Goal: Task Accomplishment & Management: Complete application form

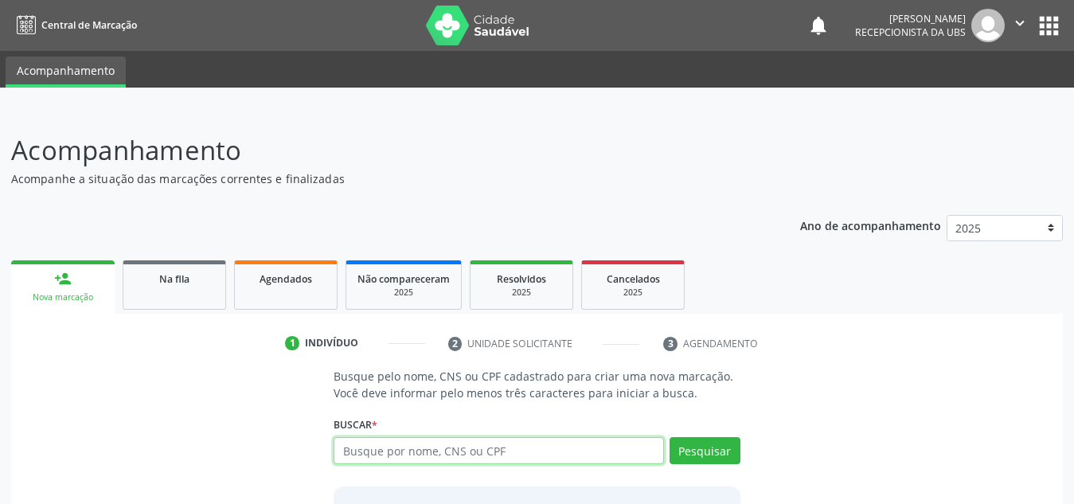
scroll to position [132, 0]
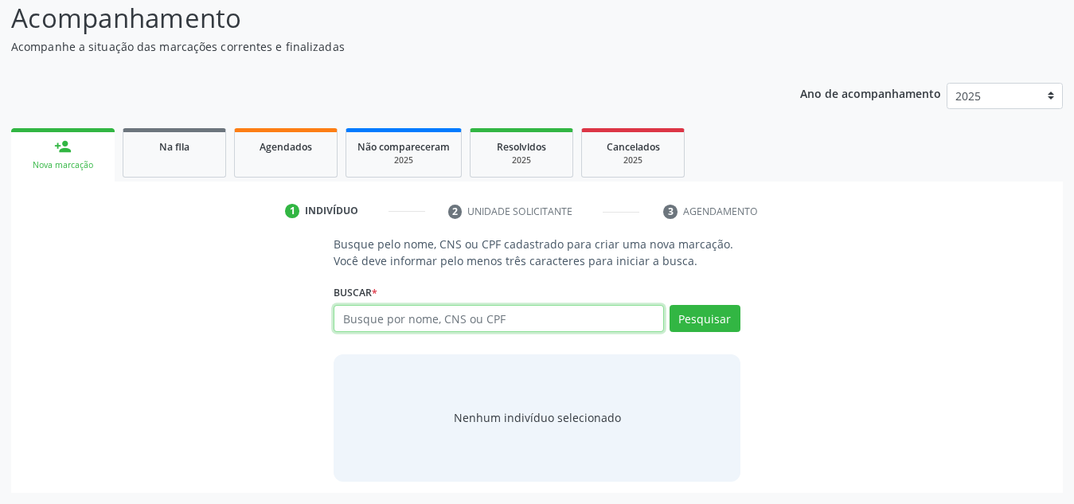
click at [406, 310] on input "text" at bounding box center [499, 318] width 330 height 27
paste input "709002812051017"
type input "709002812051017"
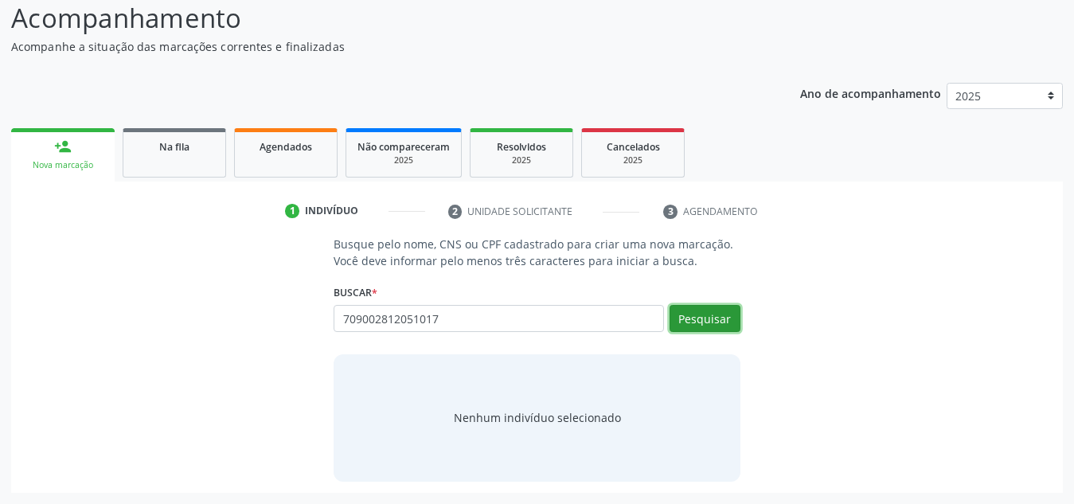
click at [736, 309] on button "Pesquisar" at bounding box center [705, 318] width 71 height 27
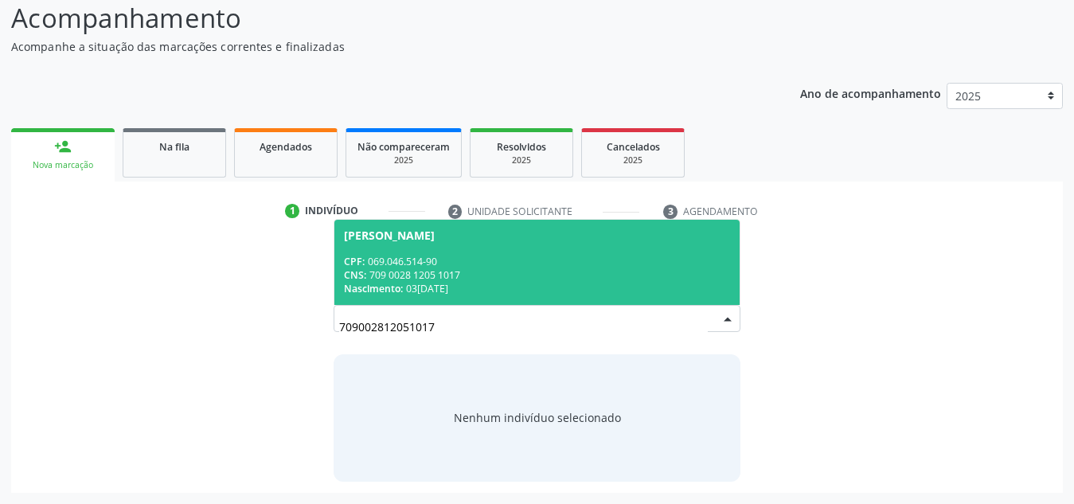
click at [552, 255] on div "CPF: 069.046.514-90" at bounding box center [537, 262] width 386 height 14
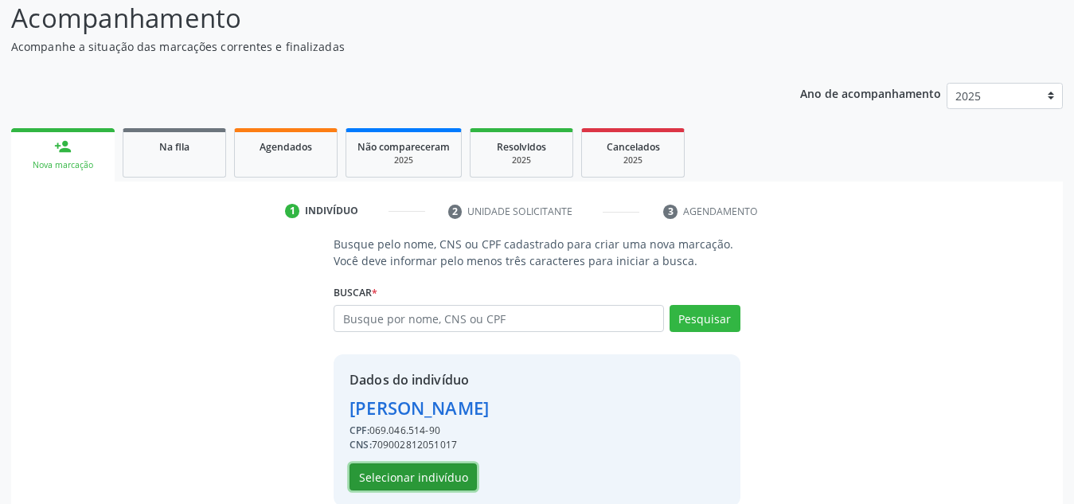
click at [437, 469] on button "Selecionar indivíduo" at bounding box center [412, 476] width 127 height 27
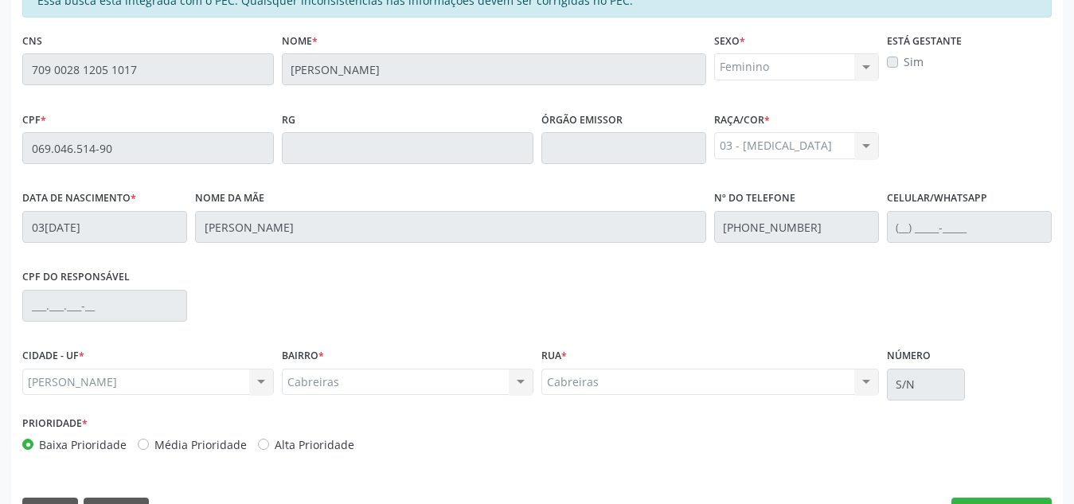
scroll to position [428, 0]
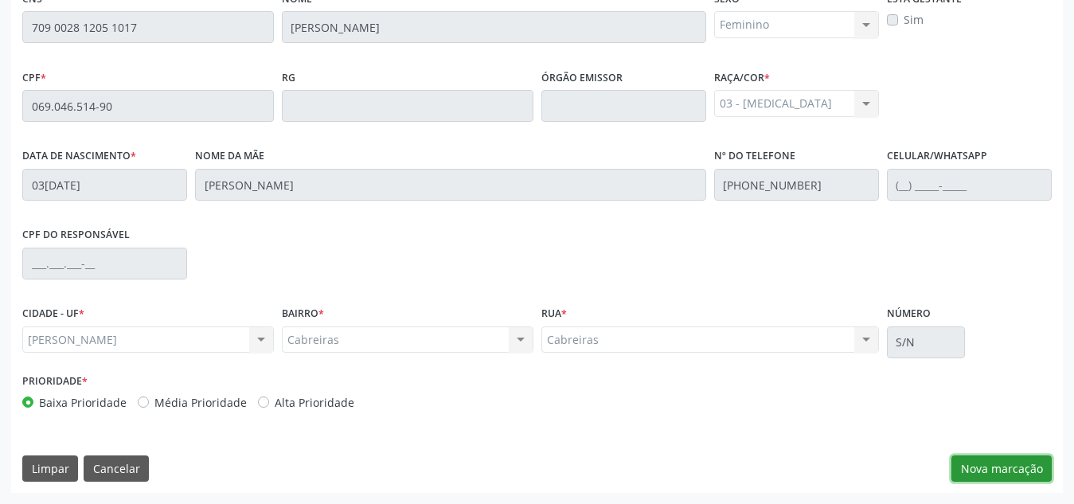
click at [980, 462] on button "Nova marcação" at bounding box center [1001, 468] width 100 height 27
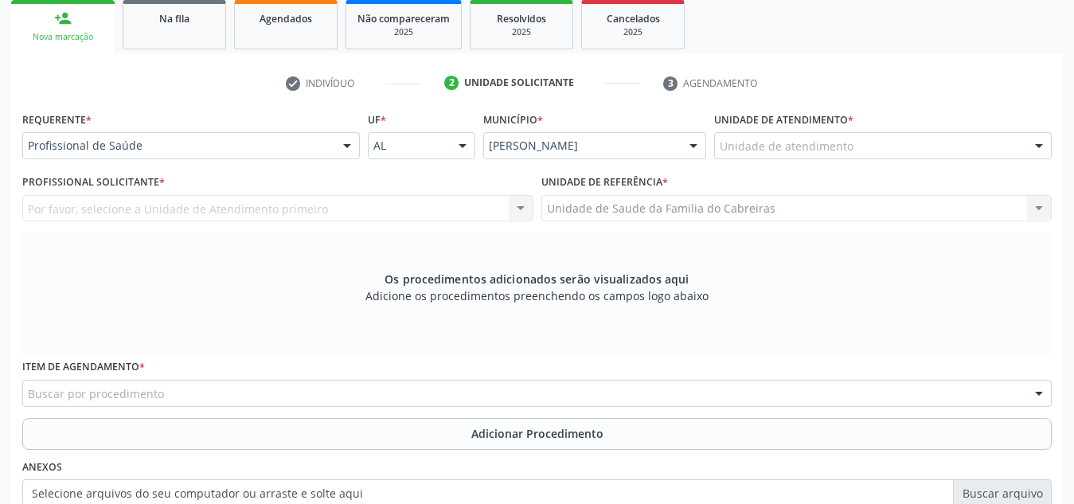
scroll to position [256, 0]
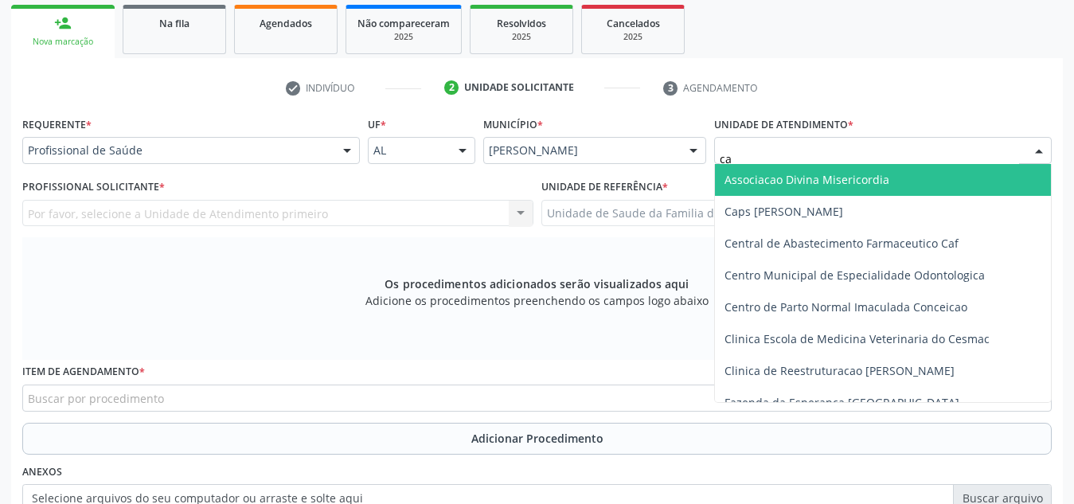
type input "cab"
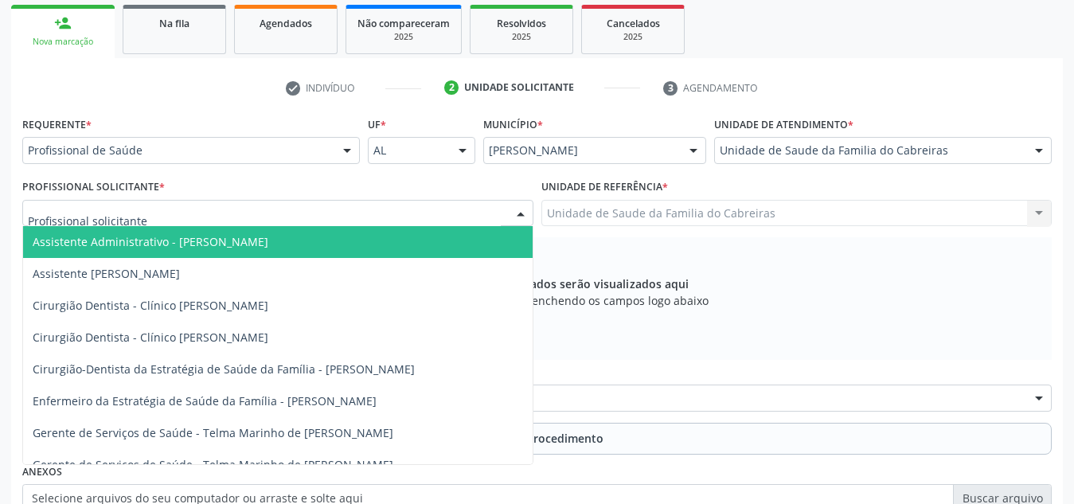
click at [155, 219] on div at bounding box center [277, 213] width 511 height 27
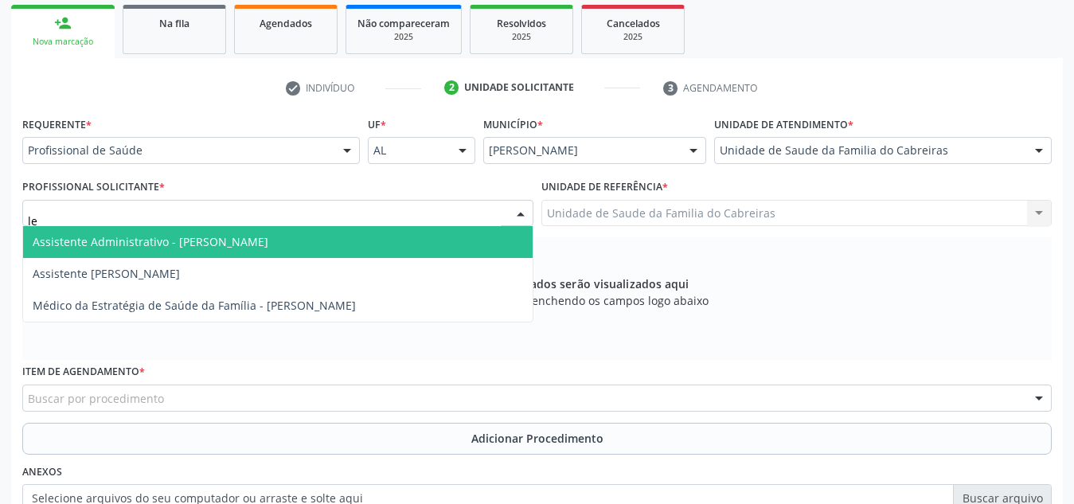
type input "let"
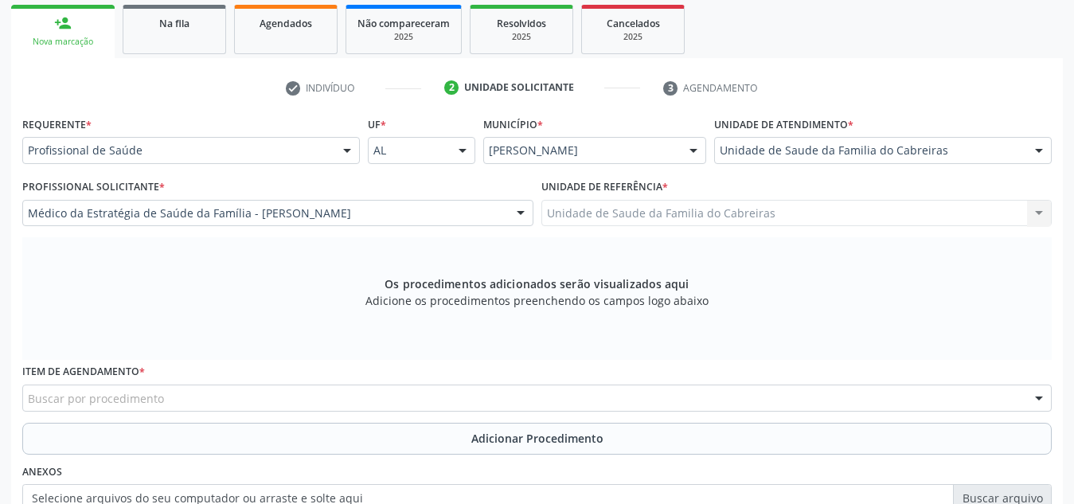
click at [224, 394] on div "Buscar por procedimento" at bounding box center [536, 398] width 1029 height 27
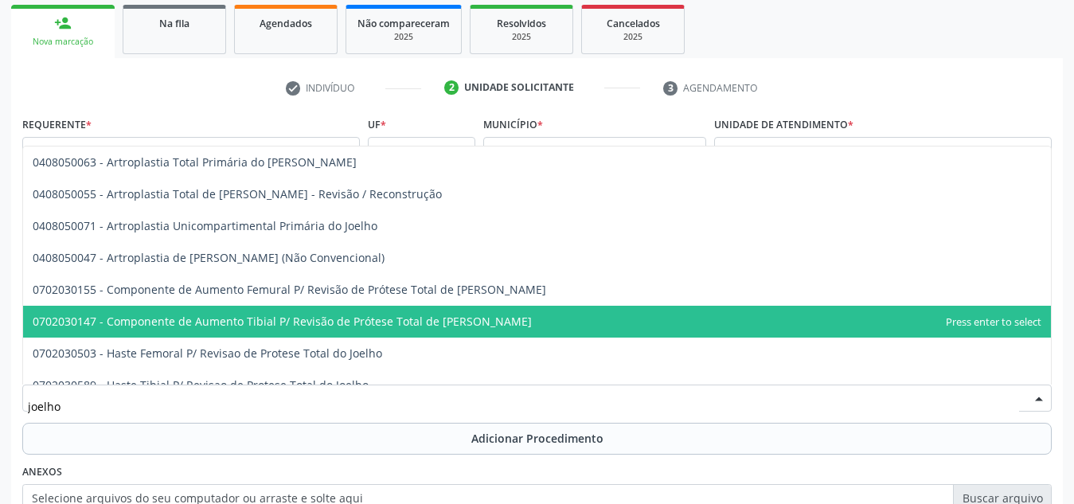
type input "joelho"
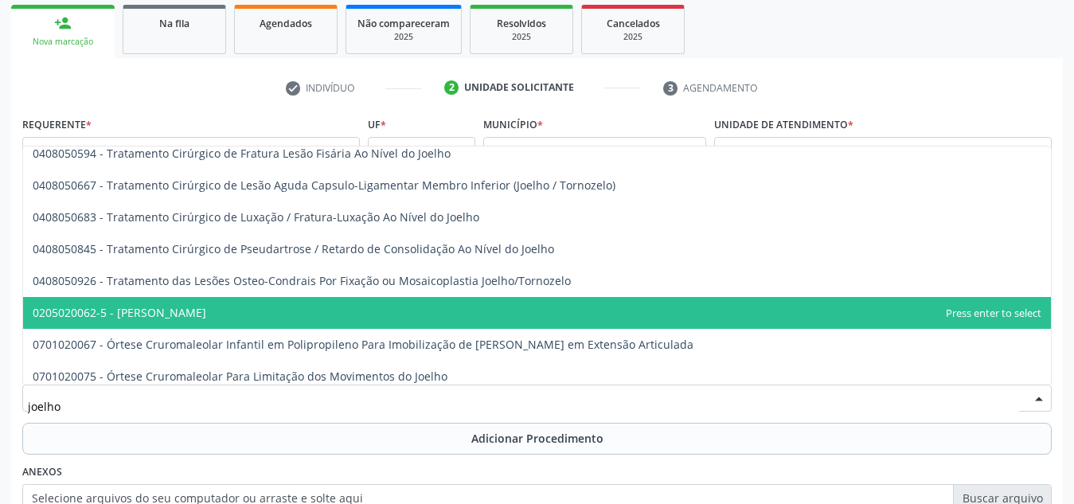
scroll to position [685, 0]
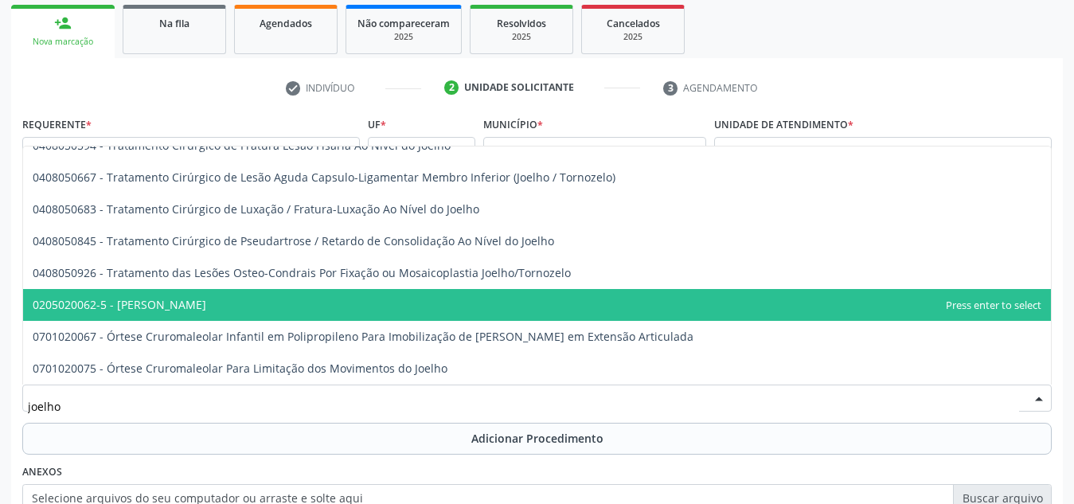
click at [289, 304] on span "0205020062-5 - Usg Joelho" at bounding box center [537, 305] width 1028 height 32
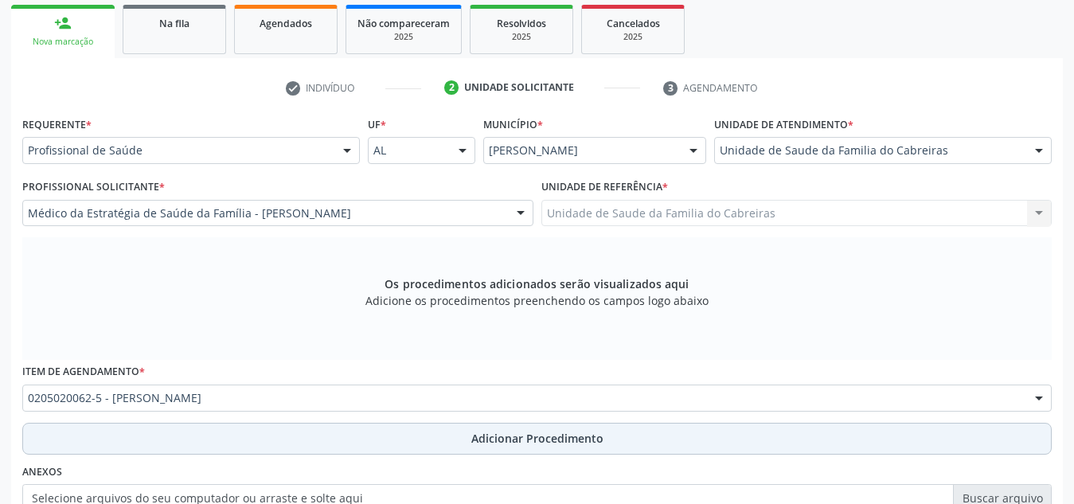
click at [284, 438] on button "Adicionar Procedimento" at bounding box center [536, 439] width 1029 height 32
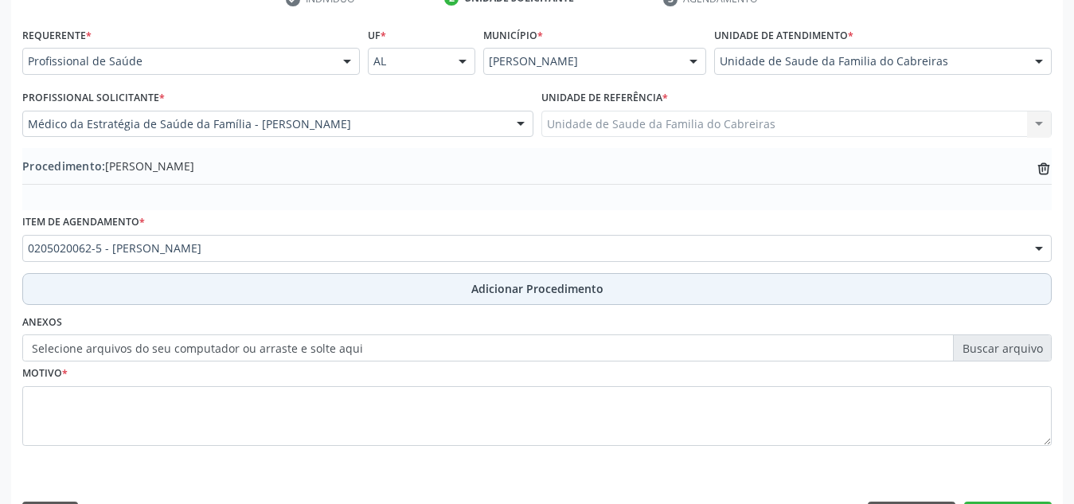
scroll to position [392, 0]
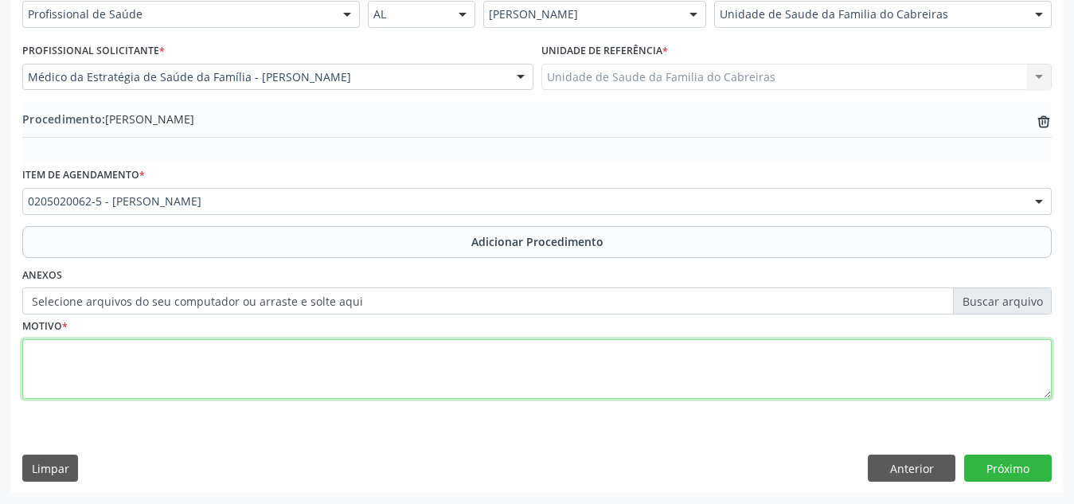
click at [309, 388] on textarea at bounding box center [536, 369] width 1029 height 61
type textarea "Trauma"
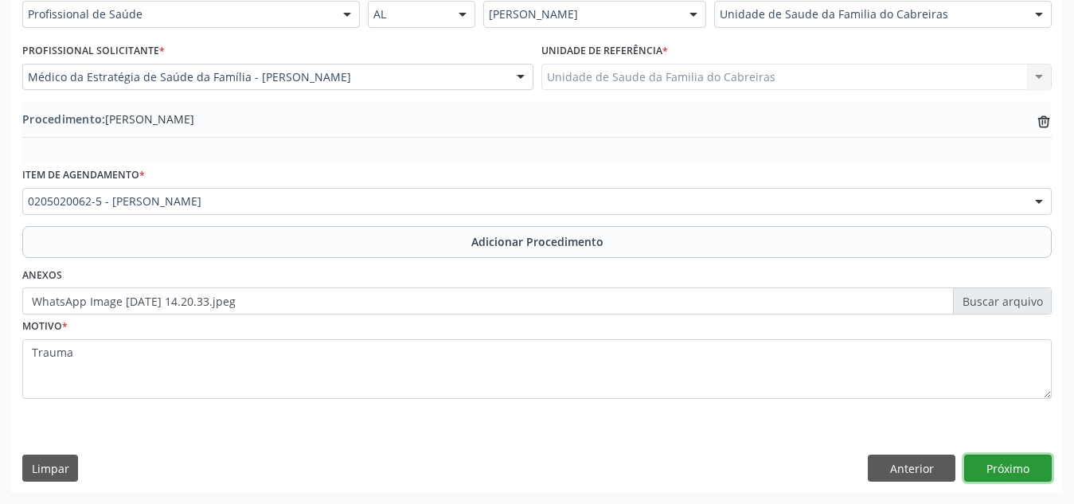
click at [995, 460] on button "Próximo" at bounding box center [1008, 468] width 88 height 27
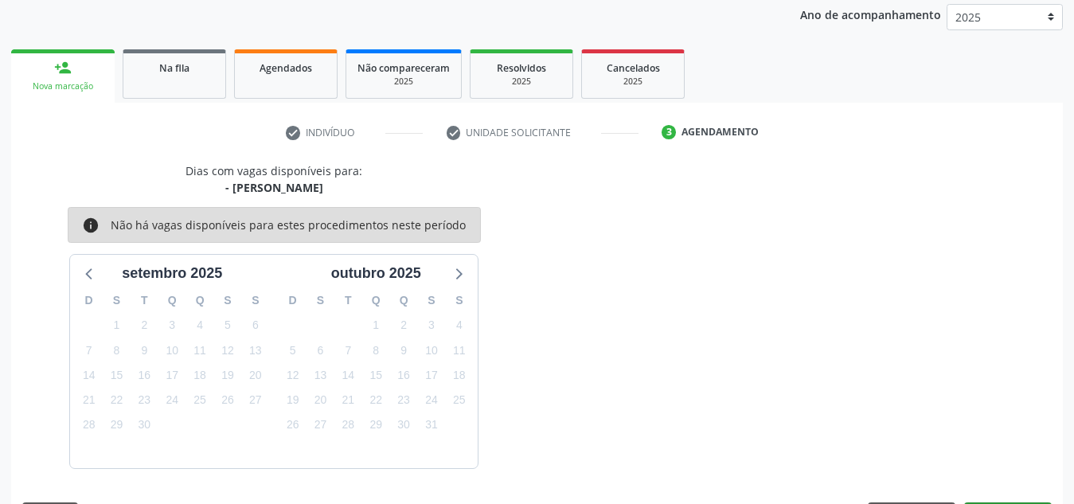
scroll to position [258, 0]
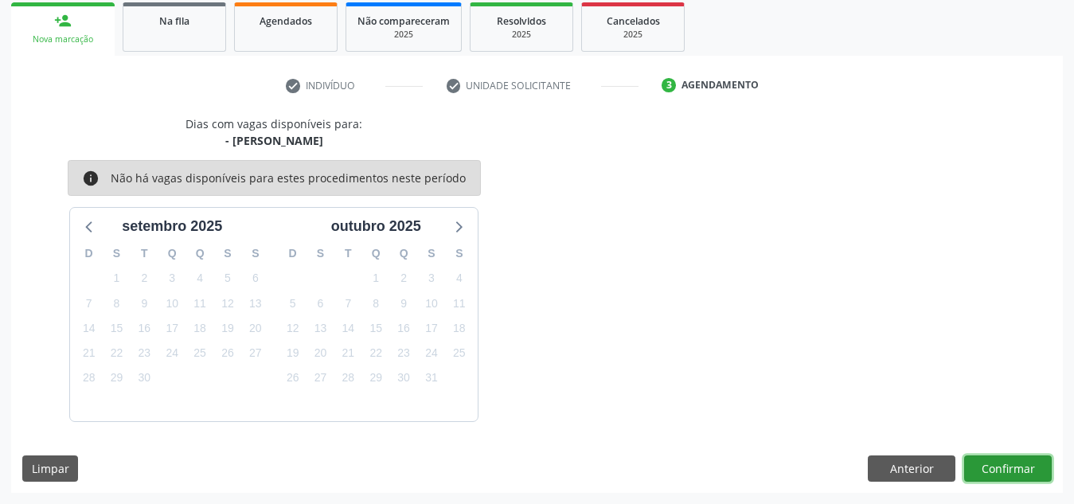
click at [973, 461] on button "Confirmar" at bounding box center [1008, 468] width 88 height 27
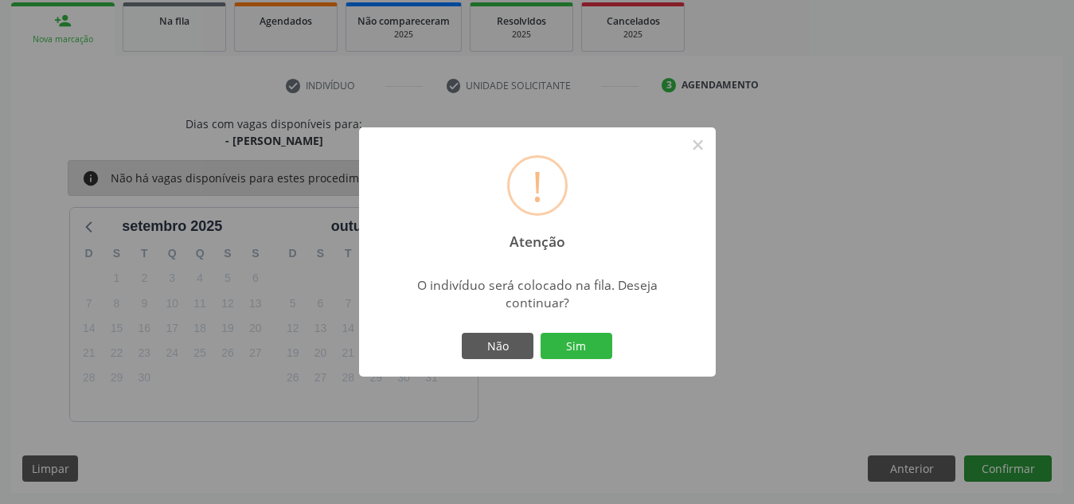
click at [541, 333] on button "Sim" at bounding box center [577, 346] width 72 height 27
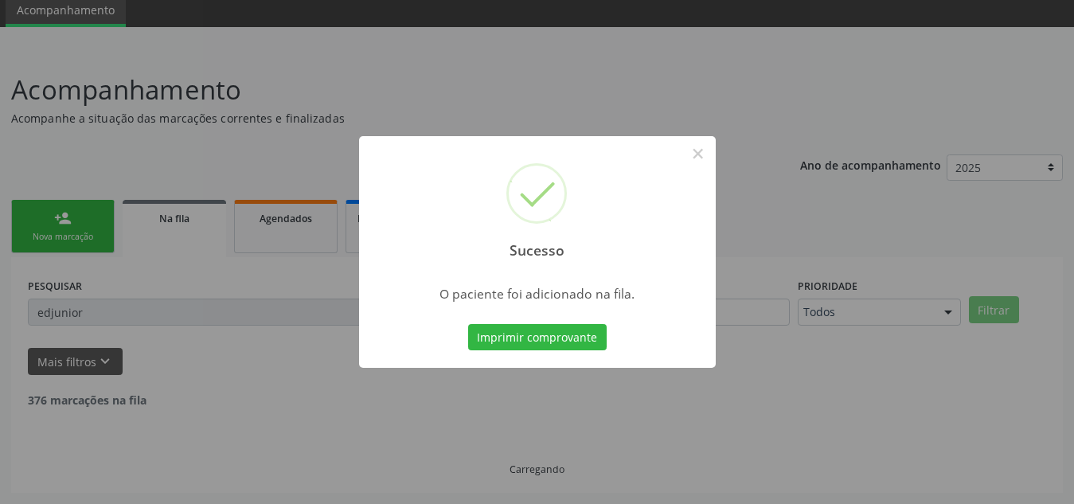
scroll to position [44, 0]
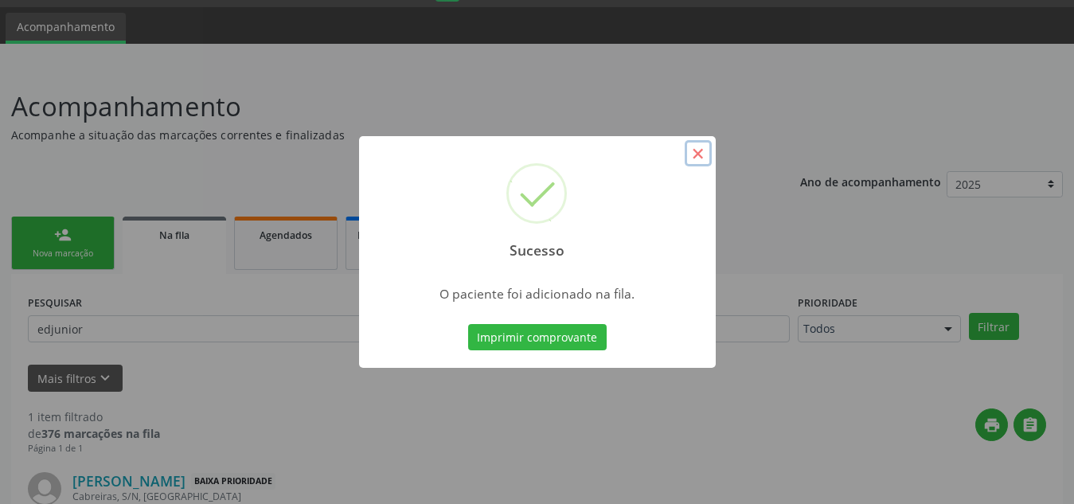
click at [698, 148] on button "×" at bounding box center [698, 153] width 27 height 27
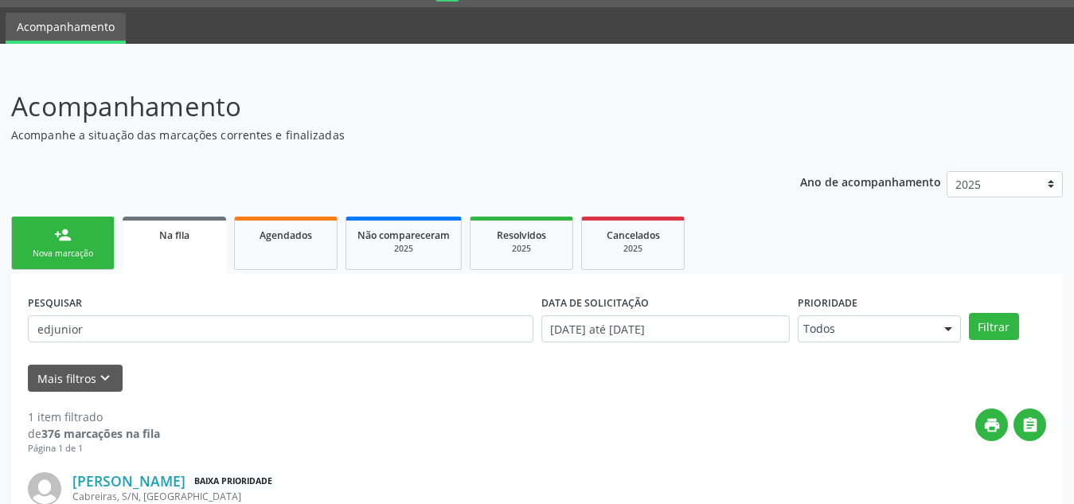
click at [77, 255] on div "Nova marcação" at bounding box center [63, 254] width 80 height 12
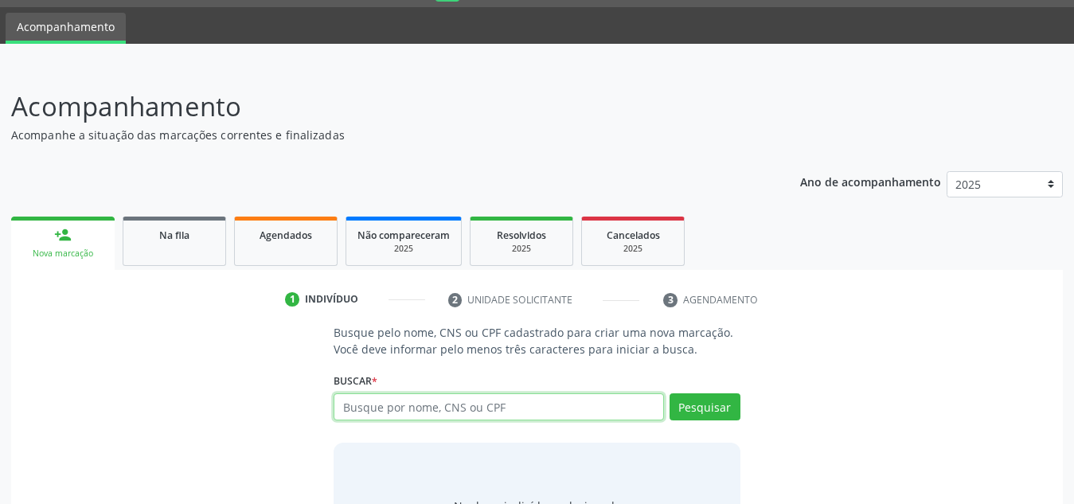
click at [406, 405] on input "text" at bounding box center [499, 406] width 330 height 27
type input "898005917443957"
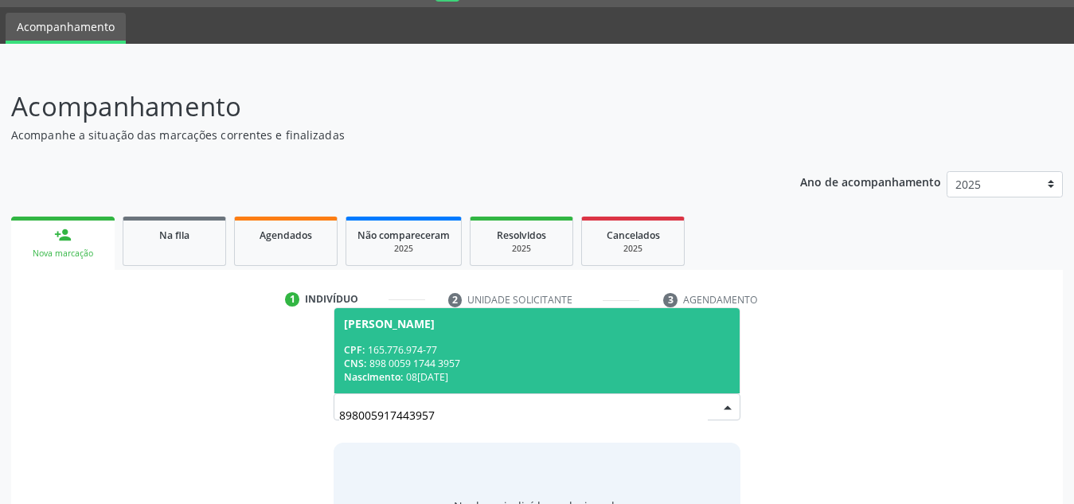
click at [440, 343] on div "CPF: 165.776.974-77" at bounding box center [537, 350] width 386 height 14
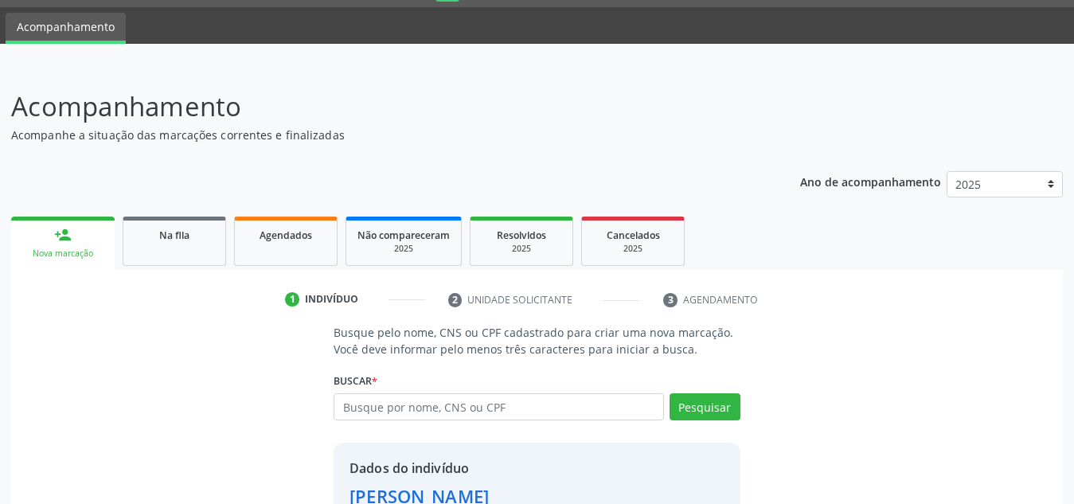
scroll to position [157, 0]
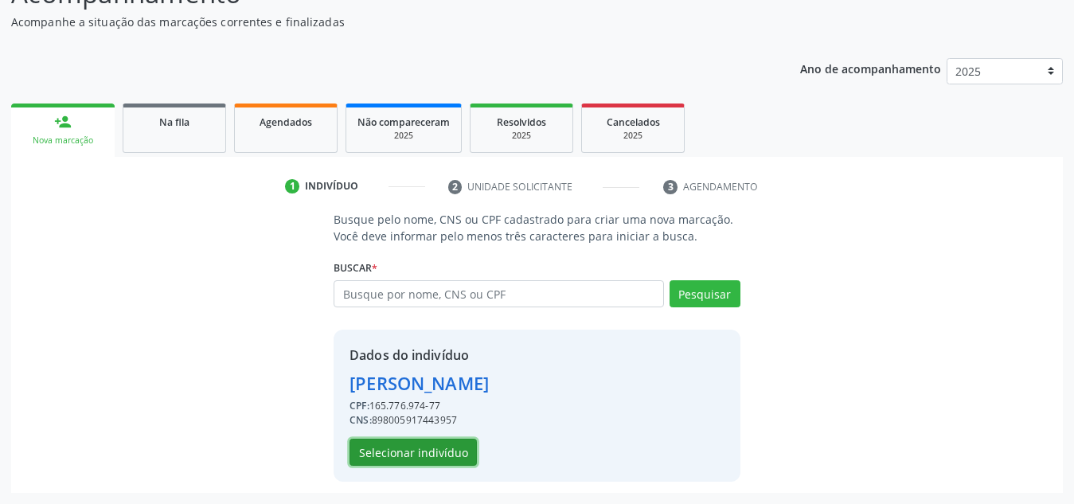
click at [434, 455] on button "Selecionar indivíduo" at bounding box center [412, 452] width 127 height 27
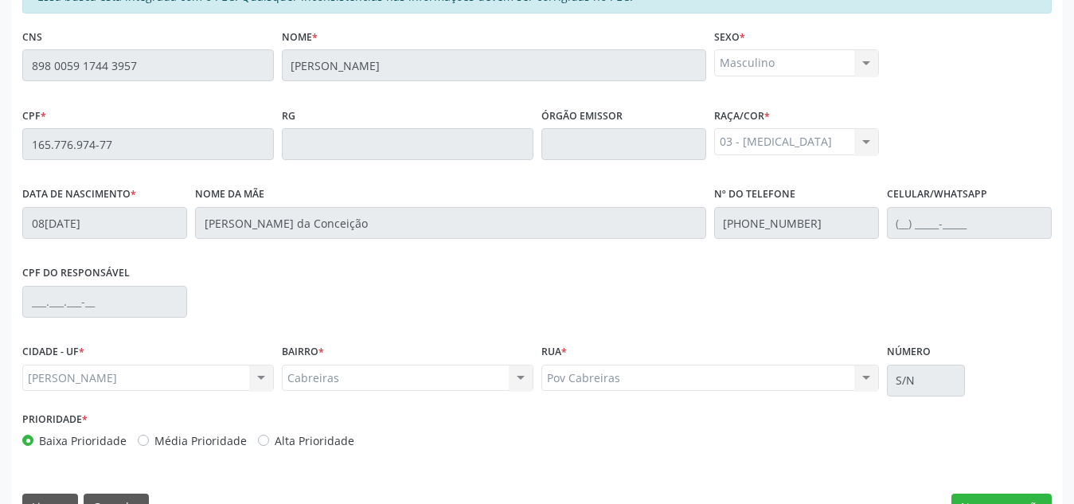
scroll to position [428, 0]
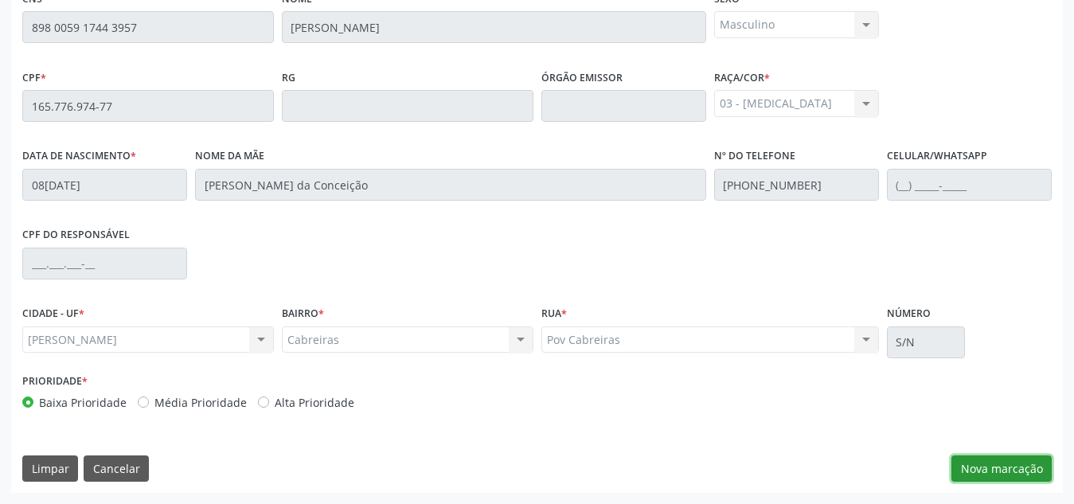
click at [978, 464] on button "Nova marcação" at bounding box center [1001, 468] width 100 height 27
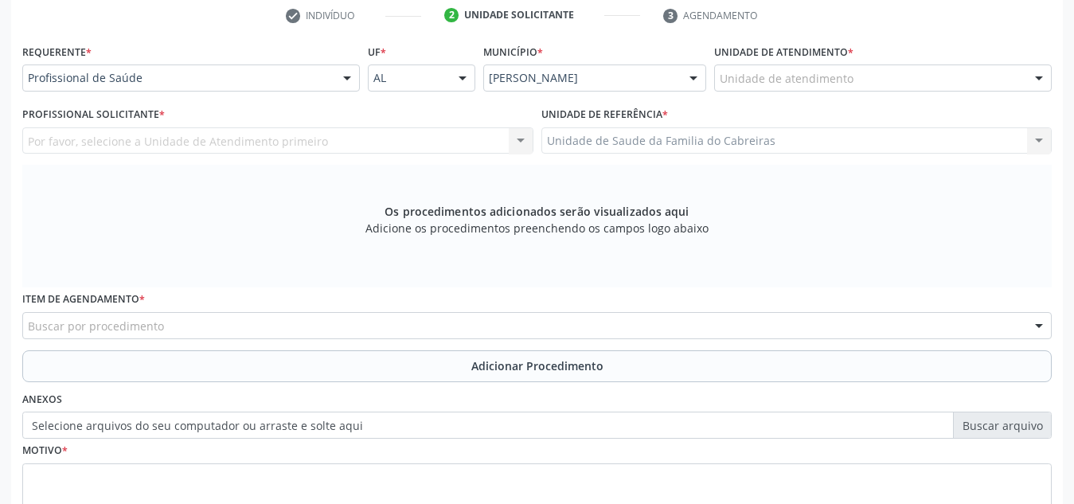
scroll to position [323, 0]
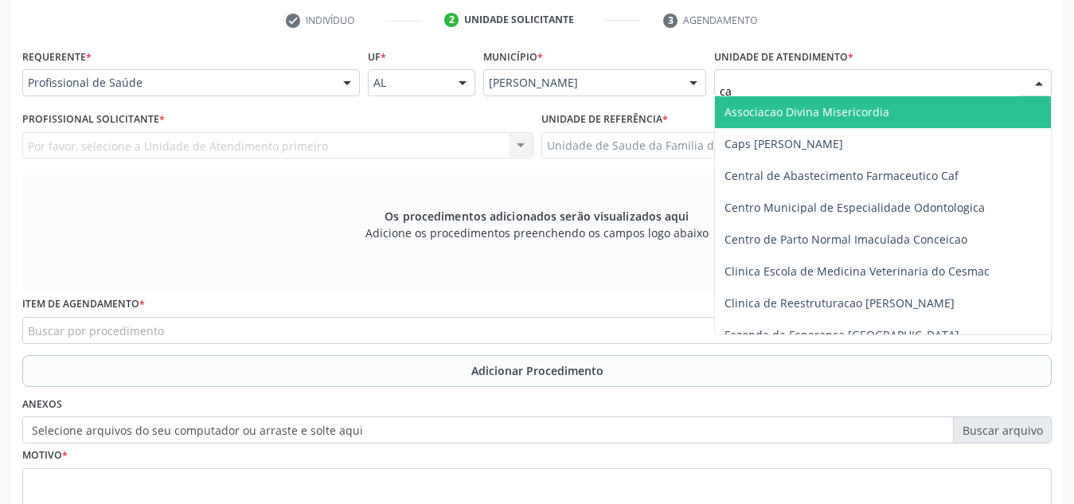
type input "cab"
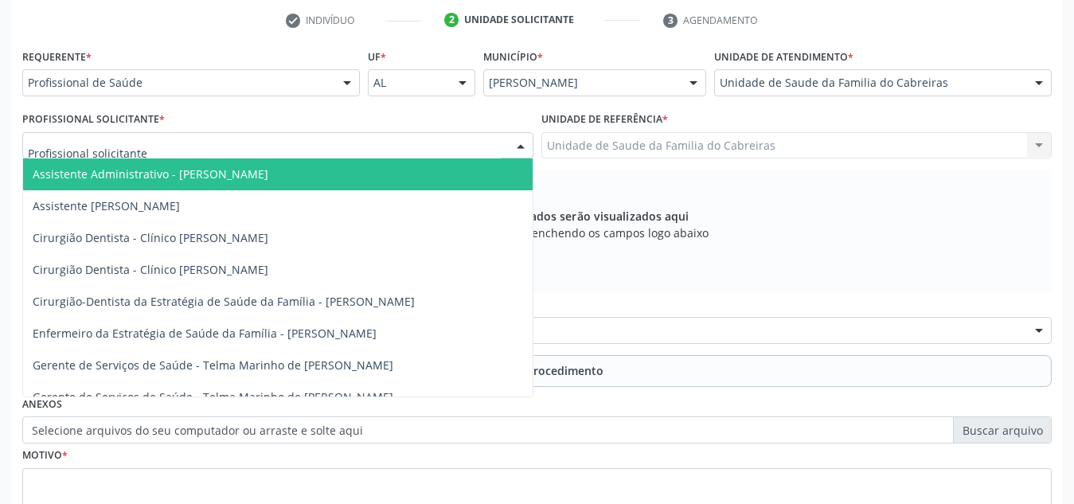
click at [463, 148] on div at bounding box center [277, 145] width 511 height 27
type input "c"
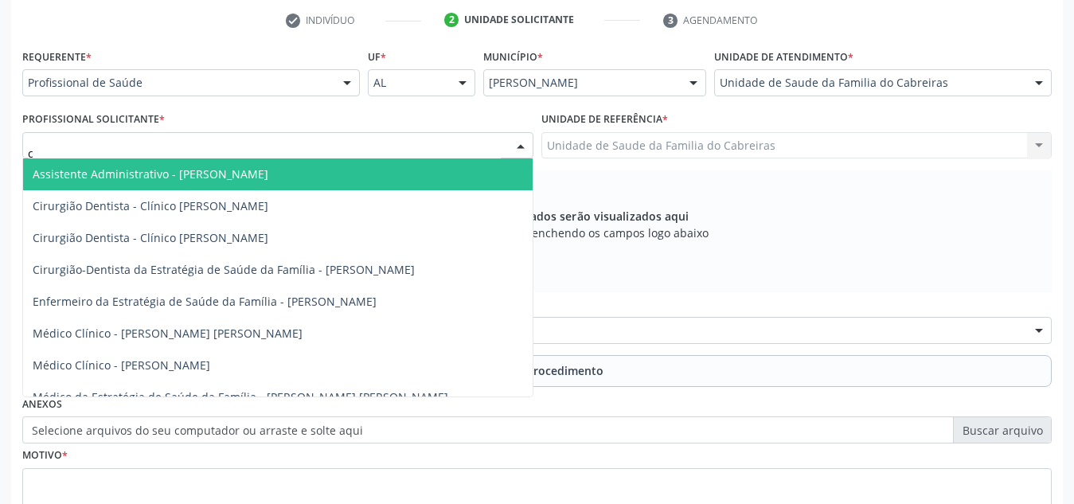
click at [463, 148] on input "c" at bounding box center [264, 154] width 473 height 32
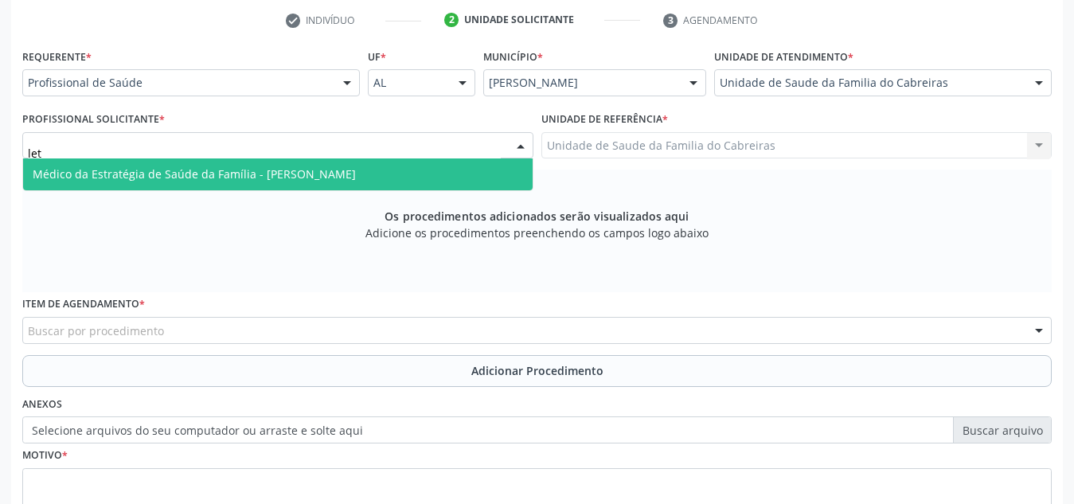
type input "leti"
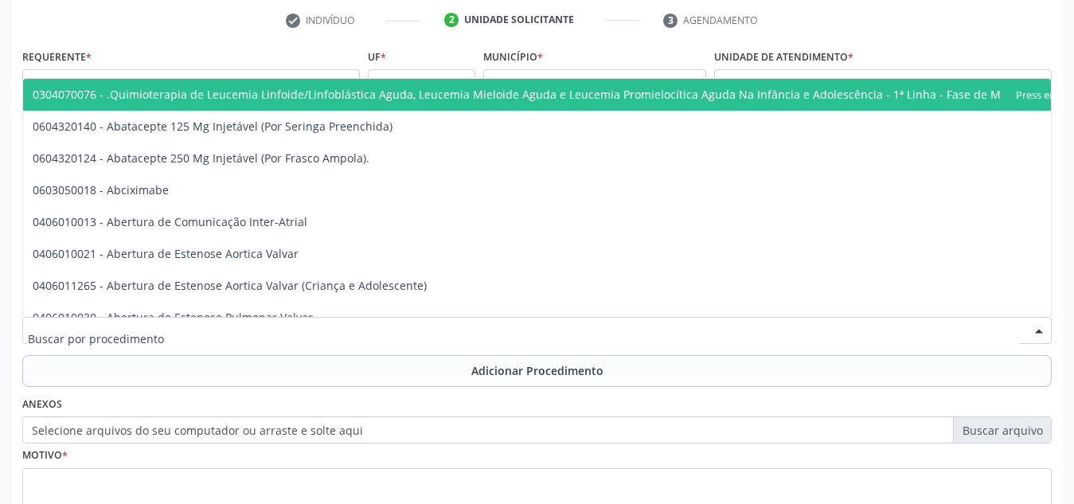
click at [363, 332] on div at bounding box center [536, 330] width 1029 height 27
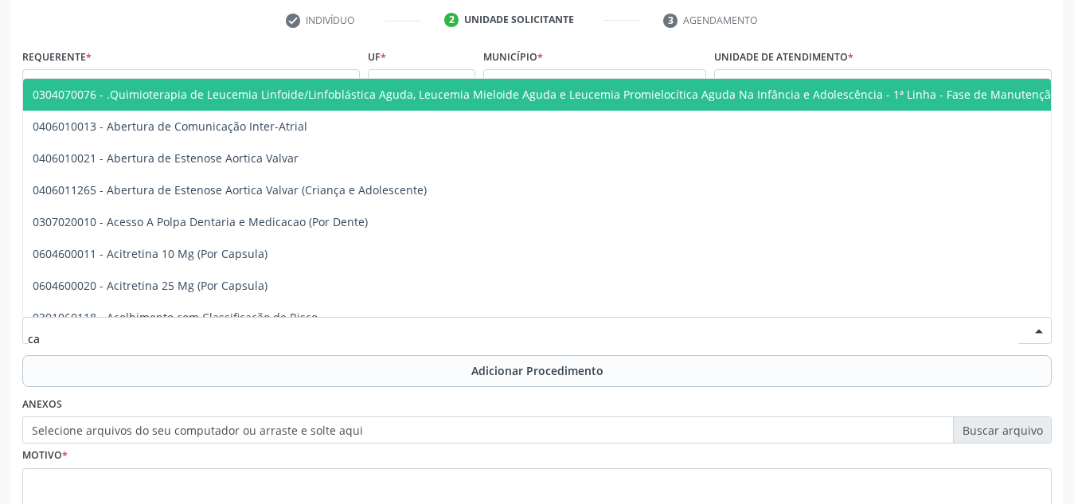
type input "c"
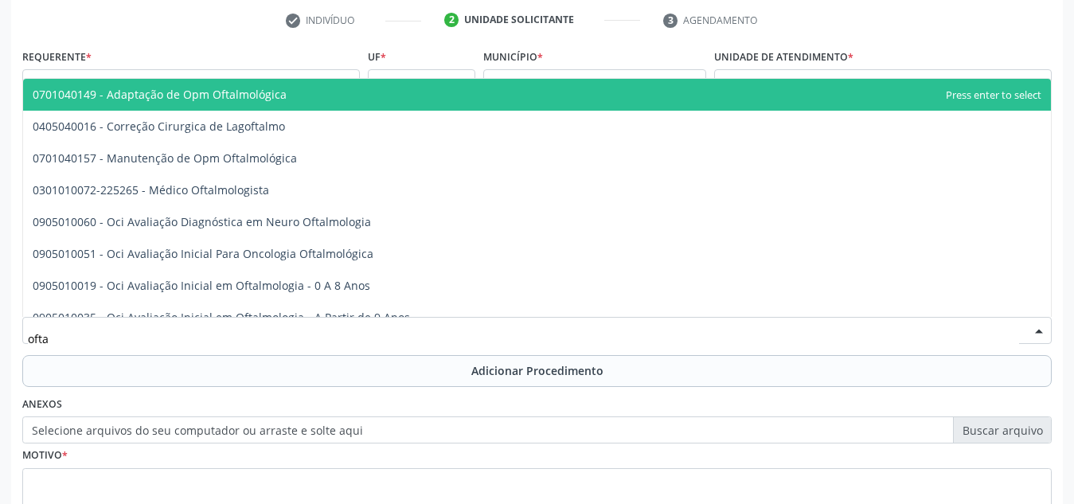
type input "oftal"
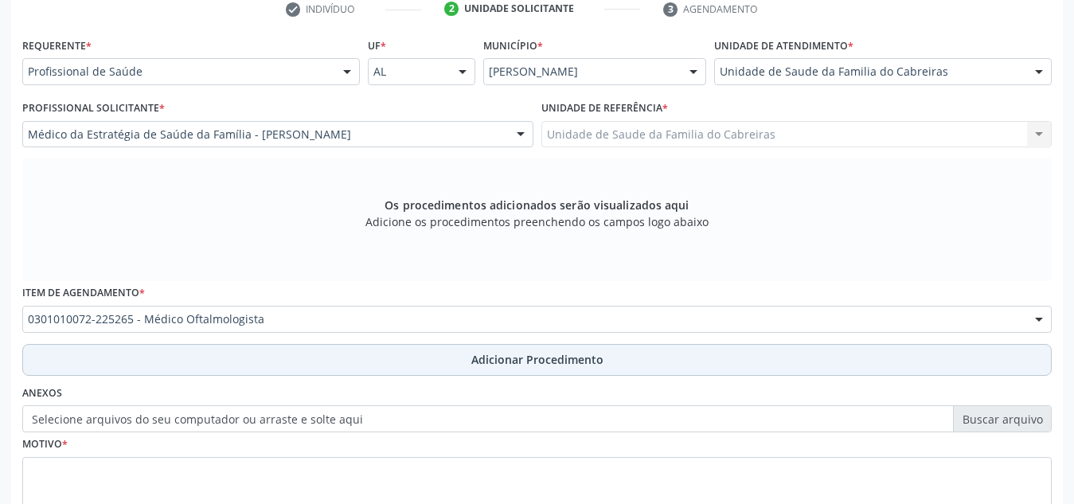
scroll to position [417, 0]
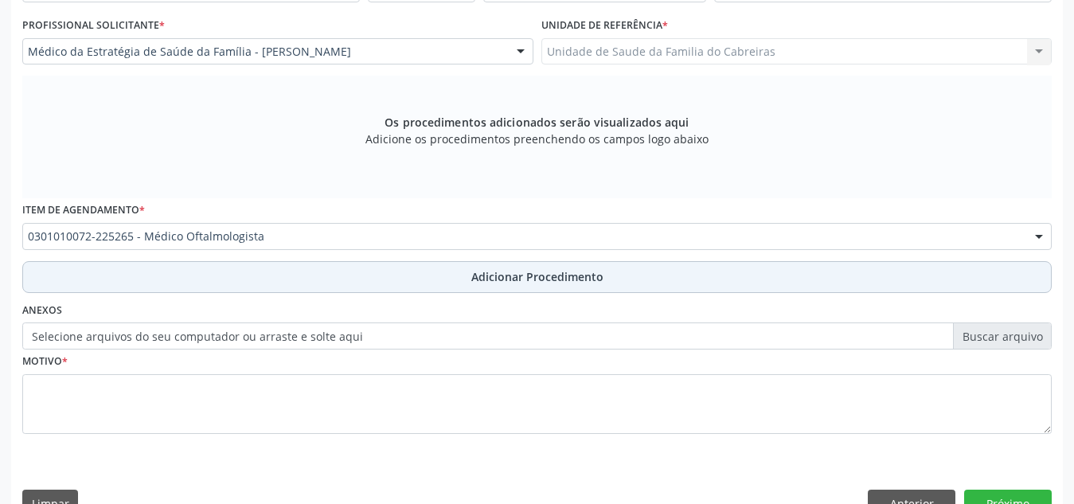
click at [391, 279] on button "Adicionar Procedimento" at bounding box center [536, 277] width 1029 height 32
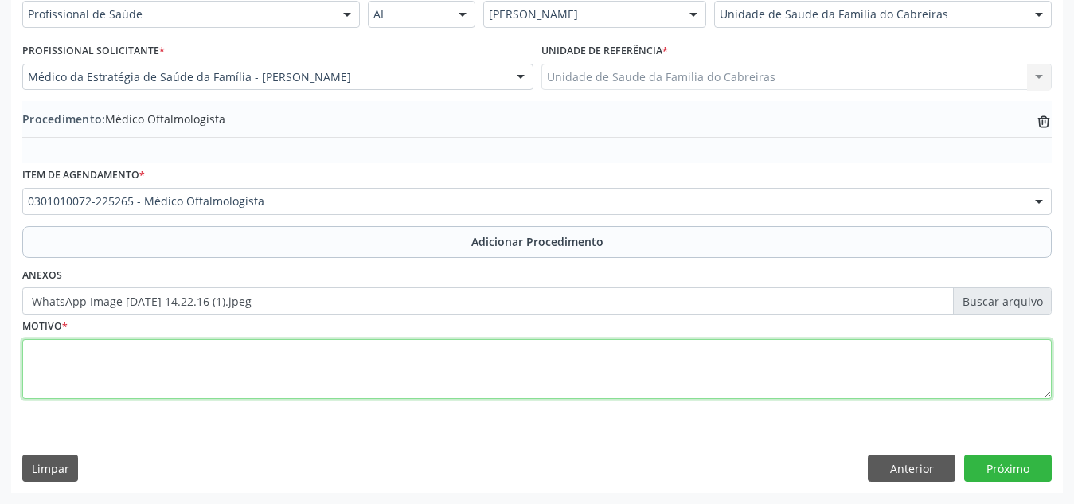
click at [519, 373] on textarea at bounding box center [536, 369] width 1029 height 61
type textarea "Exame dos olhos e da visão."
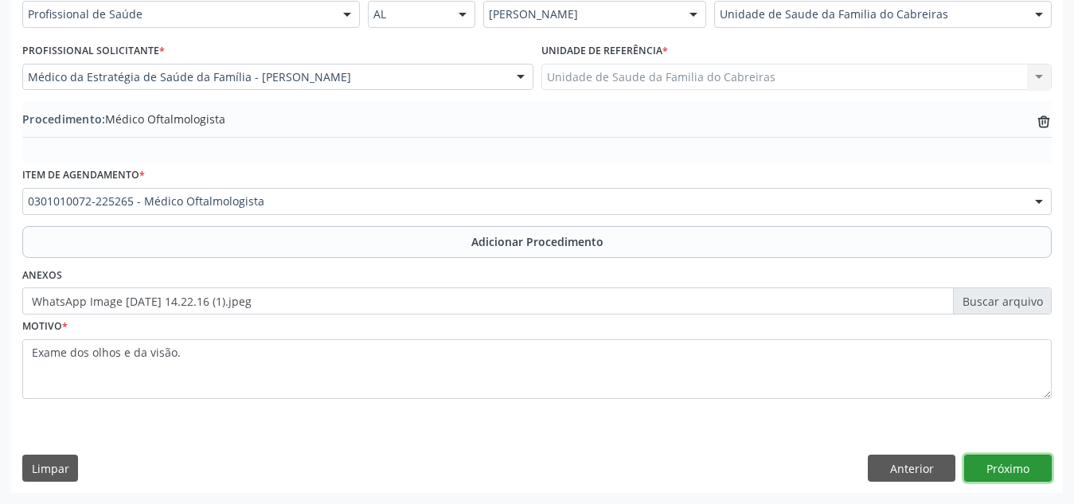
click at [990, 474] on button "Próximo" at bounding box center [1008, 468] width 88 height 27
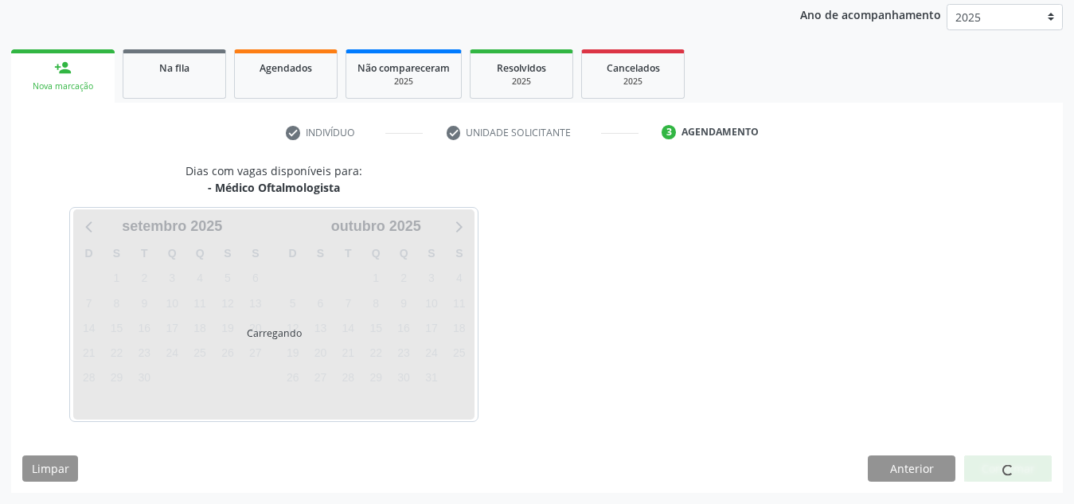
scroll to position [258, 0]
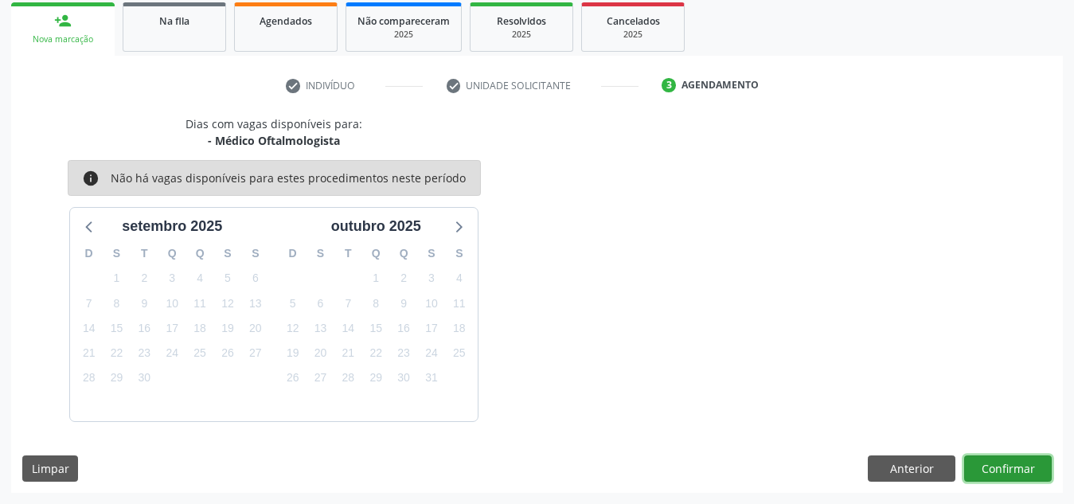
click at [990, 474] on button "Confirmar" at bounding box center [1008, 468] width 88 height 27
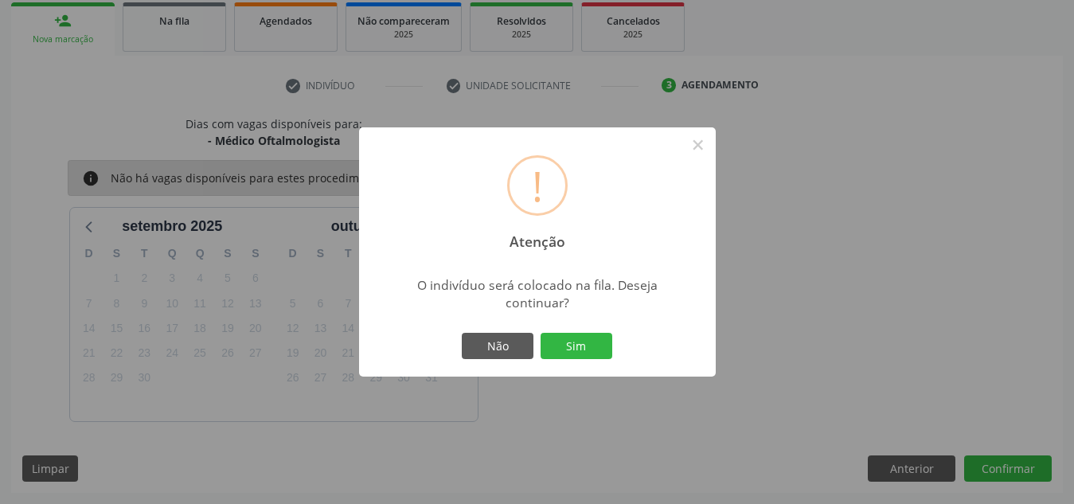
click at [541, 333] on button "Sim" at bounding box center [577, 346] width 72 height 27
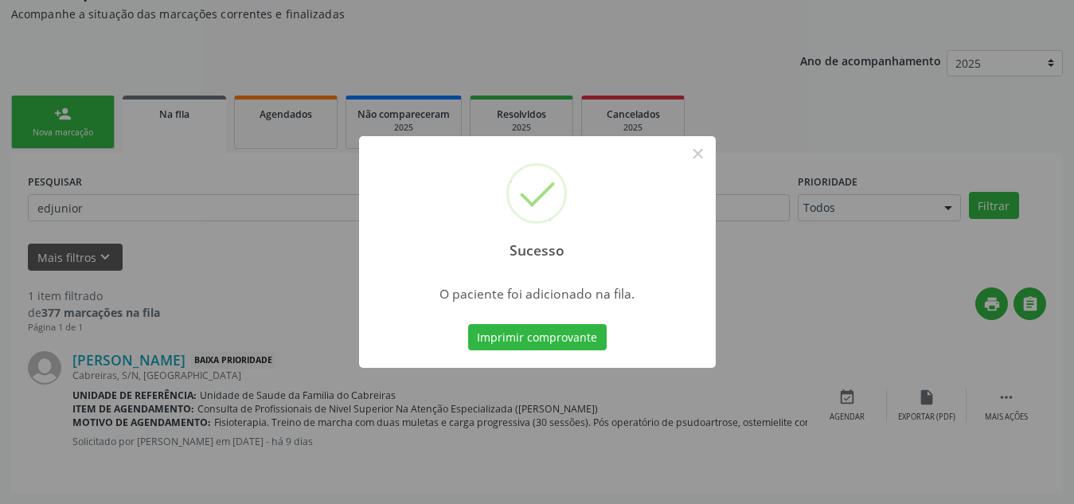
scroll to position [44, 0]
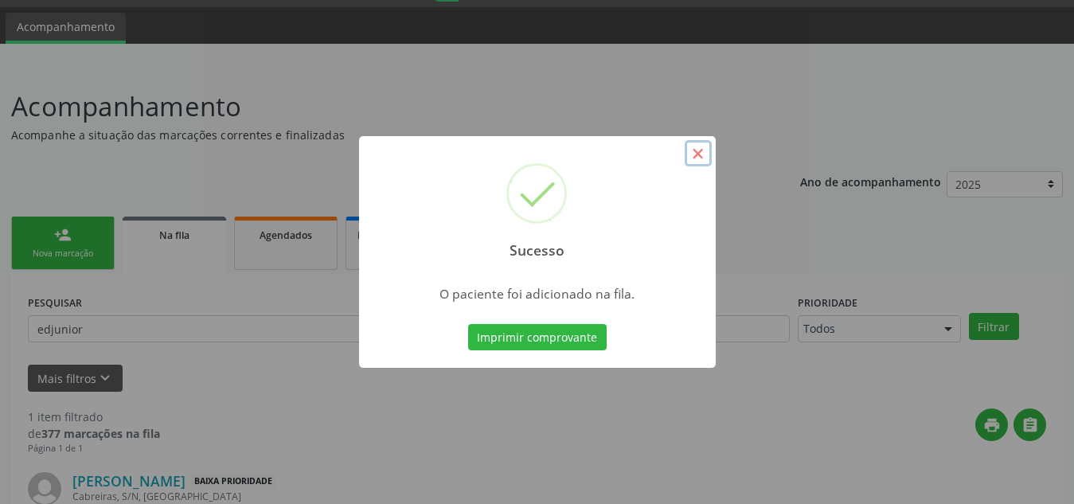
click at [704, 147] on button "×" at bounding box center [698, 153] width 27 height 27
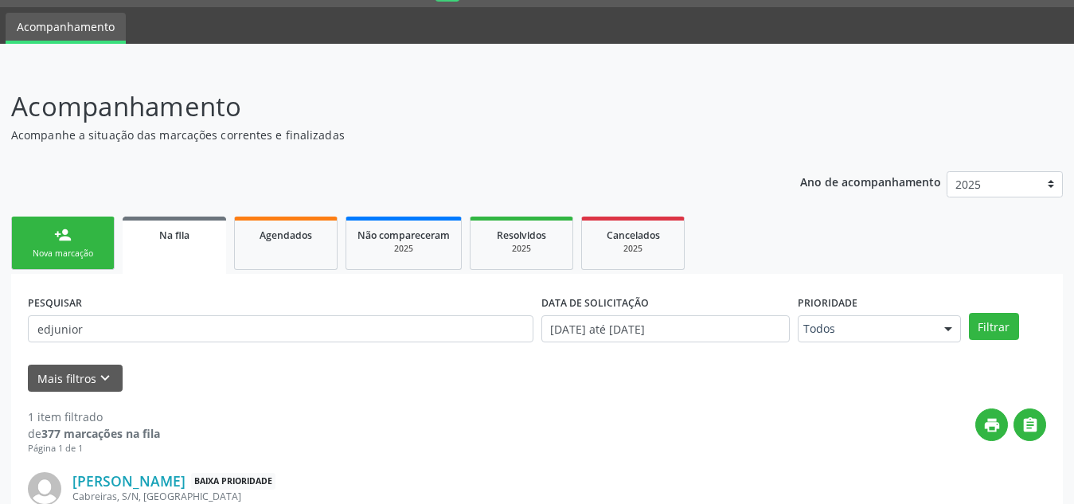
click at [68, 232] on div "person_add" at bounding box center [63, 235] width 18 height 18
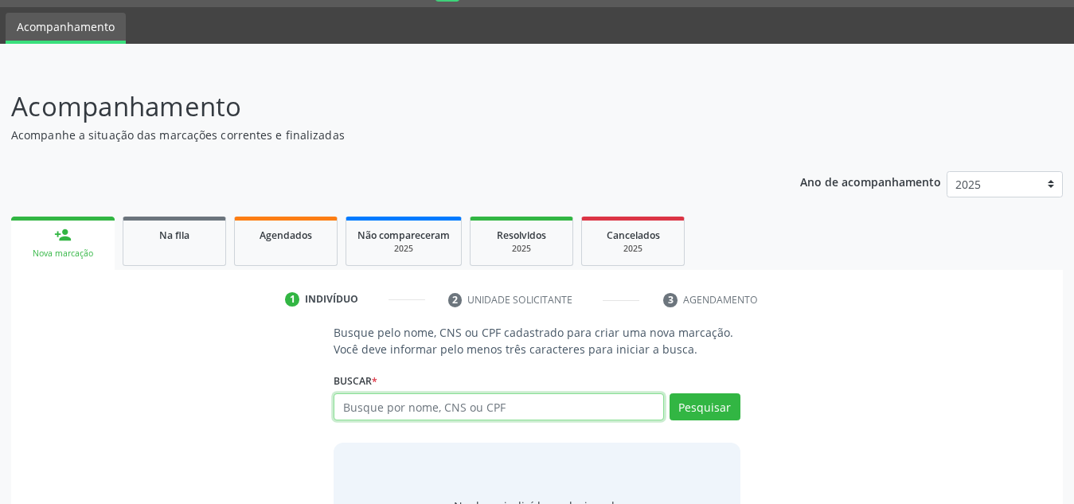
click at [453, 400] on input "text" at bounding box center [499, 406] width 330 height 27
type input "700004950519301"
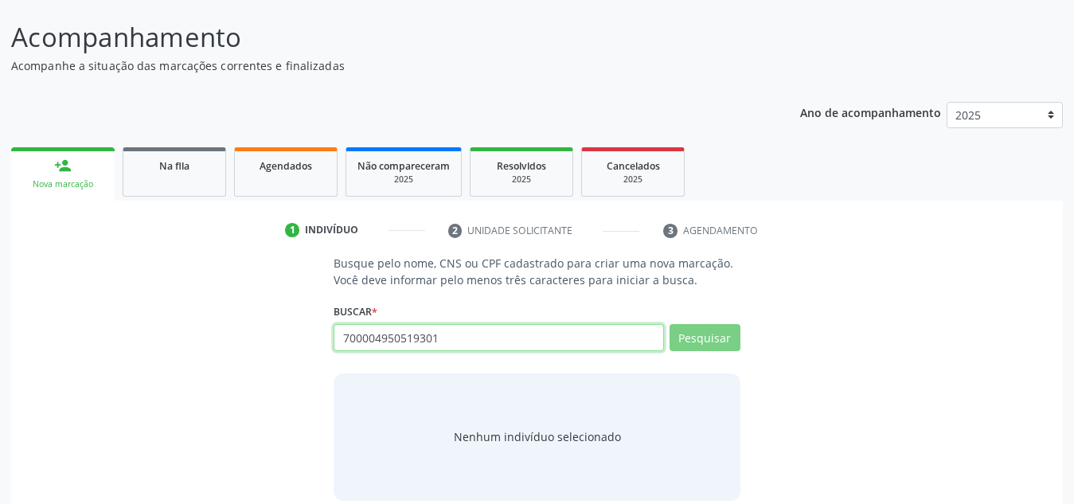
scroll to position [132, 0]
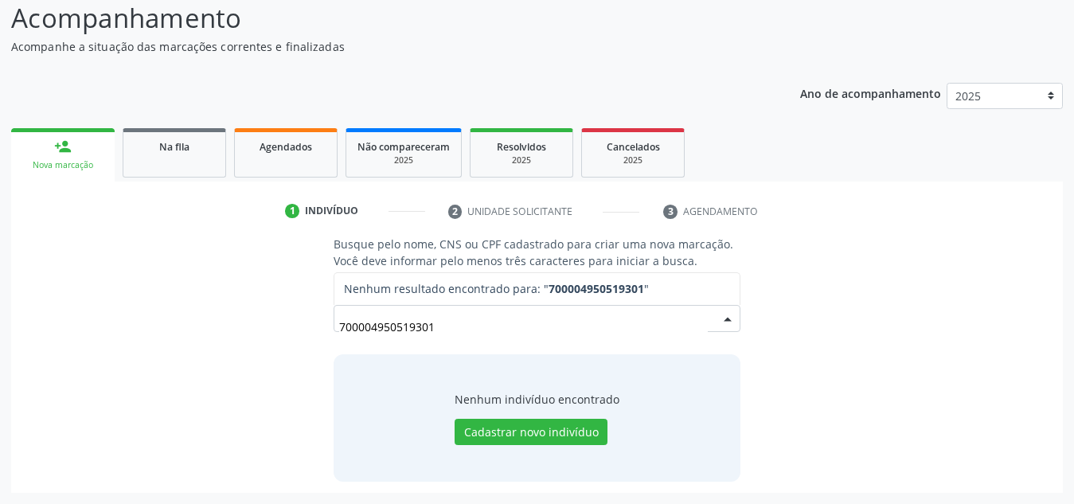
click at [408, 324] on input "700004950519301" at bounding box center [523, 326] width 369 height 32
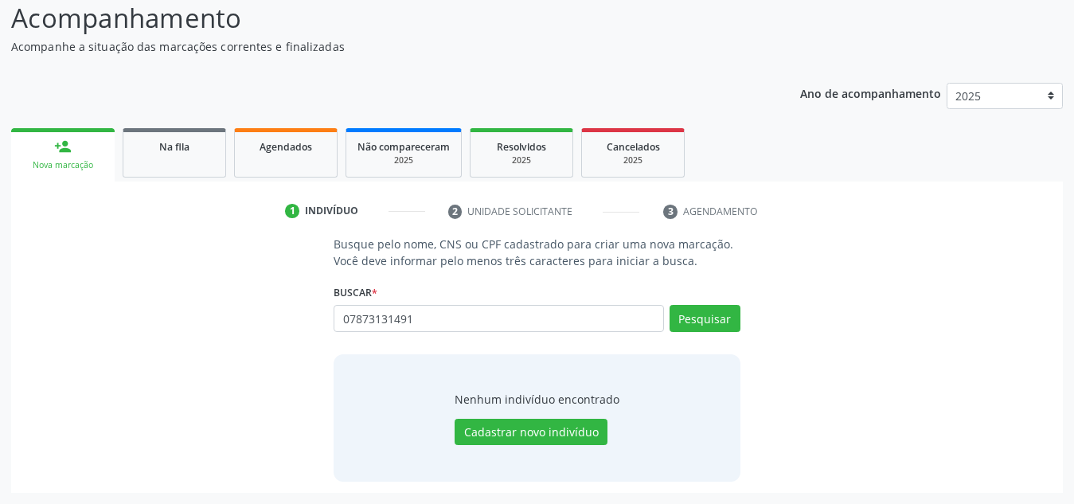
type input "07873131491"
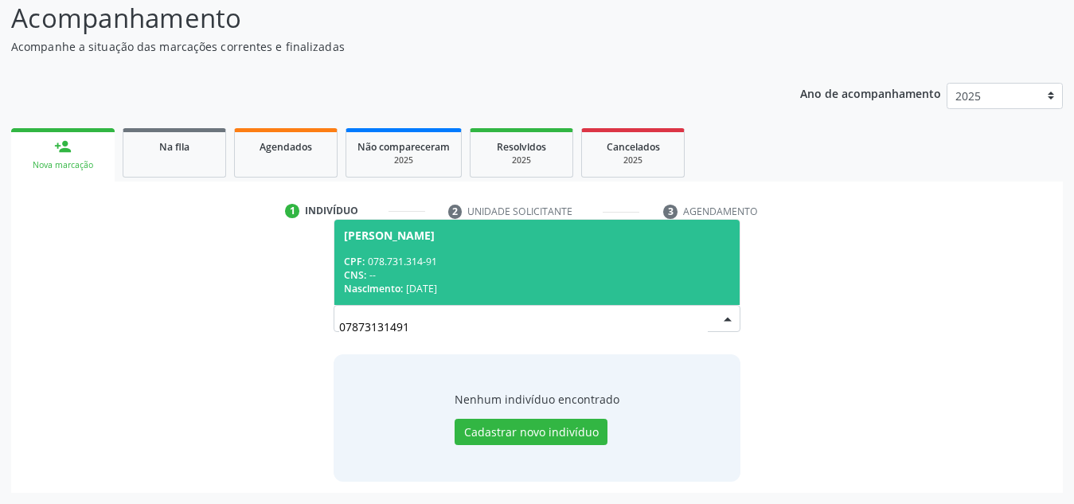
click at [453, 275] on div "CNS: --" at bounding box center [537, 275] width 386 height 14
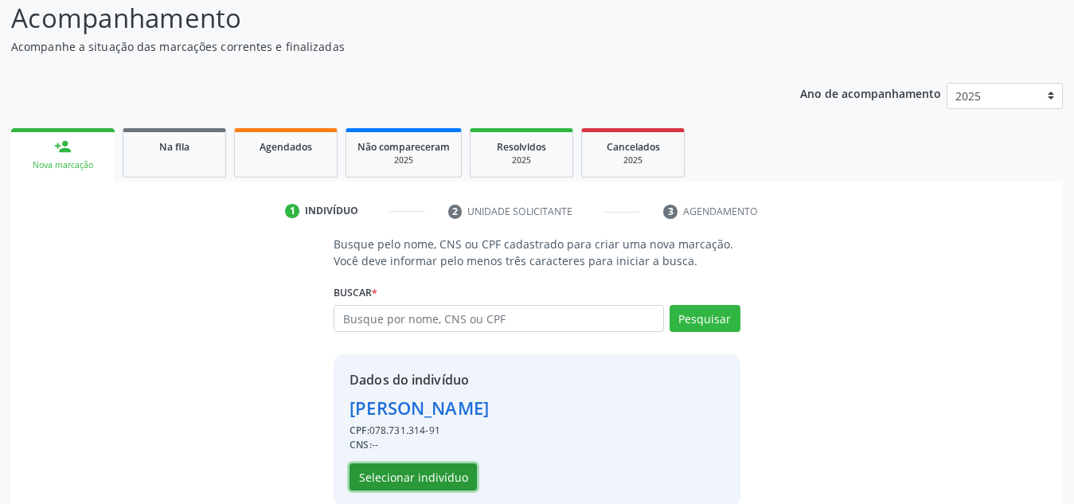
click at [431, 470] on button "Selecionar indivíduo" at bounding box center [412, 476] width 127 height 27
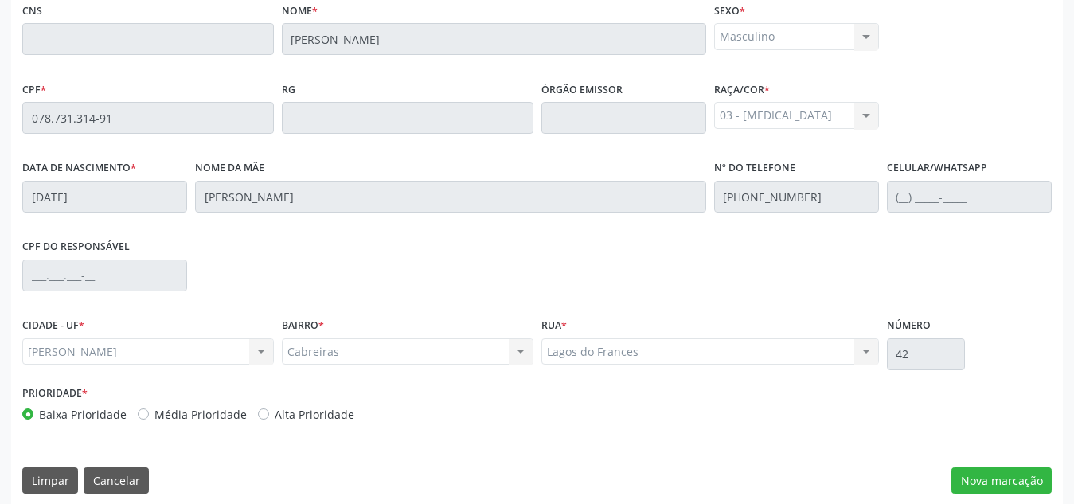
scroll to position [416, 0]
click at [1010, 474] on button "Nova marcação" at bounding box center [1001, 480] width 100 height 27
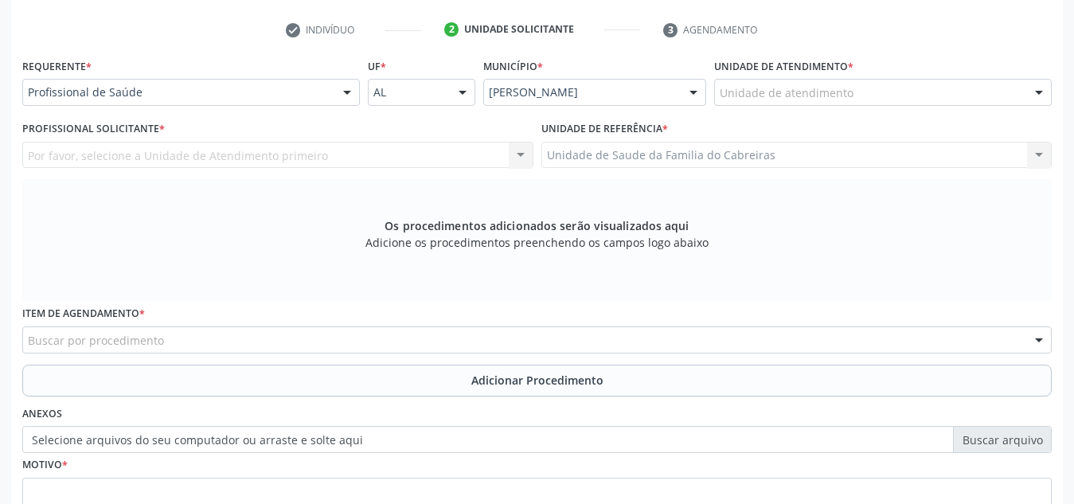
scroll to position [313, 0]
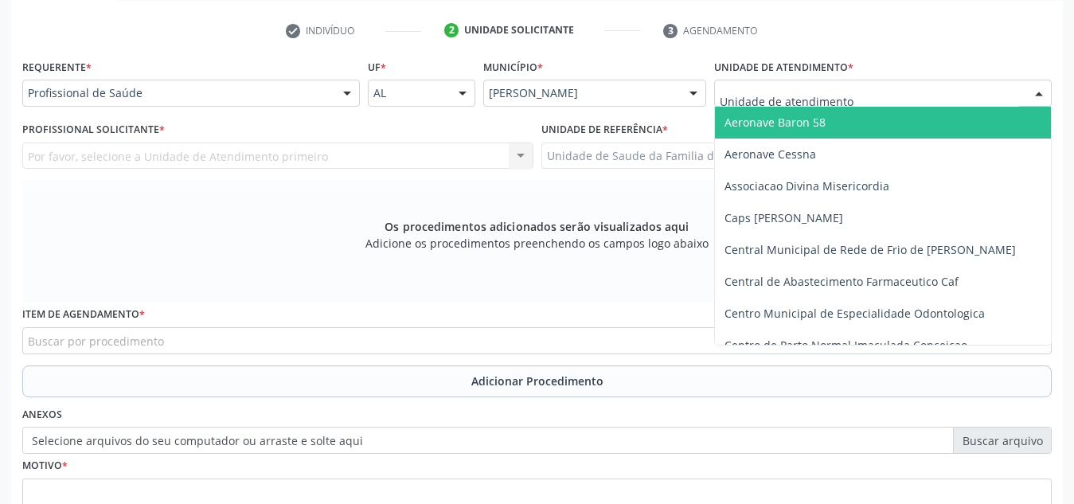
click at [823, 84] on div at bounding box center [883, 93] width 338 height 27
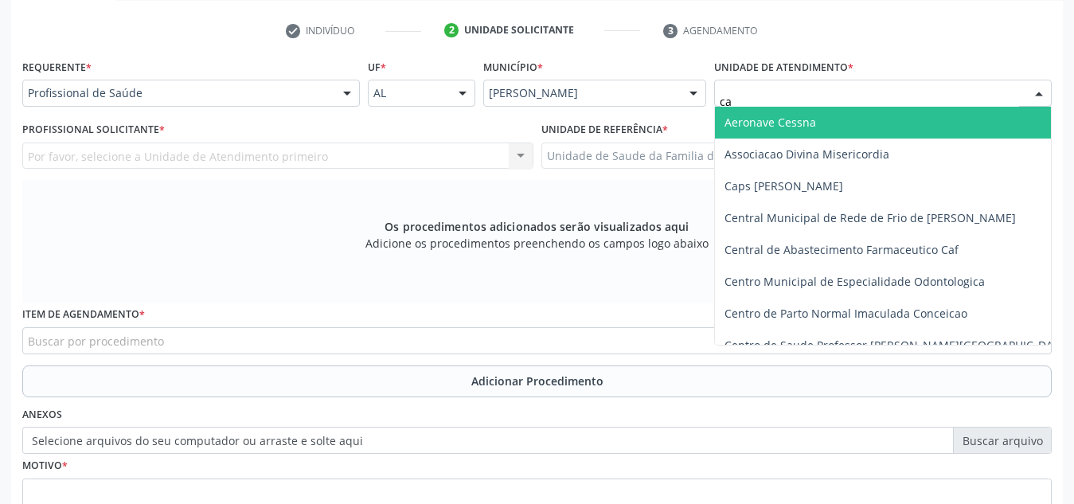
type input "cab"
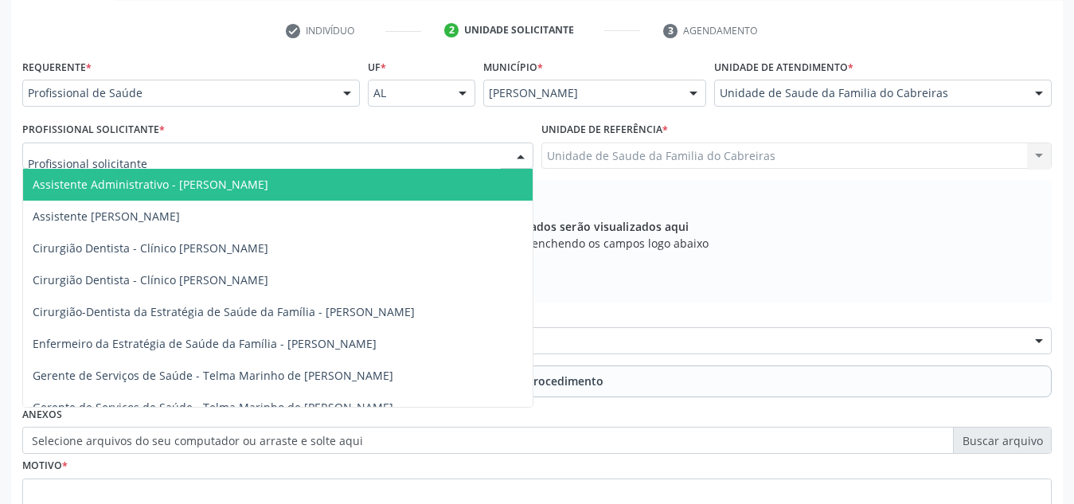
click at [424, 157] on div at bounding box center [277, 156] width 511 height 27
type input "let"
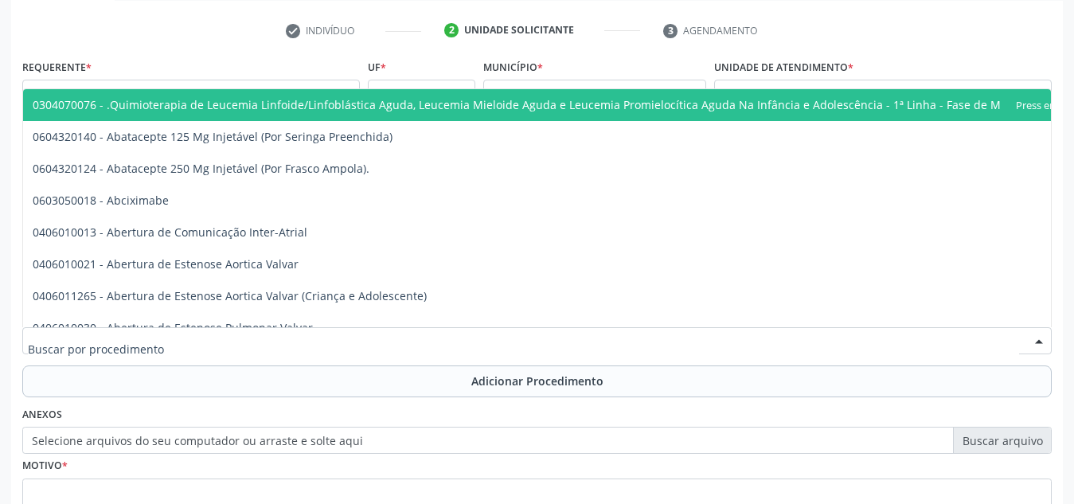
click at [422, 334] on div at bounding box center [536, 340] width 1029 height 27
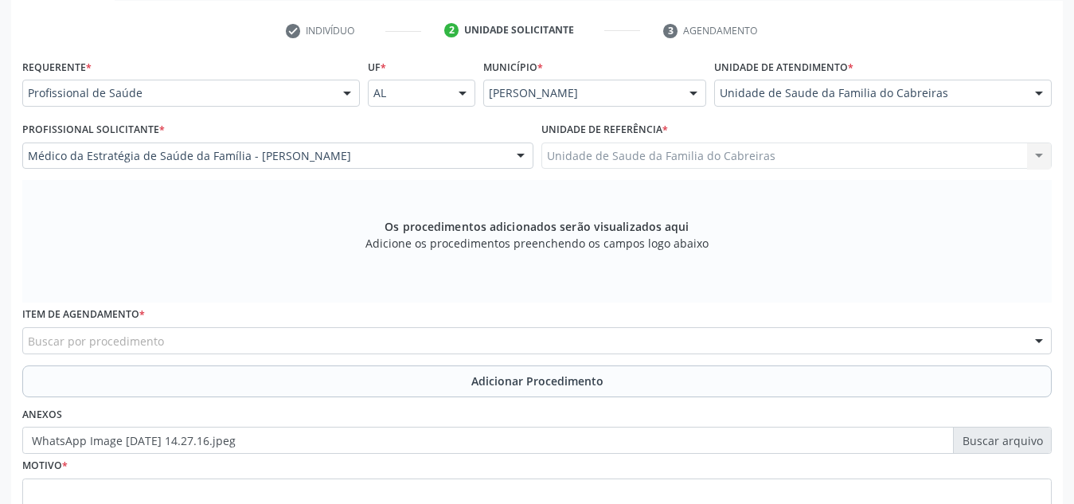
click at [369, 337] on div "Buscar por procedimento" at bounding box center [536, 340] width 1029 height 27
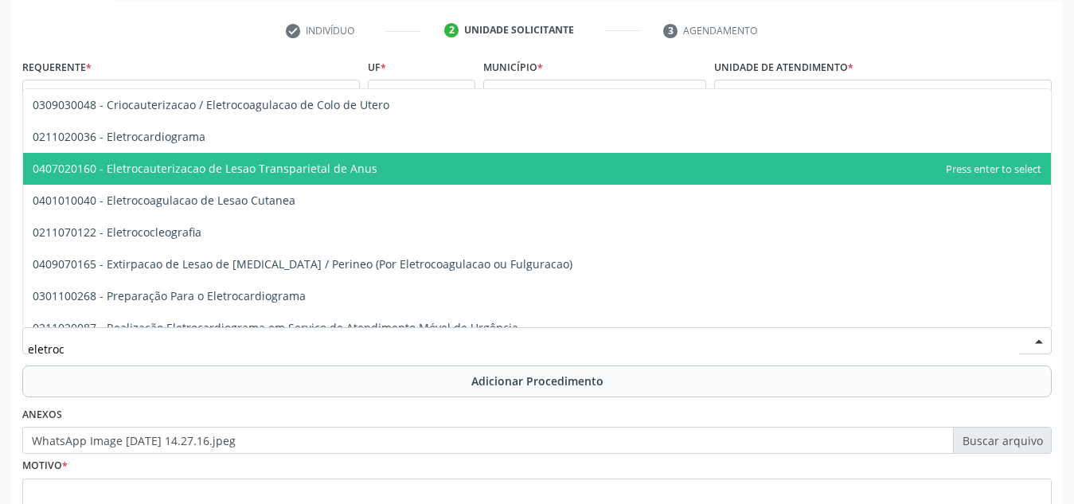
type input "eletroca"
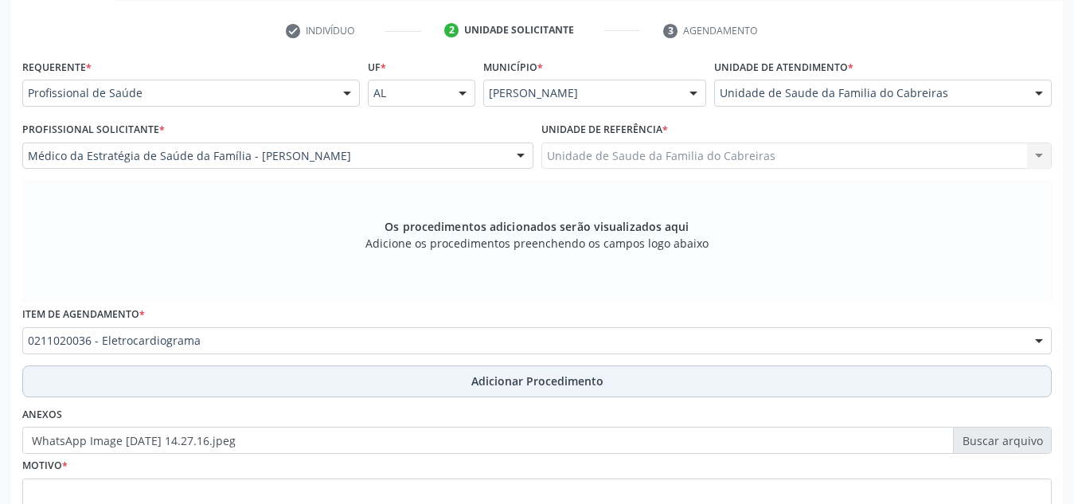
click at [368, 371] on button "Adicionar Procedimento" at bounding box center [536, 381] width 1029 height 32
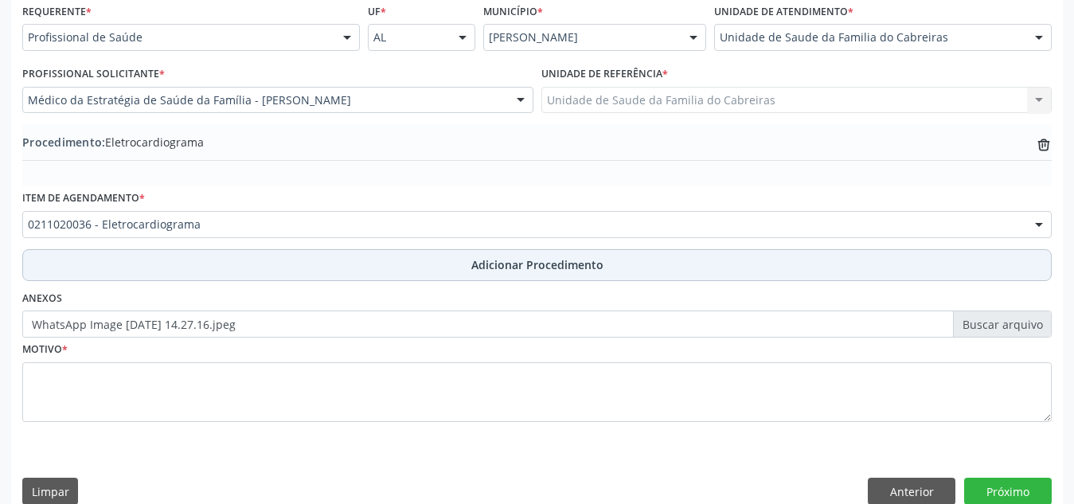
scroll to position [369, 0]
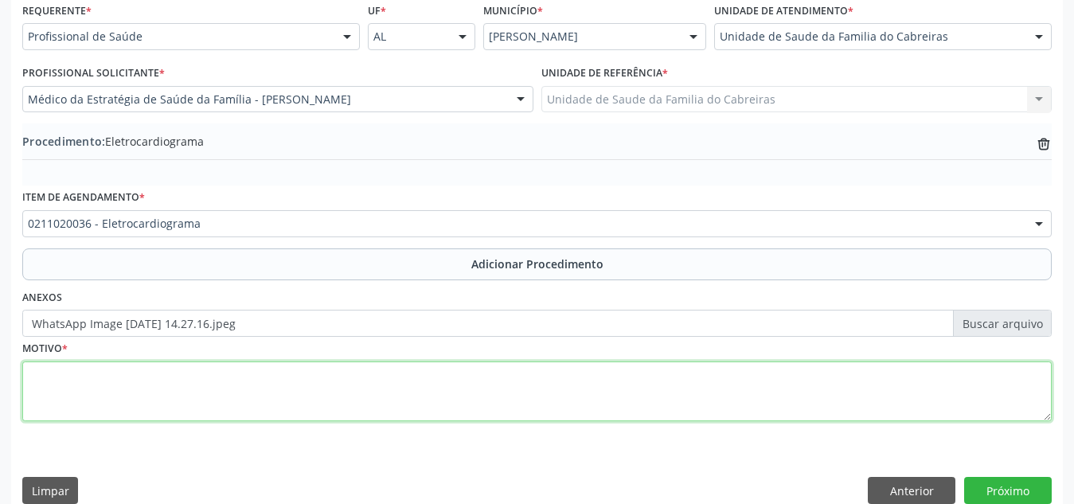
click at [345, 381] on textarea at bounding box center [536, 391] width 1029 height 61
type textarea "HAS"
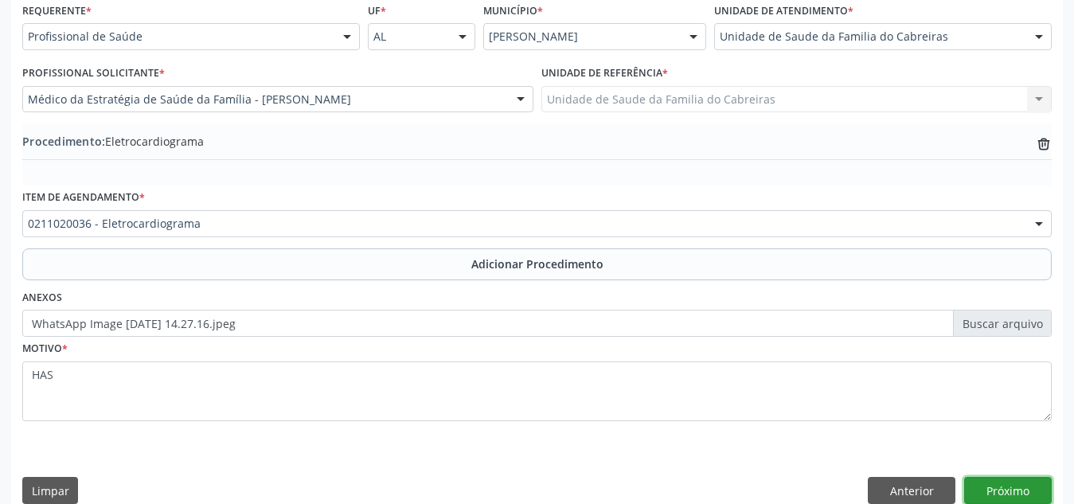
click at [998, 492] on button "Próximo" at bounding box center [1008, 490] width 88 height 27
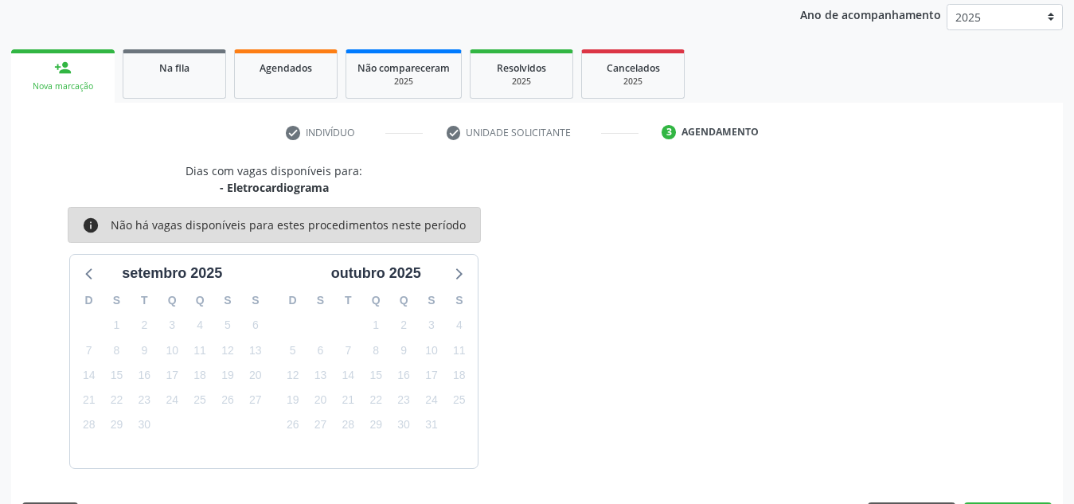
scroll to position [258, 0]
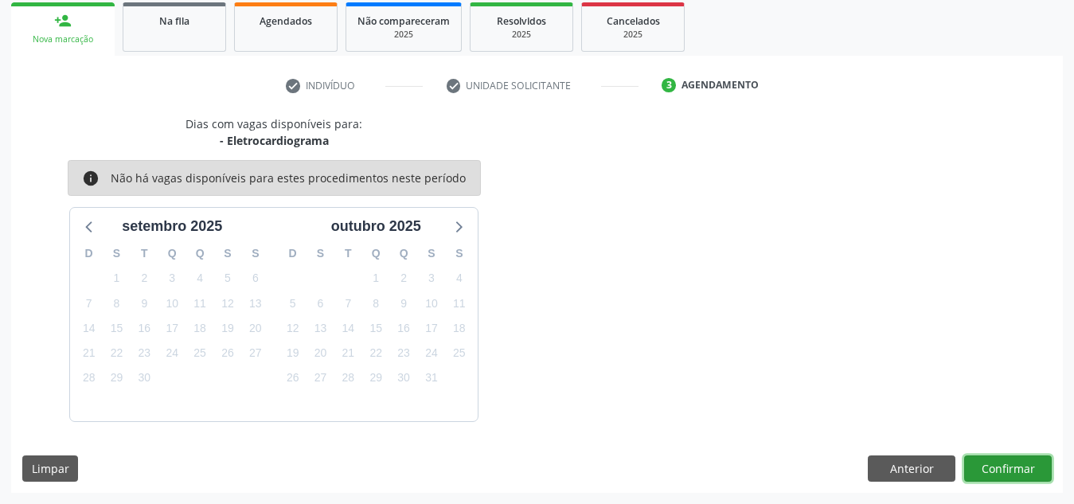
click at [1018, 461] on button "Confirmar" at bounding box center [1008, 468] width 88 height 27
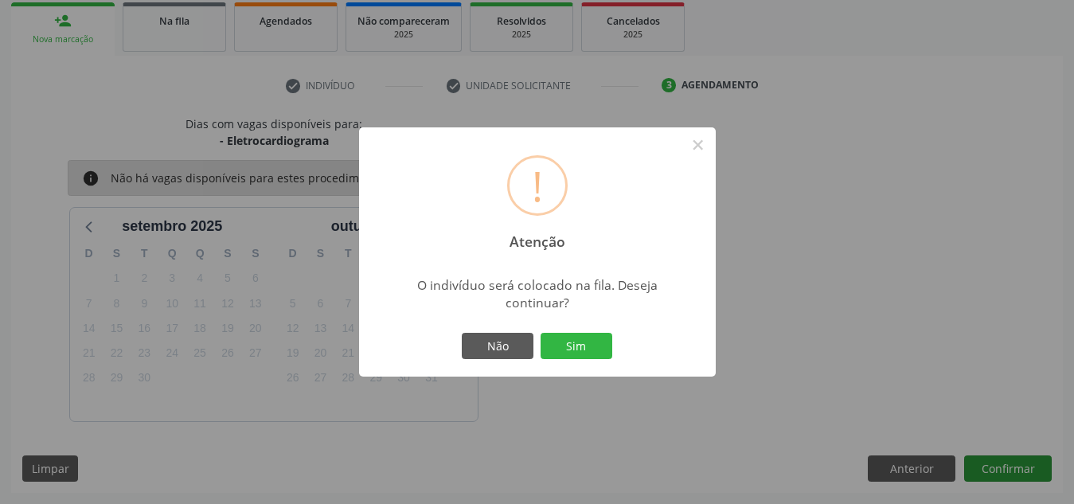
click at [541, 333] on button "Sim" at bounding box center [577, 346] width 72 height 27
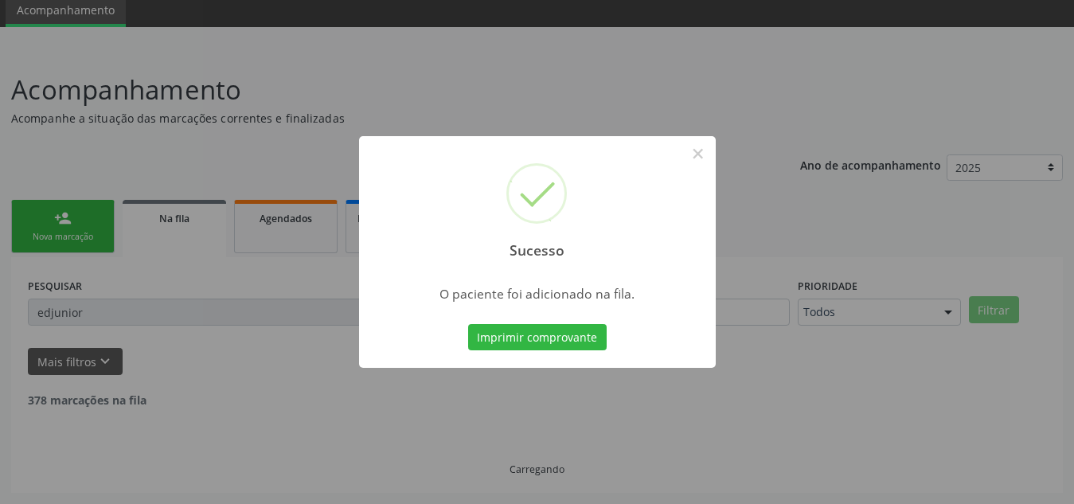
scroll to position [44, 0]
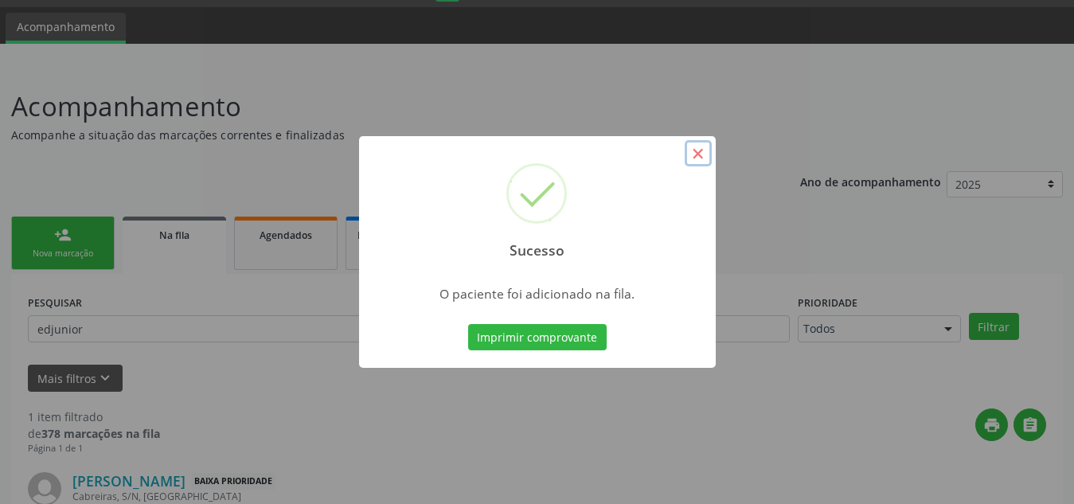
click at [708, 148] on button "×" at bounding box center [698, 153] width 27 height 27
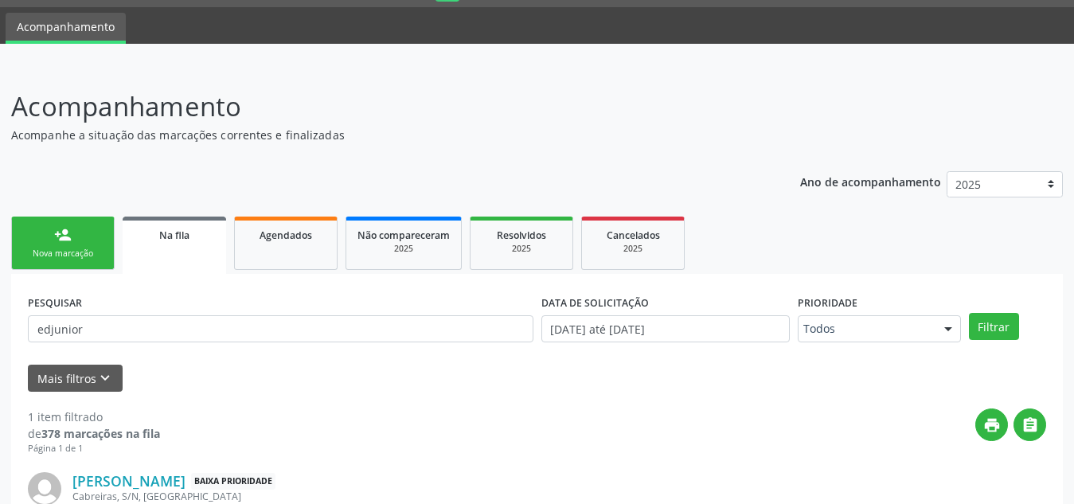
click at [95, 238] on link "person_add Nova marcação" at bounding box center [62, 243] width 103 height 53
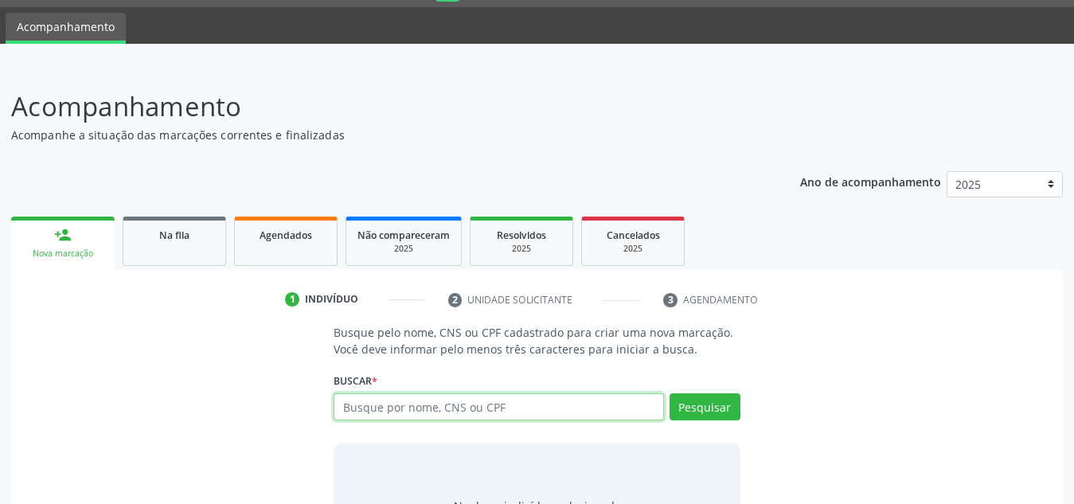
click at [393, 401] on input "text" at bounding box center [499, 406] width 330 height 27
type input "700409326382150"
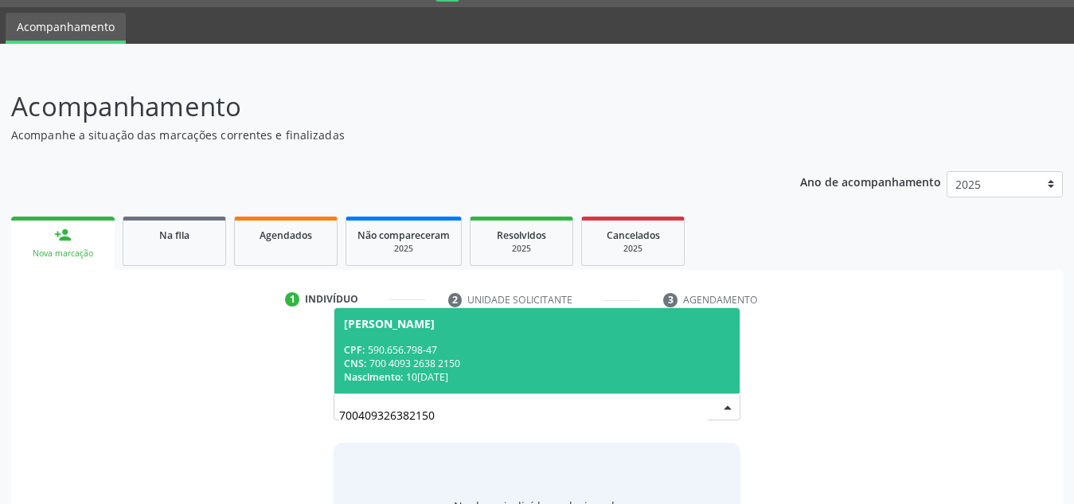
click at [449, 359] on div "CNS: 700 4093 2638 2150" at bounding box center [537, 364] width 386 height 14
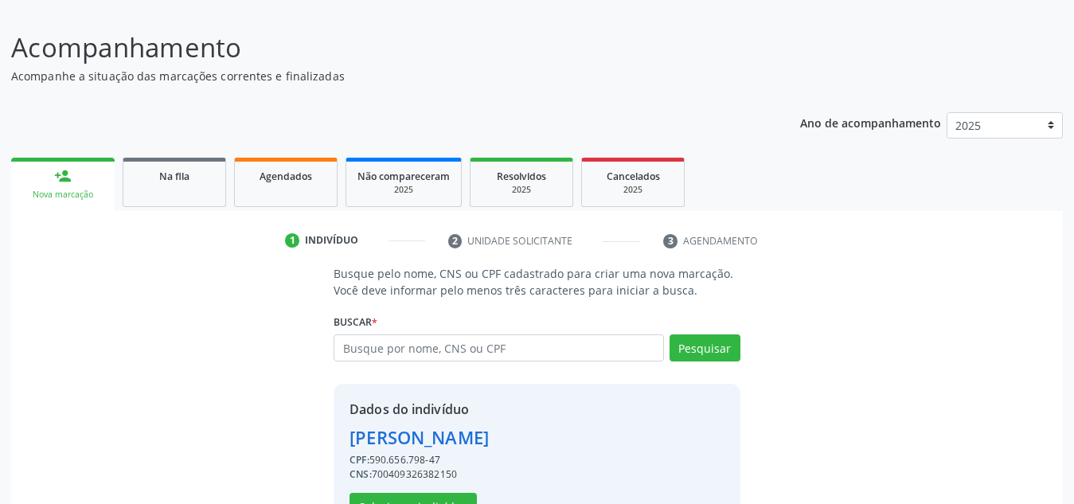
scroll to position [157, 0]
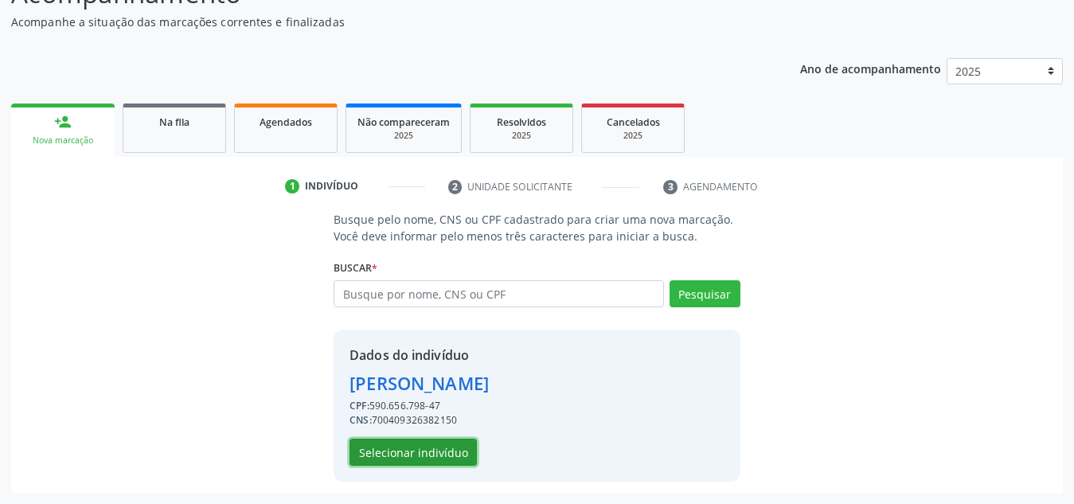
click at [447, 445] on button "Selecionar indivíduo" at bounding box center [412, 452] width 127 height 27
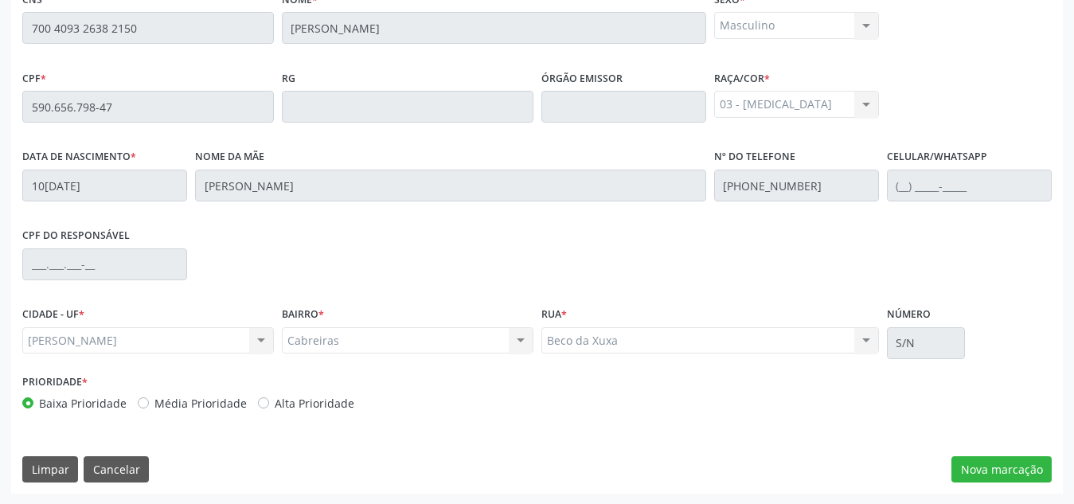
scroll to position [428, 0]
click at [1015, 468] on button "Nova marcação" at bounding box center [1001, 468] width 100 height 27
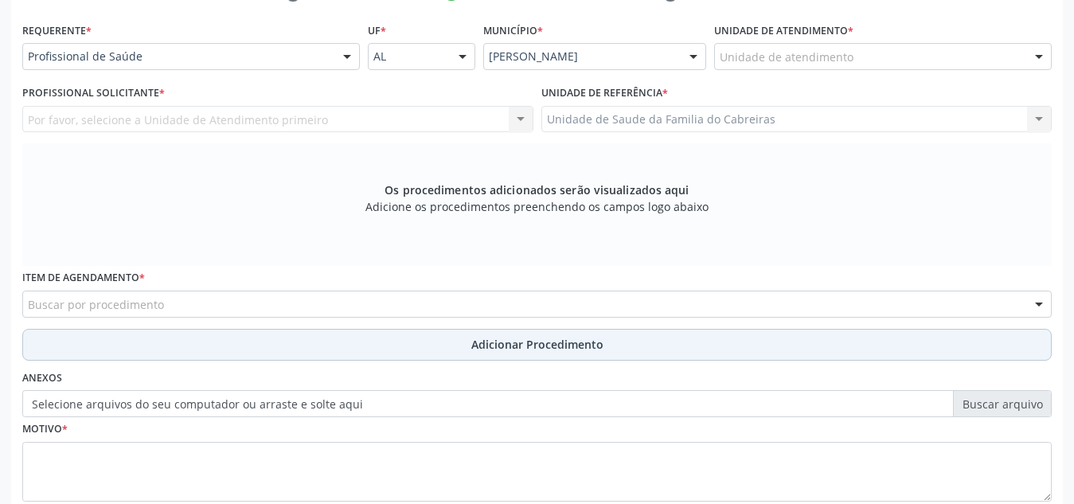
scroll to position [347, 0]
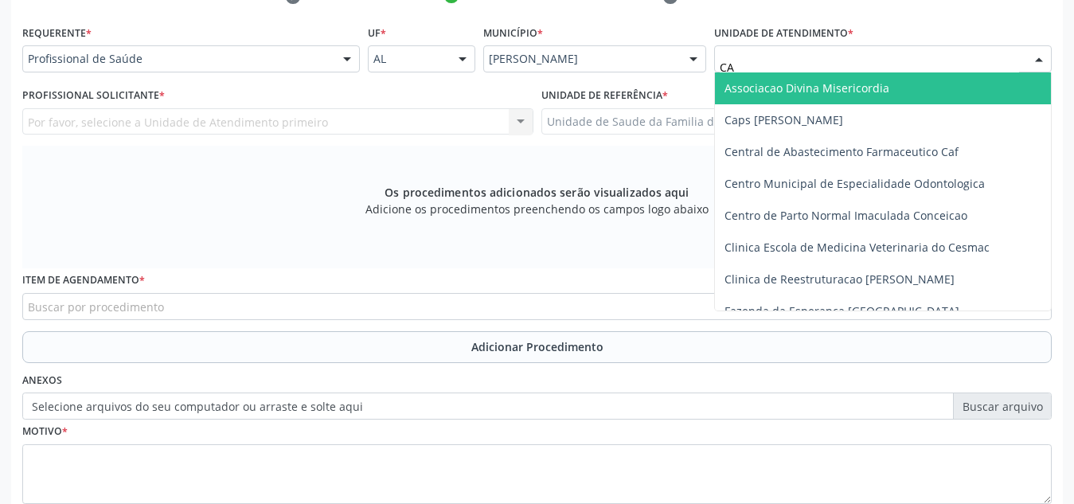
type input "CAB"
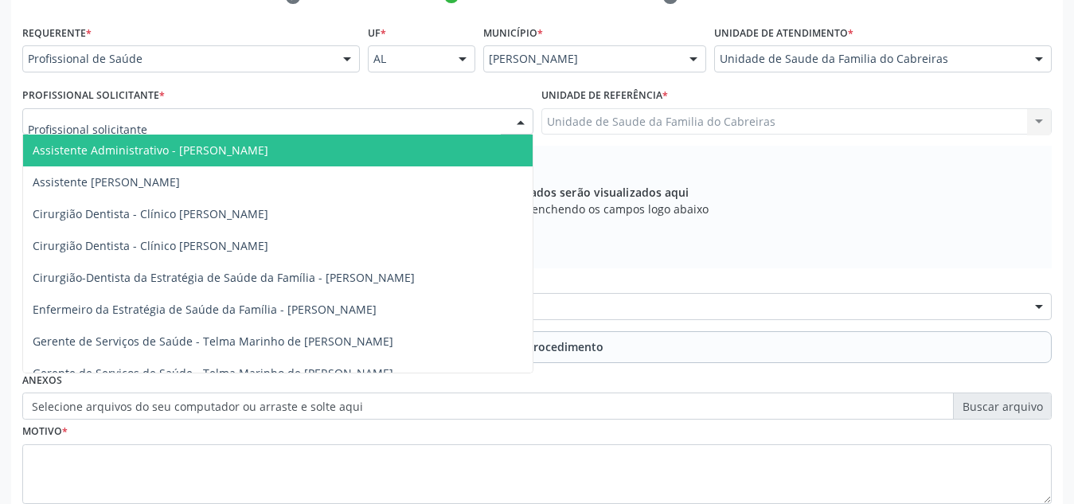
click at [463, 121] on div at bounding box center [277, 121] width 511 height 27
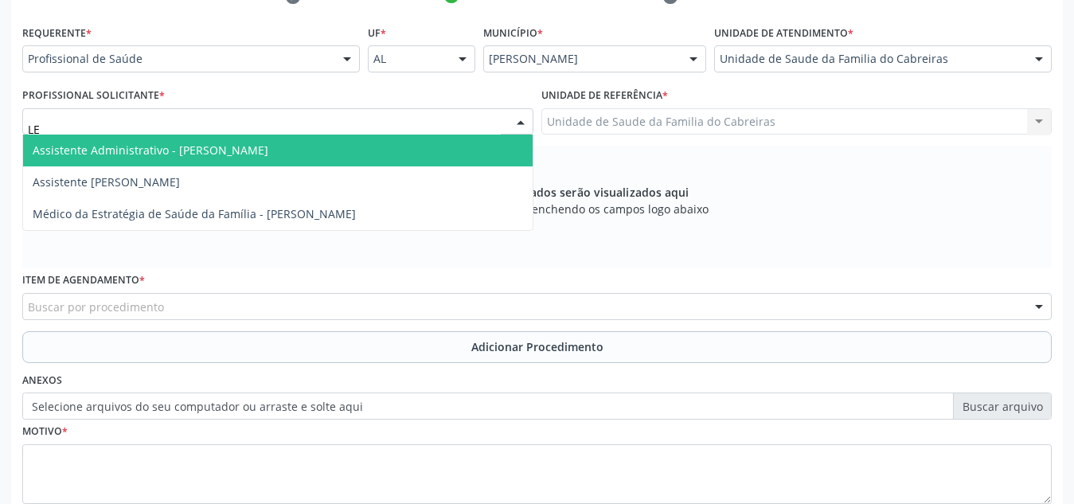
type input "LET"
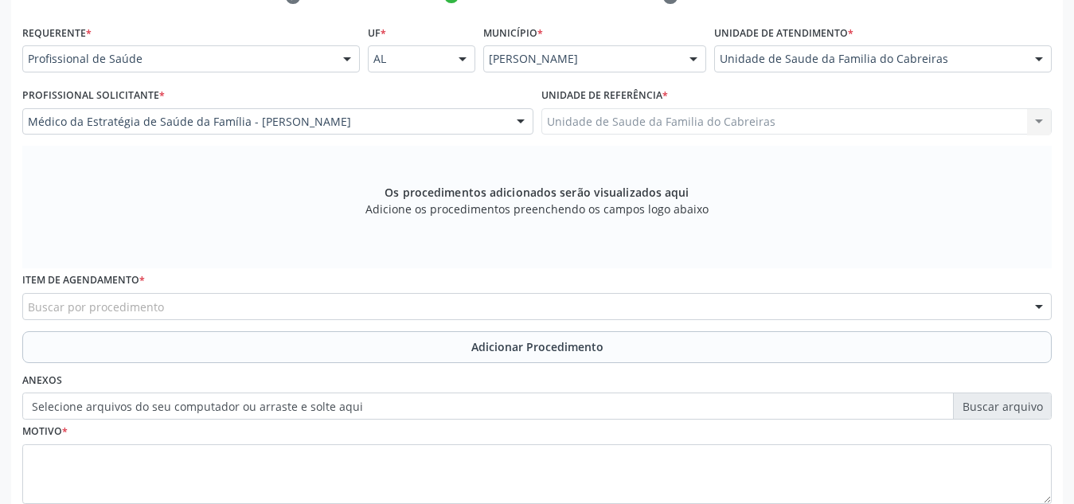
click at [385, 291] on div "Item de agendamento * Buscar por procedimento 0304070076 - .Quimioterapia de Le…" at bounding box center [536, 293] width 1029 height 51
click at [385, 299] on div "Buscar por procedimento" at bounding box center [536, 306] width 1029 height 27
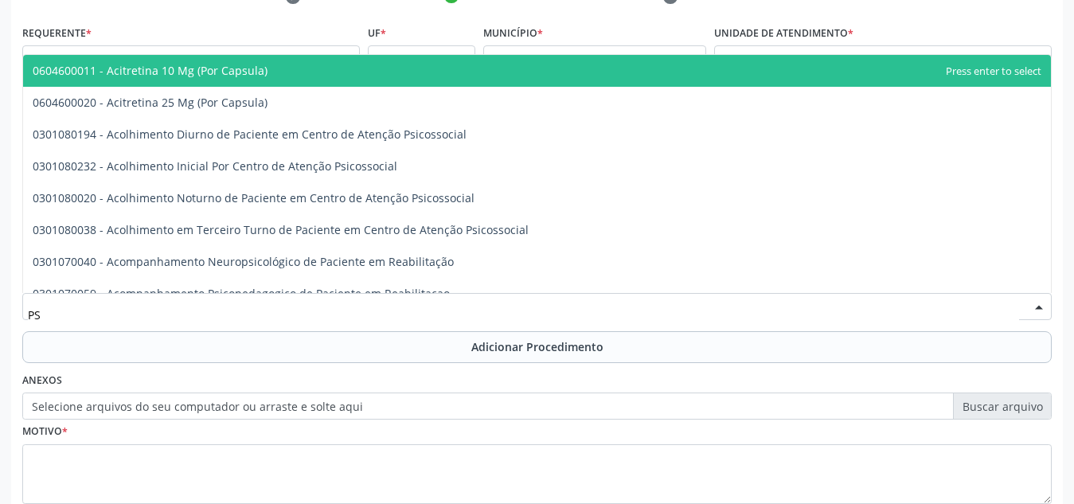
type input "P"
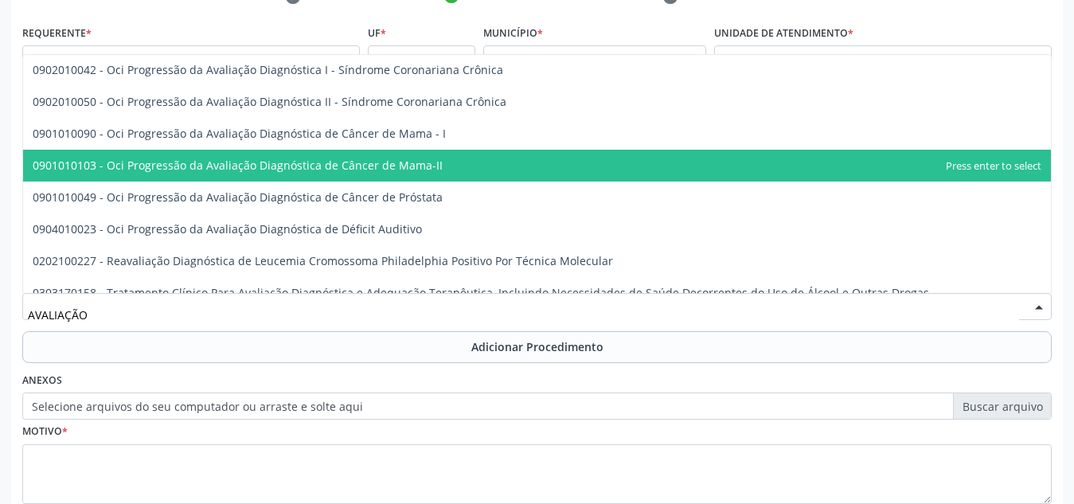
scroll to position [1959, 0]
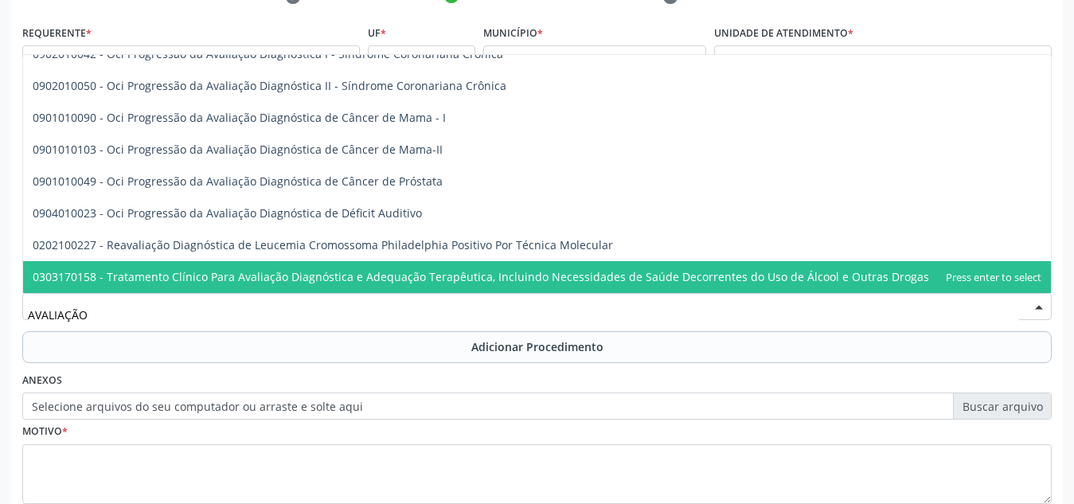
click at [353, 316] on input "AVALIAÇÃO" at bounding box center [523, 315] width 991 height 32
type input "A"
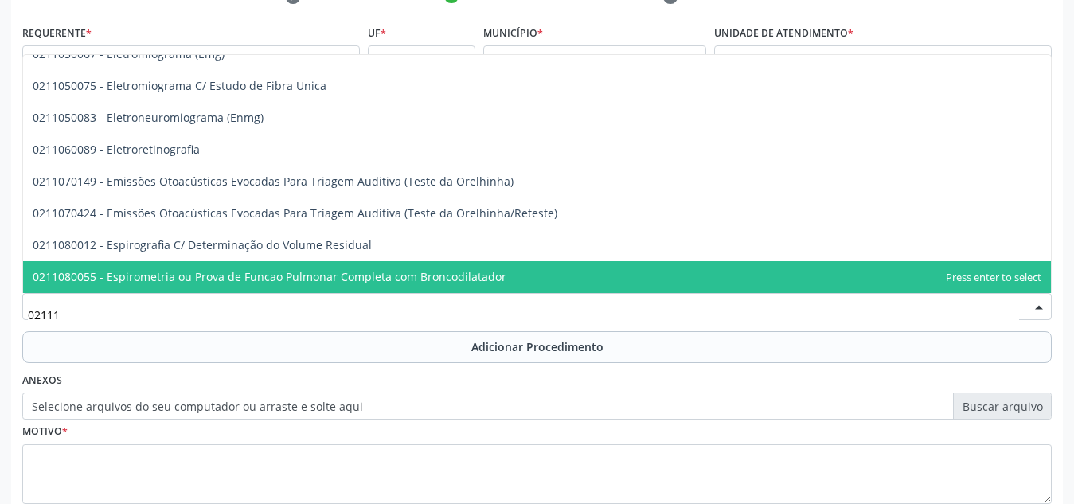
scroll to position [0, 0]
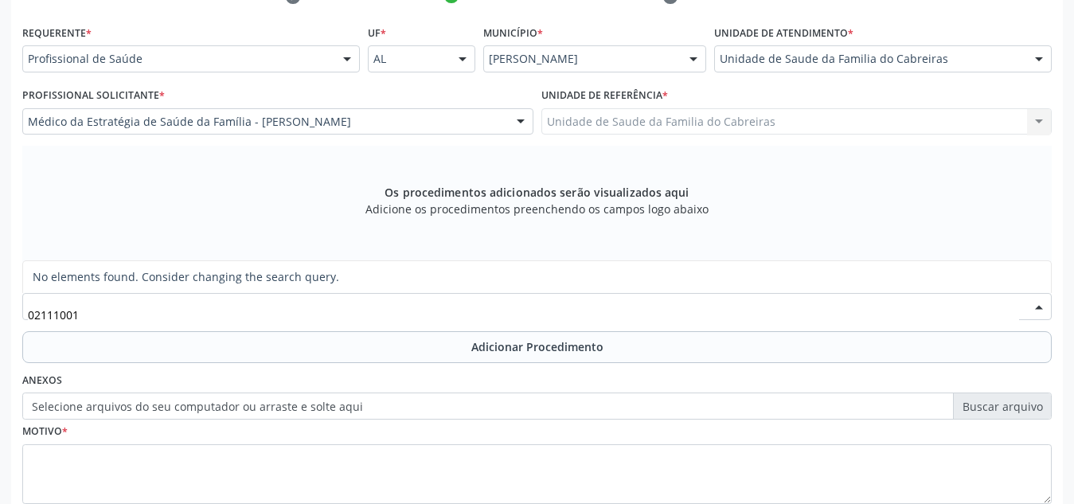
type input "0211100"
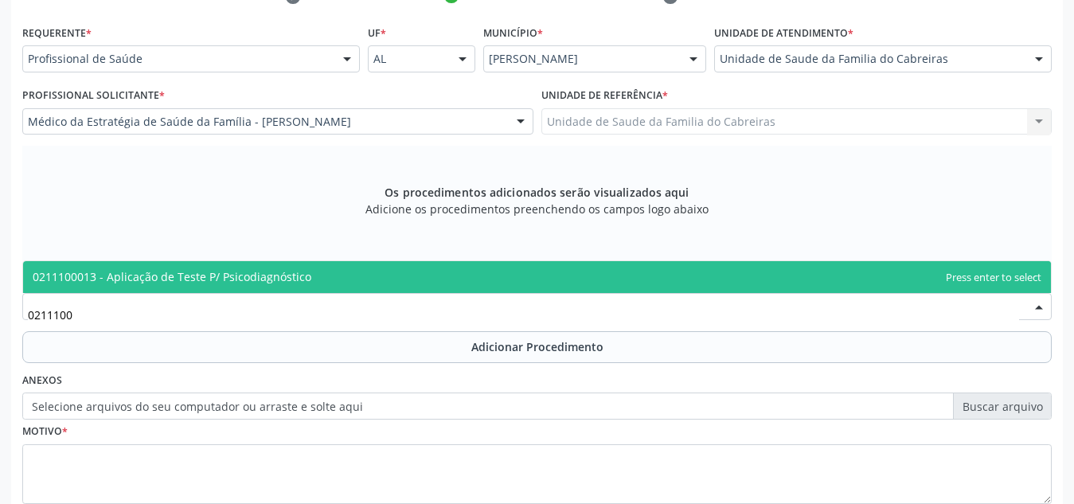
click at [382, 269] on span "0211100013 - Aplicação de Teste P/ Psicodiagnóstico" at bounding box center [537, 277] width 1028 height 32
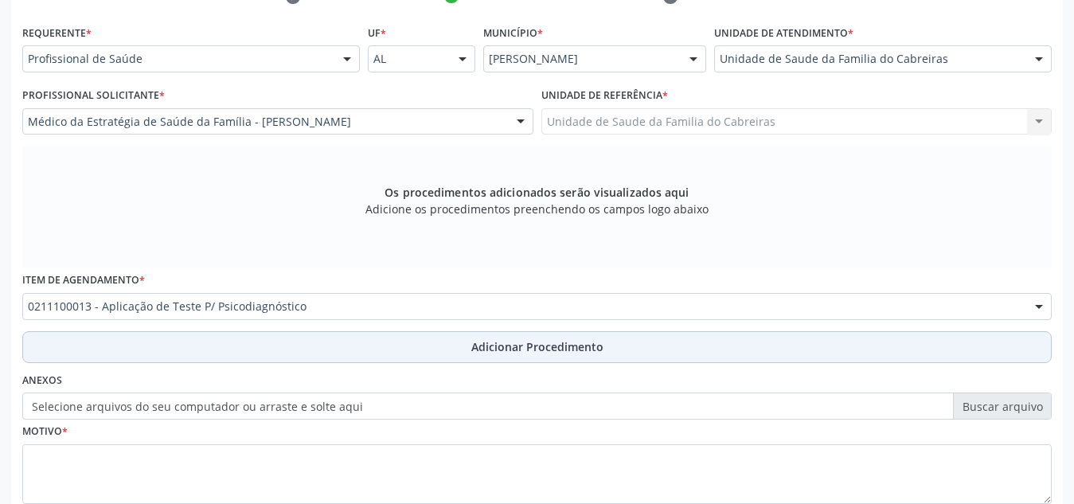
click at [396, 356] on button "Adicionar Procedimento" at bounding box center [536, 347] width 1029 height 32
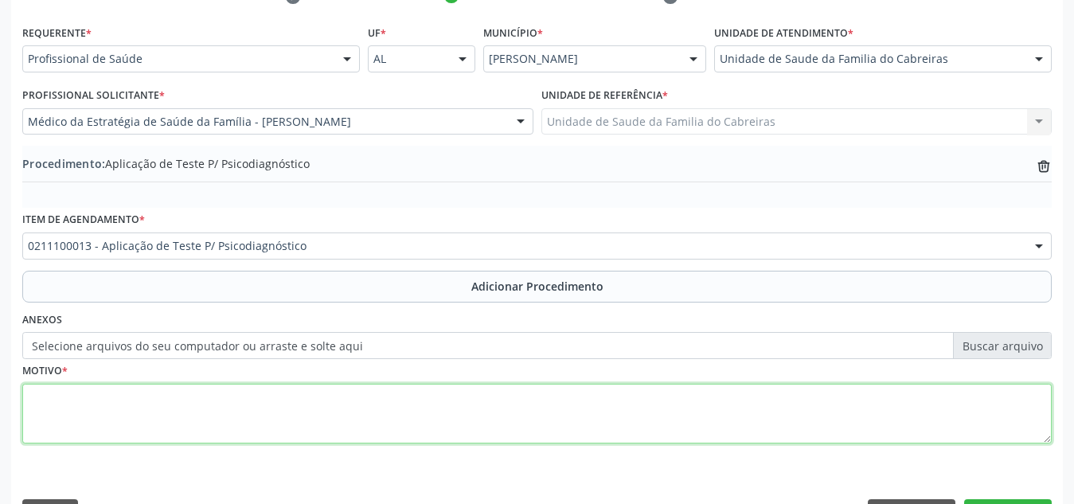
click at [367, 408] on textarea at bounding box center [536, 414] width 1029 height 61
type textarea "a"
type textarea "Ao CERTEA. Paciente em investigação p/ TEA e TDAH, em uso de risperidona"
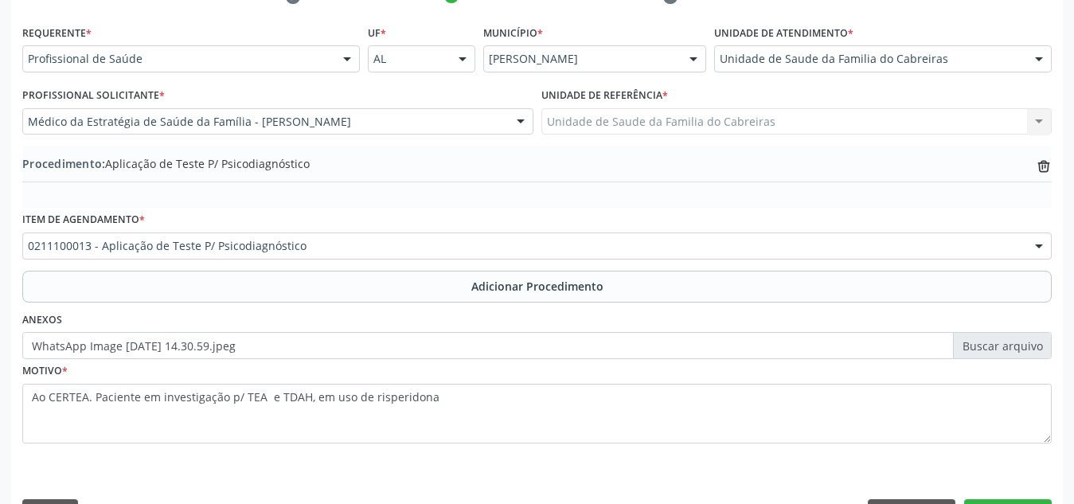
scroll to position [392, 0]
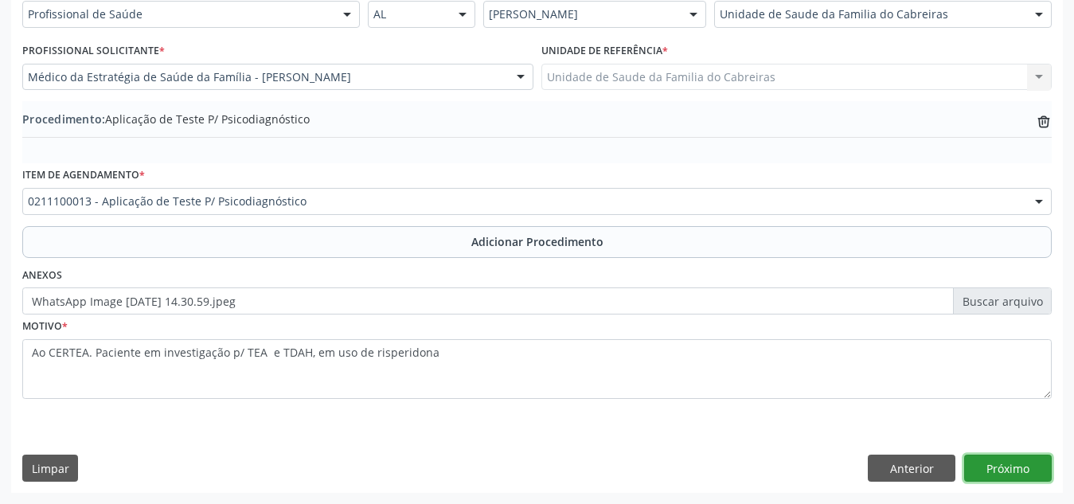
click at [981, 467] on button "Próximo" at bounding box center [1008, 468] width 88 height 27
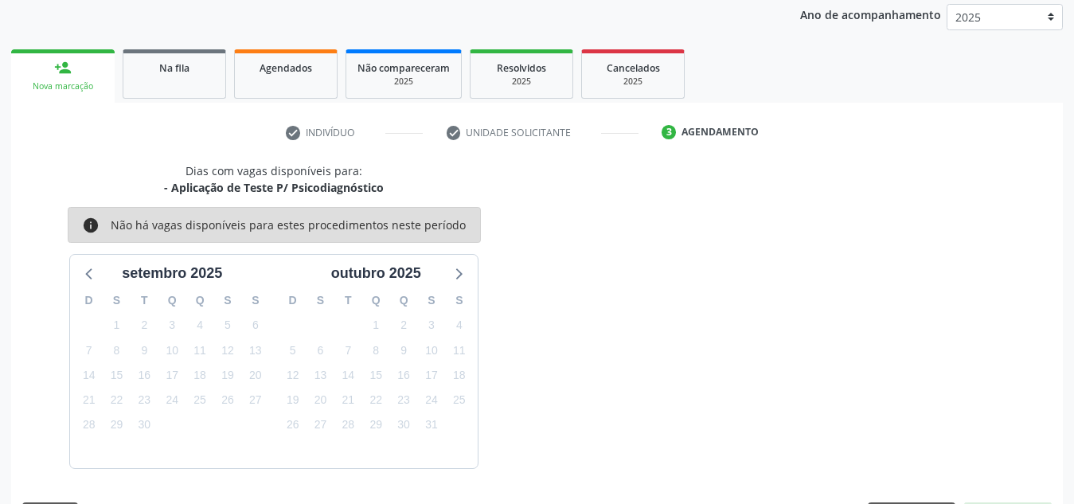
scroll to position [258, 0]
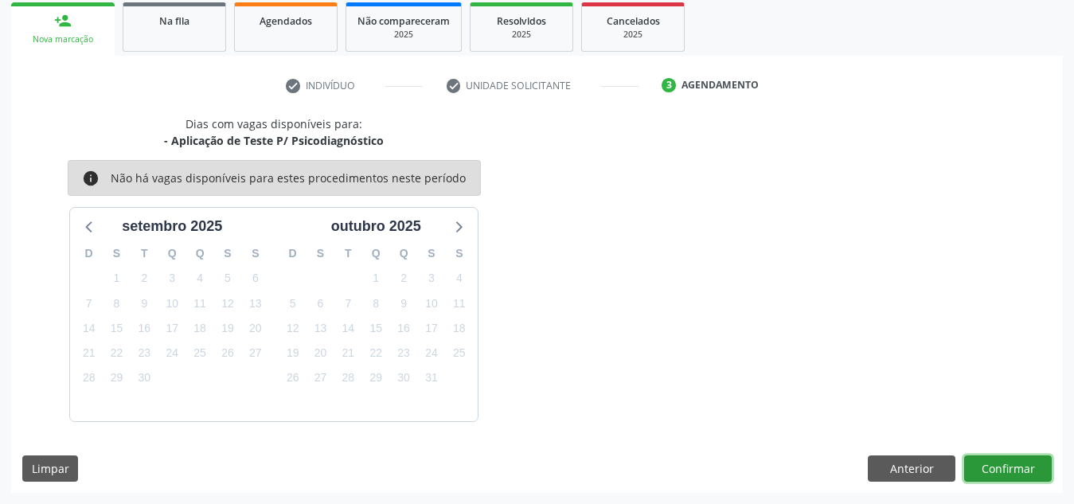
click at [981, 467] on button "Confirmar" at bounding box center [1008, 468] width 88 height 27
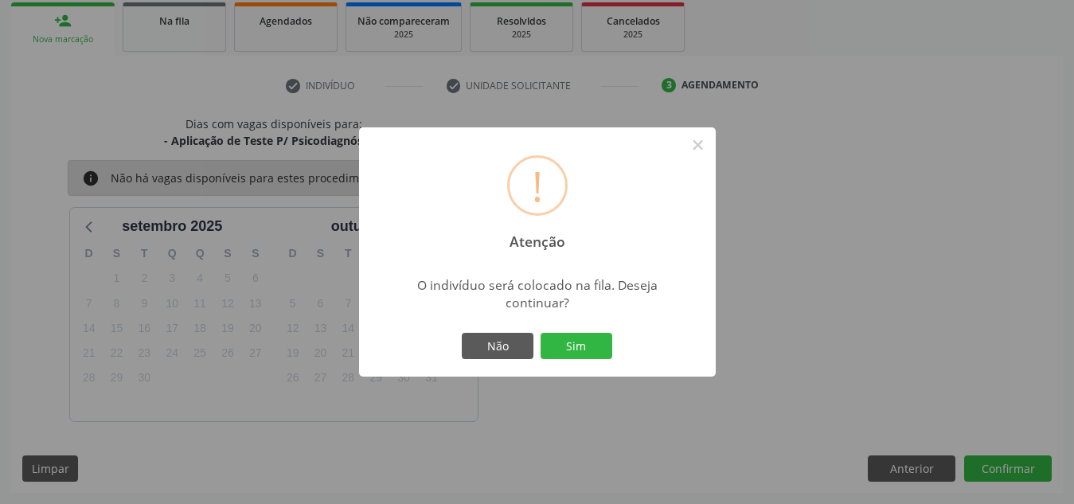
click at [541, 333] on button "Sim" at bounding box center [577, 346] width 72 height 27
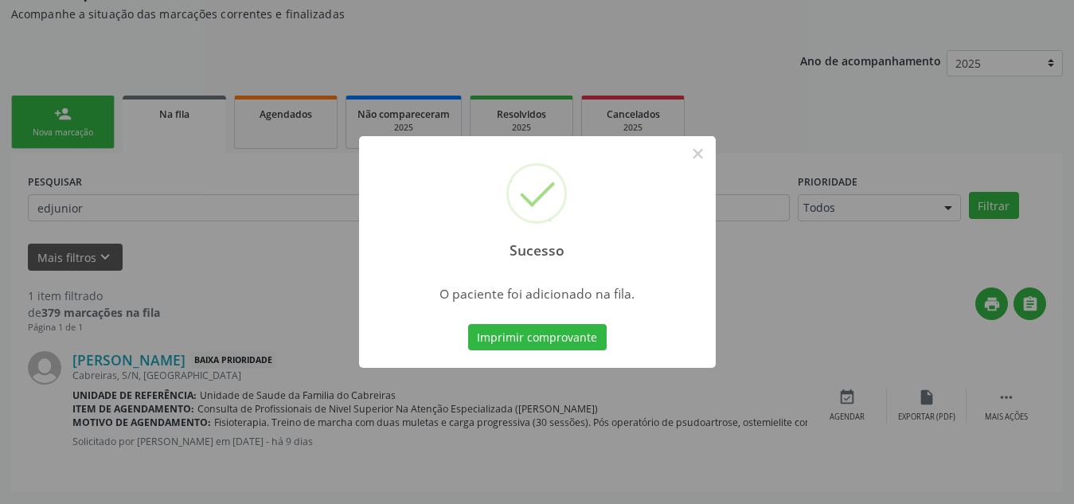
scroll to position [44, 0]
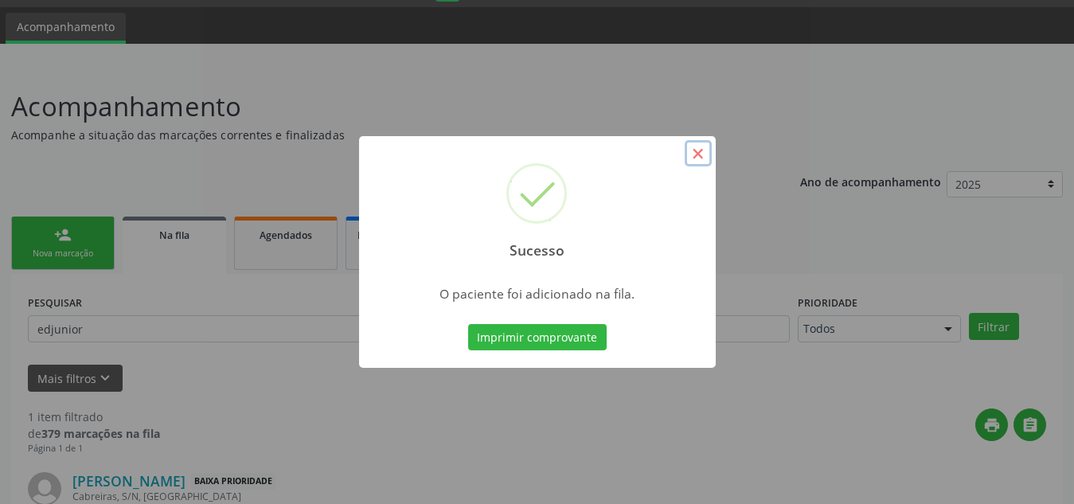
click at [696, 147] on button "×" at bounding box center [698, 153] width 27 height 27
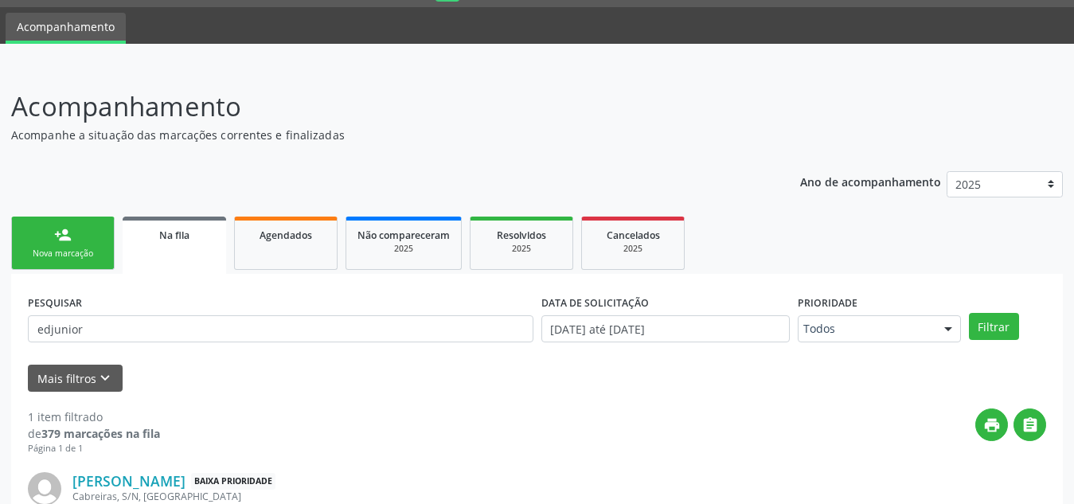
click at [49, 245] on link "person_add Nova marcação" at bounding box center [62, 243] width 103 height 53
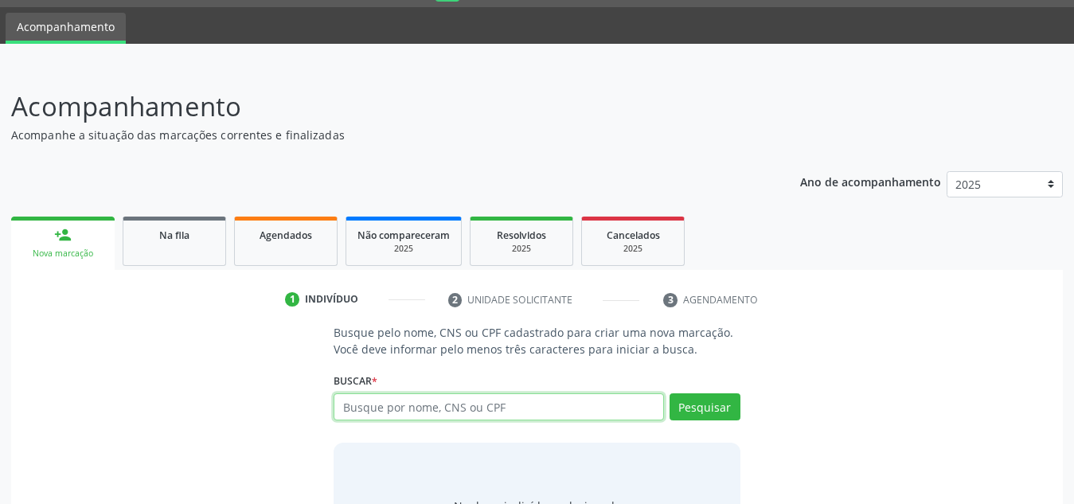
click at [363, 410] on input "text" at bounding box center [499, 406] width 330 height 27
type input "700409326382150"
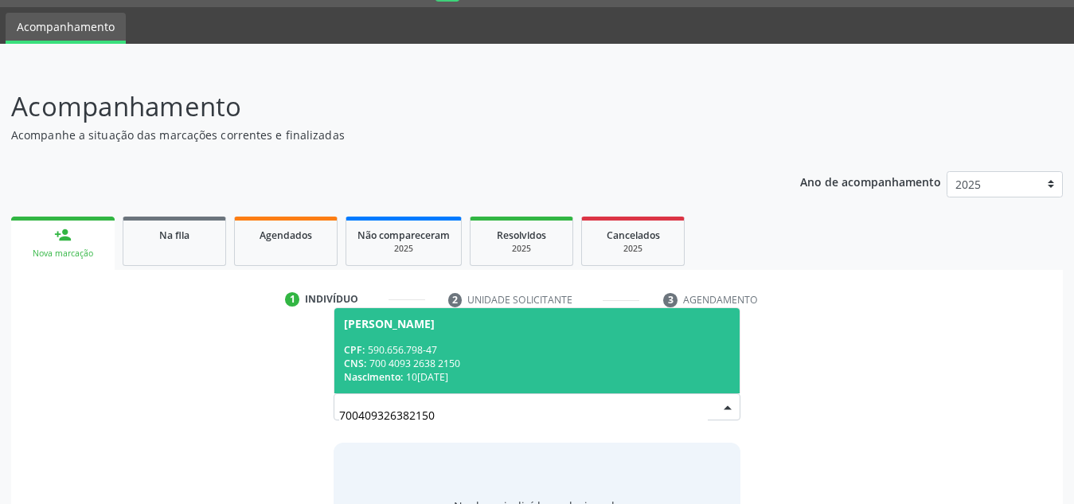
click at [441, 365] on div "CNS: 700 4093 2638 2150" at bounding box center [537, 364] width 386 height 14
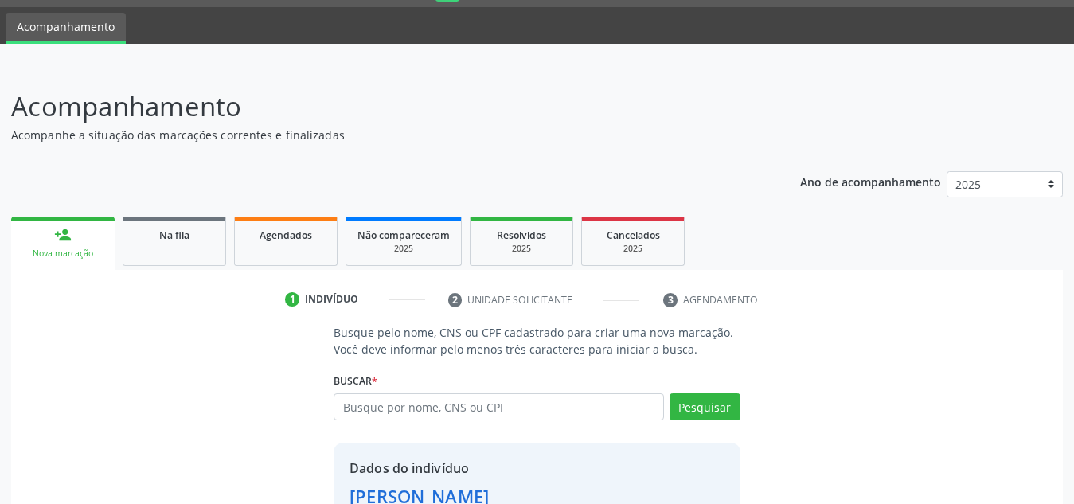
scroll to position [157, 0]
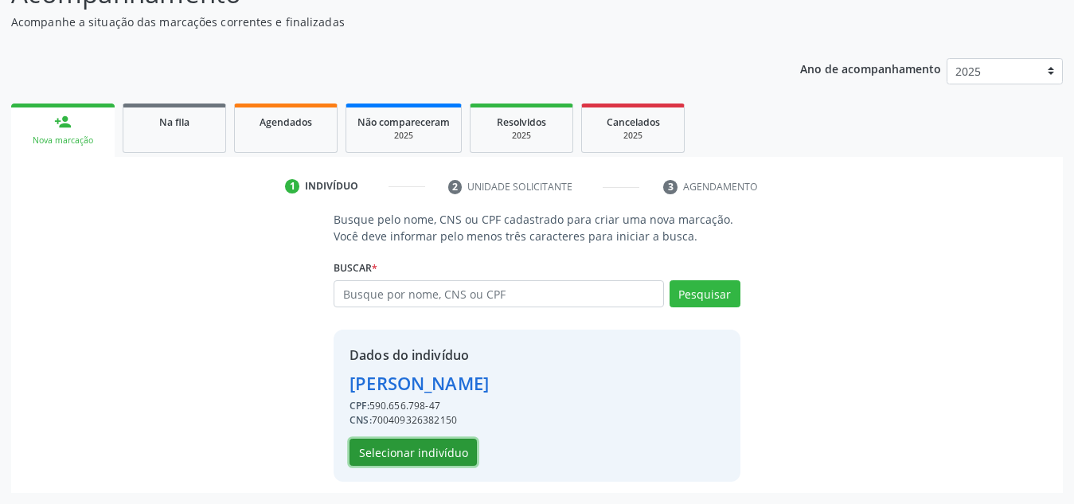
click at [423, 452] on button "Selecionar indivíduo" at bounding box center [412, 452] width 127 height 27
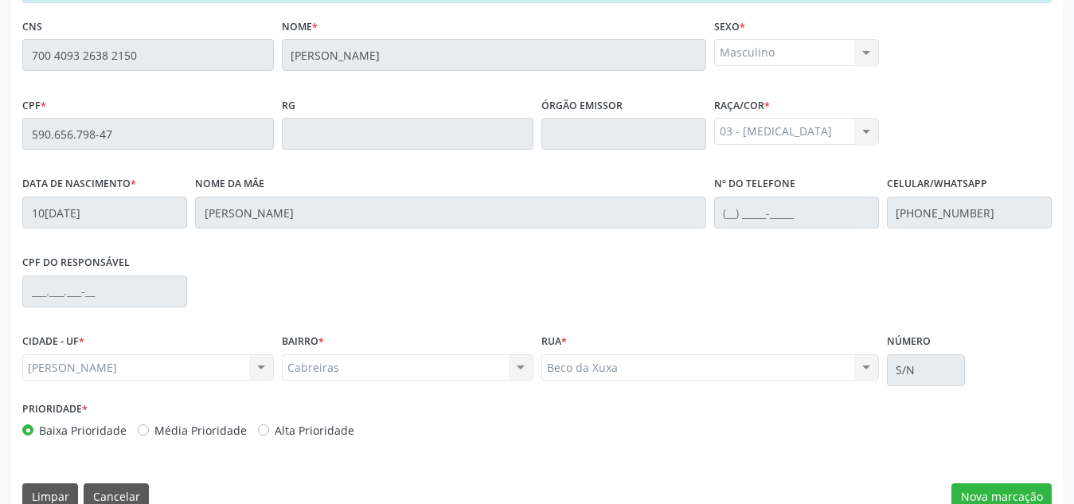
scroll to position [428, 0]
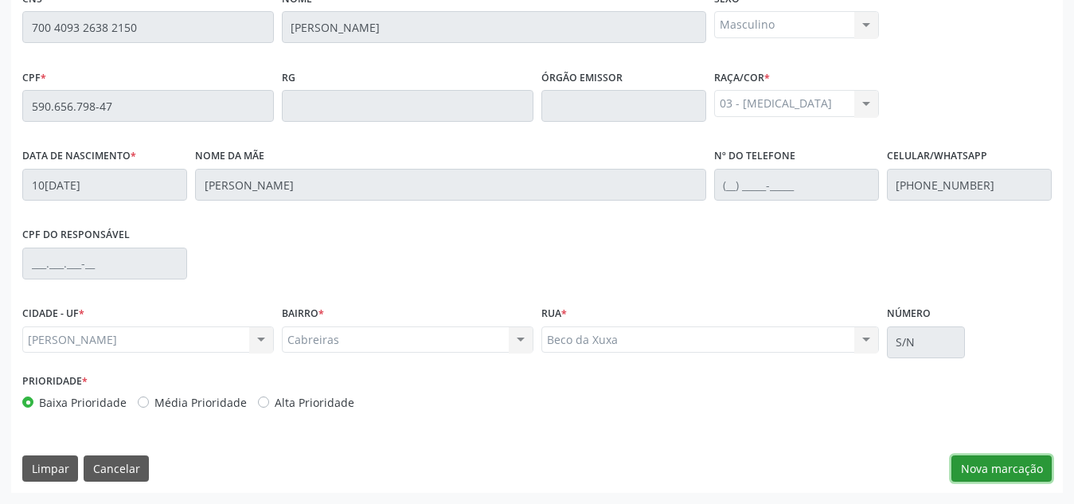
click at [1033, 461] on button "Nova marcação" at bounding box center [1001, 468] width 100 height 27
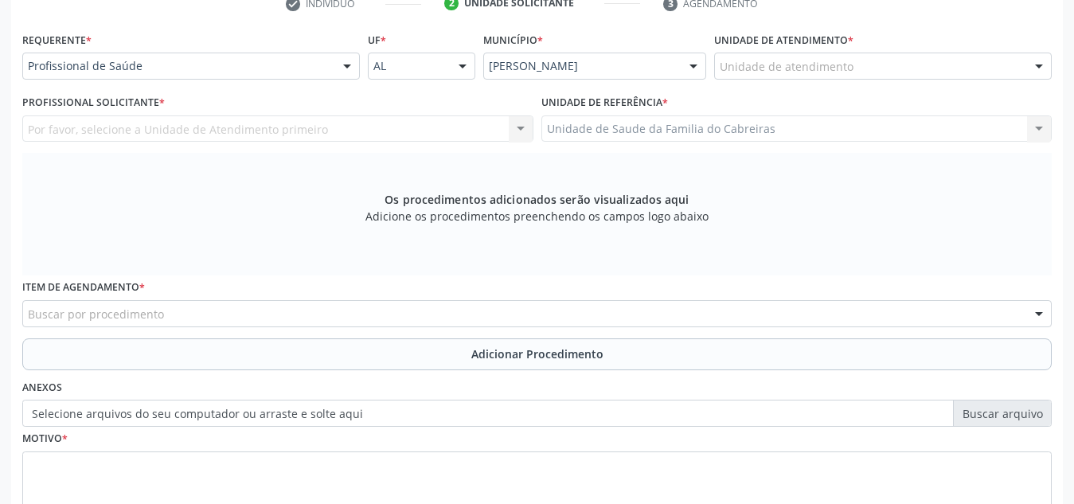
scroll to position [334, 0]
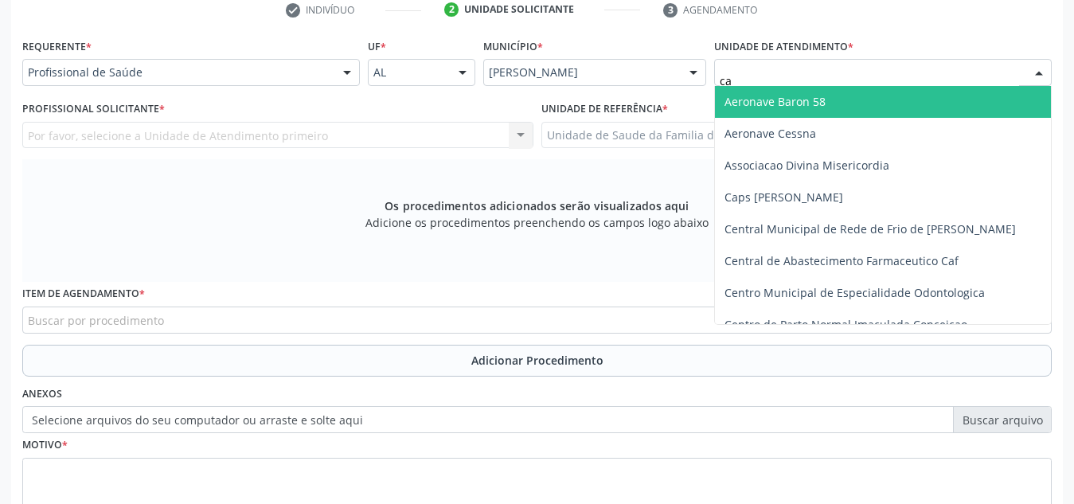
type input "cab"
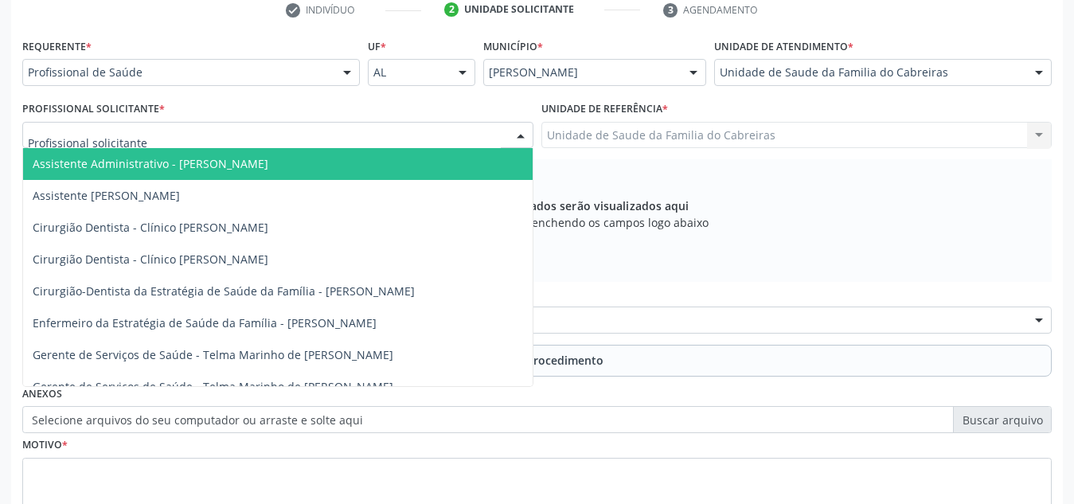
click at [460, 138] on div at bounding box center [277, 135] width 511 height 27
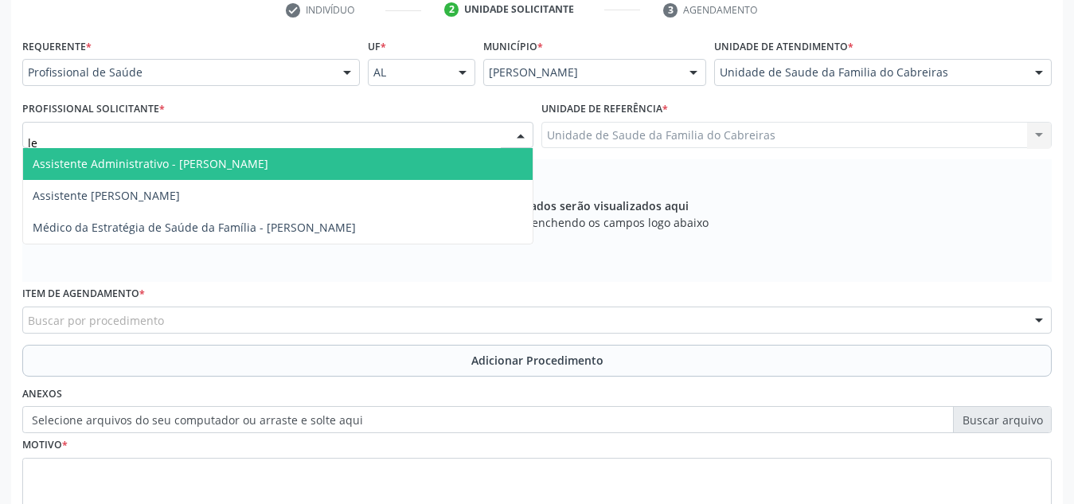
type input "let"
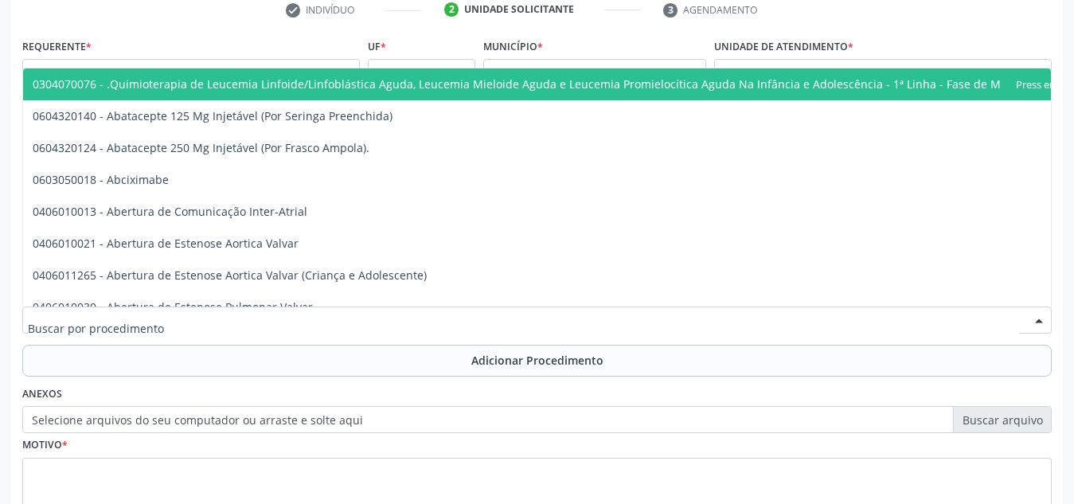
click at [366, 325] on div at bounding box center [536, 319] width 1029 height 27
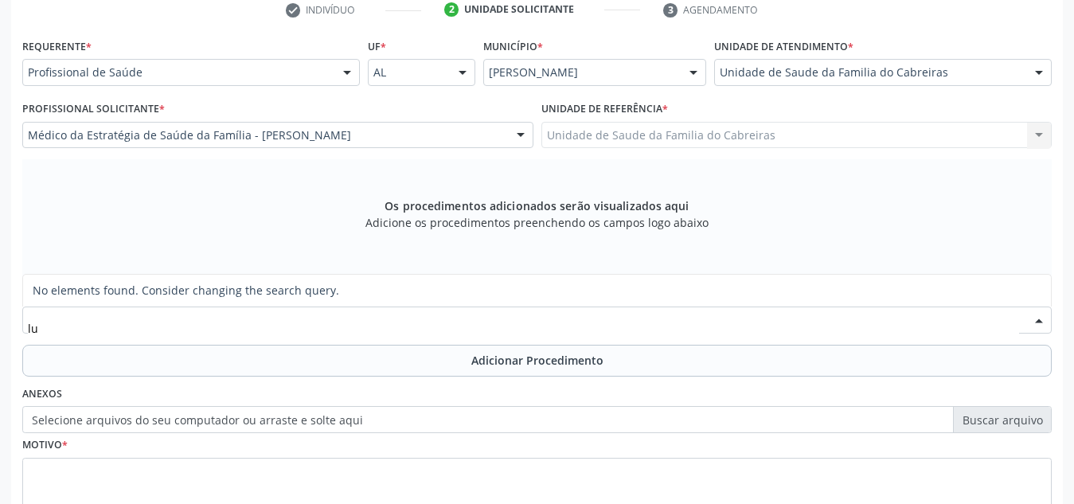
type input "l"
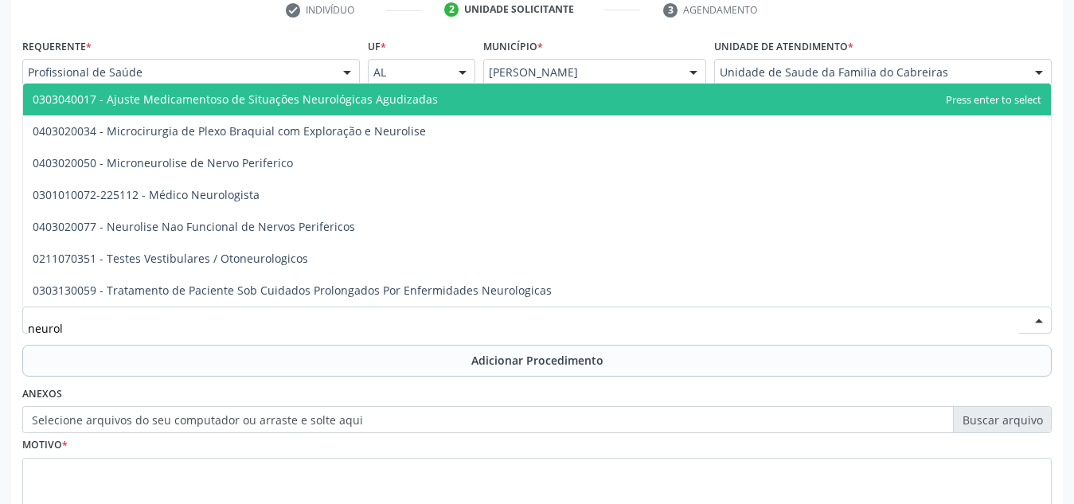
type input "neurolo"
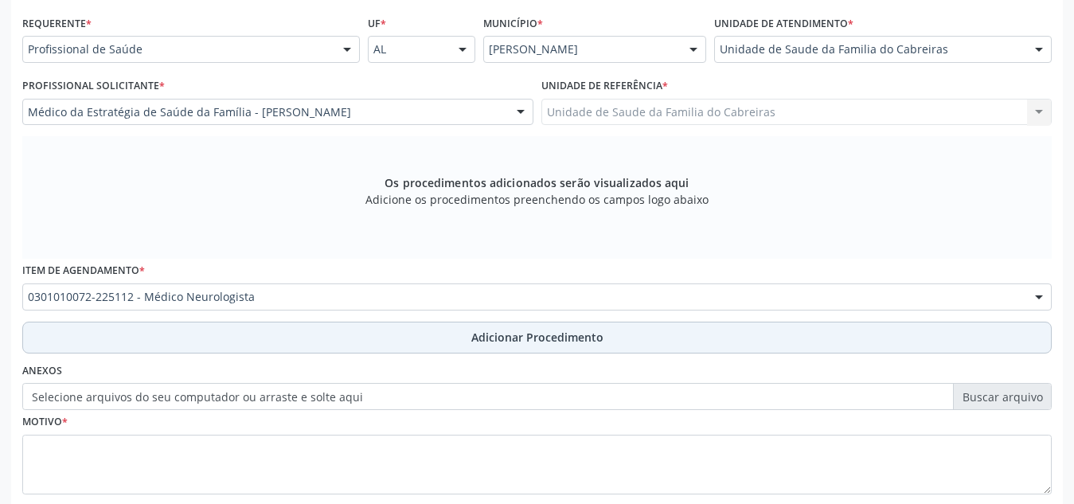
scroll to position [452, 0]
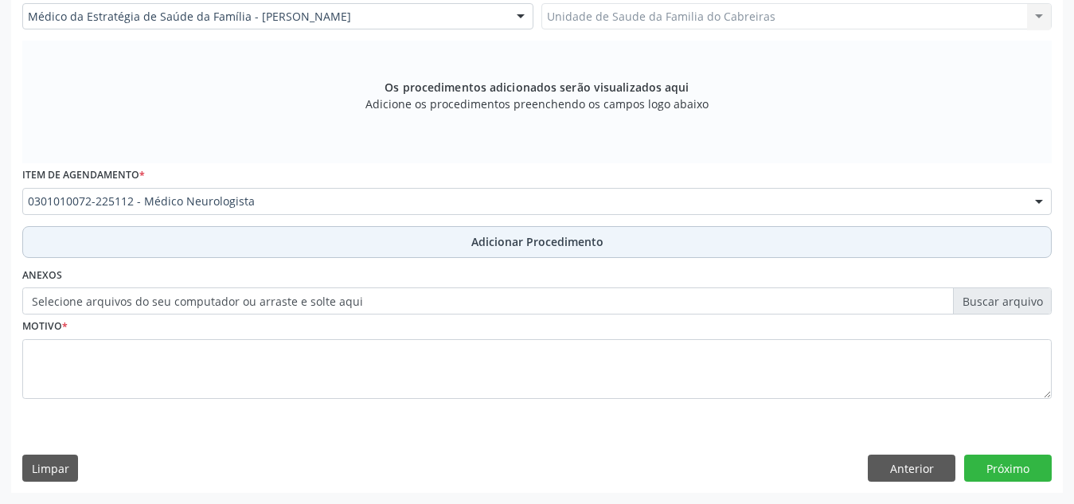
click at [428, 247] on button "Adicionar Procedimento" at bounding box center [536, 242] width 1029 height 32
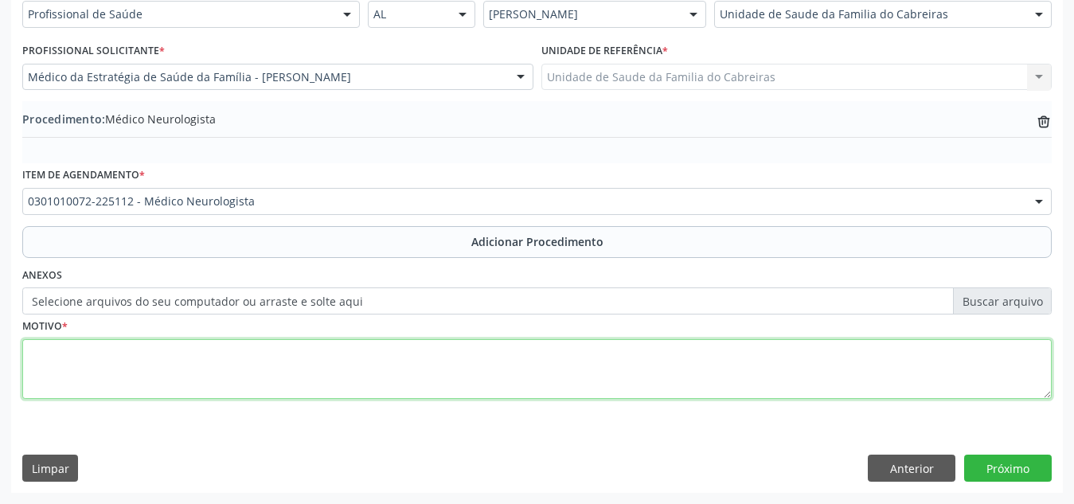
click at [356, 385] on textarea at bounding box center [536, 369] width 1029 height 61
type textarea "Autismo infantil. Neuropediatra"
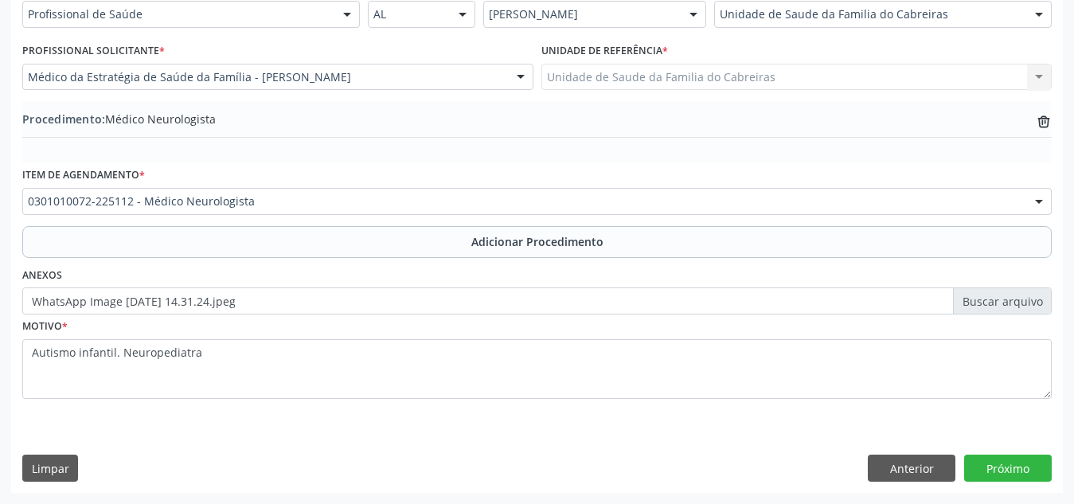
click at [538, 437] on div "Requerente * Profissional de Saúde Profissional de Saúde Paciente Nenhum result…" at bounding box center [537, 234] width 1052 height 516
click at [1021, 459] on button "Próximo" at bounding box center [1008, 468] width 88 height 27
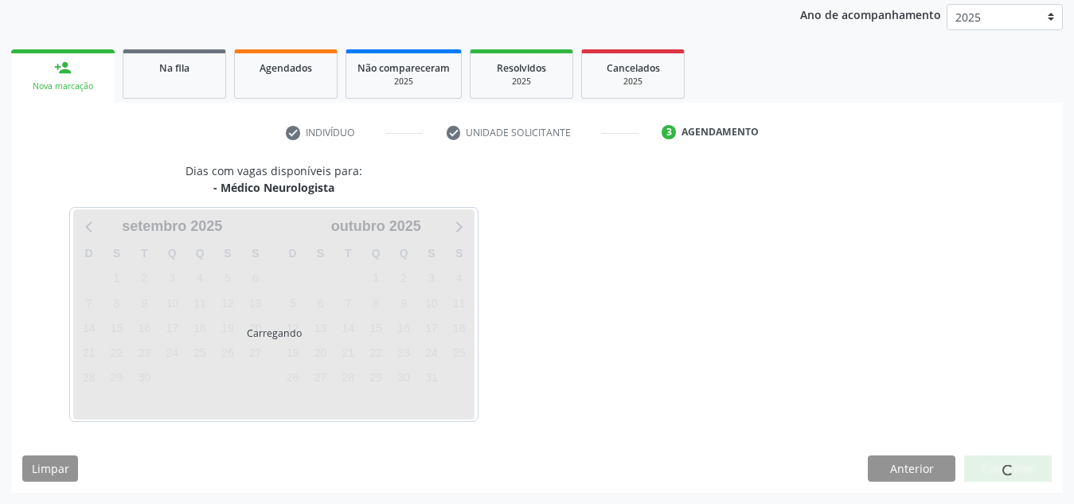
scroll to position [258, 0]
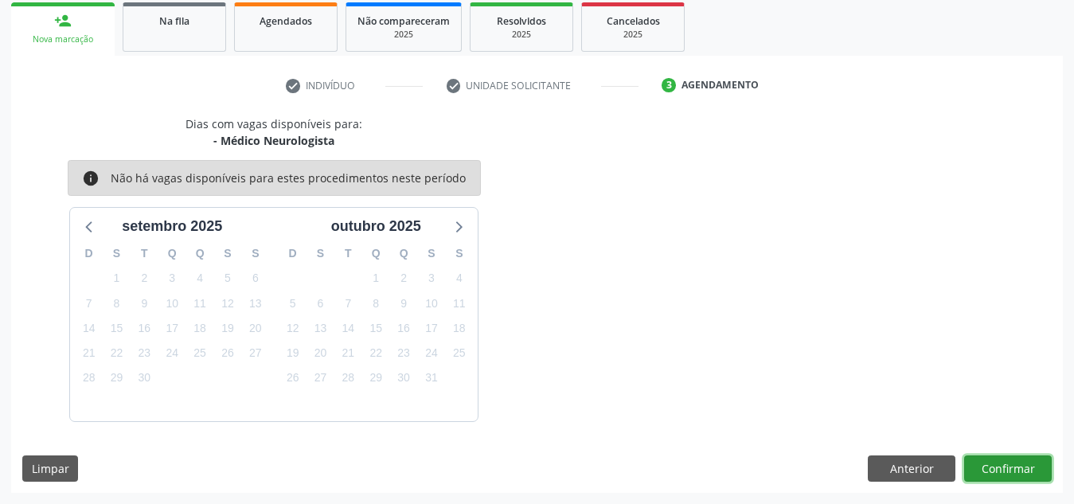
click at [1021, 459] on button "Confirmar" at bounding box center [1008, 468] width 88 height 27
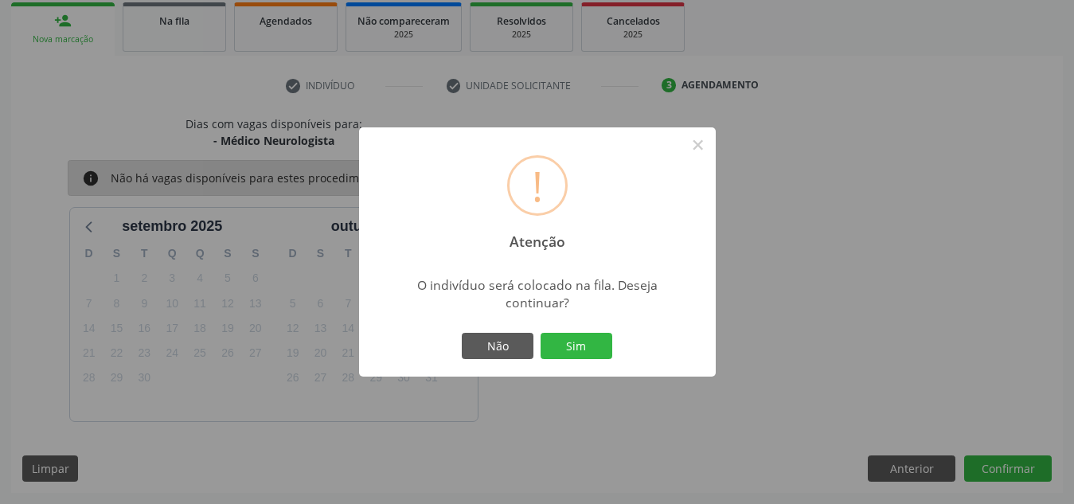
click at [541, 333] on button "Sim" at bounding box center [577, 346] width 72 height 27
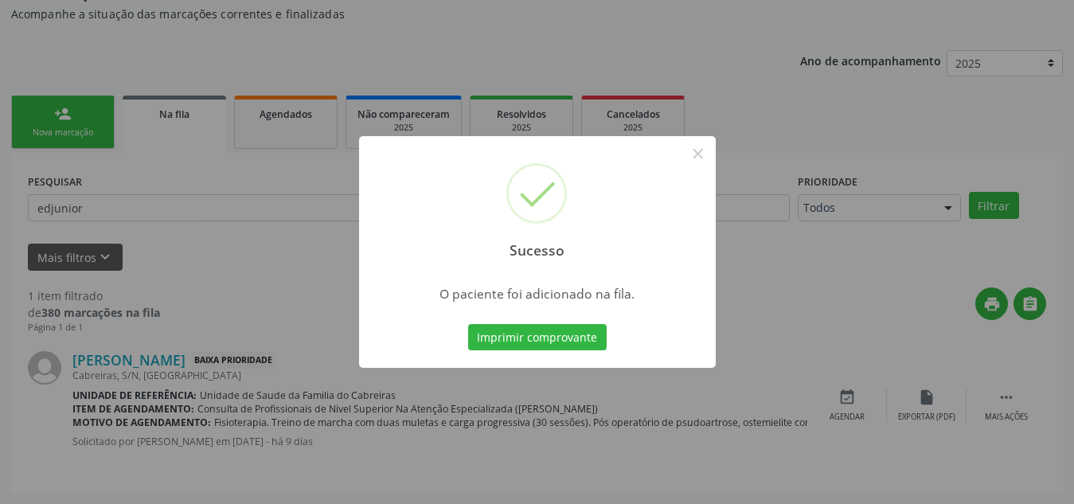
scroll to position [44, 0]
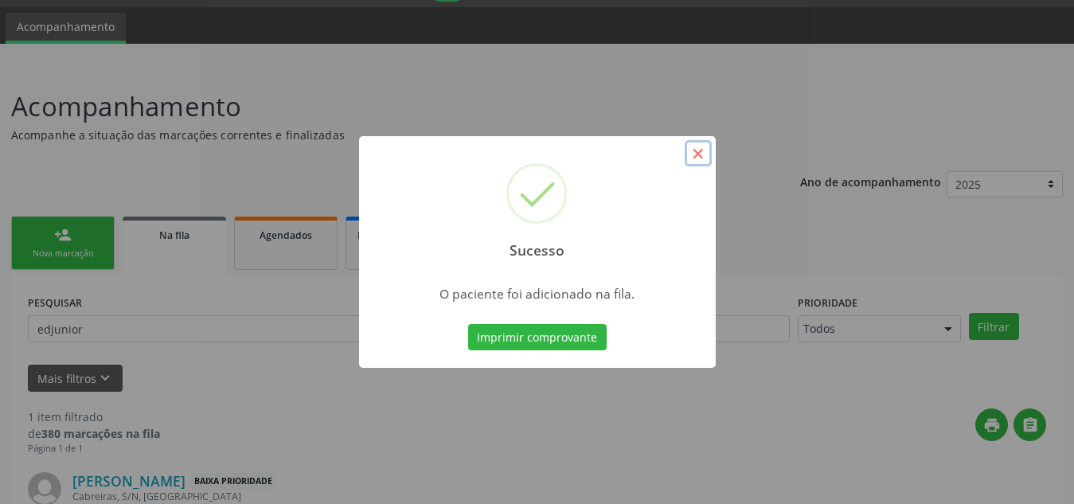
click at [701, 160] on button "×" at bounding box center [698, 153] width 27 height 27
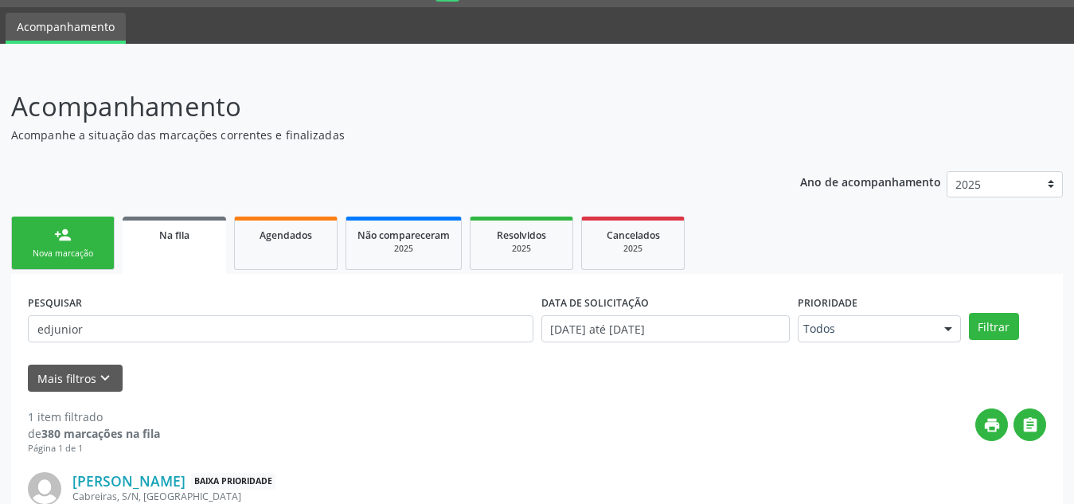
click at [73, 257] on div "Nova marcação" at bounding box center [63, 254] width 80 height 12
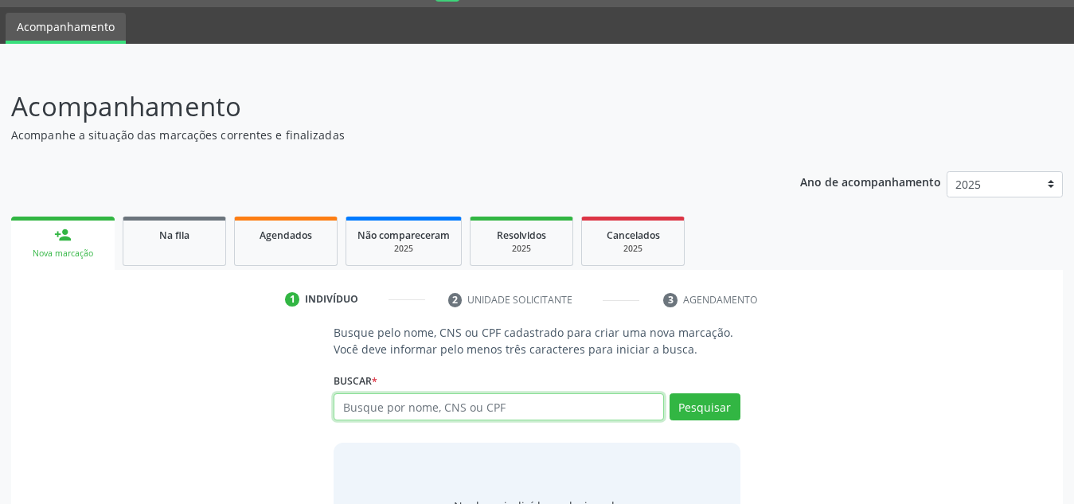
click at [370, 399] on input "text" at bounding box center [499, 406] width 330 height 27
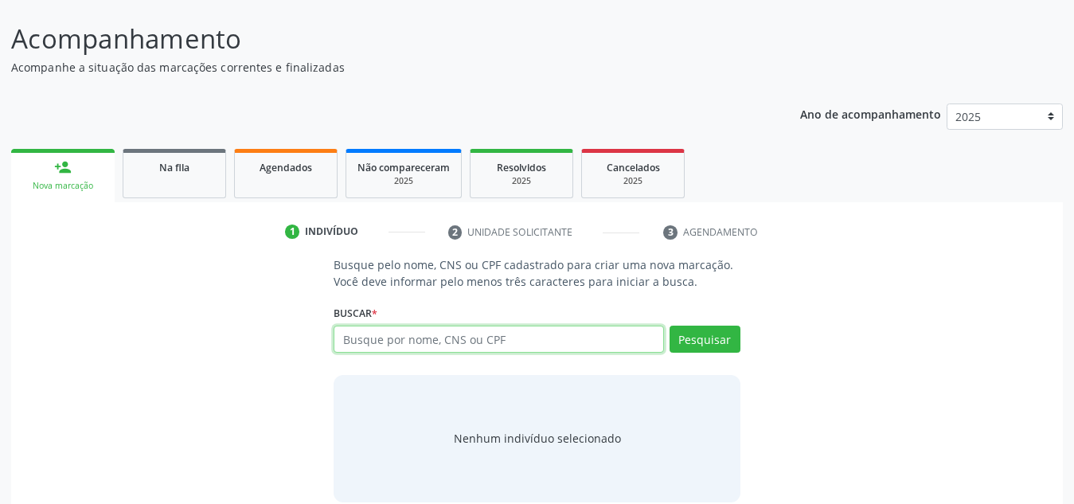
scroll to position [112, 0]
type input "708603577706281"
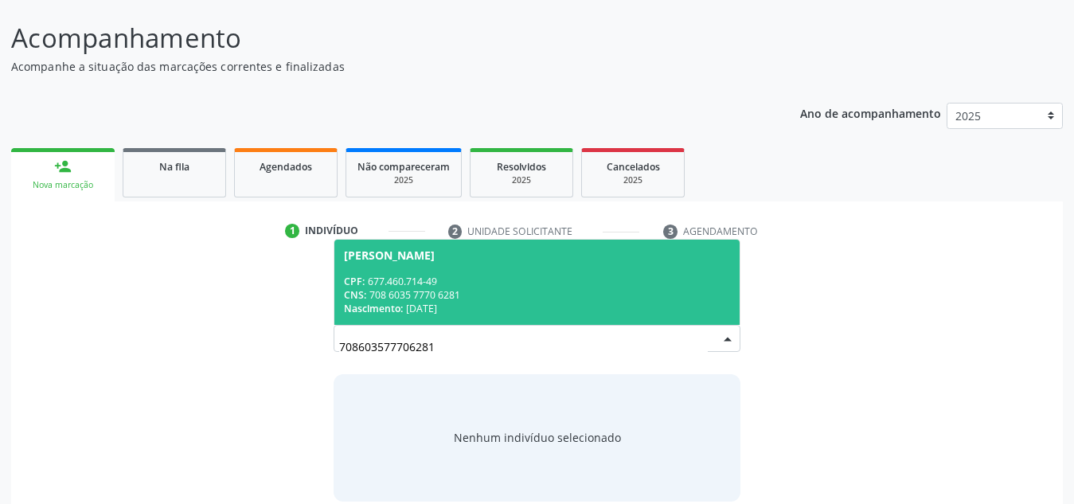
click at [451, 287] on div "CPF: 677.460.714-49" at bounding box center [537, 282] width 386 height 14
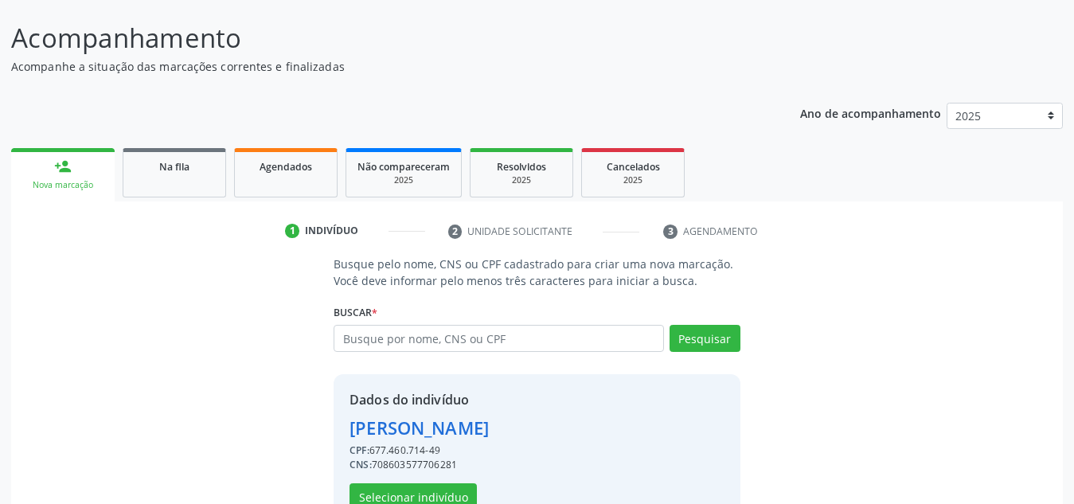
scroll to position [157, 0]
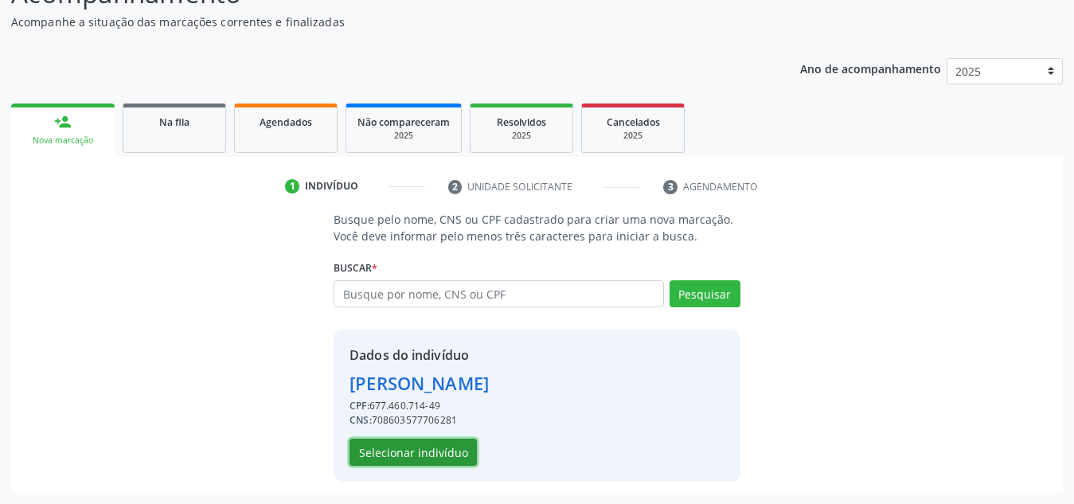
click at [424, 447] on button "Selecionar indivíduo" at bounding box center [412, 452] width 127 height 27
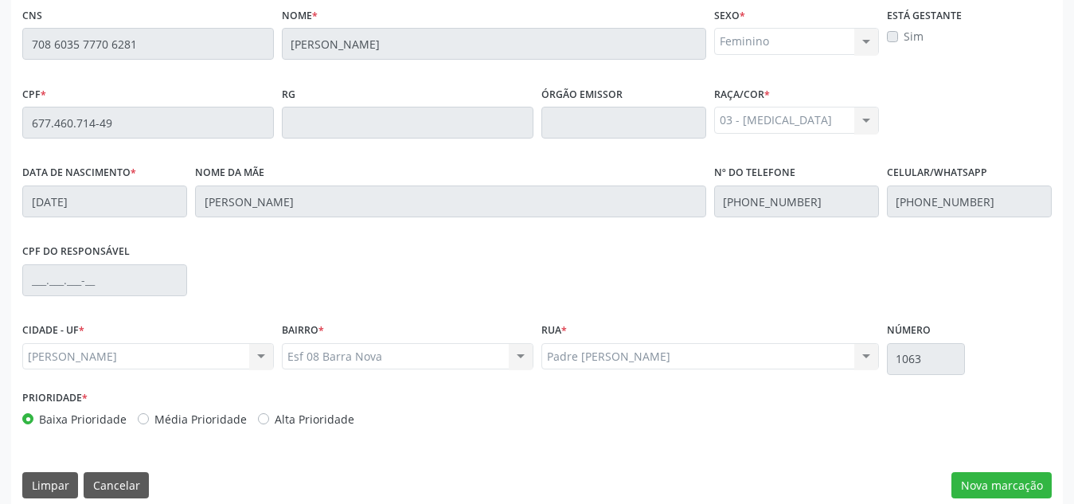
scroll to position [412, 0]
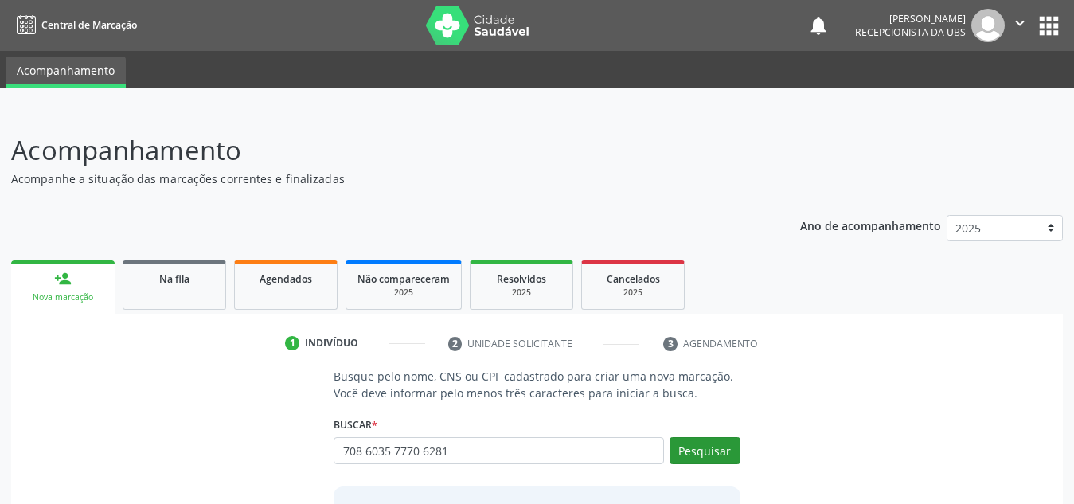
type input "708 6035 7770 6281"
click at [704, 446] on button "Pesquisar" at bounding box center [705, 450] width 71 height 27
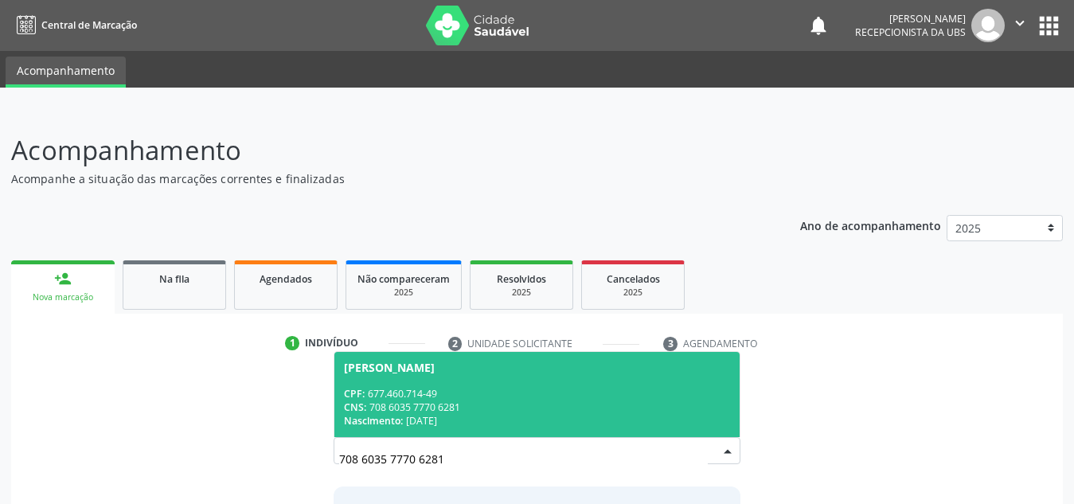
scroll to position [132, 0]
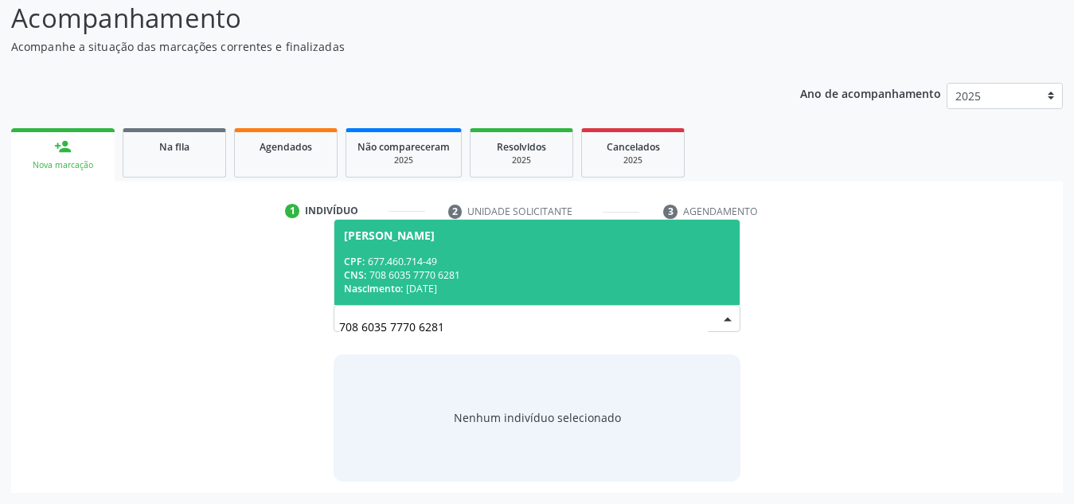
click at [564, 279] on div "CNS: 708 6035 7770 6281" at bounding box center [537, 275] width 386 height 14
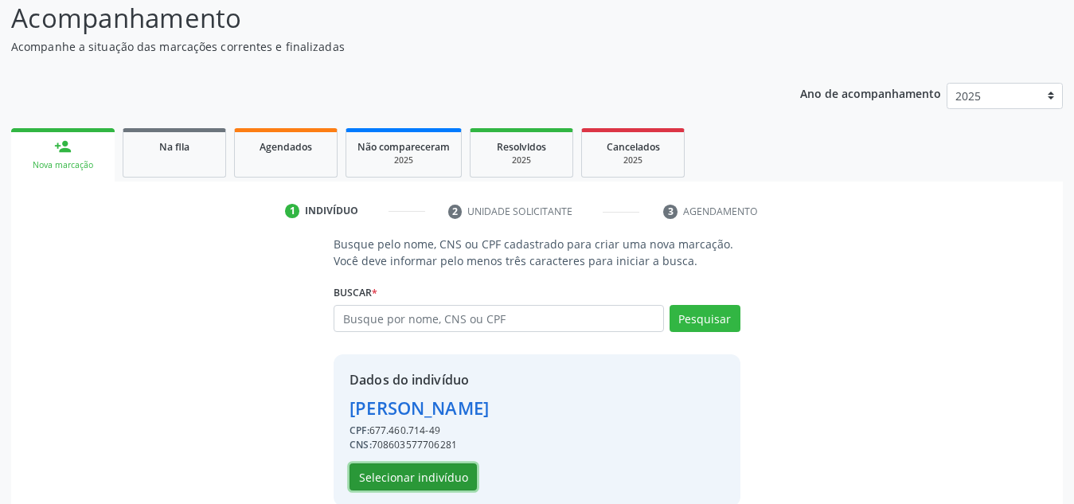
click at [417, 471] on button "Selecionar indivíduo" at bounding box center [412, 476] width 127 height 27
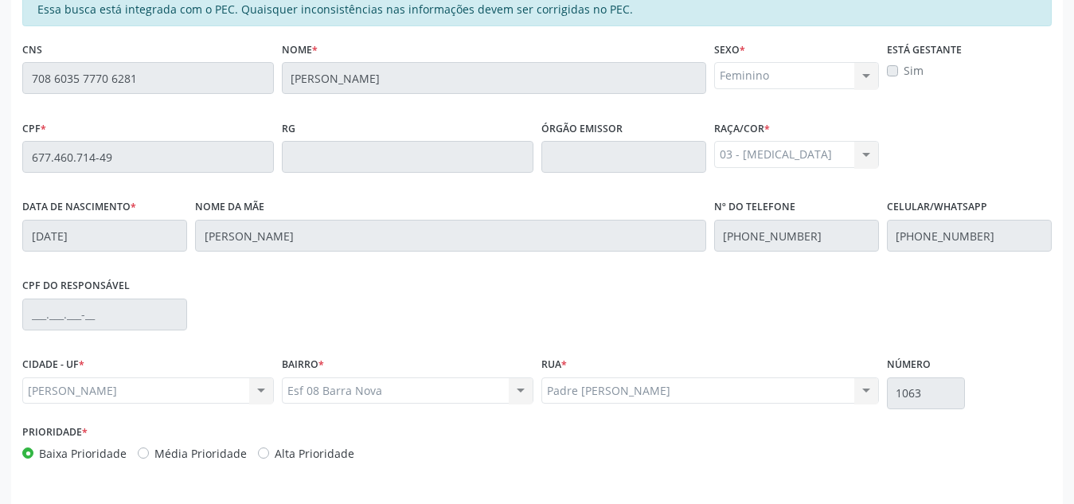
scroll to position [428, 0]
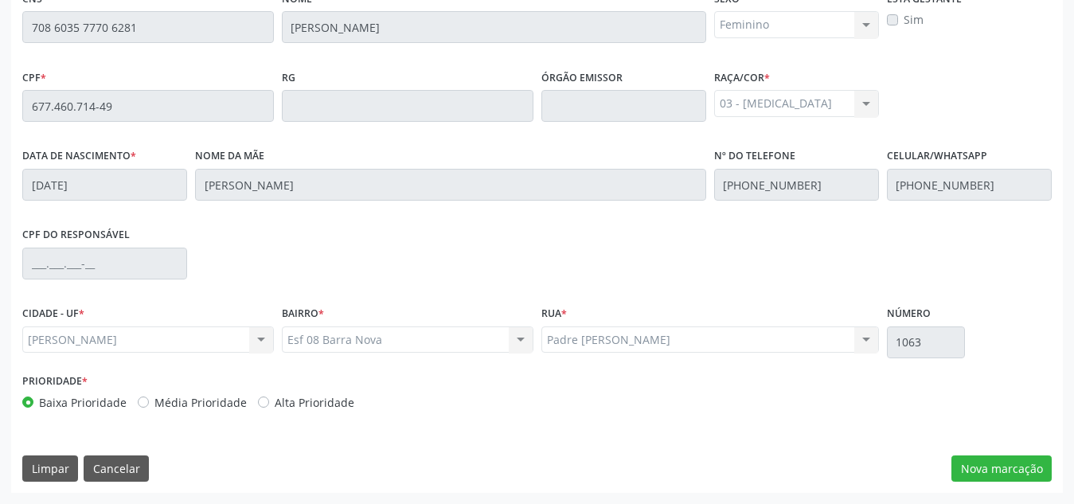
click at [1008, 451] on div "Essa busca está integrada com o PEC. Quaisquer inconsistências nas informações …" at bounding box center [537, 216] width 1052 height 552
click at [1006, 461] on button "Nova marcação" at bounding box center [1001, 468] width 100 height 27
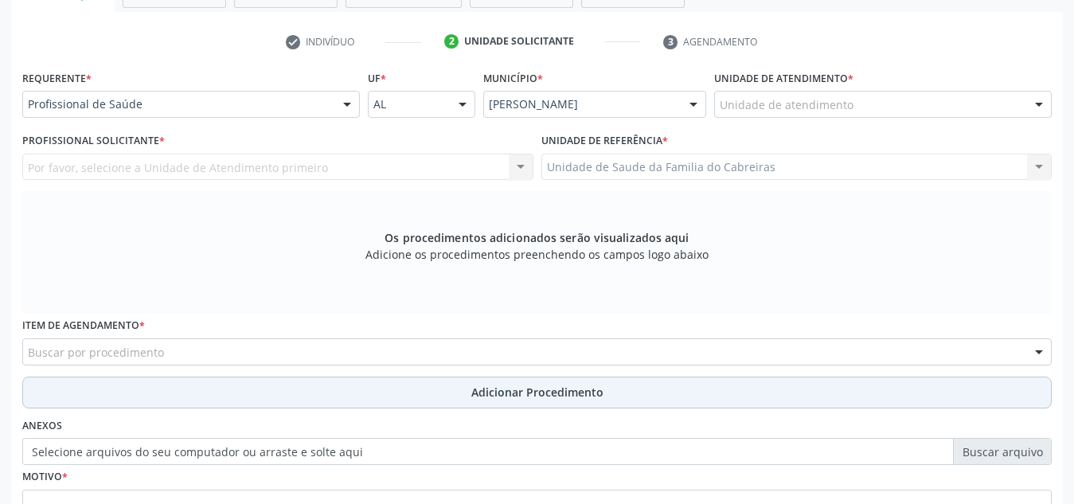
scroll to position [295, 0]
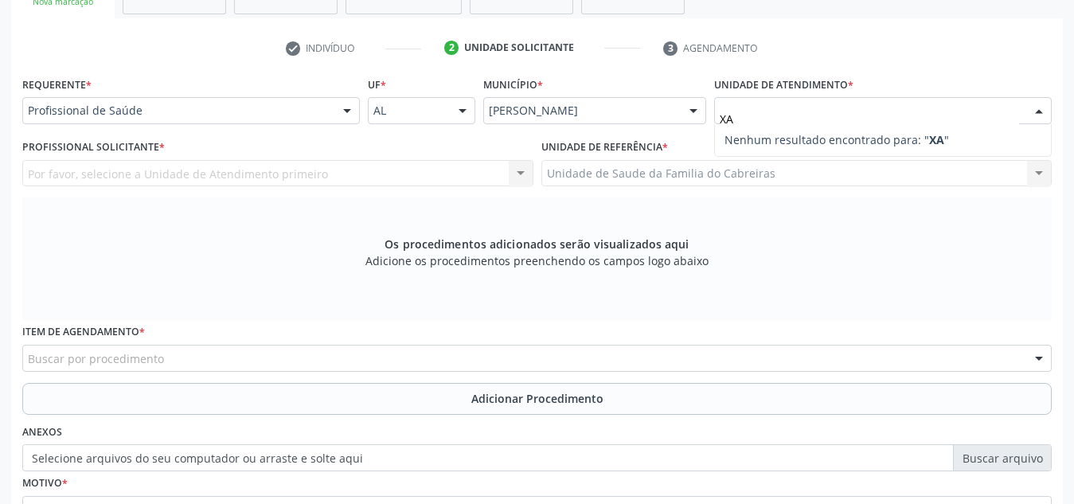
type input "X"
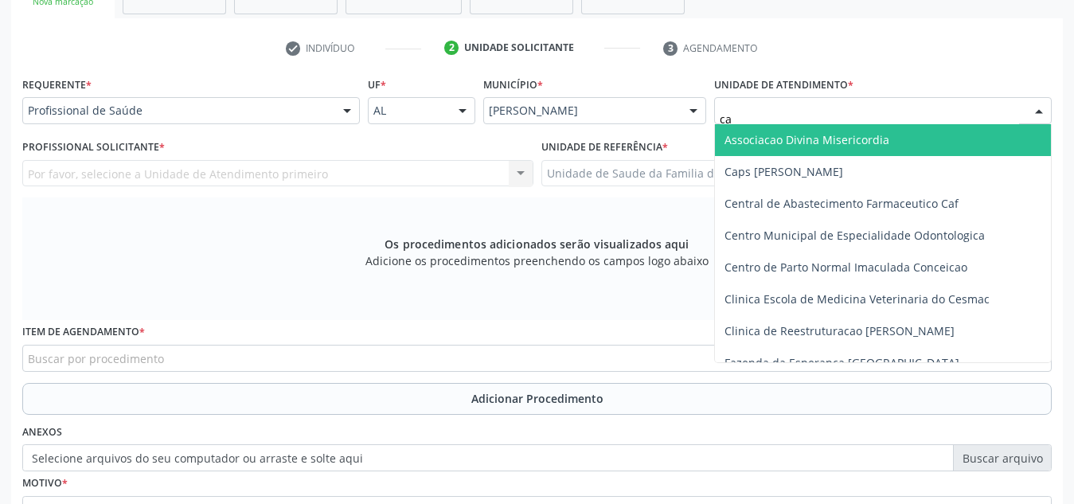
type input "cab"
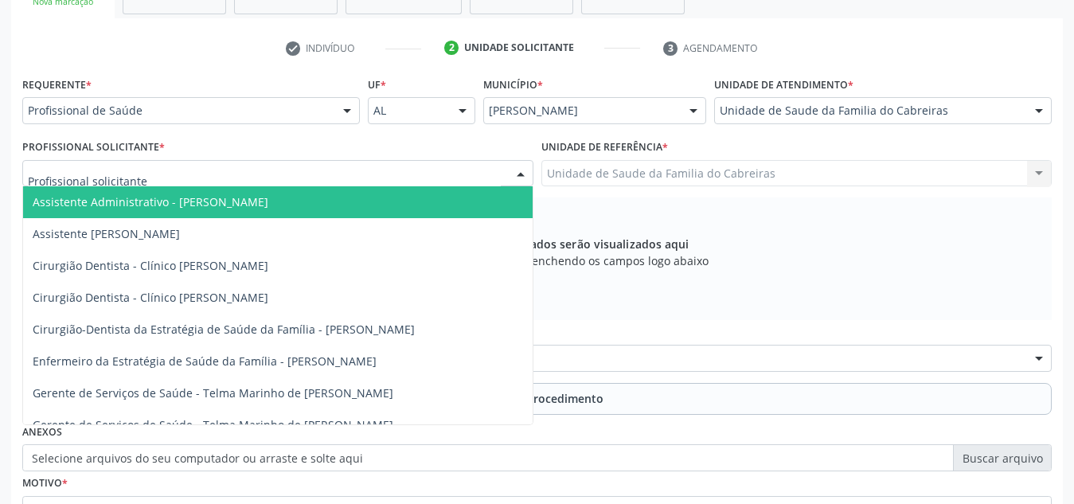
click at [474, 170] on div at bounding box center [277, 173] width 511 height 27
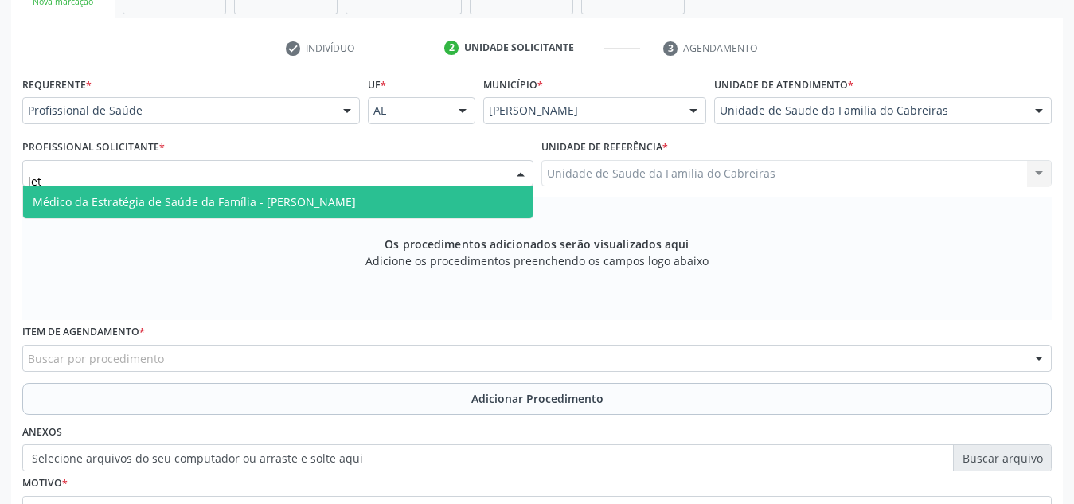
type input "leti"
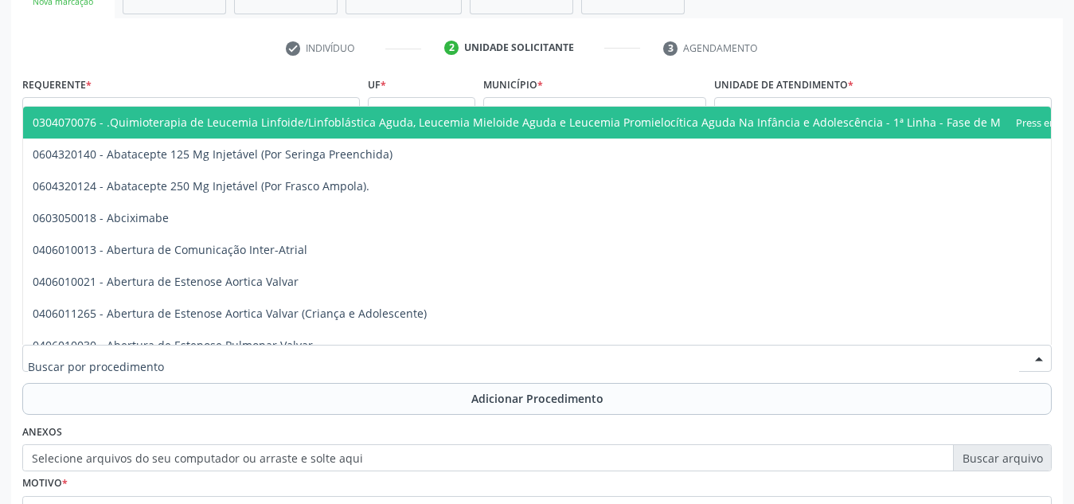
click at [403, 355] on div at bounding box center [536, 358] width 1029 height 27
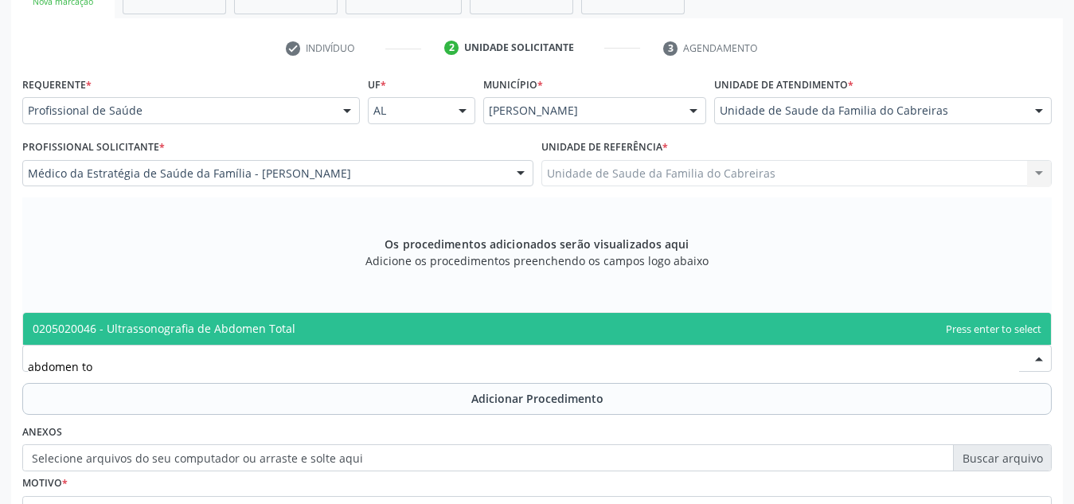
type input "abdomen tot"
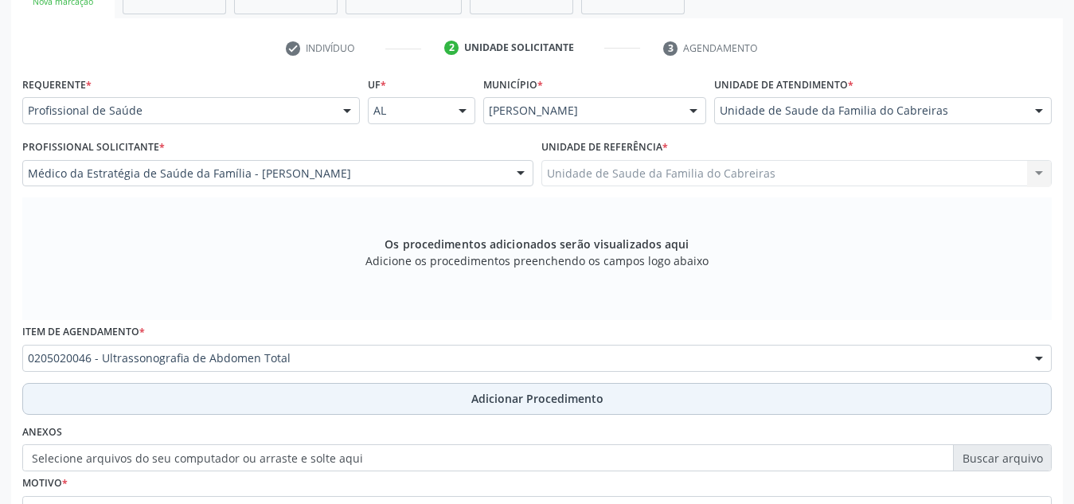
click at [427, 398] on button "Adicionar Procedimento" at bounding box center [536, 399] width 1029 height 32
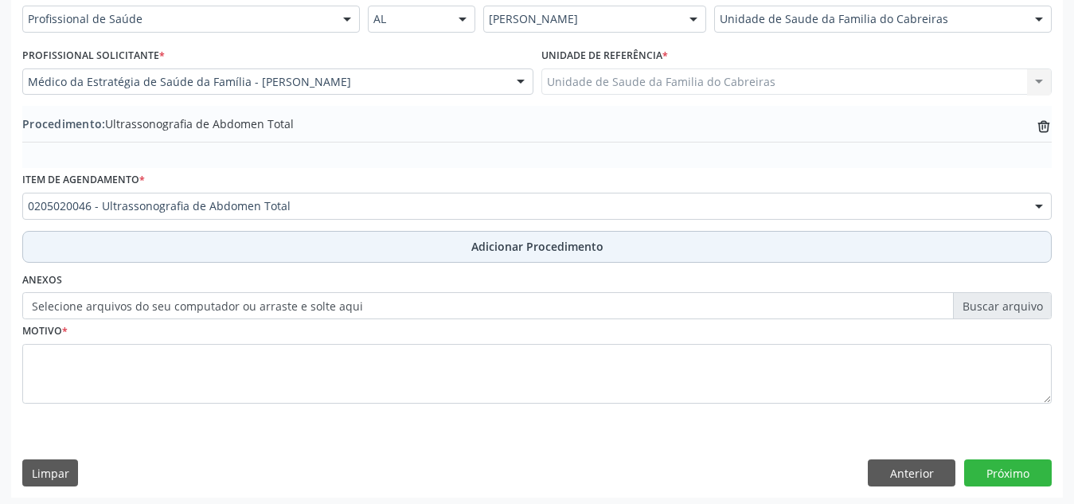
scroll to position [390, 0]
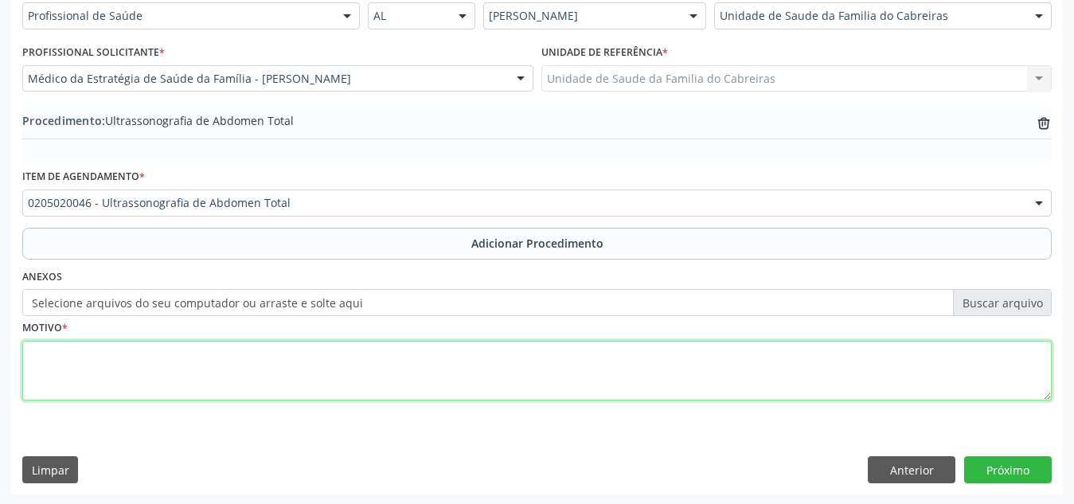
click at [447, 382] on textarea at bounding box center [536, 371] width 1029 height 61
type textarea "Dor + distensão abdominal"
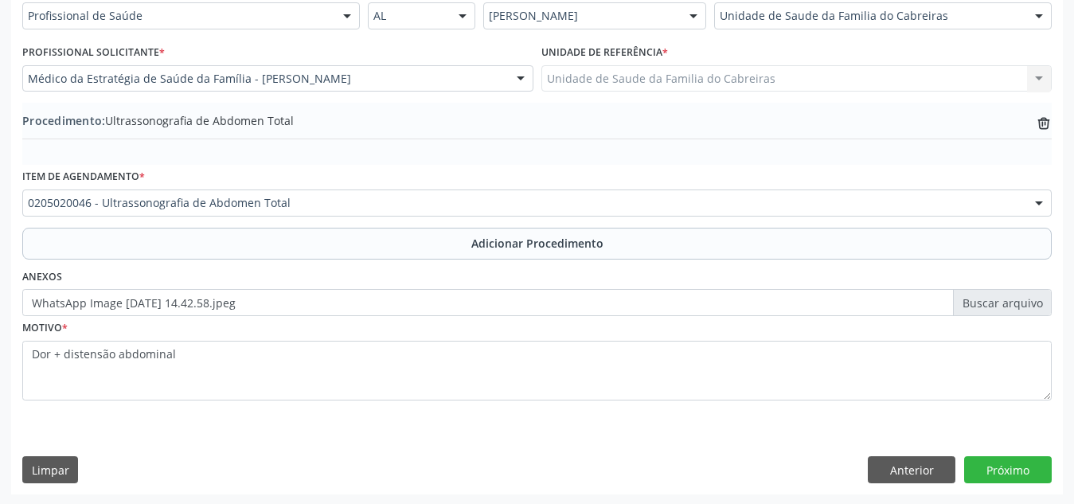
click at [609, 413] on div "Motivo * Dor + distensão abdominal" at bounding box center [536, 369] width 1037 height 107
click at [1018, 465] on button "Próximo" at bounding box center [1008, 469] width 88 height 27
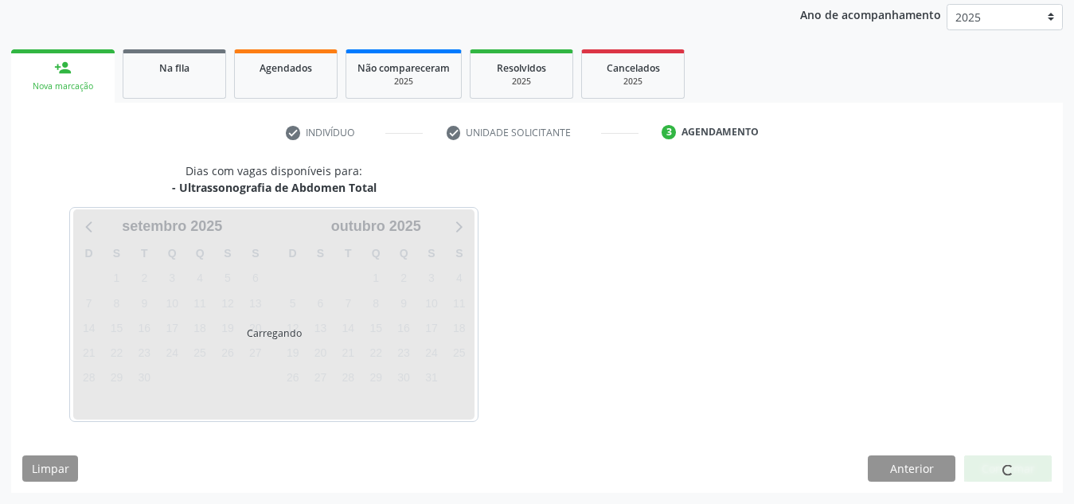
scroll to position [258, 0]
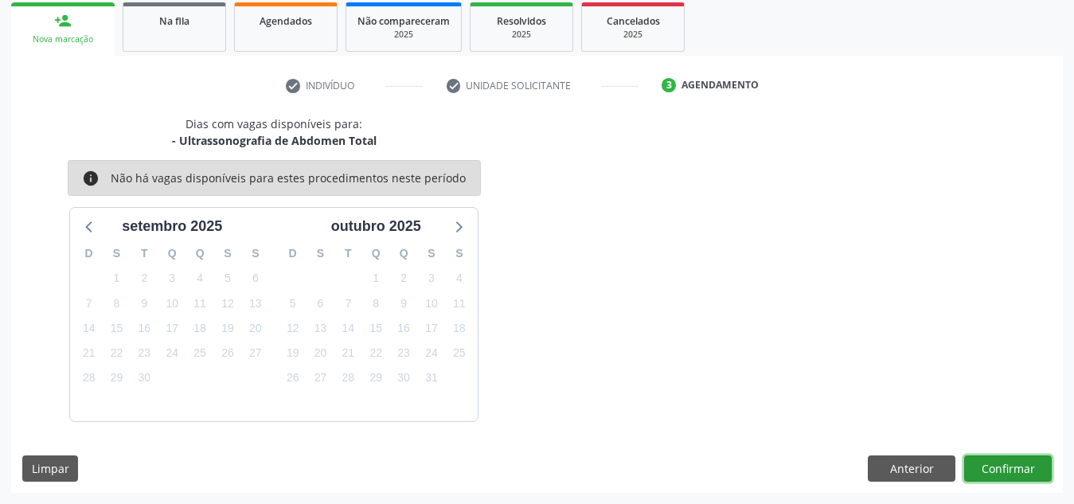
click at [1018, 465] on button "Confirmar" at bounding box center [1008, 468] width 88 height 27
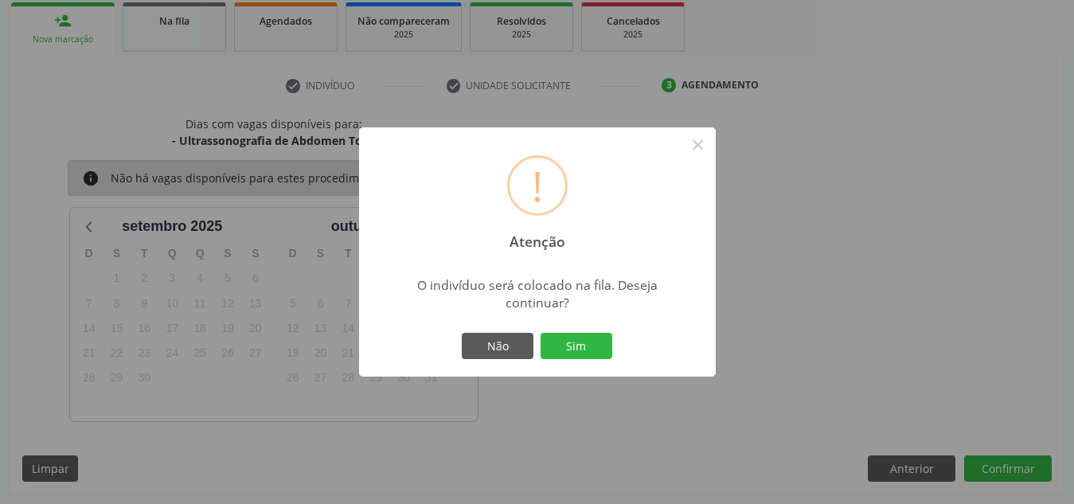
click at [541, 333] on button "Sim" at bounding box center [577, 346] width 72 height 27
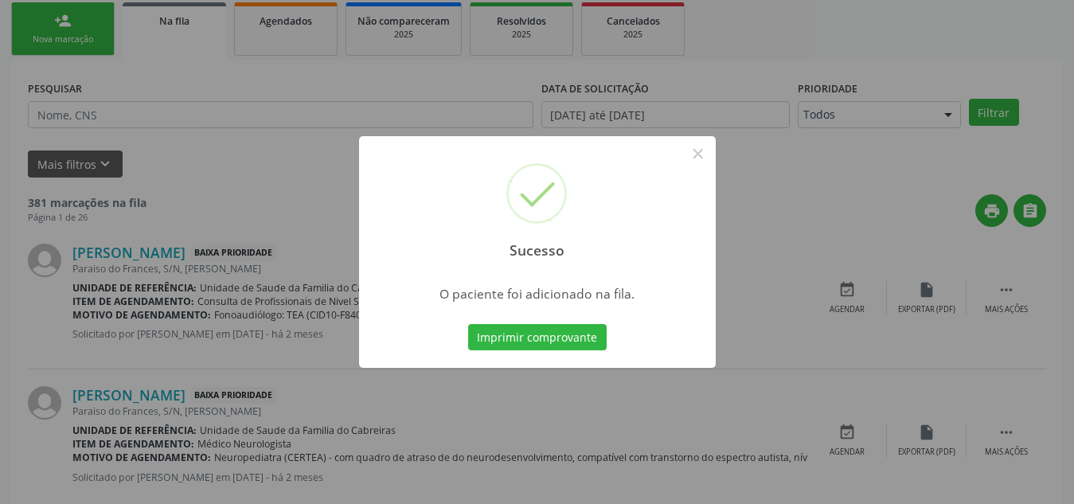
scroll to position [44, 0]
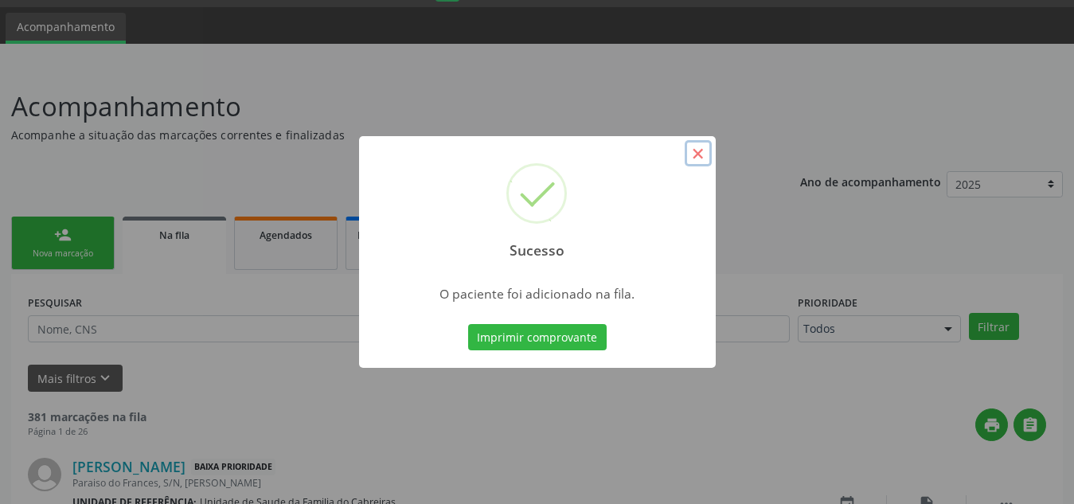
click at [696, 158] on button "×" at bounding box center [698, 153] width 27 height 27
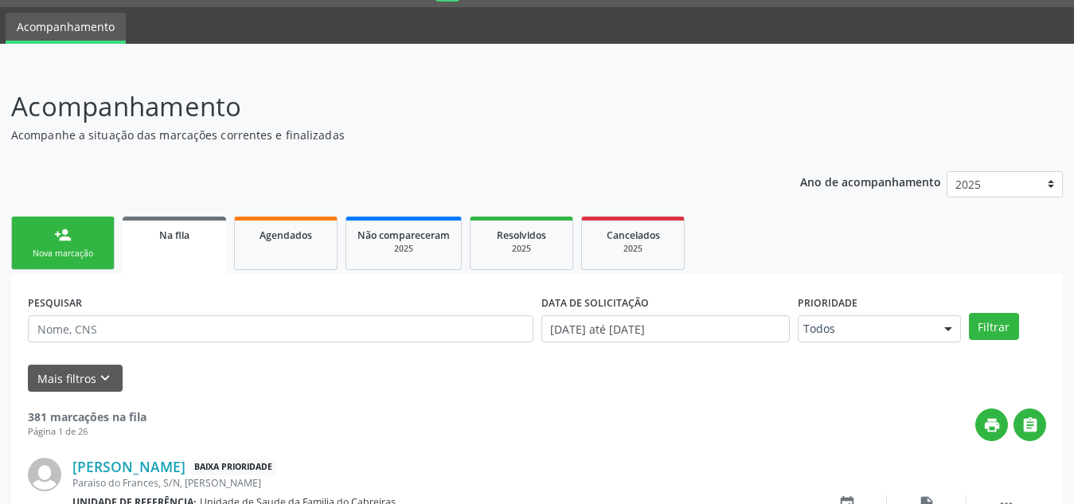
click at [37, 250] on div "Nova marcação" at bounding box center [63, 254] width 80 height 12
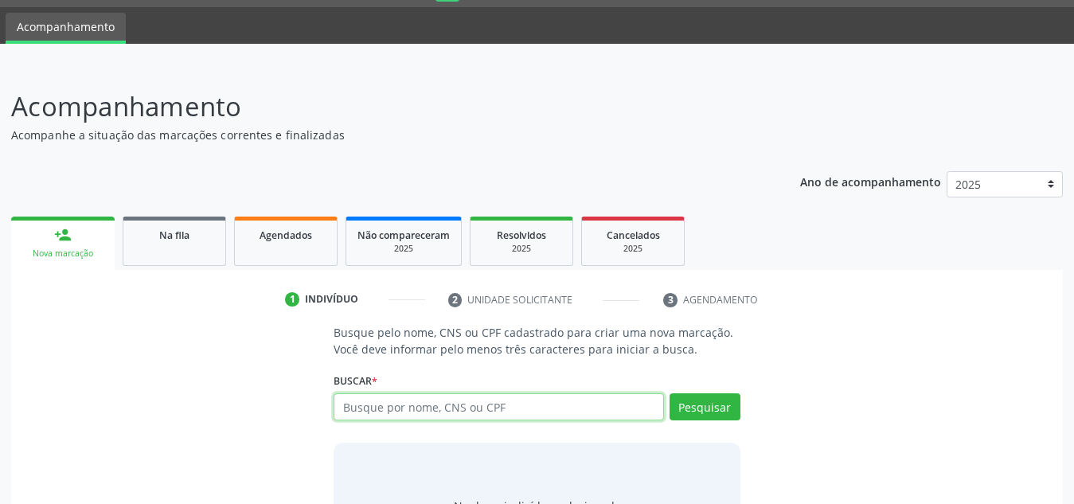
click at [369, 419] on input "text" at bounding box center [499, 406] width 330 height 27
paste input "708 6035 7770 6281"
type input "708 6035 7770 6281"
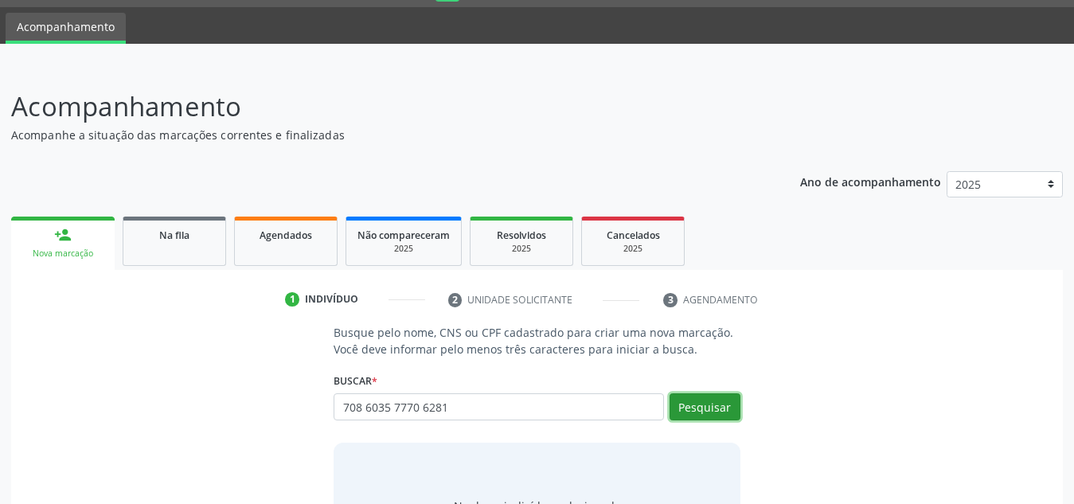
click at [717, 412] on button "Pesquisar" at bounding box center [705, 406] width 71 height 27
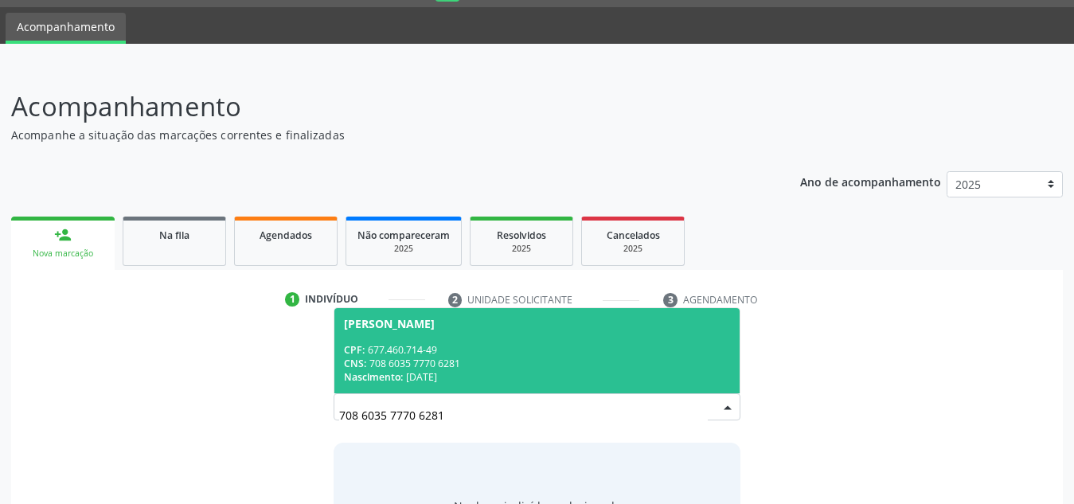
scroll to position [132, 0]
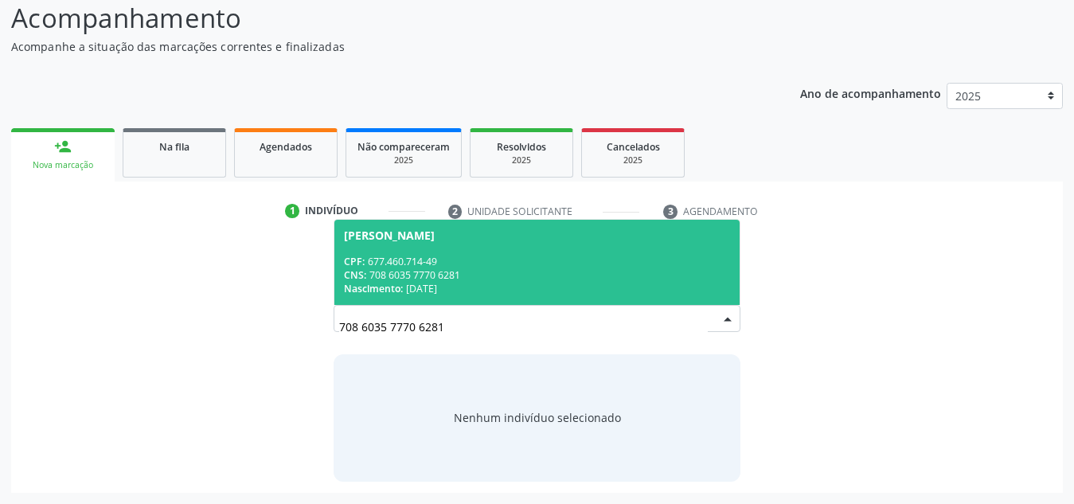
click at [632, 274] on div "CNS: 708 6035 7770 6281" at bounding box center [537, 275] width 386 height 14
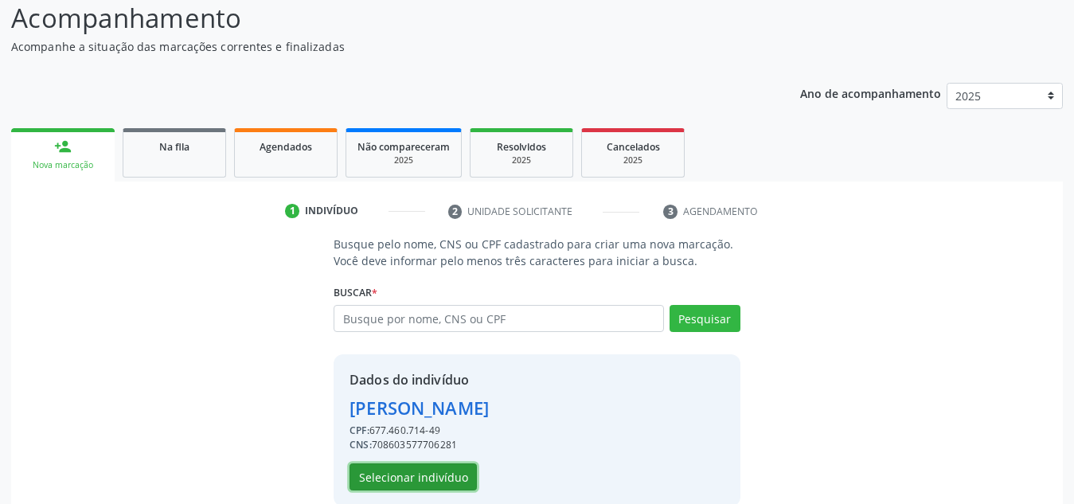
click at [415, 469] on button "Selecionar indivíduo" at bounding box center [412, 476] width 127 height 27
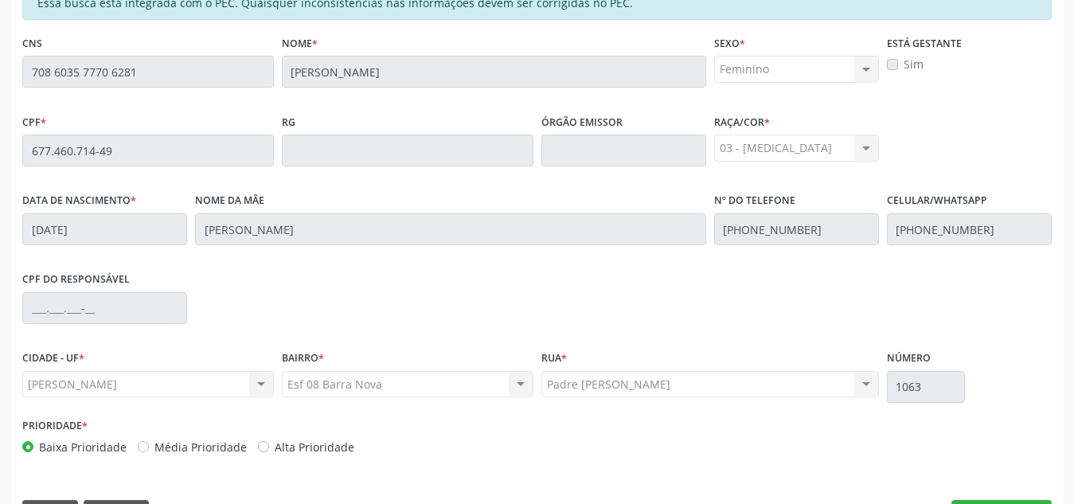
scroll to position [428, 0]
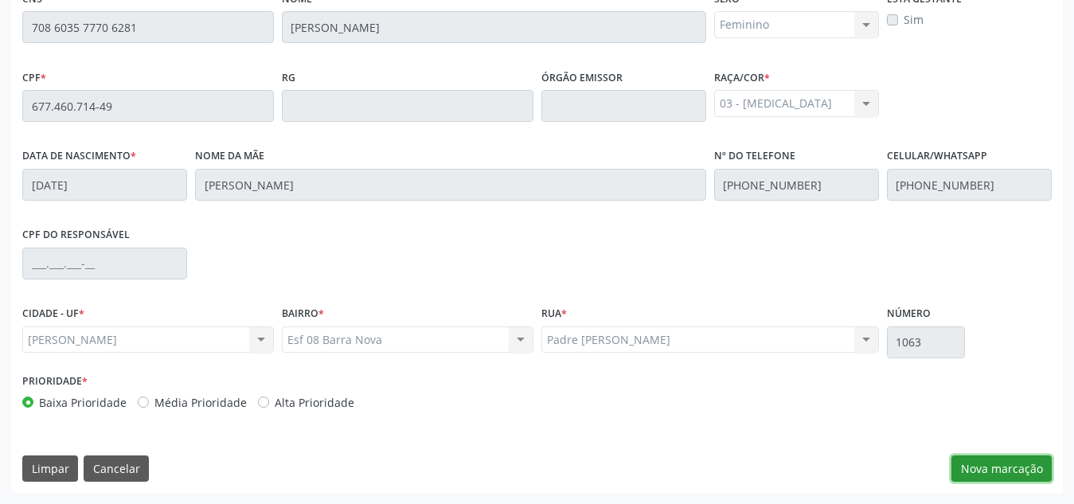
click at [986, 474] on button "Nova marcação" at bounding box center [1001, 468] width 100 height 27
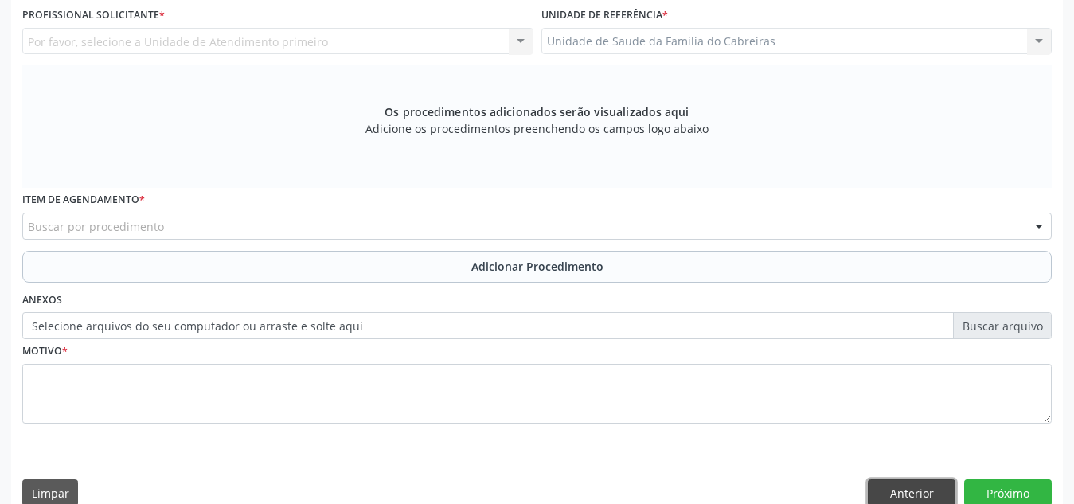
click at [925, 484] on button "Anterior" at bounding box center [912, 492] width 88 height 27
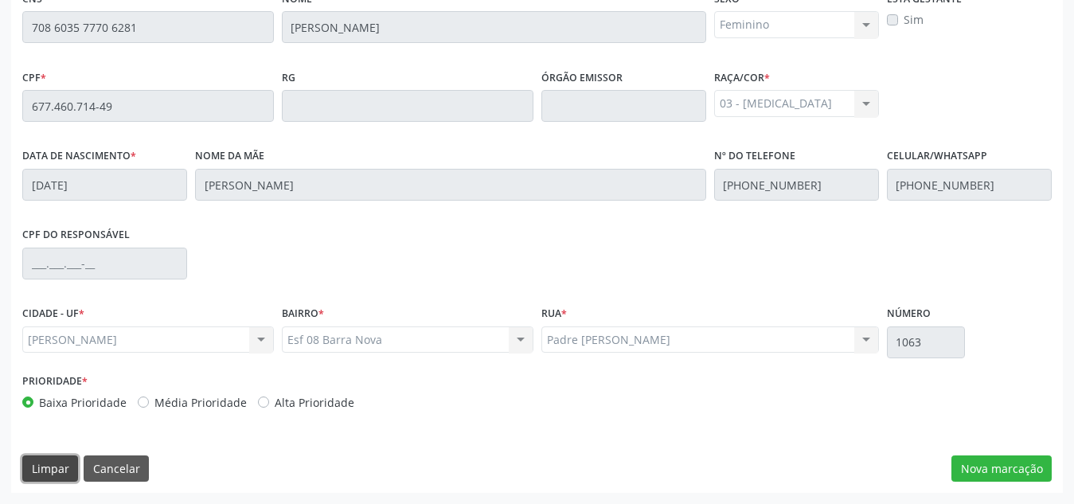
click at [45, 476] on button "Limpar" at bounding box center [50, 468] width 56 height 27
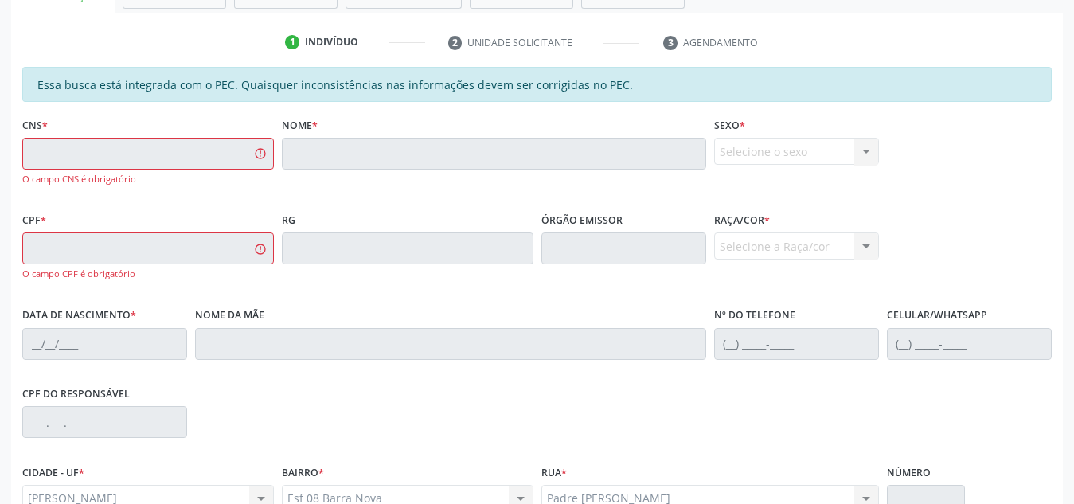
scroll to position [300, 0]
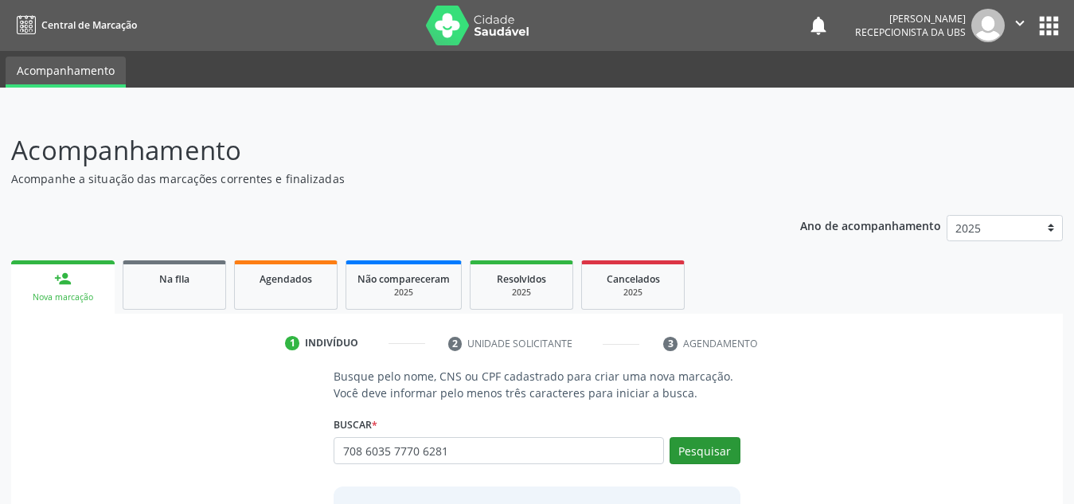
type input "708 6035 7770 6281"
click at [691, 455] on button "Pesquisar" at bounding box center [705, 450] width 71 height 27
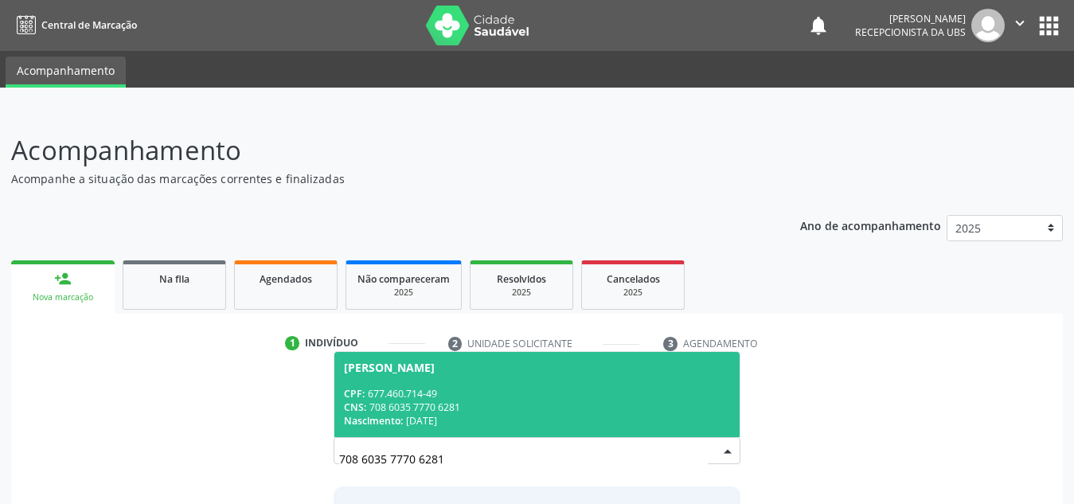
click at [619, 411] on div "CNS: 708 6035 7770 6281" at bounding box center [537, 407] width 386 height 14
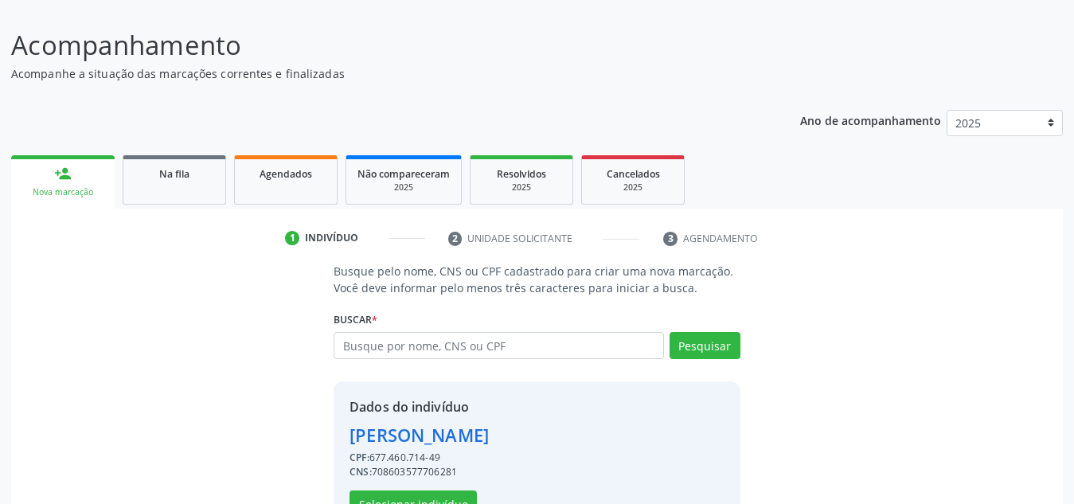
scroll to position [157, 0]
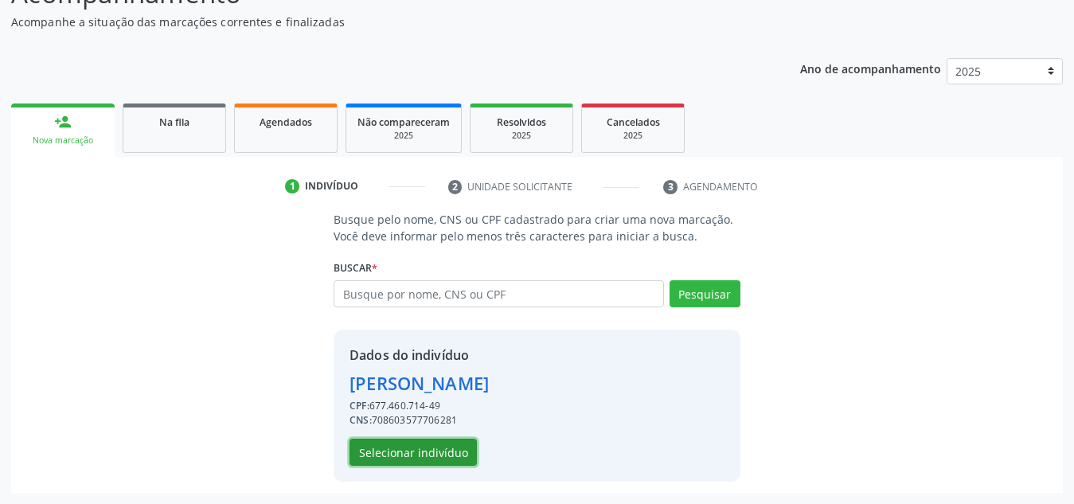
click at [453, 445] on button "Selecionar indivíduo" at bounding box center [412, 452] width 127 height 27
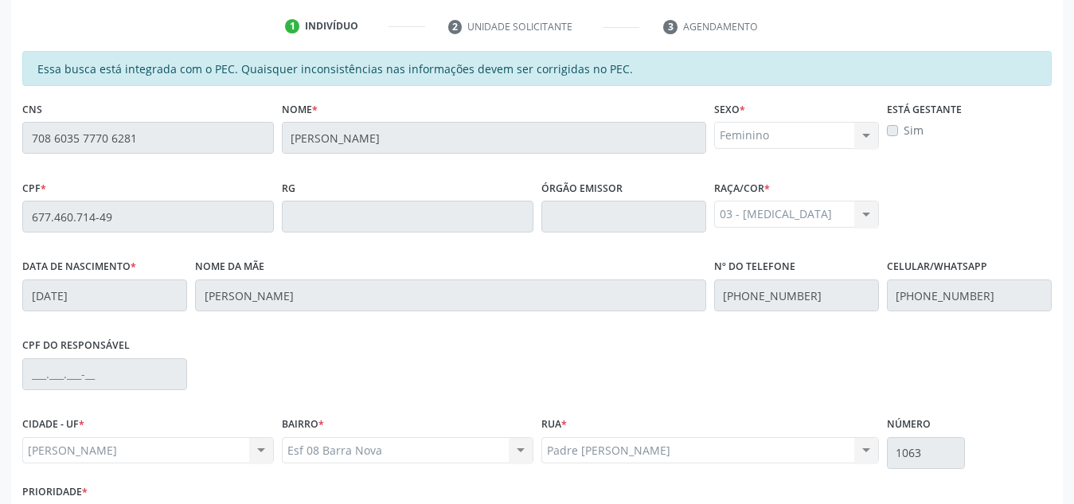
scroll to position [316, 0]
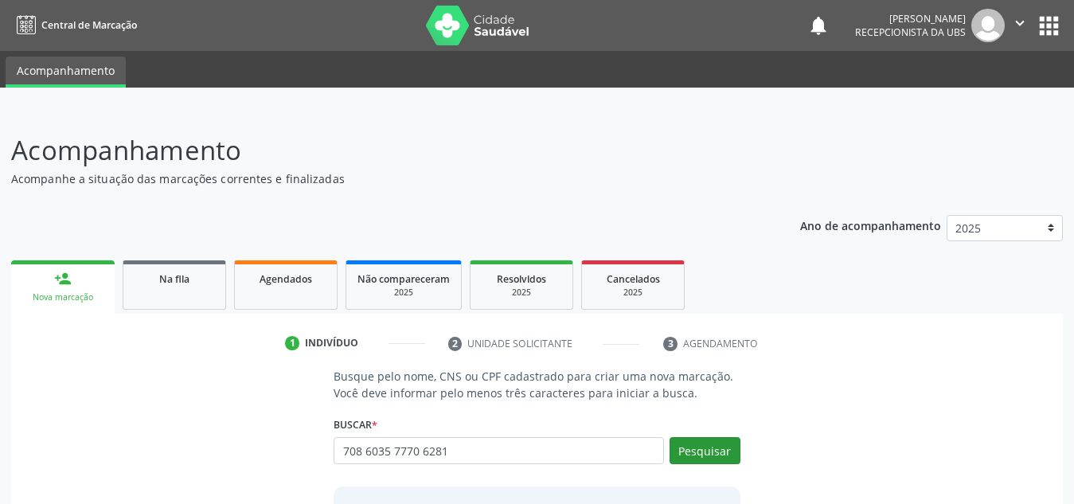
type input "708 6035 7770 6281"
click at [720, 440] on button "Pesquisar" at bounding box center [705, 450] width 71 height 27
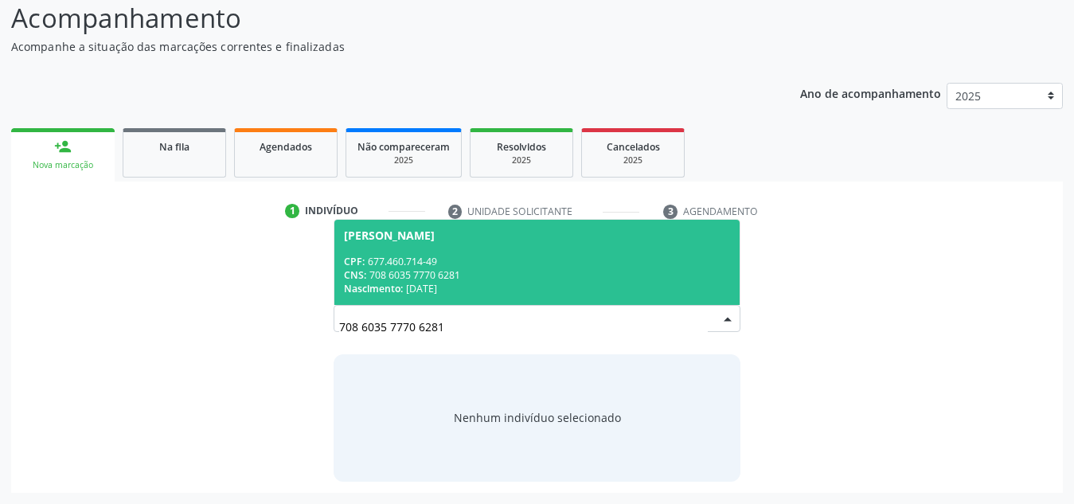
click at [603, 266] on div "CPF: 677.460.714-49" at bounding box center [537, 262] width 386 height 14
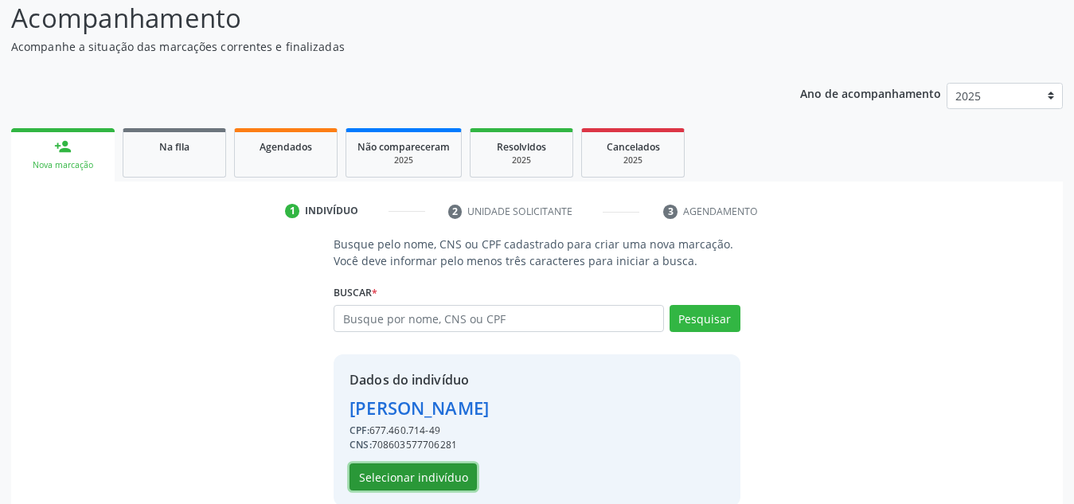
click at [416, 483] on button "Selecionar indivíduo" at bounding box center [412, 476] width 127 height 27
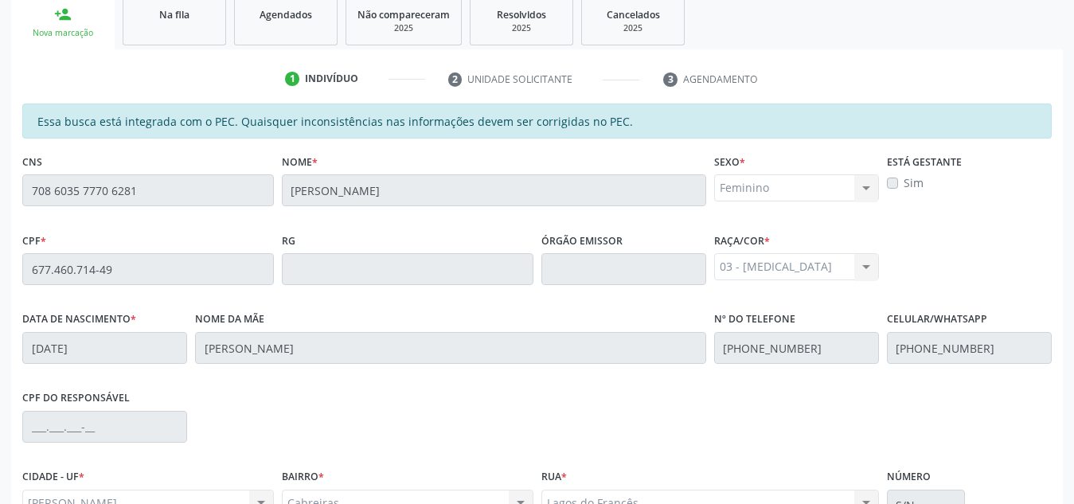
scroll to position [428, 0]
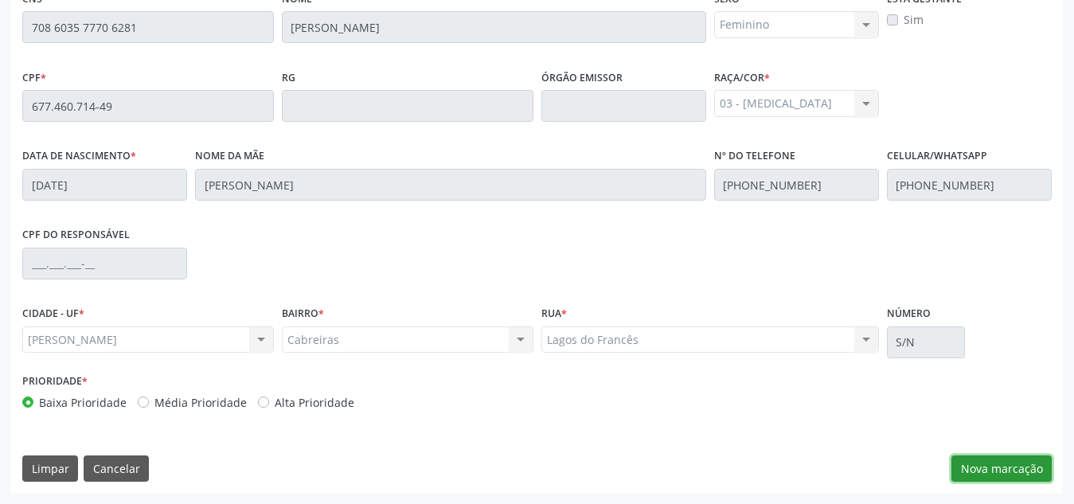
click at [997, 458] on button "Nova marcação" at bounding box center [1001, 468] width 100 height 27
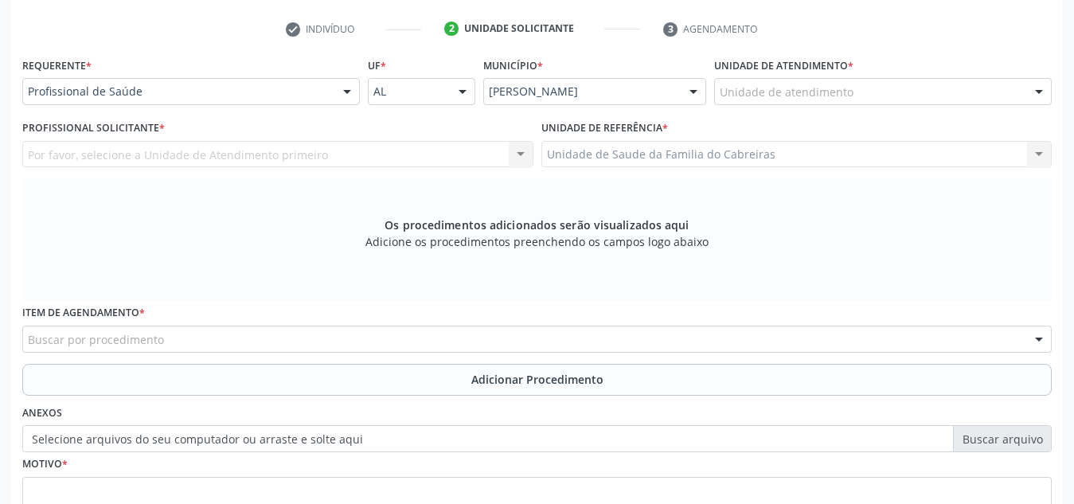
scroll to position [314, 0]
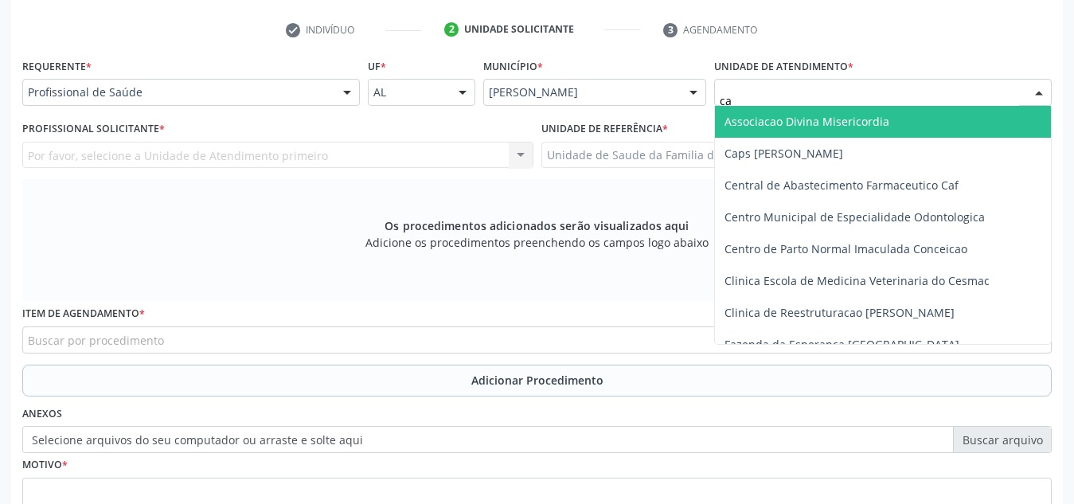
type input "cab"
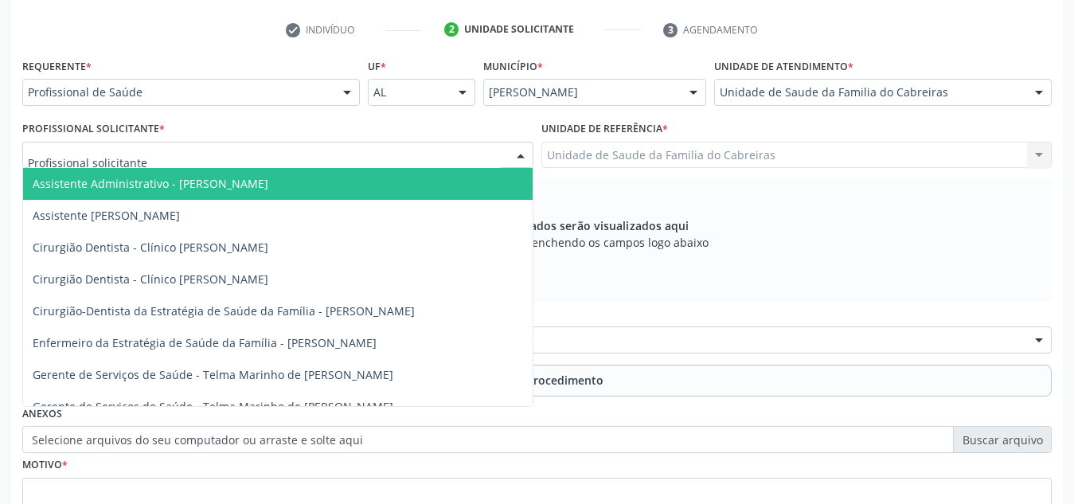
click at [486, 157] on div at bounding box center [277, 155] width 511 height 27
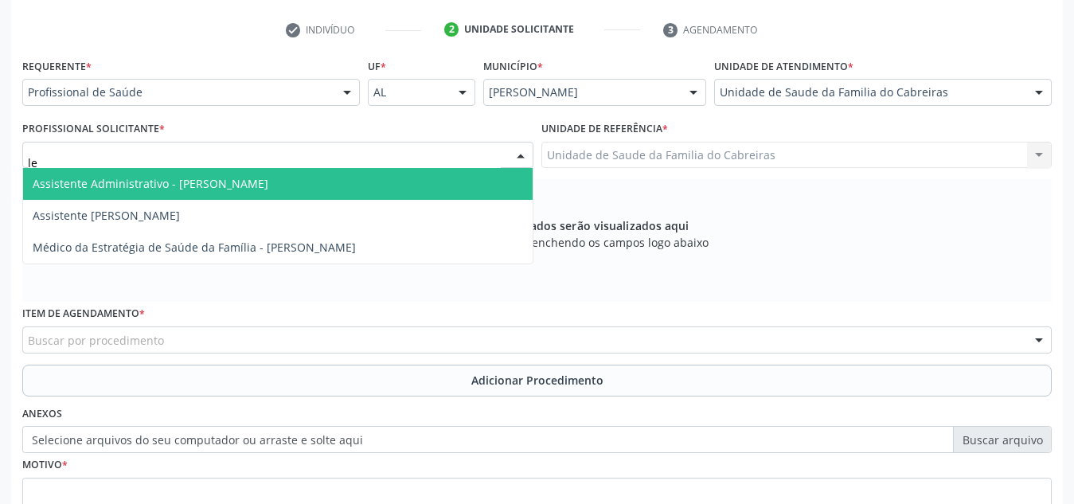
type input "let"
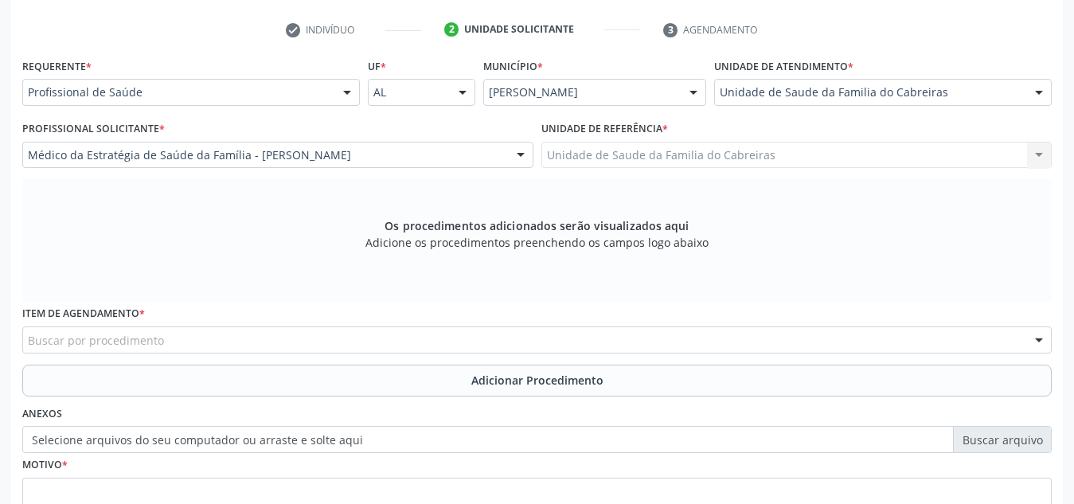
click at [401, 345] on div "Buscar por procedimento" at bounding box center [536, 339] width 1029 height 27
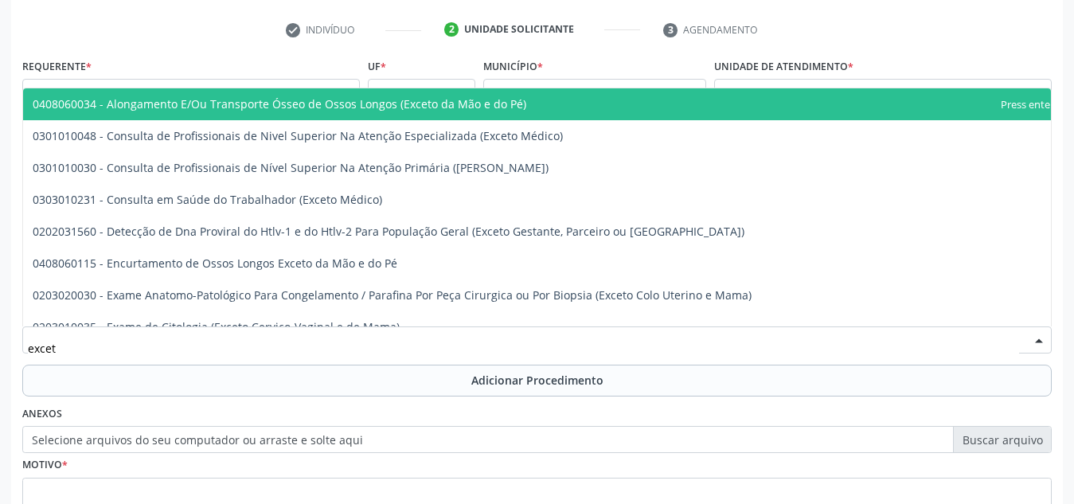
type input "exceto"
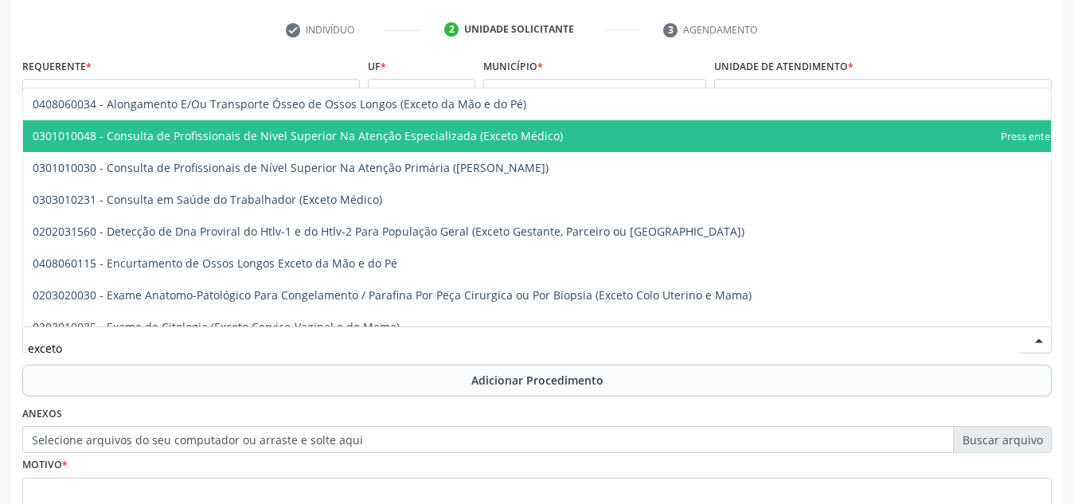
click at [431, 135] on span "0301010048 - Consulta de Profissionais de Nivel Superior Na Atenção Especializa…" at bounding box center [298, 135] width 530 height 15
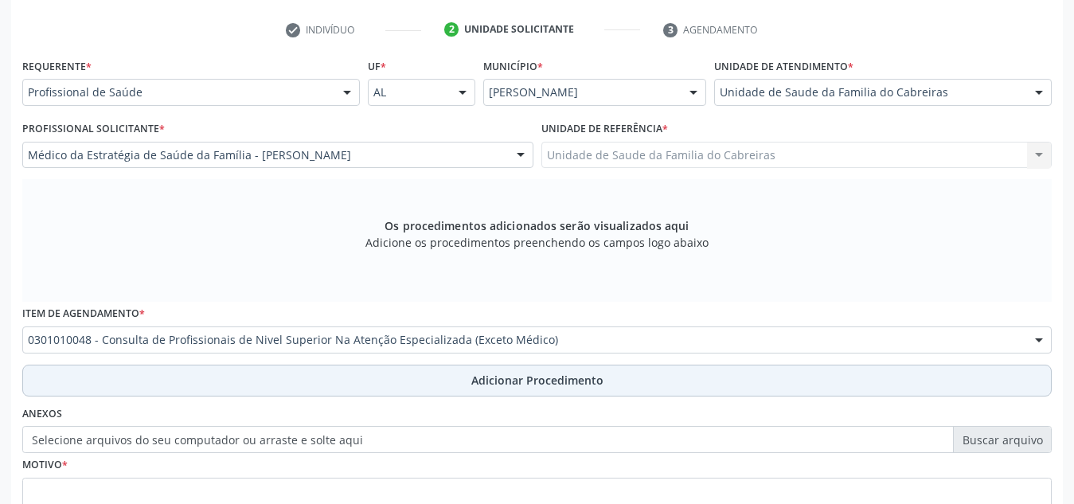
click at [459, 389] on button "Adicionar Procedimento" at bounding box center [536, 381] width 1029 height 32
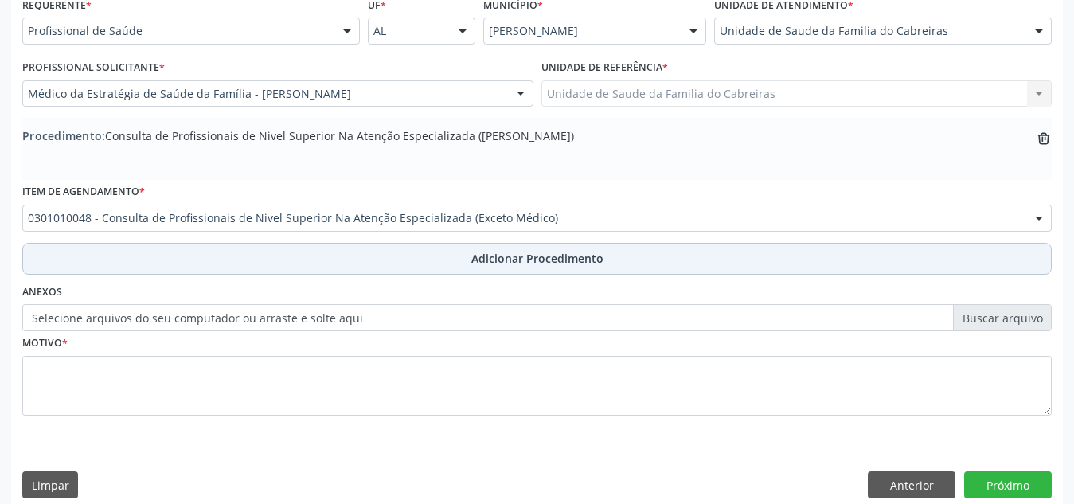
scroll to position [376, 0]
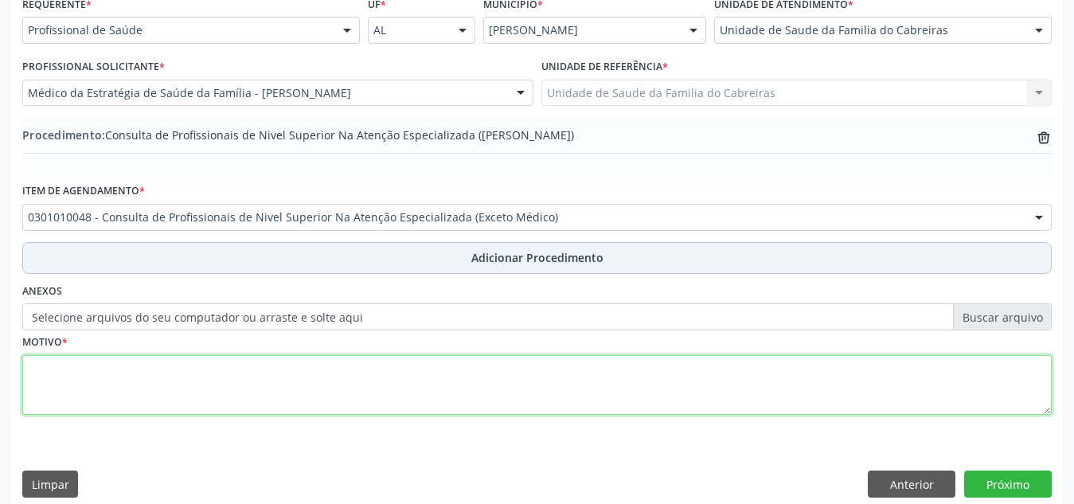
click at [459, 389] on textarea at bounding box center [536, 385] width 1029 height 61
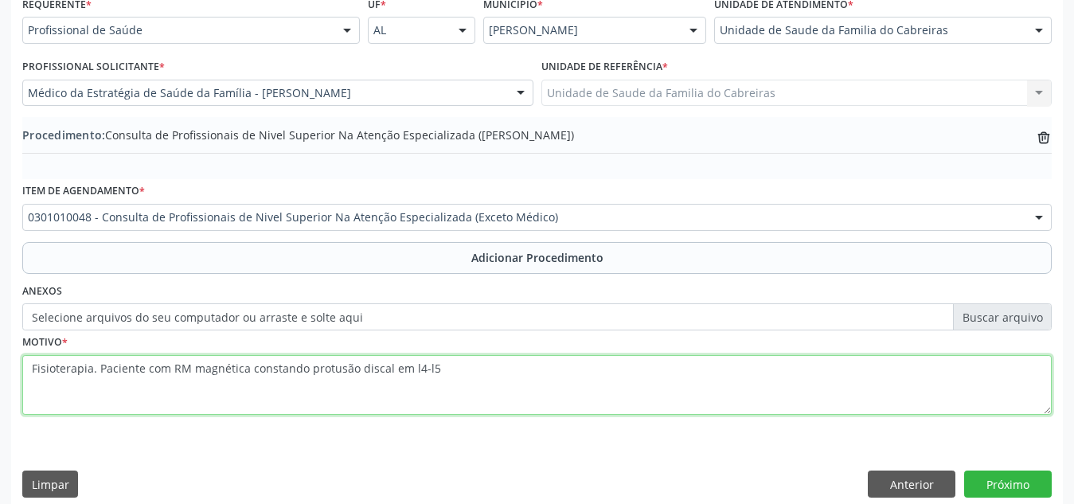
type textarea "Fisioterapia. Paciente com RM magnética constando protusão discal em l4-l5"
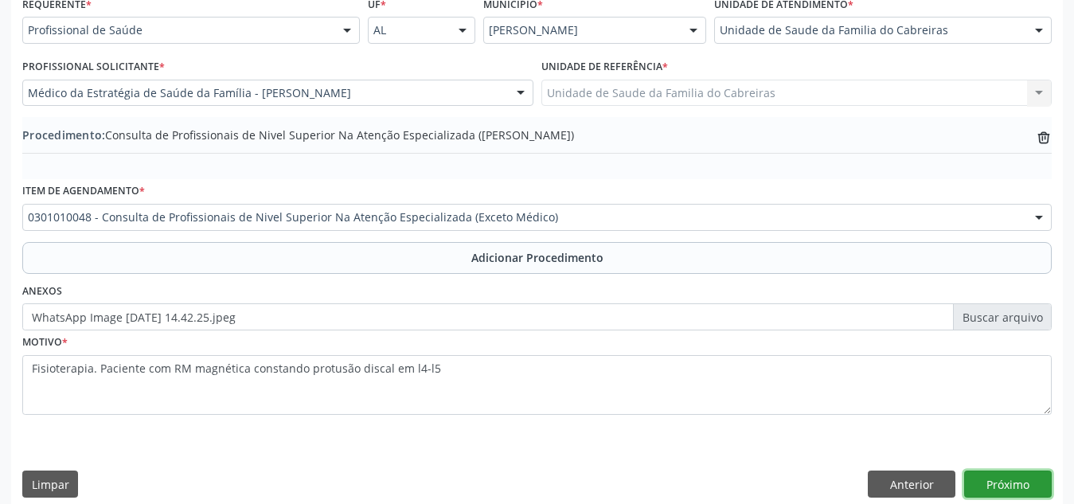
click at [986, 482] on button "Próximo" at bounding box center [1008, 483] width 88 height 27
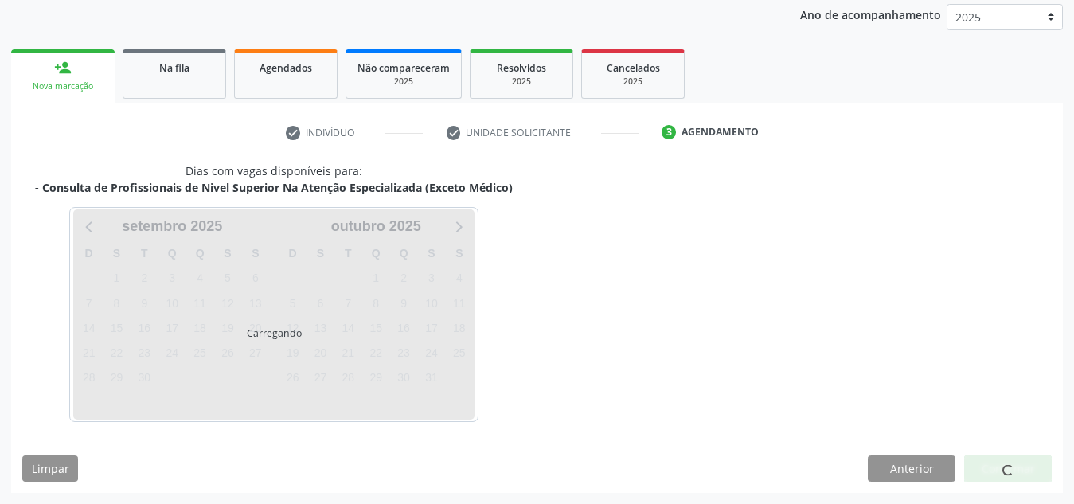
scroll to position [258, 0]
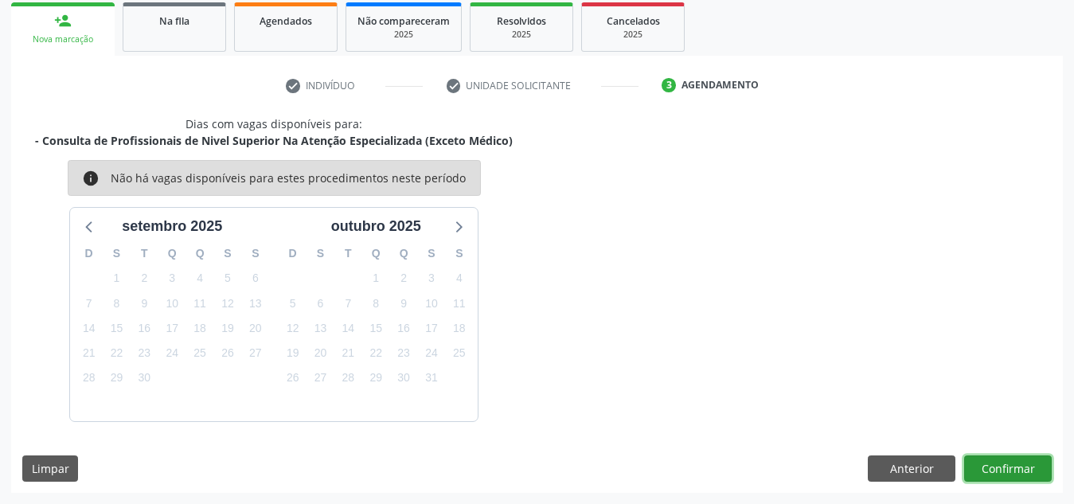
click at [995, 461] on button "Confirmar" at bounding box center [1008, 468] width 88 height 27
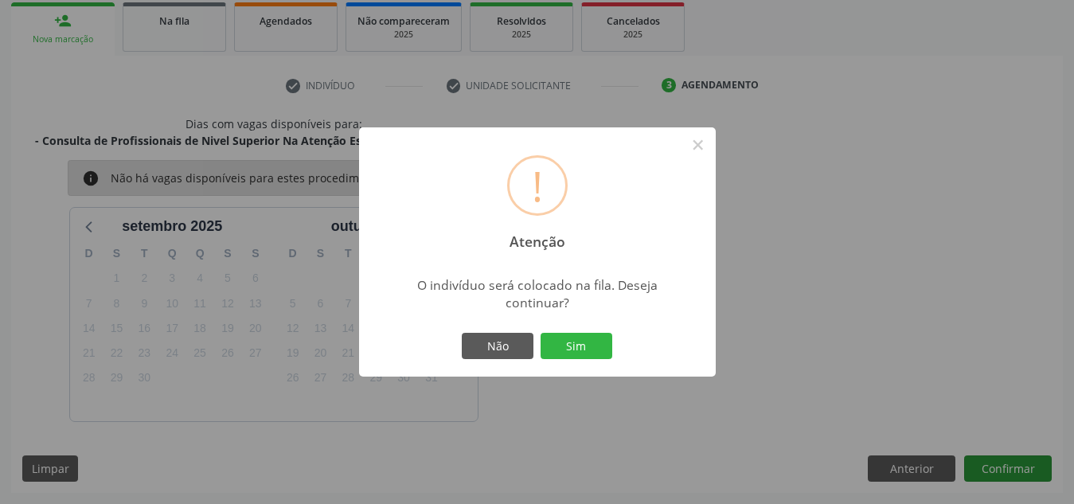
click at [541, 333] on button "Sim" at bounding box center [577, 346] width 72 height 27
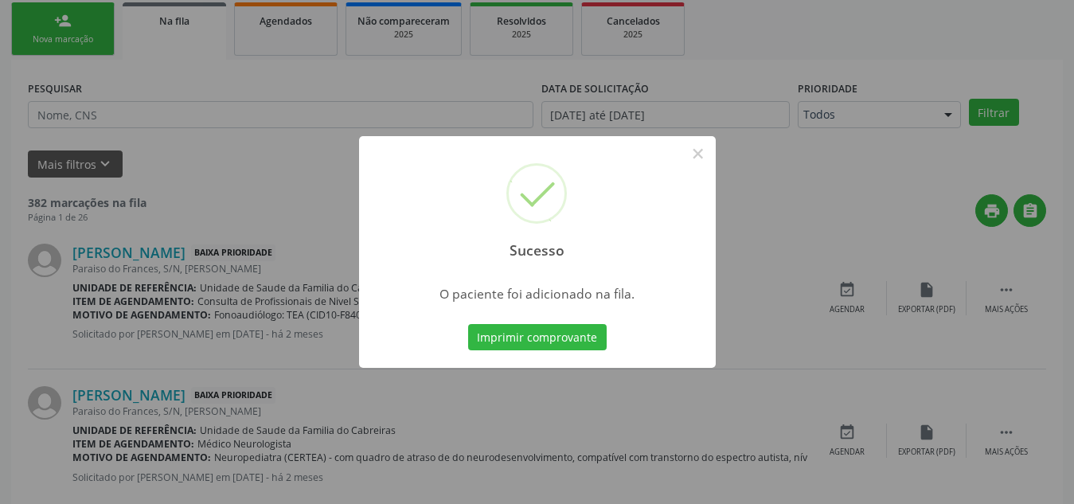
scroll to position [44, 0]
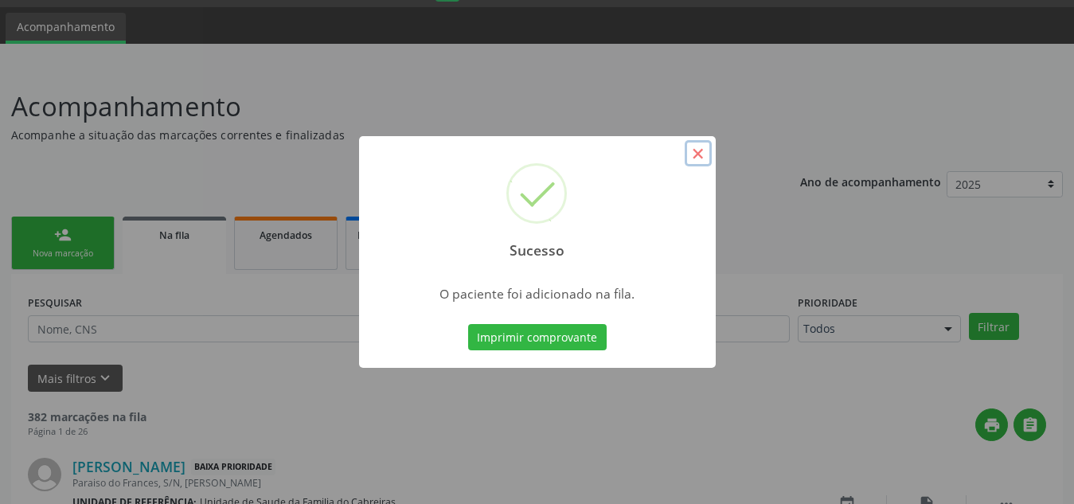
click at [697, 156] on button "×" at bounding box center [698, 153] width 27 height 27
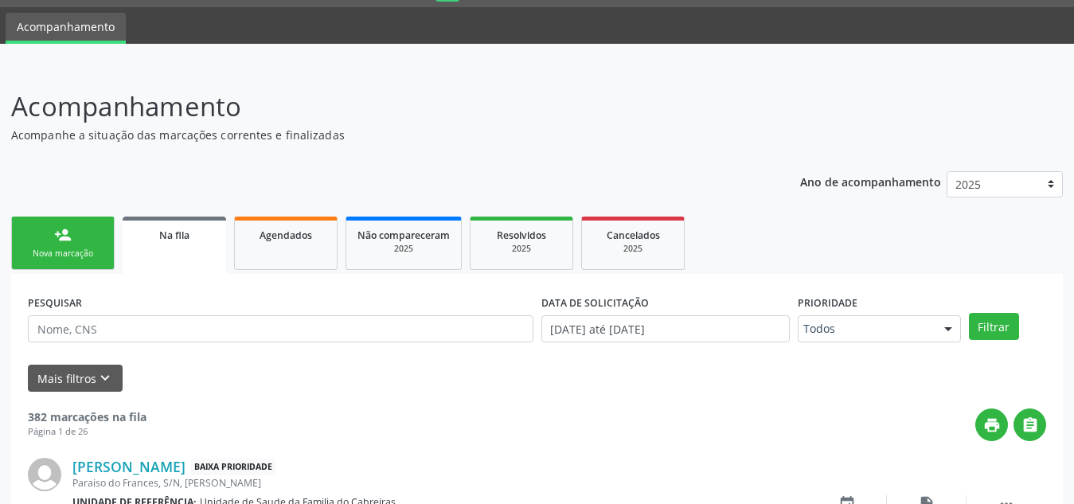
click at [71, 252] on div "Nova marcação" at bounding box center [63, 254] width 80 height 12
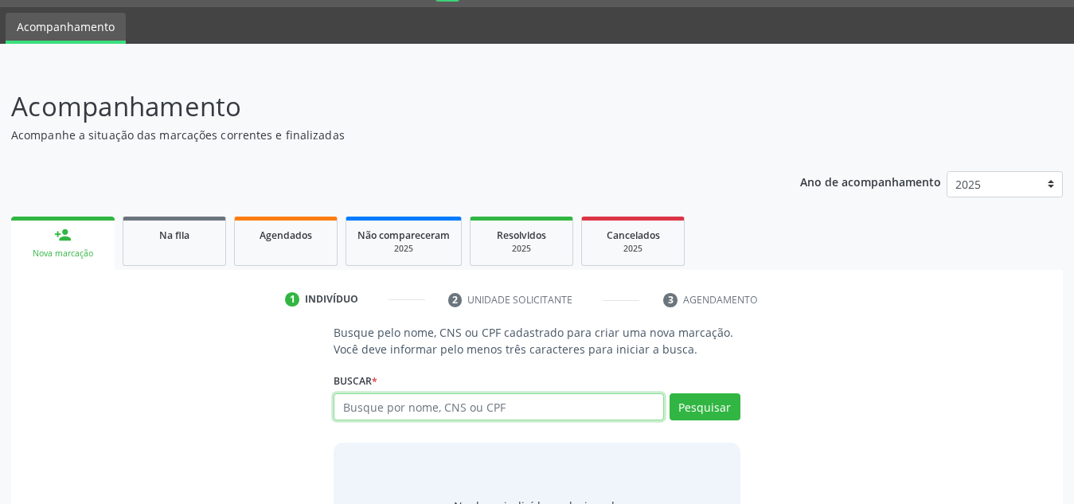
click at [381, 416] on input "text" at bounding box center [499, 406] width 330 height 27
paste input "708 6035 7770 6281"
type input "708 6035 7770 6281"
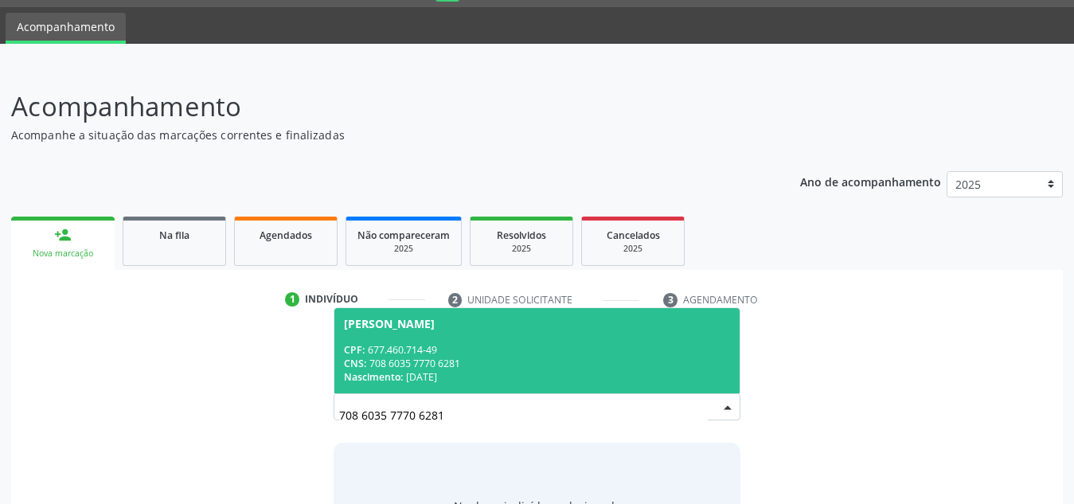
click at [494, 380] on div "Nascimento: 26/03/1970" at bounding box center [537, 377] width 386 height 14
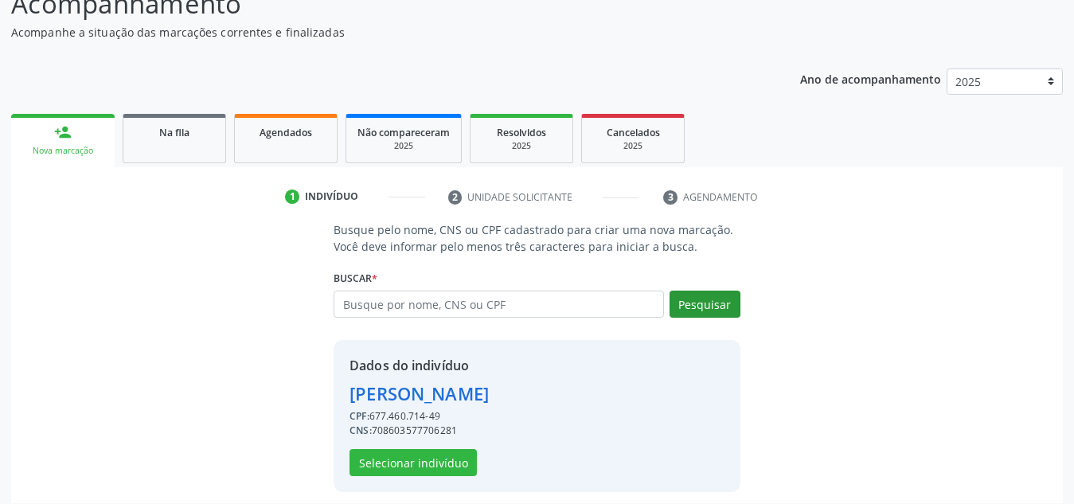
scroll to position [147, 0]
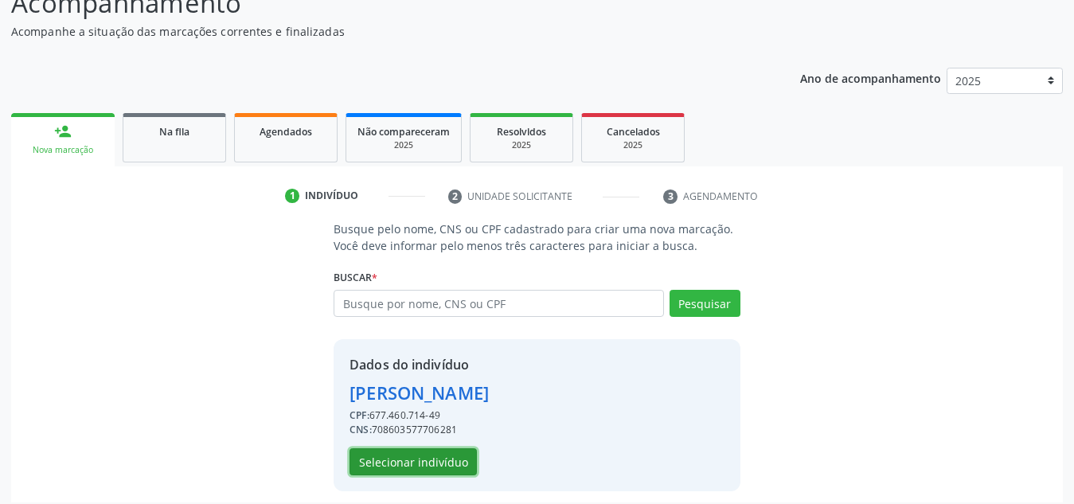
click at [424, 459] on button "Selecionar indivíduo" at bounding box center [412, 461] width 127 height 27
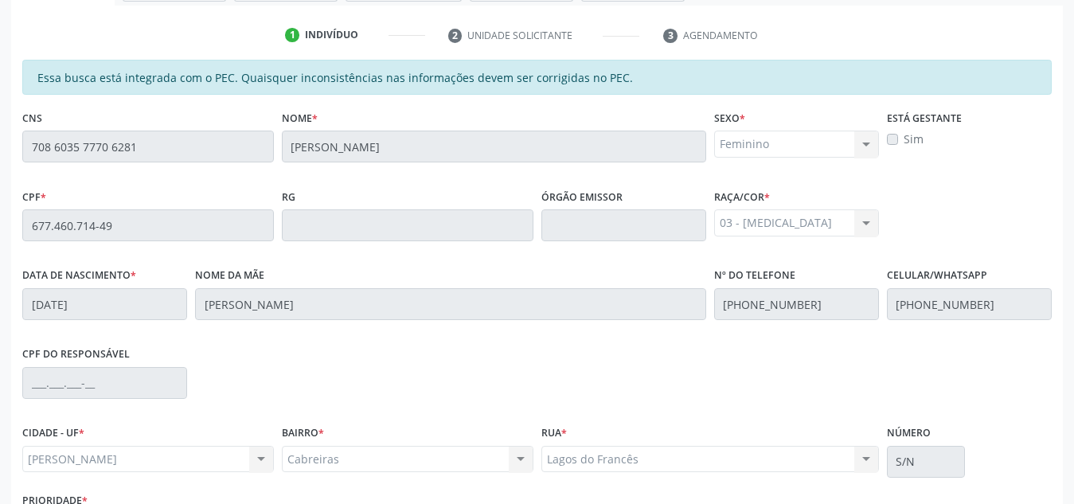
scroll to position [428, 0]
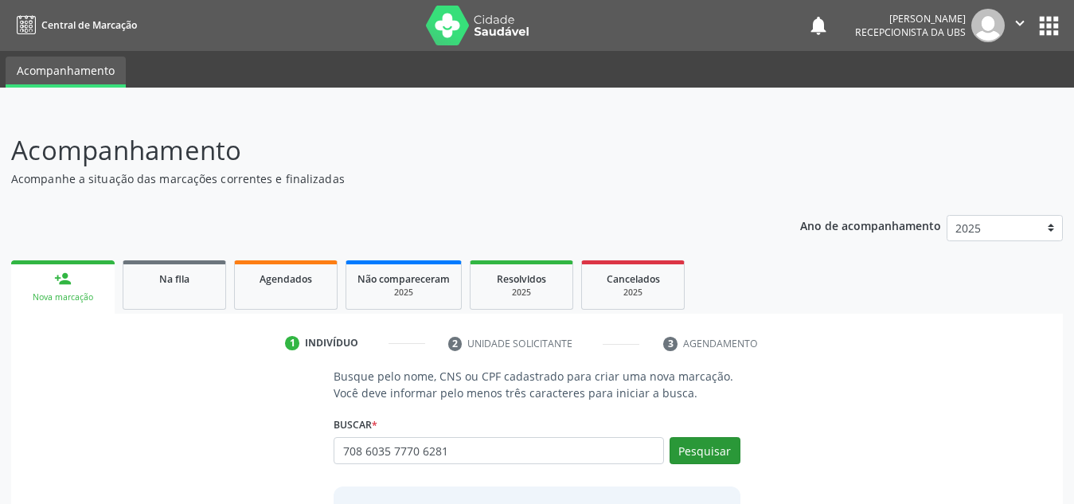
type input "708 6035 7770 6281"
click at [719, 450] on button "Pesquisar" at bounding box center [705, 450] width 71 height 27
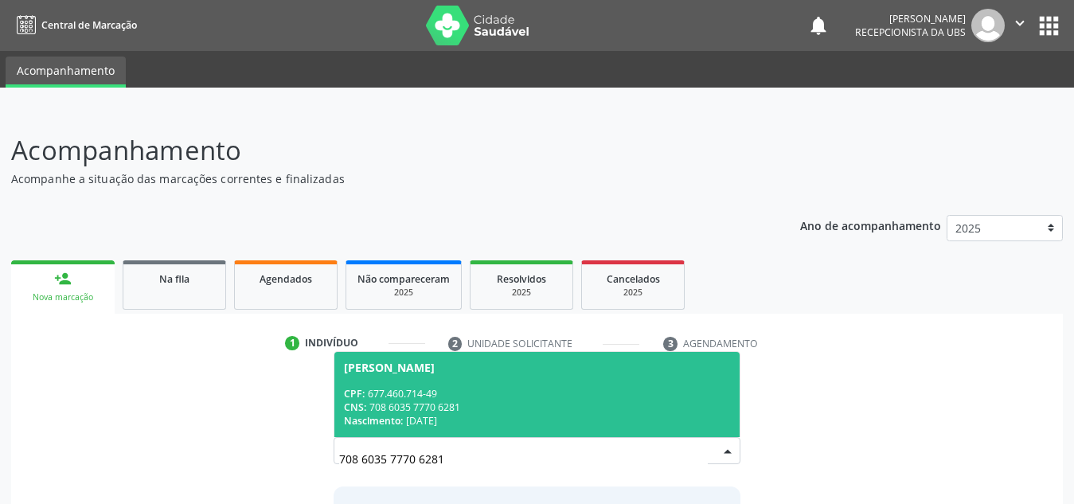
scroll to position [132, 0]
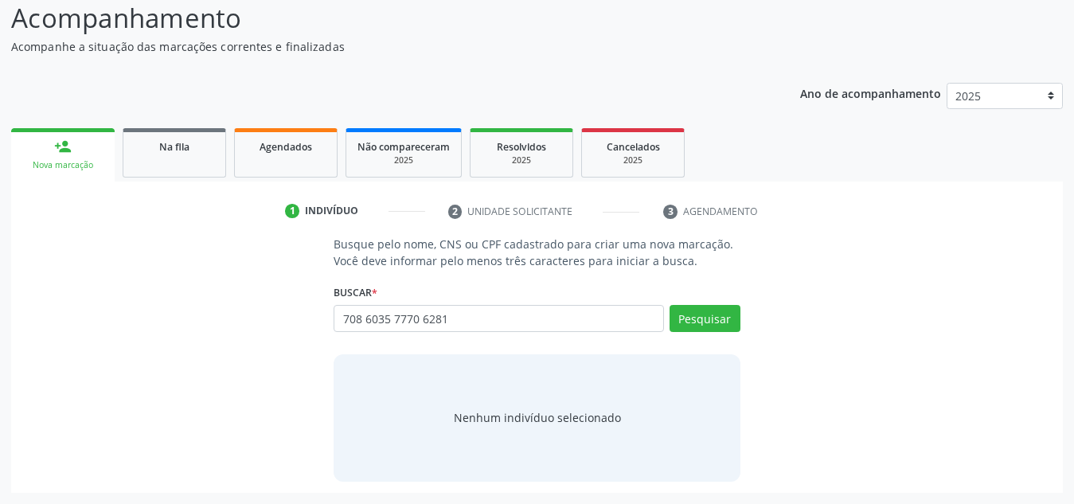
click at [610, 309] on div "708 6035 7770 6281 Busque por nome, CNS ou CPF [PERSON_NAME] CPF: 677.460.714-4…" at bounding box center [537, 324] width 407 height 38
click at [702, 318] on button "Pesquisar" at bounding box center [705, 318] width 71 height 27
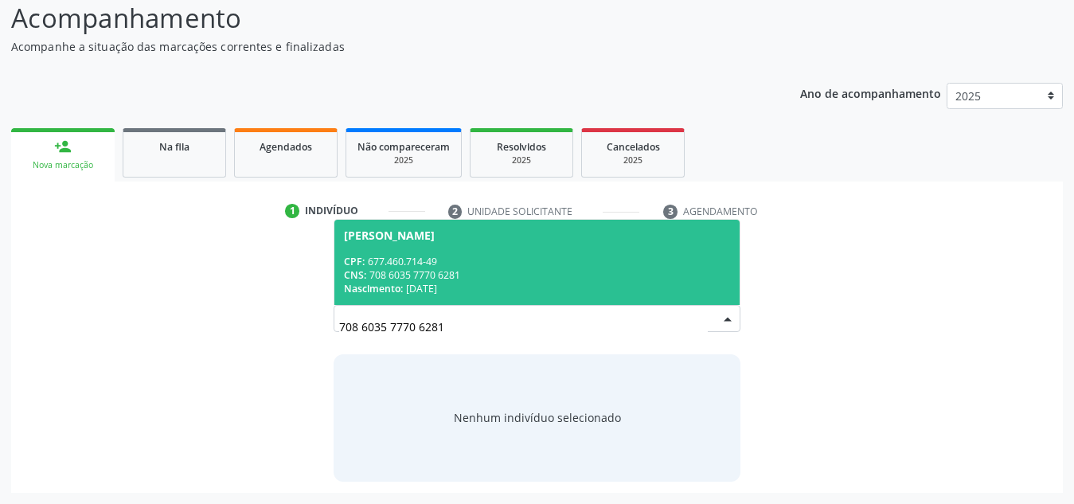
click at [570, 269] on div "CNS: 708 6035 7770 6281" at bounding box center [537, 275] width 386 height 14
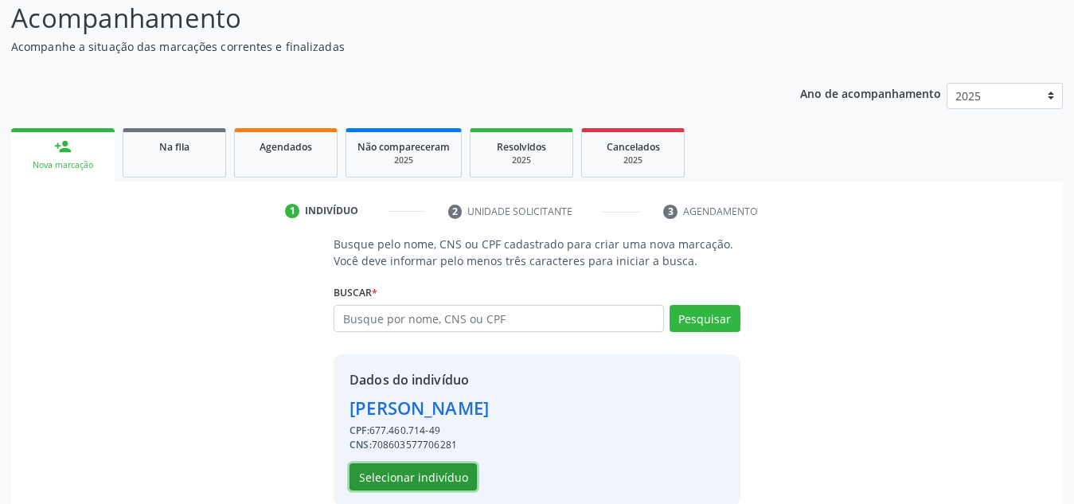
click at [459, 470] on button "Selecionar indivíduo" at bounding box center [412, 476] width 127 height 27
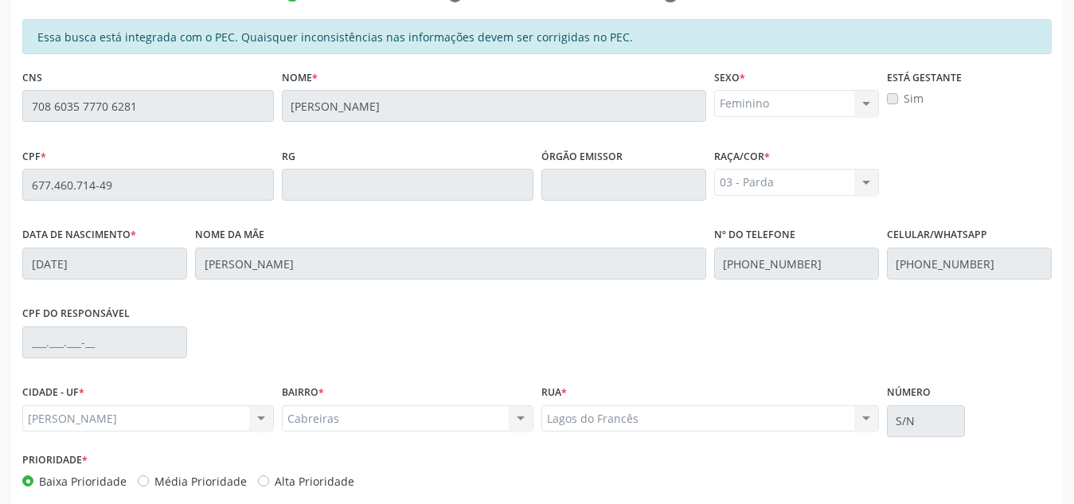
scroll to position [428, 0]
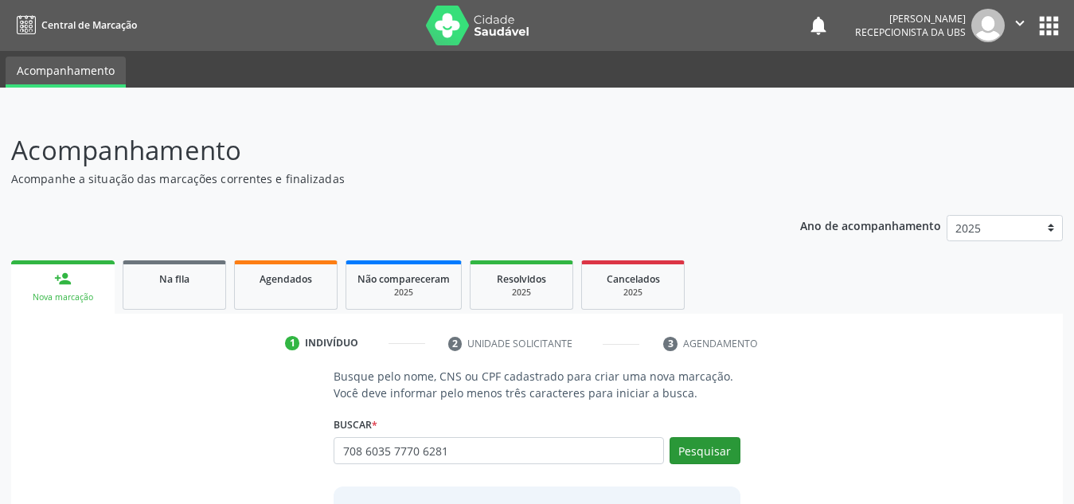
type input "708 6035 7770 6281"
click at [704, 438] on button "Pesquisar" at bounding box center [705, 450] width 71 height 27
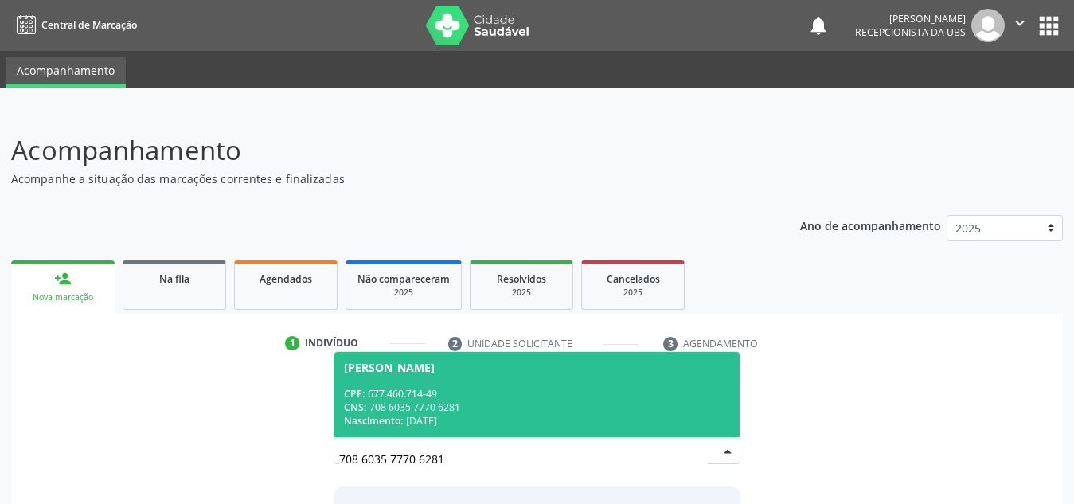
click at [492, 388] on div "CPF: 677.460.714-49" at bounding box center [537, 394] width 386 height 14
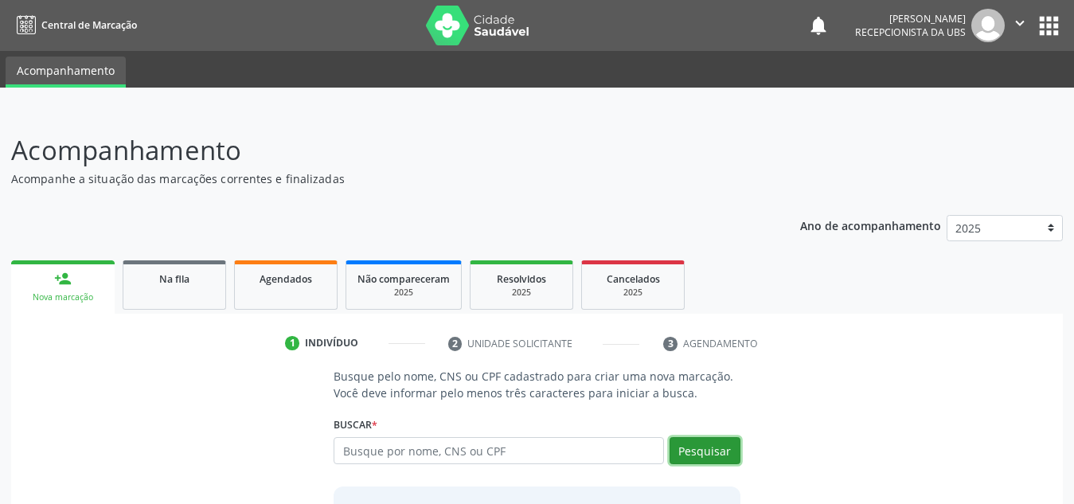
click at [699, 446] on button "Pesquisar" at bounding box center [705, 450] width 71 height 27
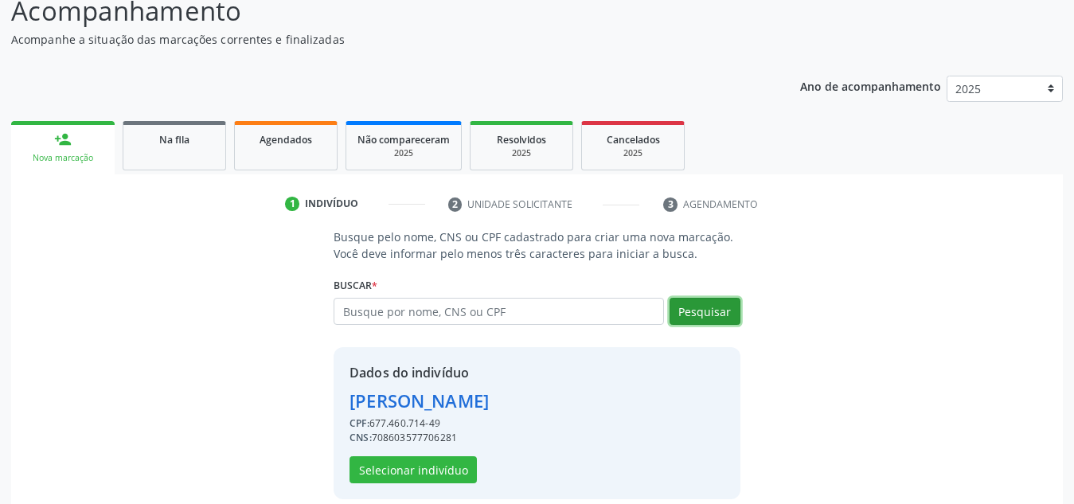
scroll to position [157, 0]
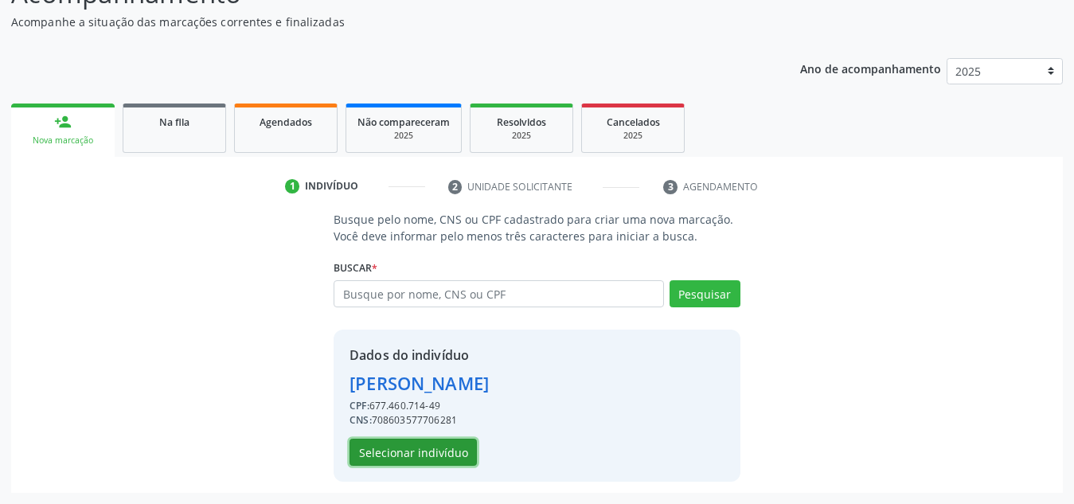
click at [446, 453] on button "Selecionar indivíduo" at bounding box center [412, 452] width 127 height 27
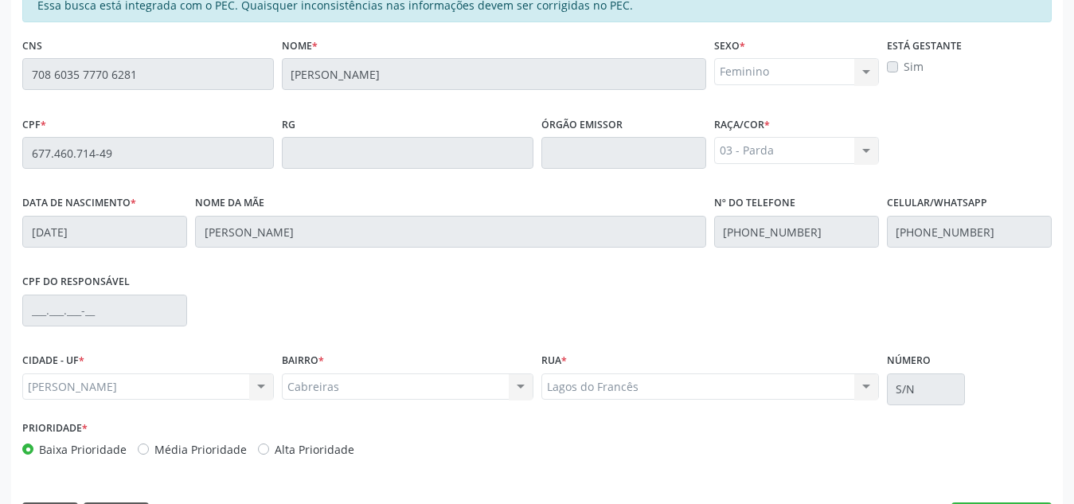
scroll to position [428, 0]
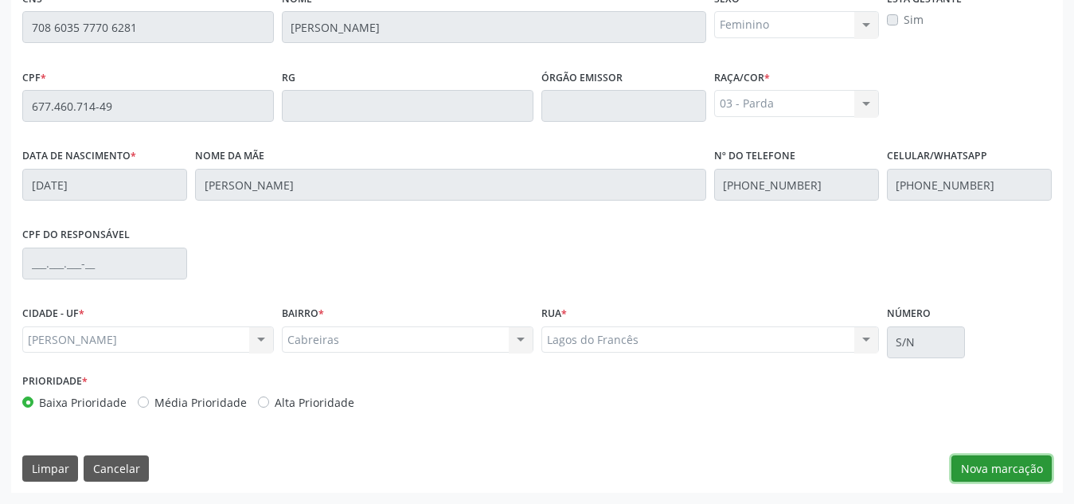
click at [1011, 463] on button "Nova marcação" at bounding box center [1001, 468] width 100 height 27
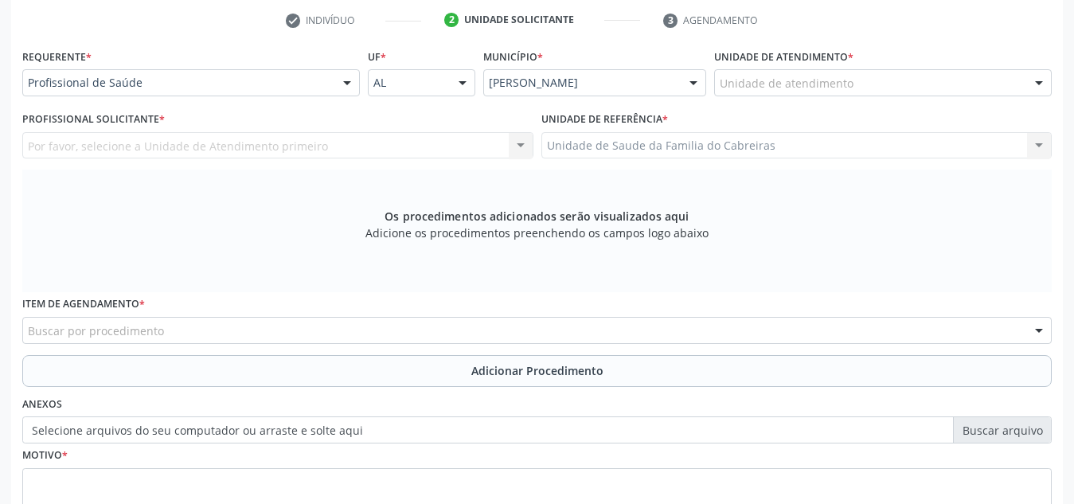
scroll to position [322, 0]
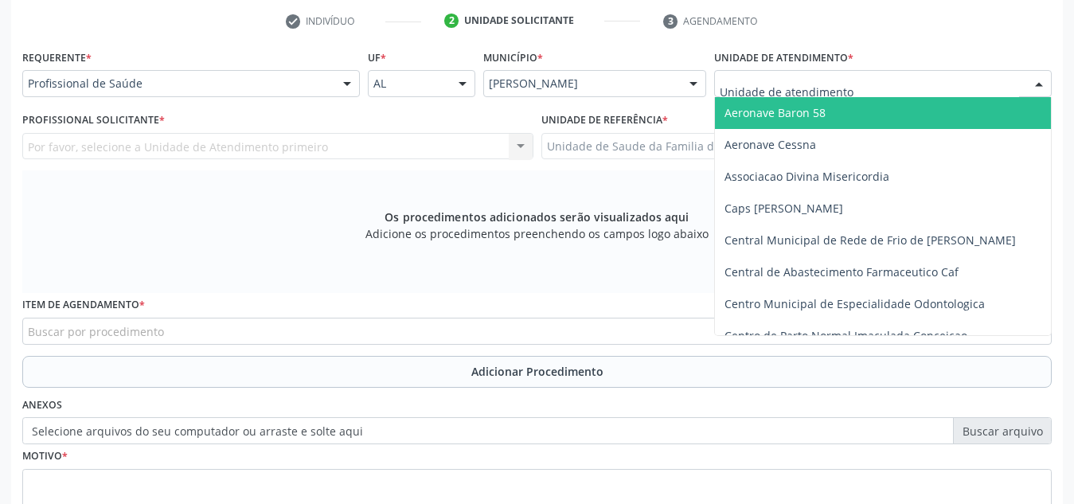
click at [924, 82] on div at bounding box center [883, 83] width 338 height 27
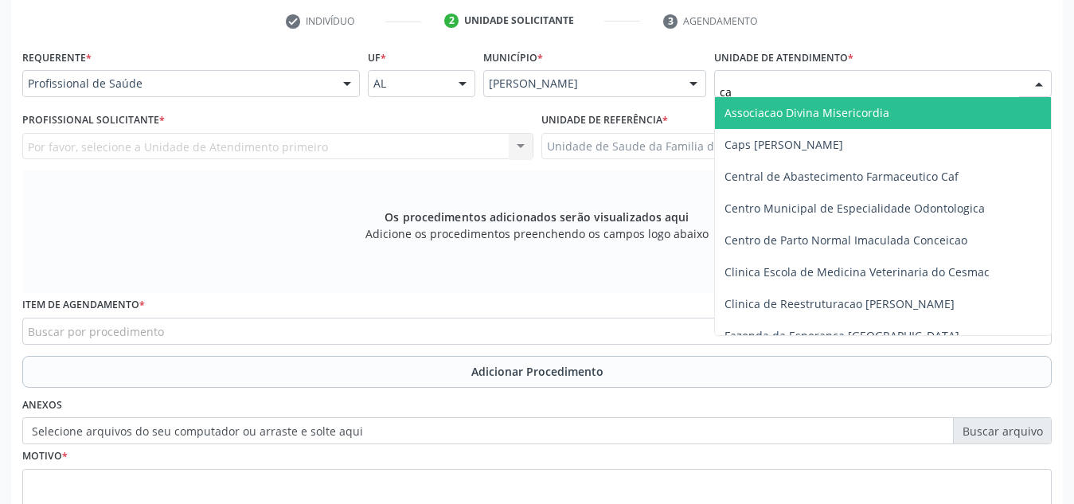
type input "cab"
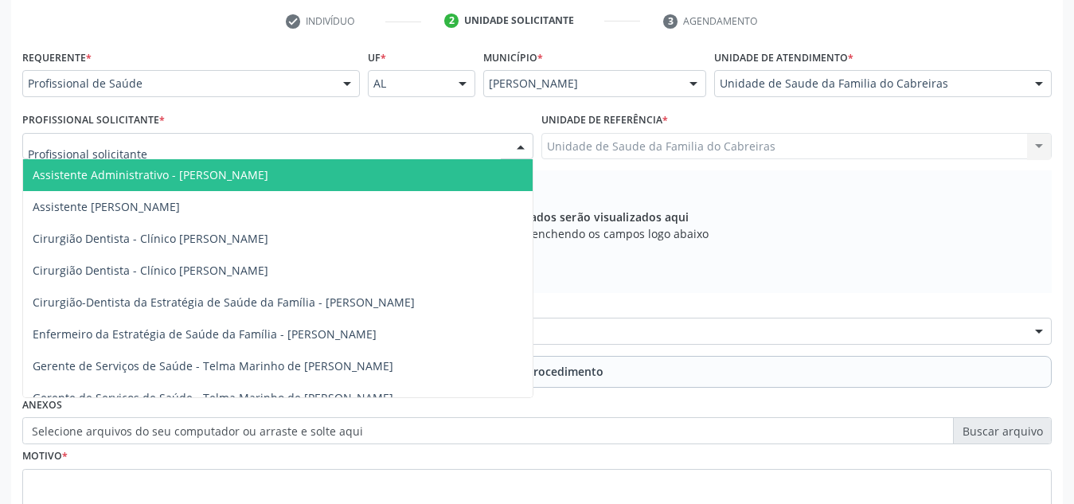
click at [418, 139] on div at bounding box center [277, 146] width 511 height 27
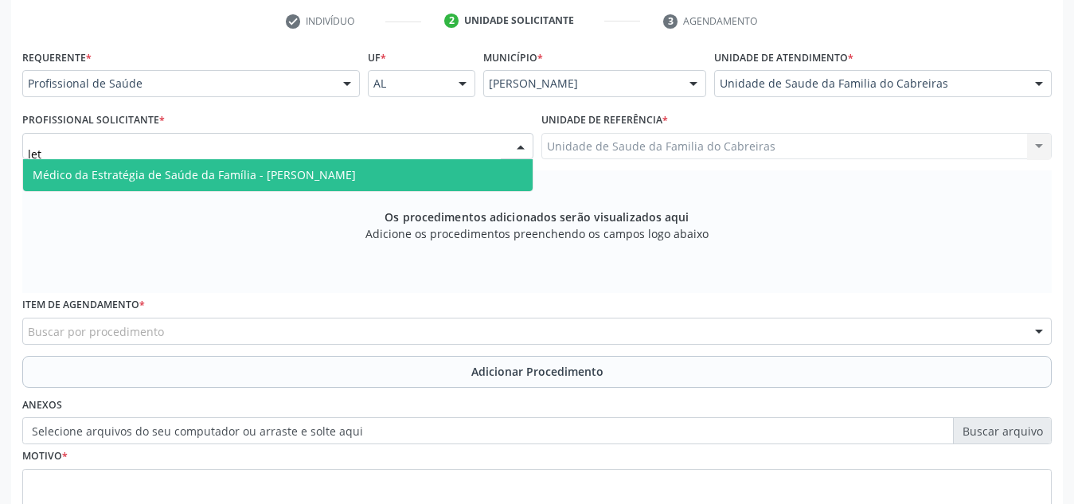
type input "leti"
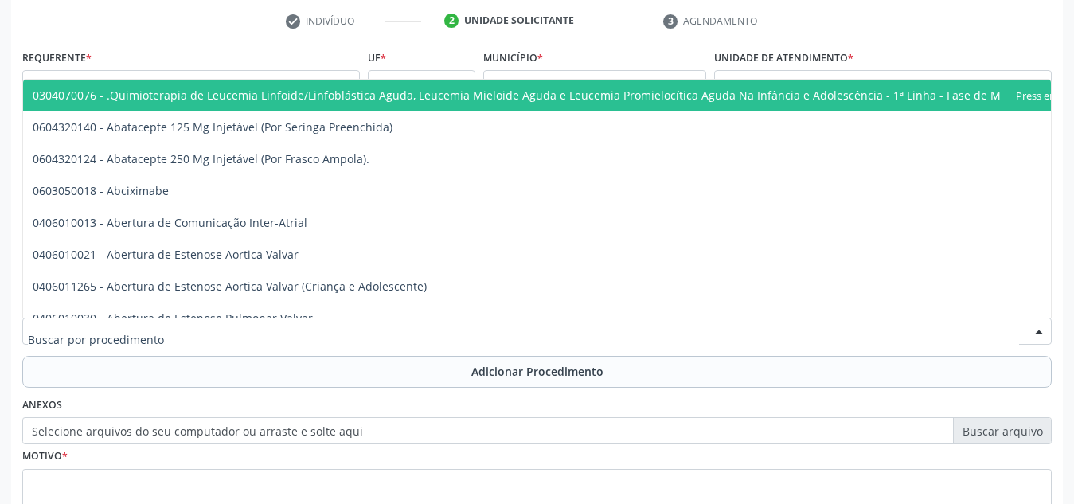
click at [388, 332] on div at bounding box center [536, 331] width 1029 height 27
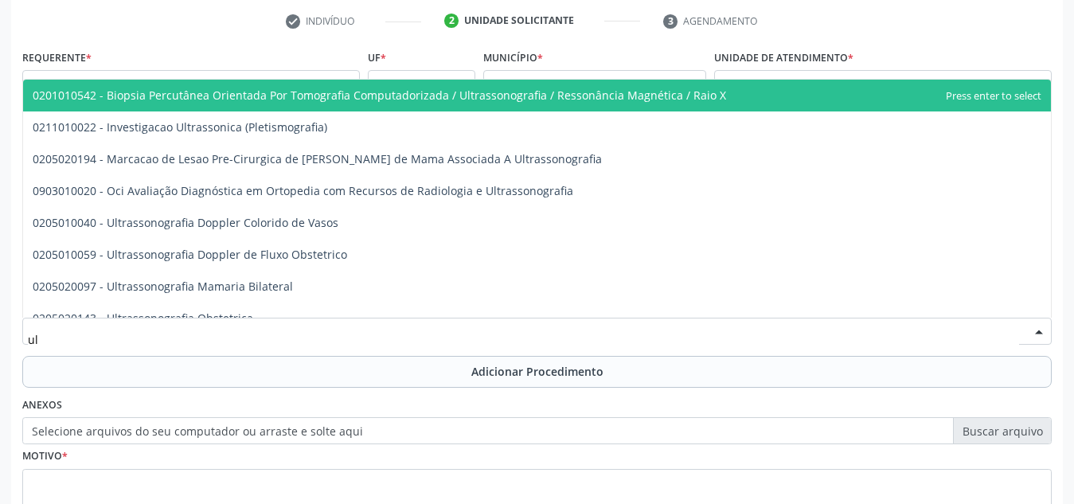
type input "u"
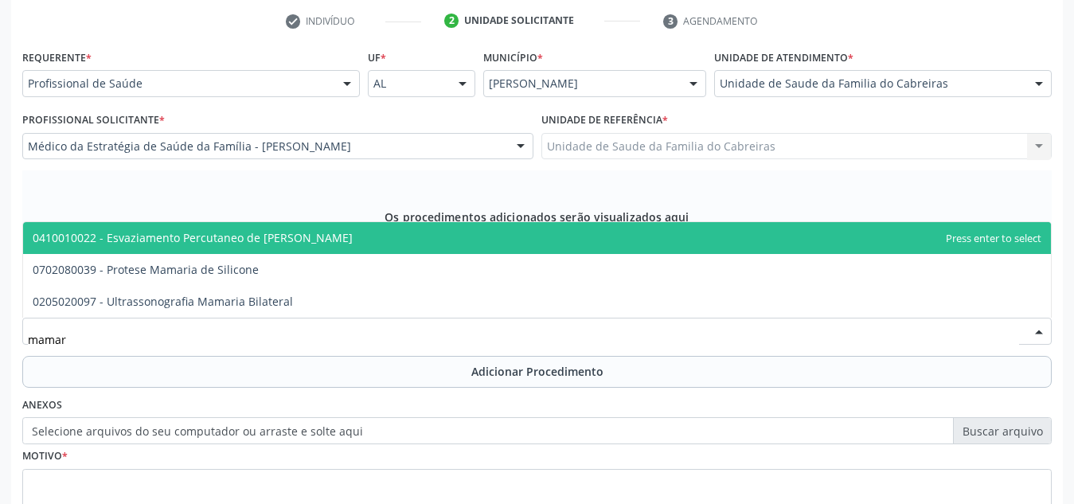
type input "mamari"
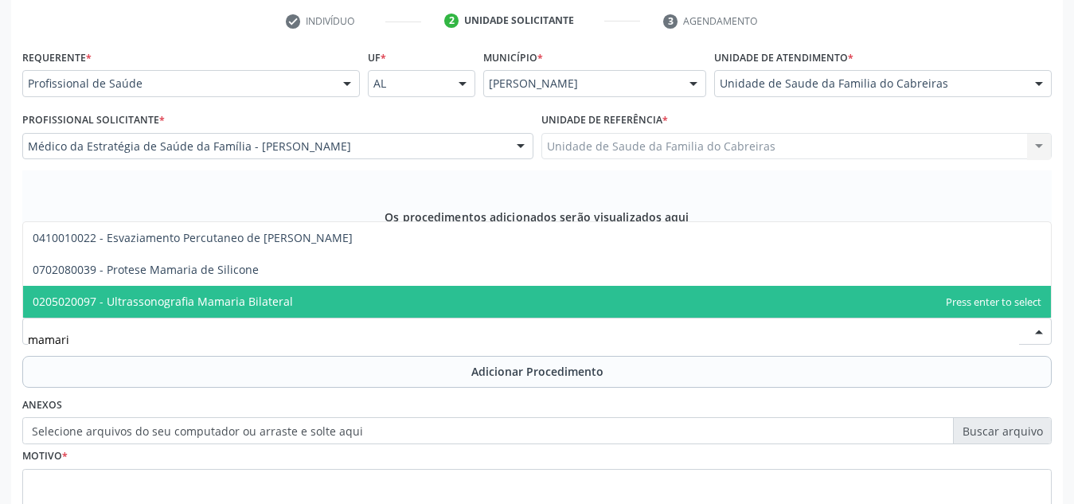
click at [400, 306] on span "0205020097 - Ultrassonografia Mamaria Bilateral" at bounding box center [537, 302] width 1028 height 32
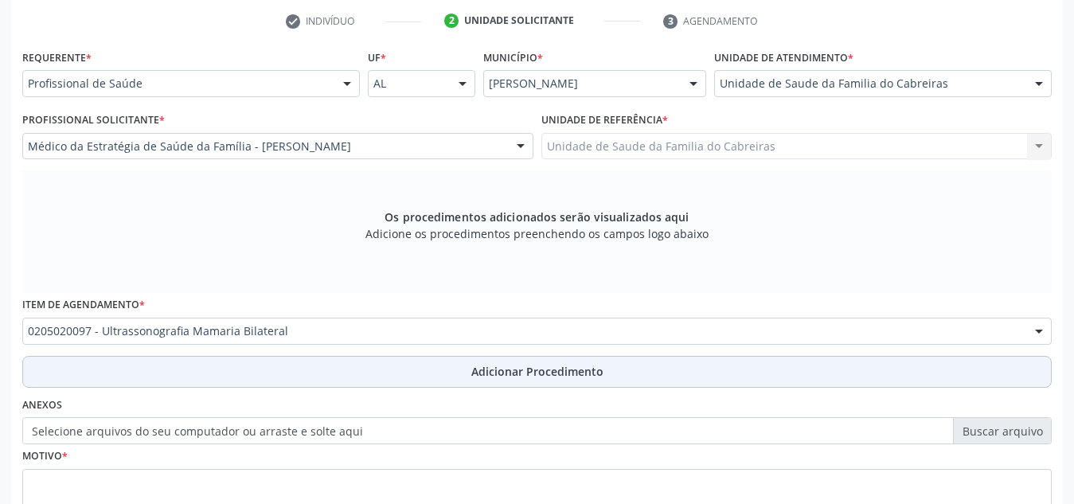
click at [418, 379] on button "Adicionar Procedimento" at bounding box center [536, 372] width 1029 height 32
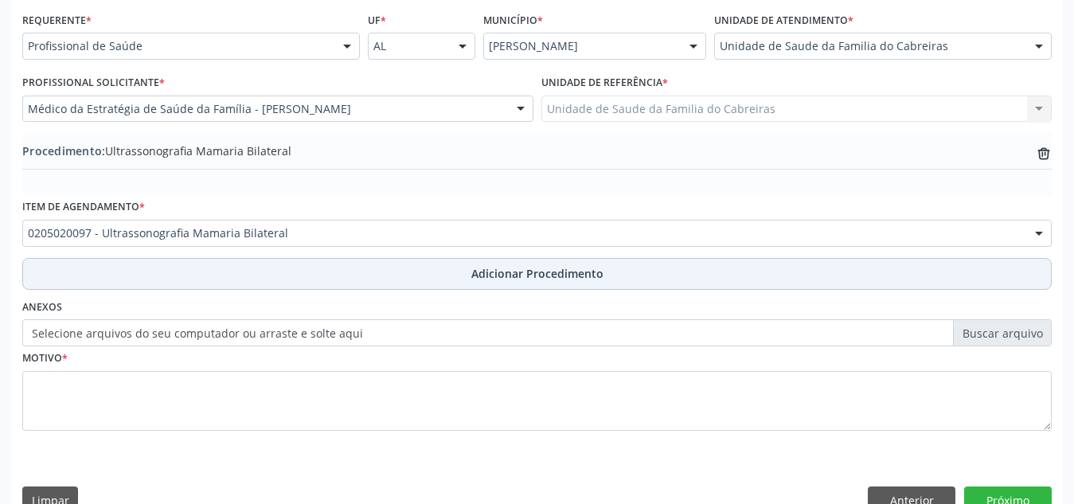
scroll to position [391, 0]
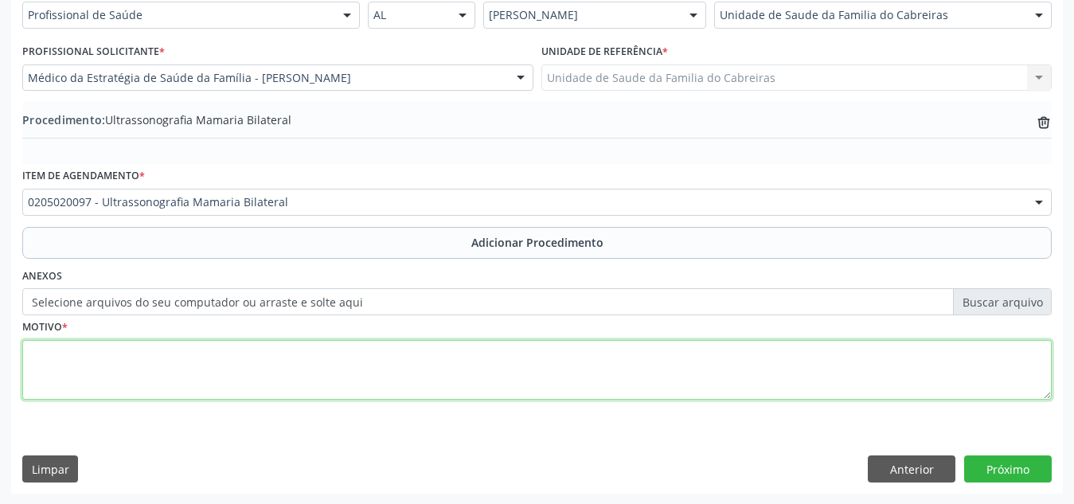
click at [417, 375] on textarea at bounding box center [536, 370] width 1029 height 61
type textarea "Rastreio"
click at [693, 346] on textarea "Rastreio" at bounding box center [536, 370] width 1029 height 61
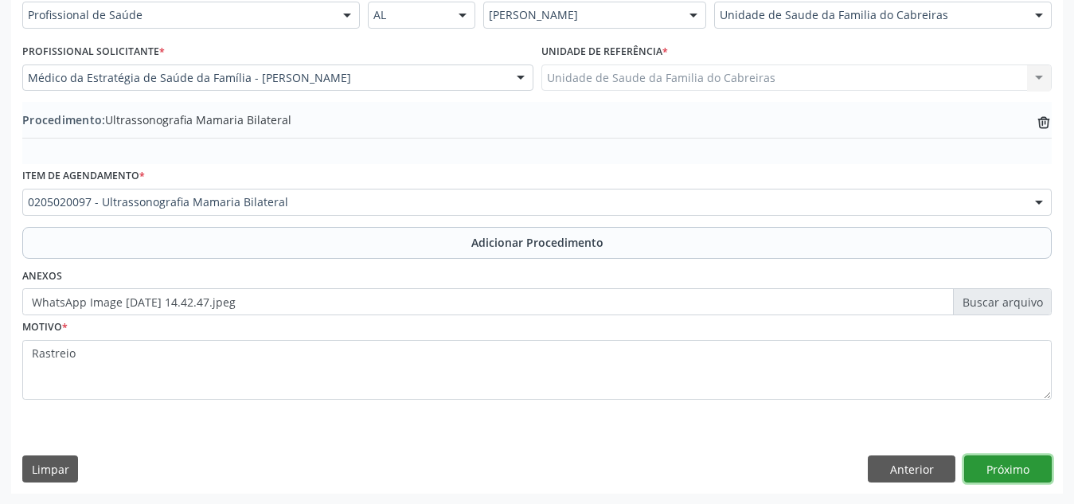
click at [1029, 474] on button "Próximo" at bounding box center [1008, 468] width 88 height 27
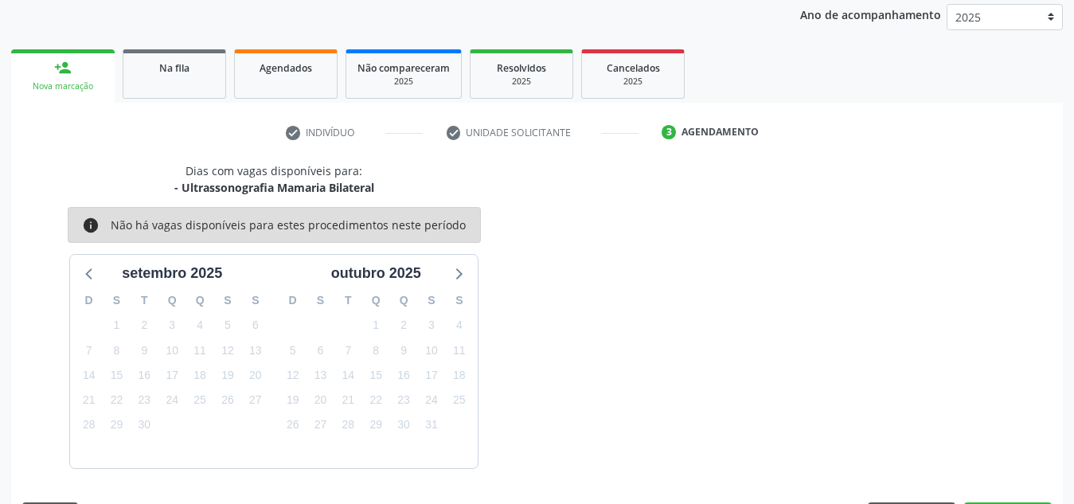
scroll to position [258, 0]
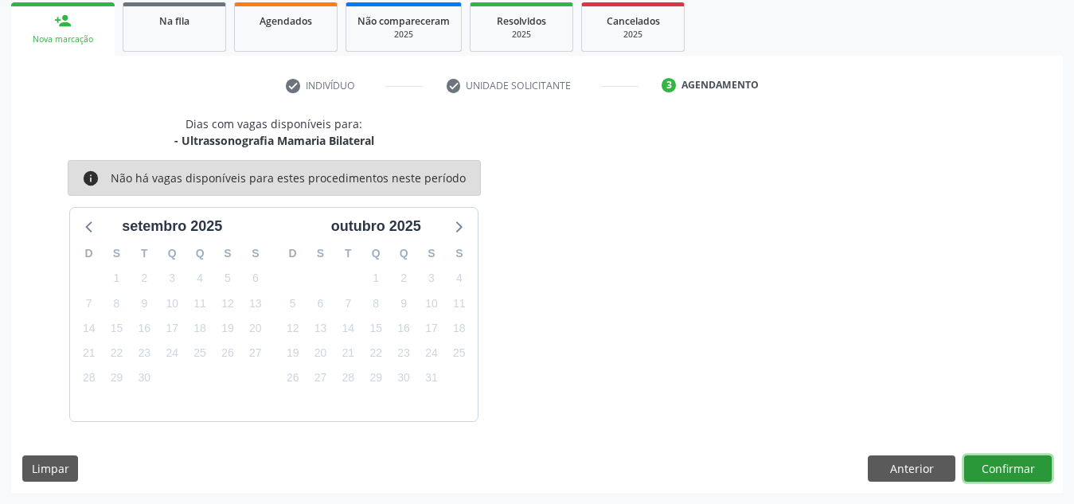
click at [1029, 474] on button "Confirmar" at bounding box center [1008, 468] width 88 height 27
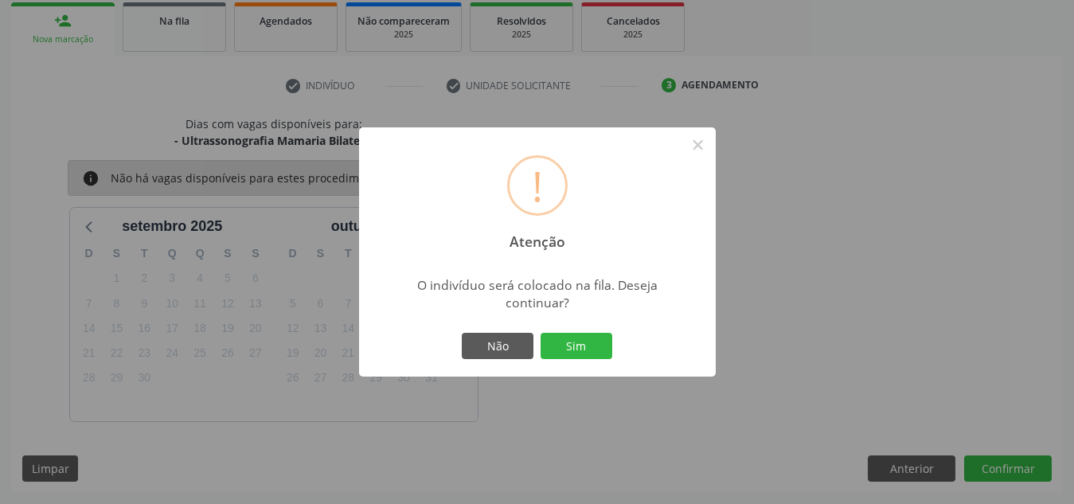
click at [541, 333] on button "Sim" at bounding box center [577, 346] width 72 height 27
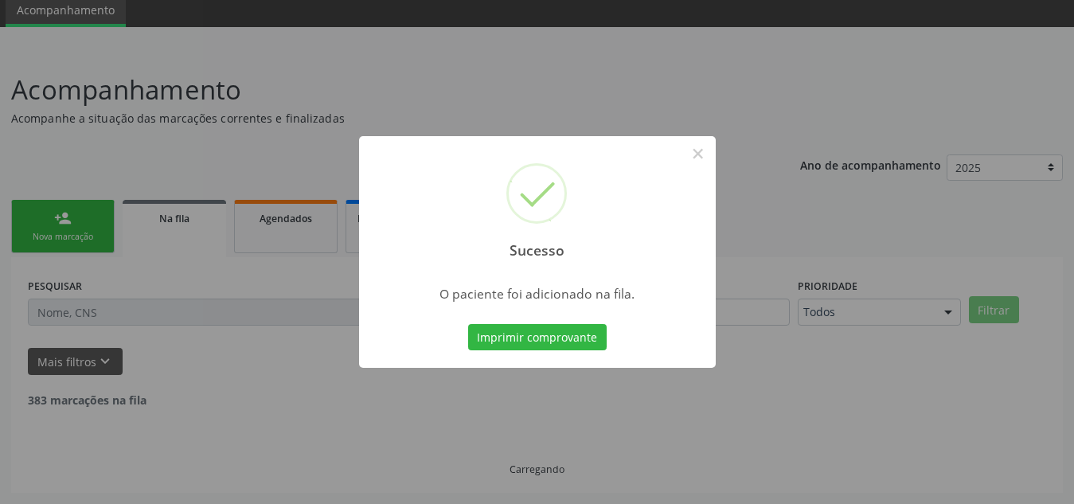
scroll to position [44, 0]
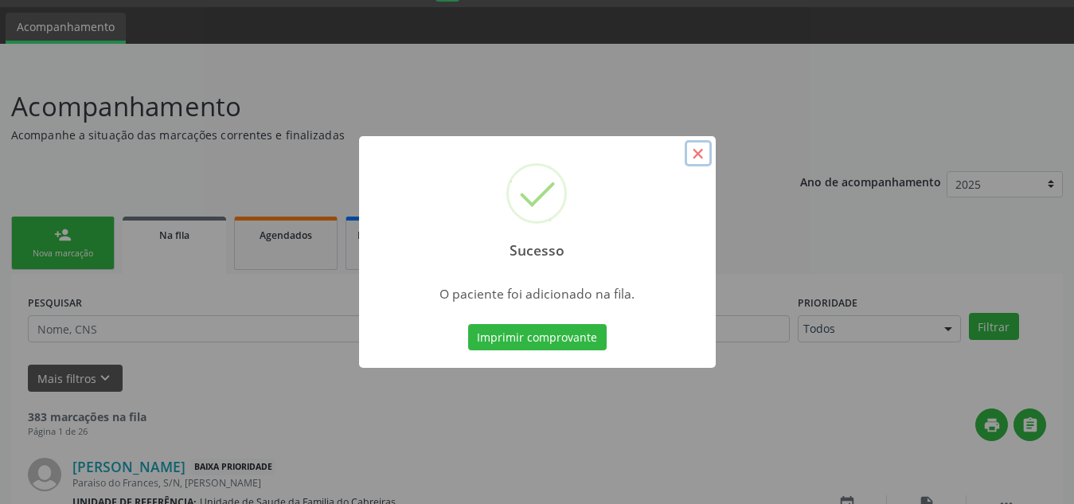
click at [696, 146] on button "×" at bounding box center [698, 153] width 27 height 27
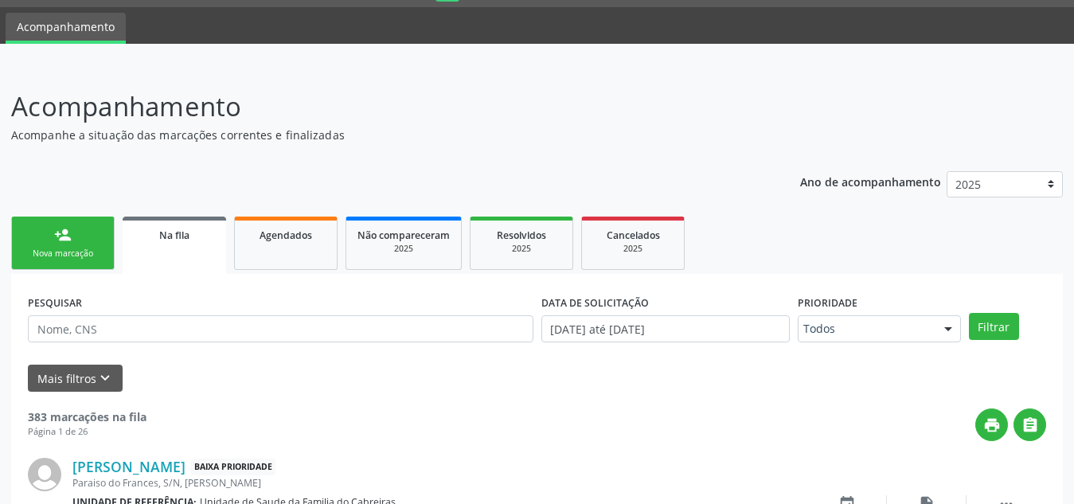
click at [70, 254] on div "Nova marcação" at bounding box center [63, 254] width 80 height 12
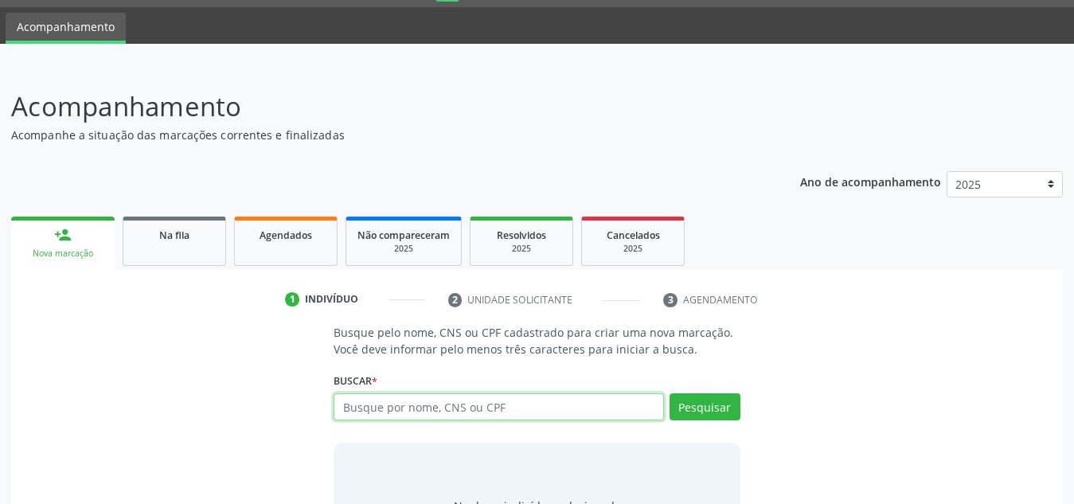
click at [417, 400] on input "text" at bounding box center [499, 406] width 330 height 27
type input "708603577706281"
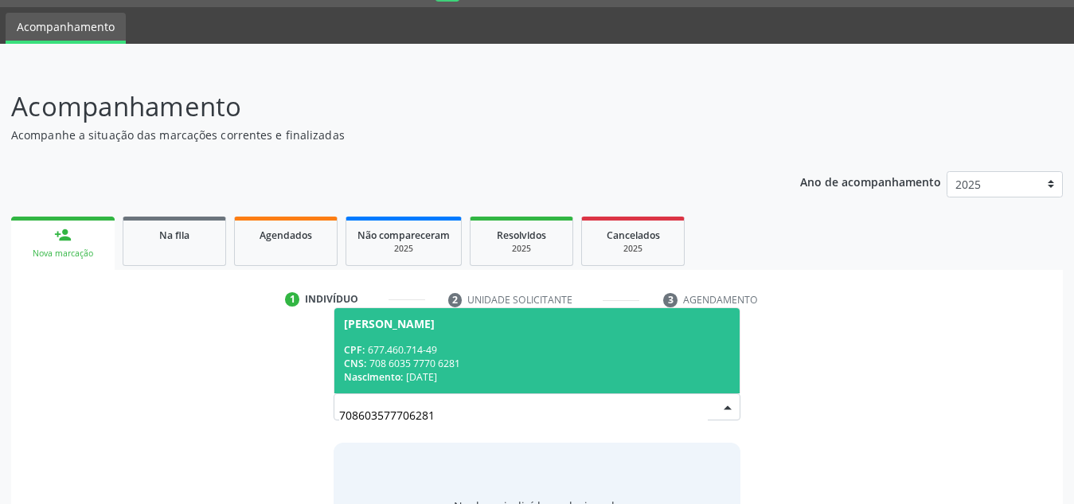
click at [420, 364] on div "CNS: 708 6035 7770 6281" at bounding box center [537, 364] width 386 height 14
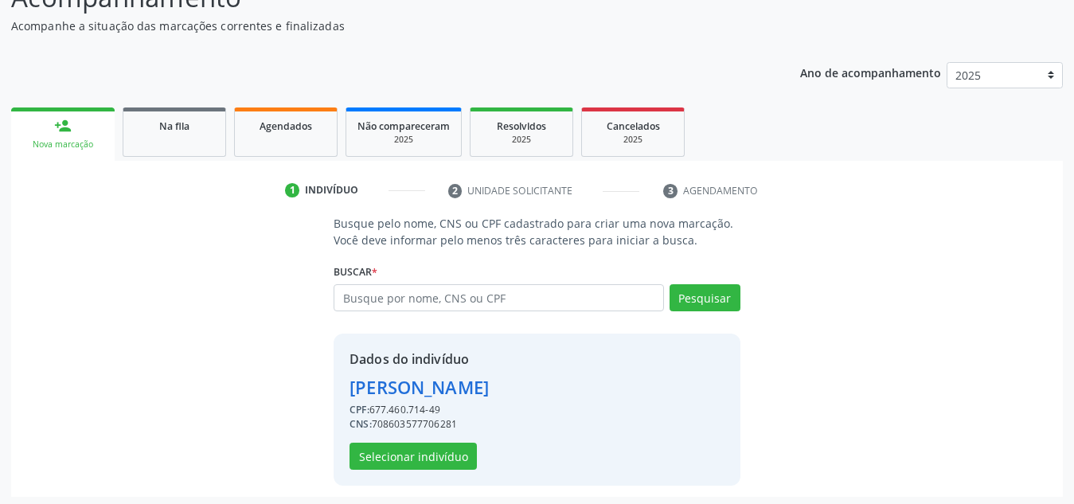
scroll to position [157, 0]
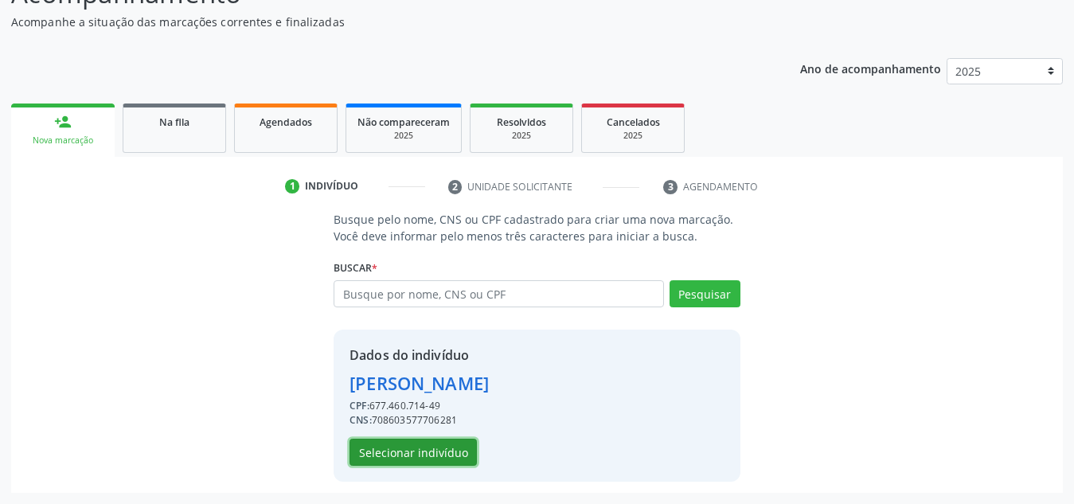
click at [433, 443] on button "Selecionar indivíduo" at bounding box center [412, 452] width 127 height 27
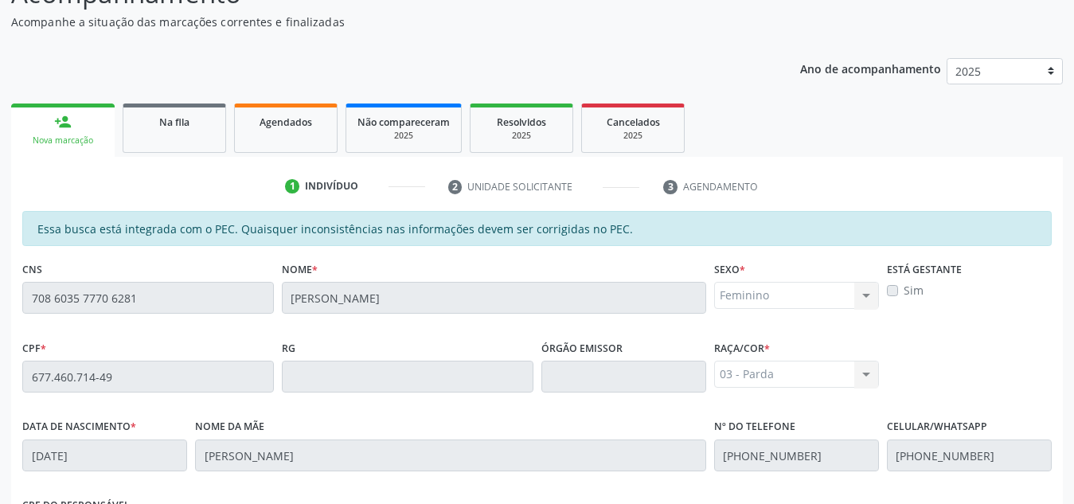
scroll to position [428, 0]
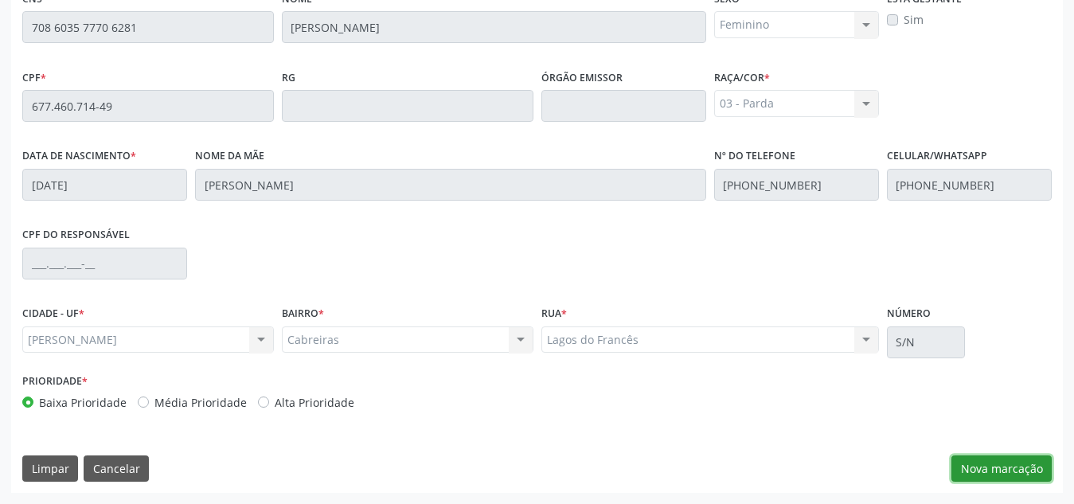
click at [991, 476] on button "Nova marcação" at bounding box center [1001, 468] width 100 height 27
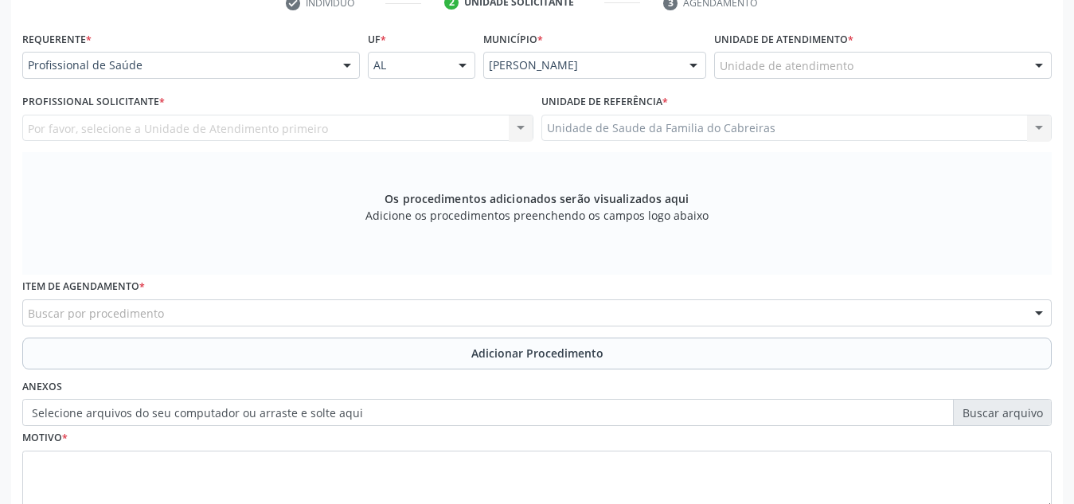
scroll to position [339, 0]
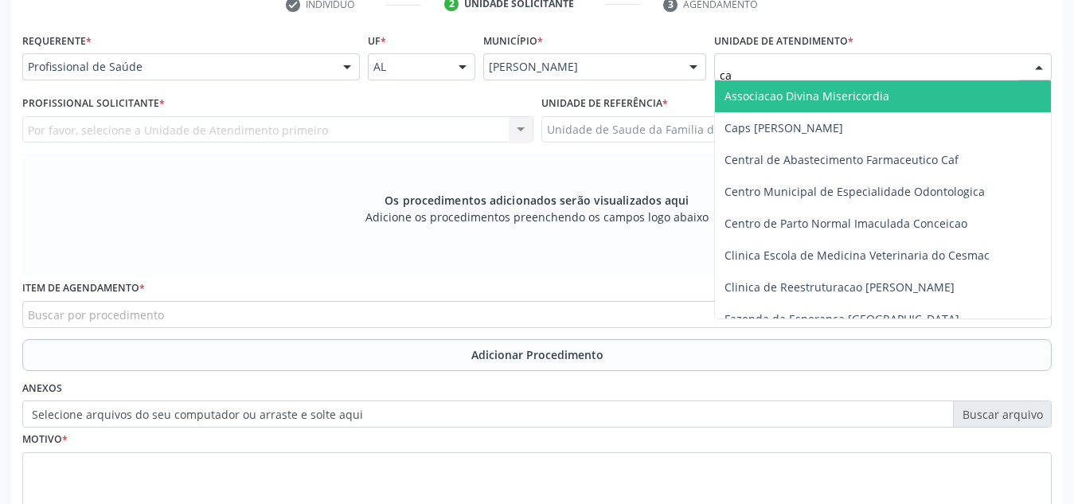
type input "cab"
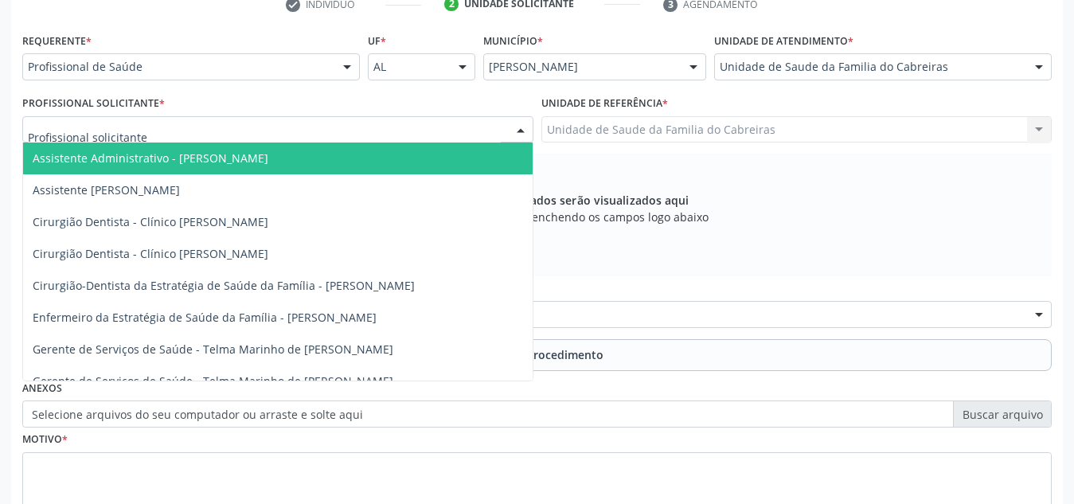
click at [418, 116] on div at bounding box center [277, 129] width 511 height 27
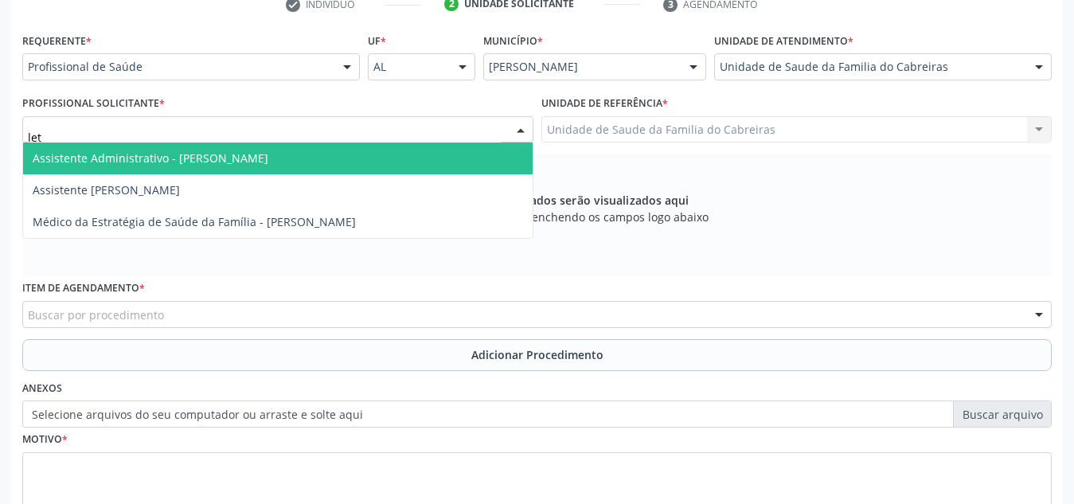
type input "leti"
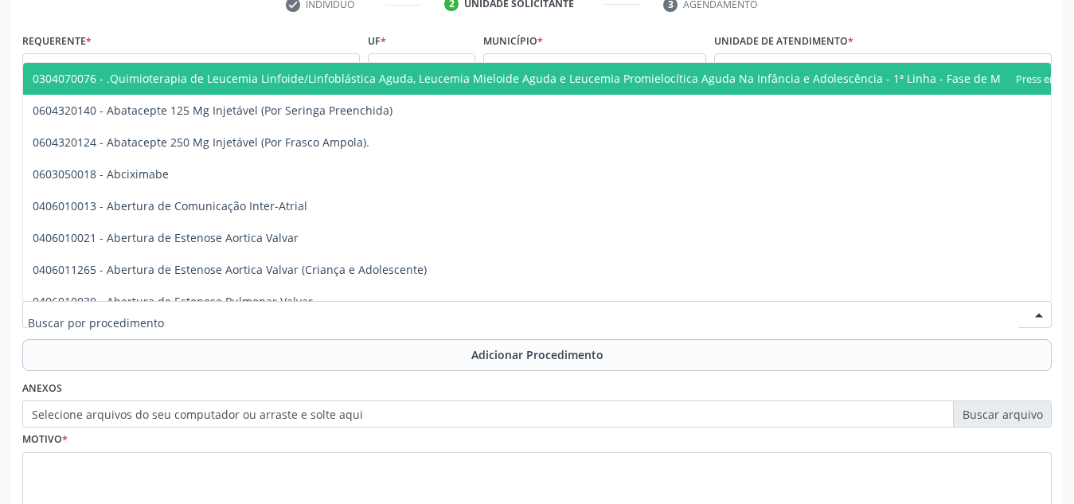
click at [346, 317] on div at bounding box center [536, 314] width 1029 height 27
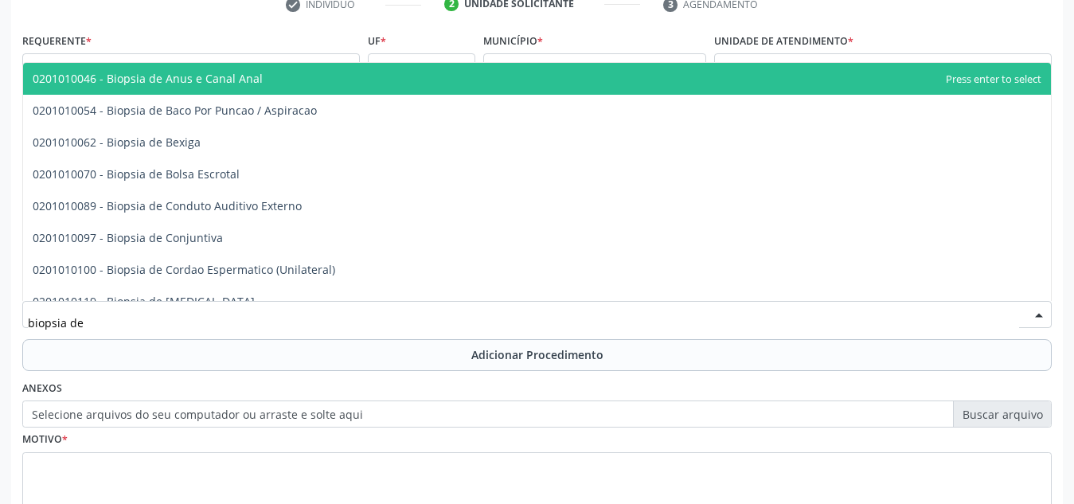
type input "biopsia de t"
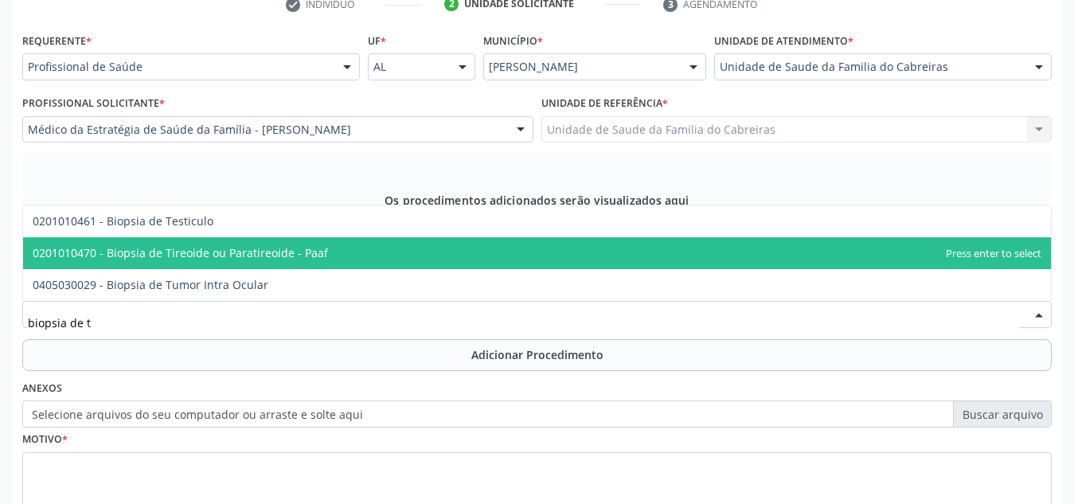
click at [370, 250] on span "0201010470 - Biopsia de Tireoide ou Paratireoide - Paaf" at bounding box center [537, 253] width 1028 height 32
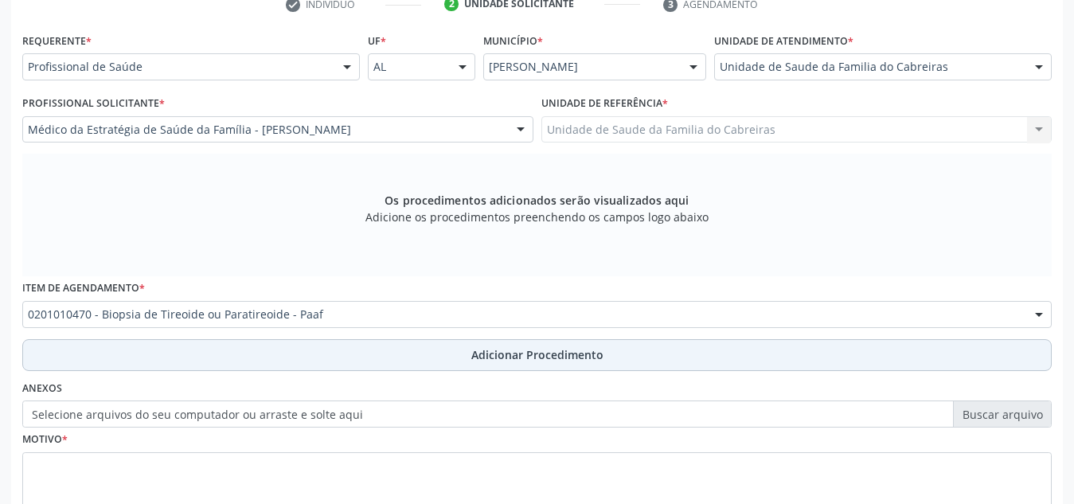
click at [404, 362] on button "Adicionar Procedimento" at bounding box center [536, 355] width 1029 height 32
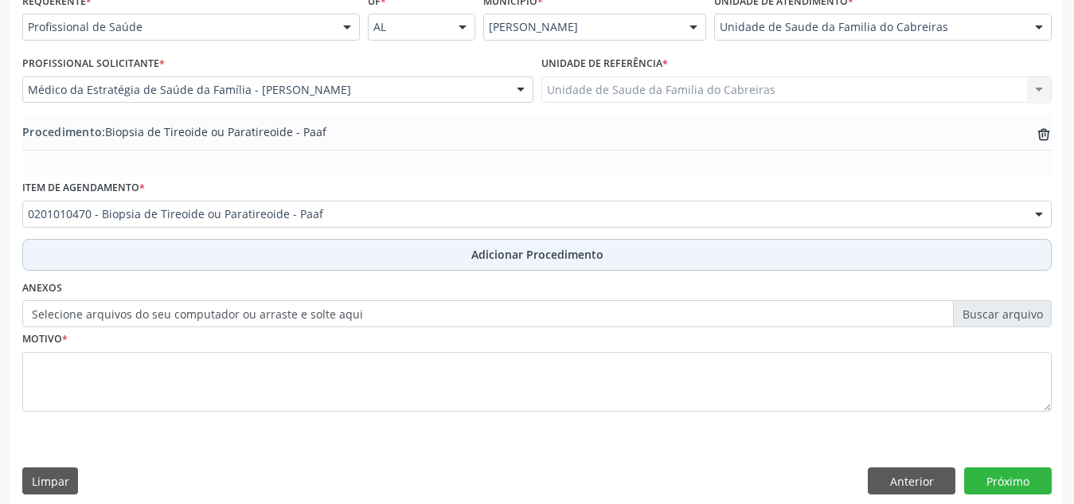
scroll to position [380, 0]
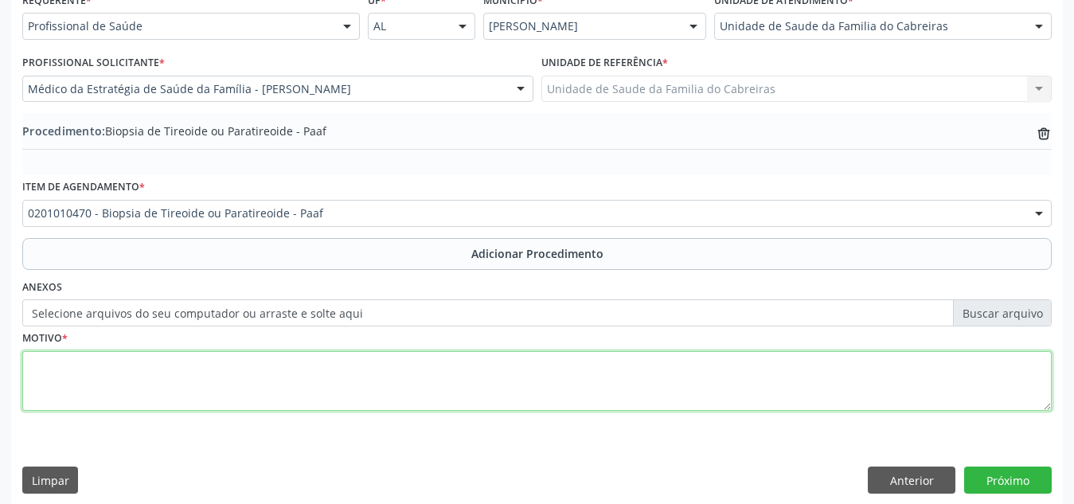
click at [387, 364] on textarea at bounding box center [536, 381] width 1029 height 61
type textarea "Nódulo tireoidiano em lobo direto tirads 4"
click at [620, 396] on textarea "Nódulo tireoidiano em lobo direto tirads 4" at bounding box center [536, 381] width 1029 height 61
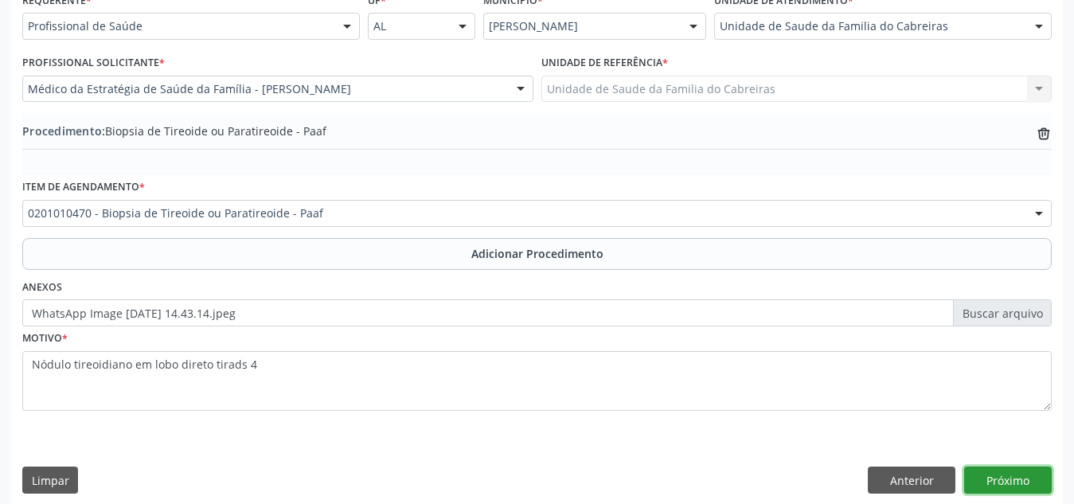
click at [1007, 478] on button "Próximo" at bounding box center [1008, 480] width 88 height 27
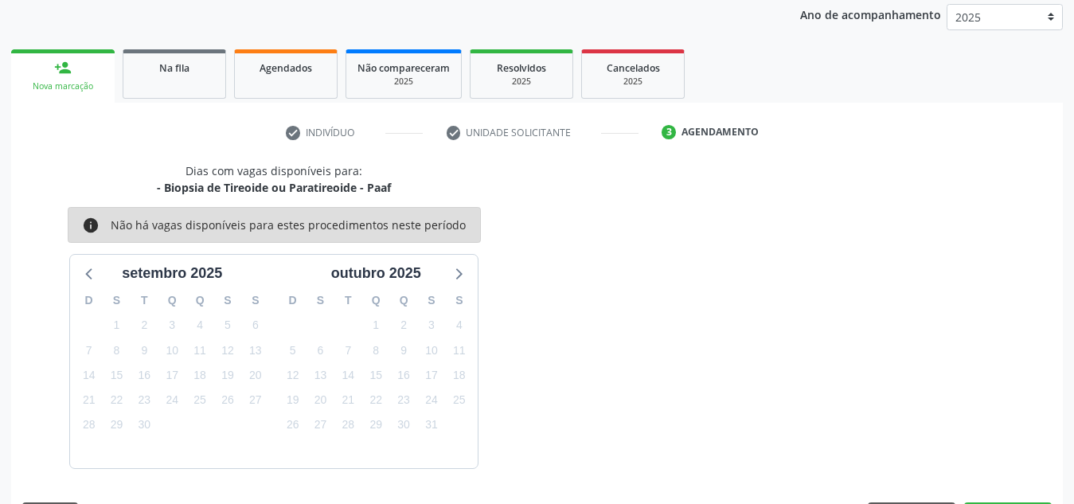
scroll to position [258, 0]
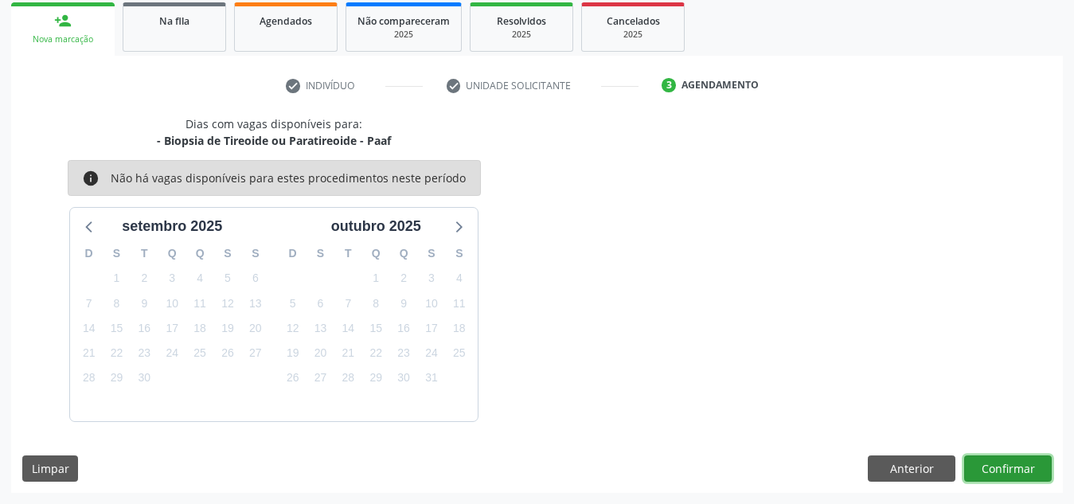
click at [1007, 478] on button "Confirmar" at bounding box center [1008, 468] width 88 height 27
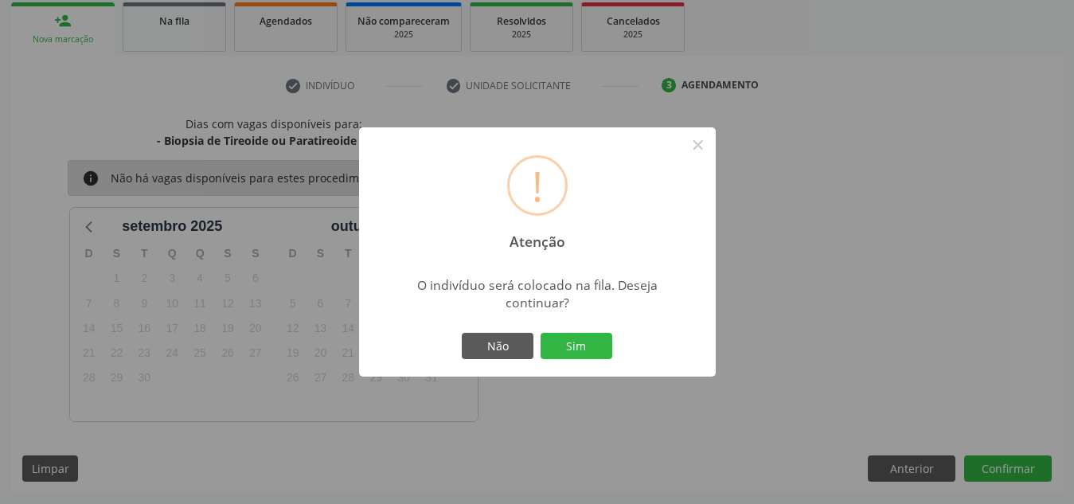
click at [541, 333] on button "Sim" at bounding box center [577, 346] width 72 height 27
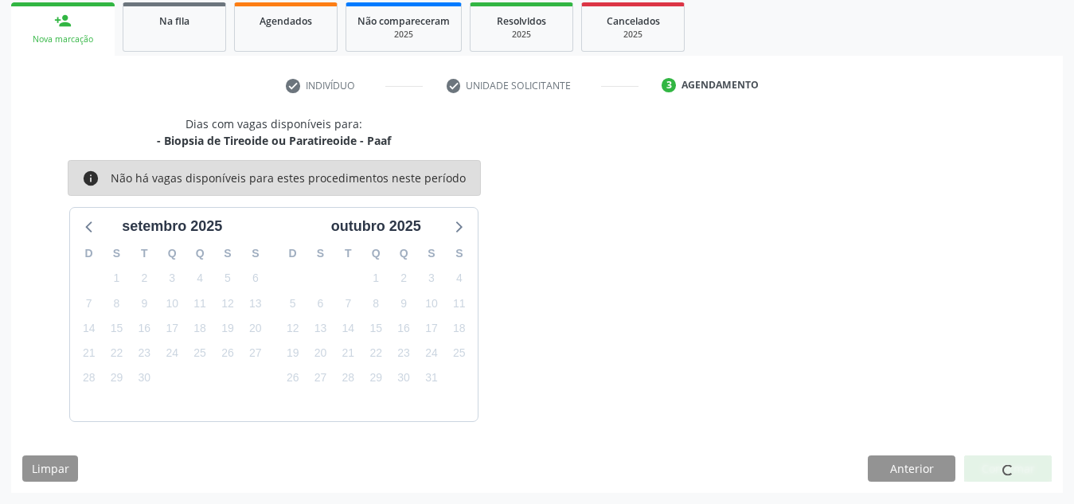
scroll to position [44, 0]
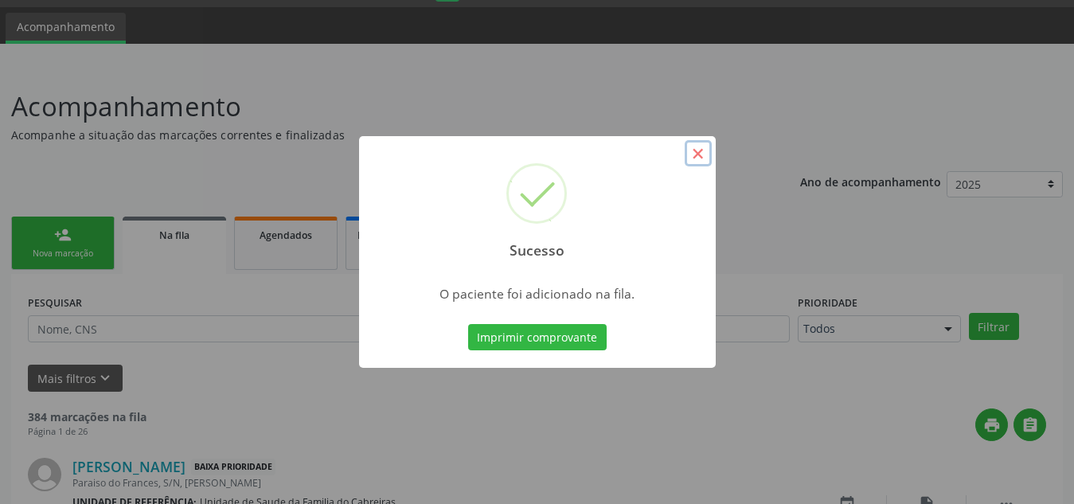
click at [701, 149] on button "×" at bounding box center [698, 153] width 27 height 27
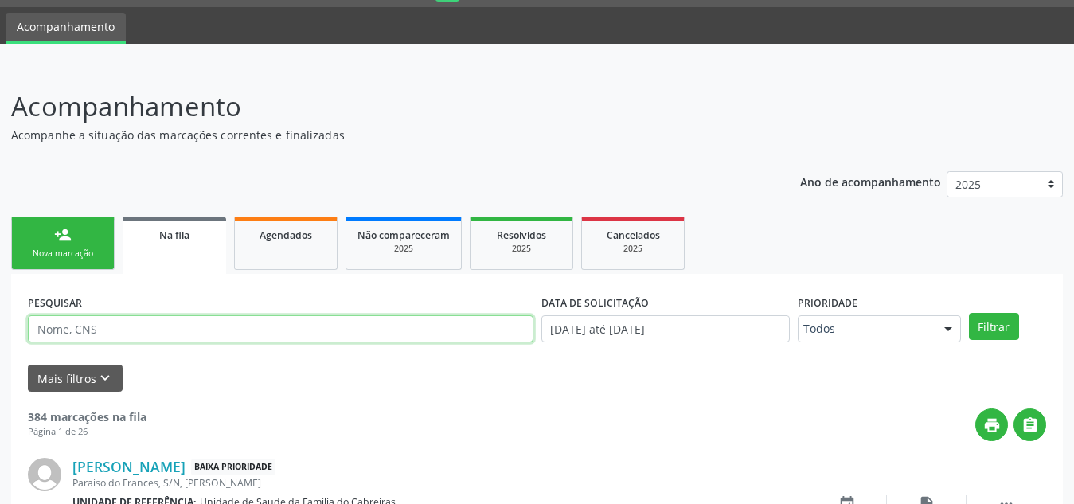
click at [241, 331] on input "text" at bounding box center [281, 328] width 506 height 27
type input "cleidson antonio"
click at [969, 313] on button "Filtrar" at bounding box center [994, 326] width 50 height 27
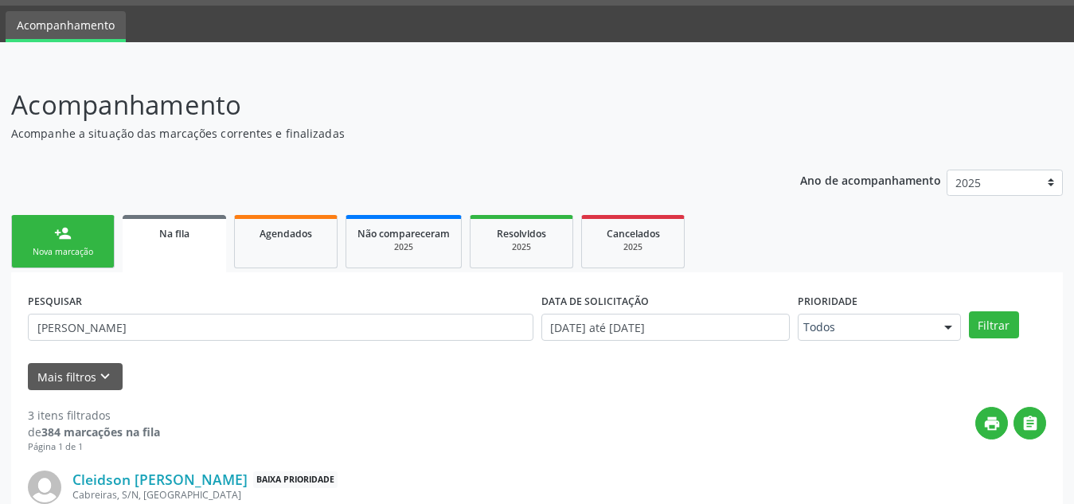
scroll to position [18, 0]
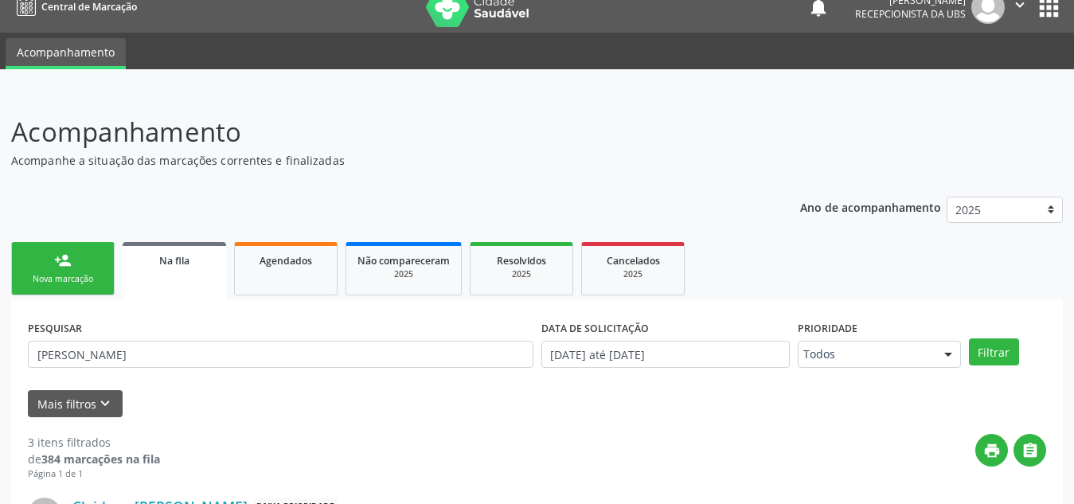
click at [64, 262] on div "person_add" at bounding box center [63, 261] width 18 height 18
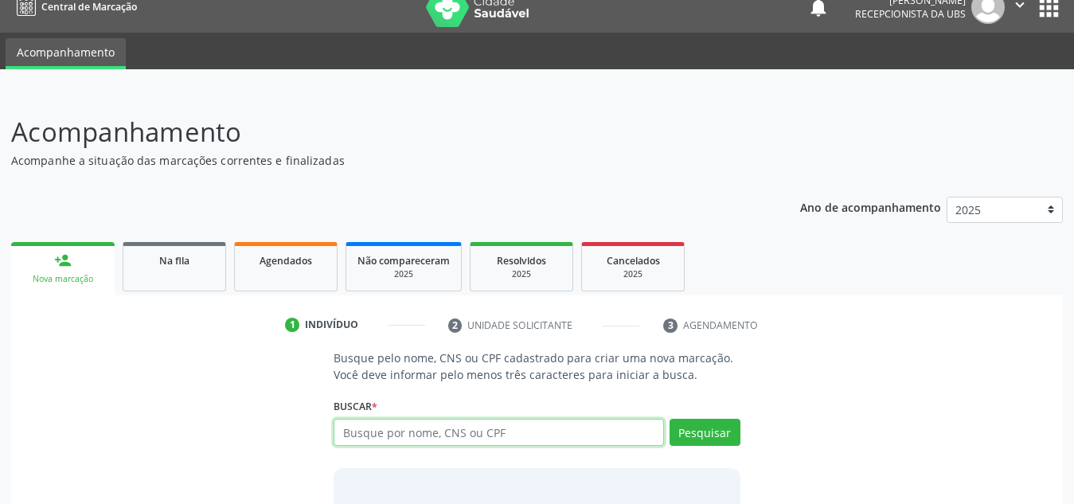
click at [386, 445] on input "text" at bounding box center [499, 432] width 330 height 27
type input "8980049920151843"
type input "898004992015184"
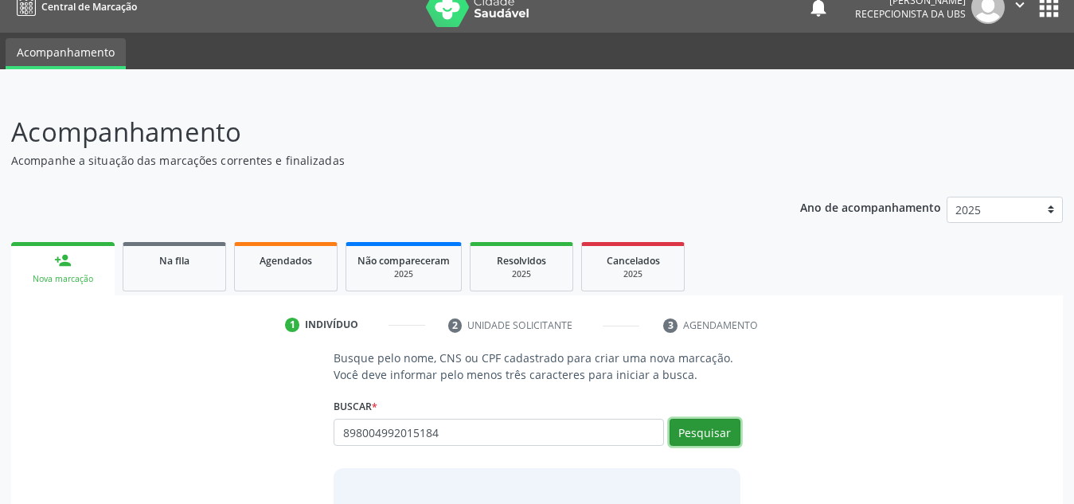
click at [691, 432] on button "Pesquisar" at bounding box center [705, 432] width 71 height 27
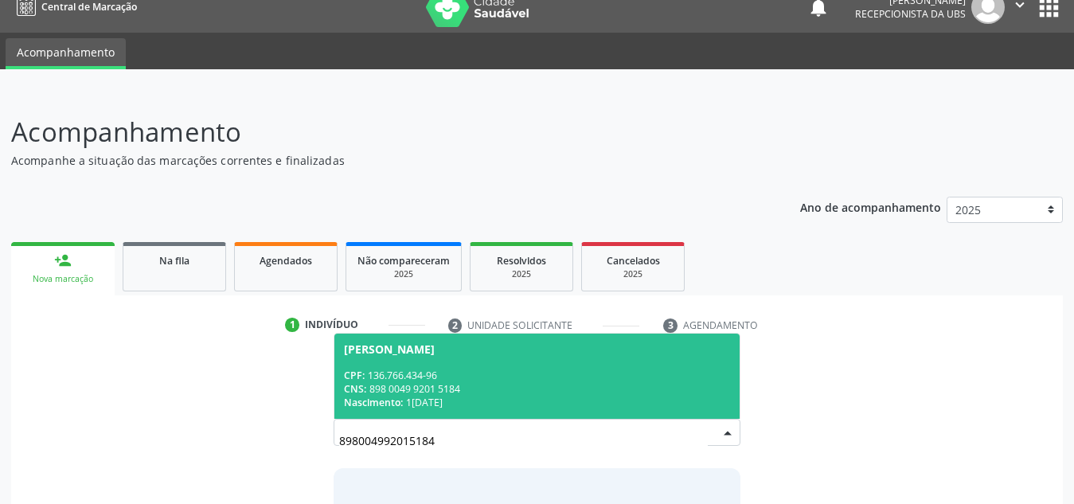
click at [576, 373] on div "CPF: 136.766.434-96" at bounding box center [537, 376] width 386 height 14
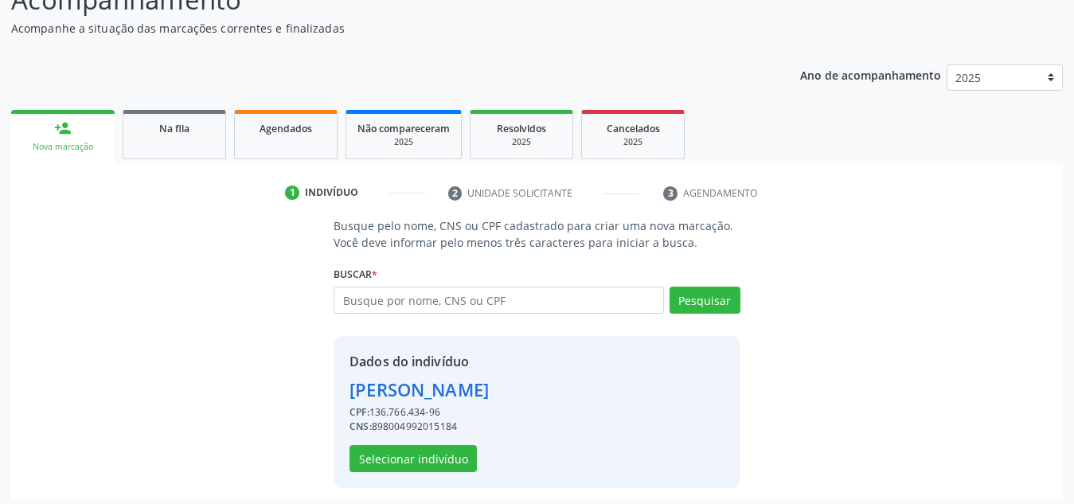
scroll to position [157, 0]
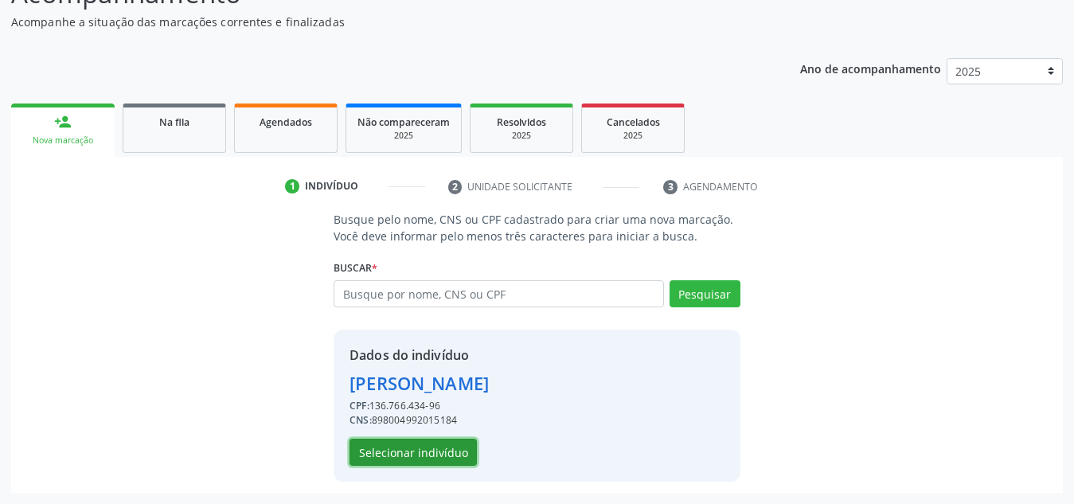
click at [440, 454] on button "Selecionar indivíduo" at bounding box center [412, 452] width 127 height 27
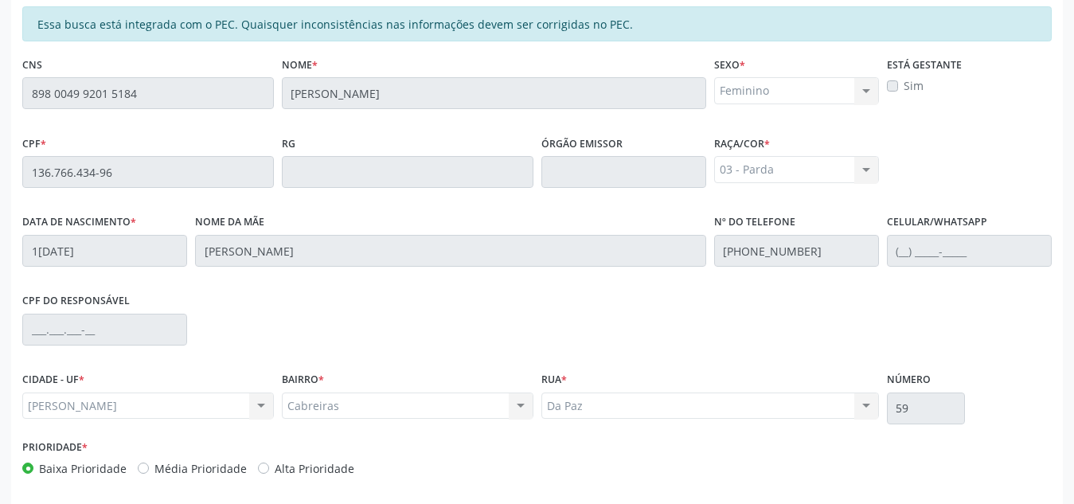
scroll to position [428, 0]
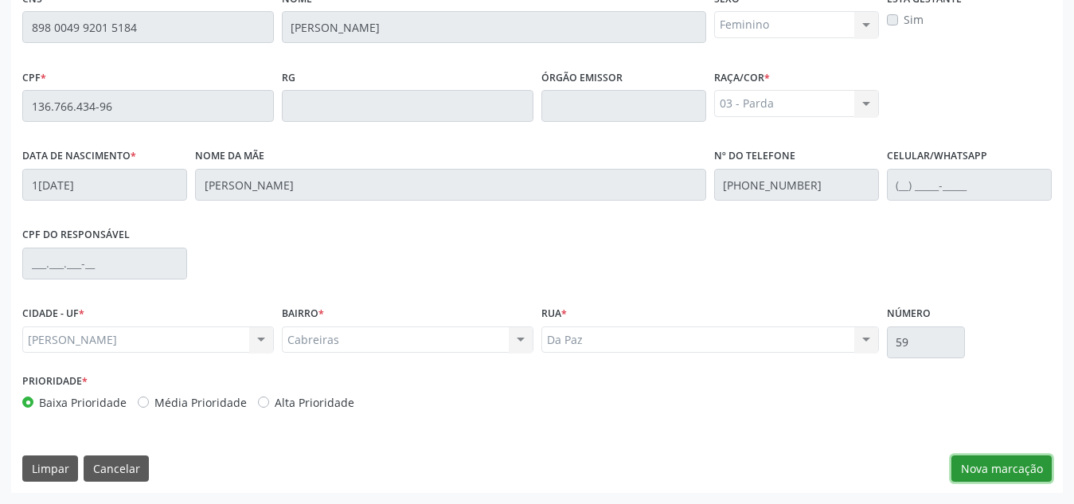
click at [992, 463] on button "Nova marcação" at bounding box center [1001, 468] width 100 height 27
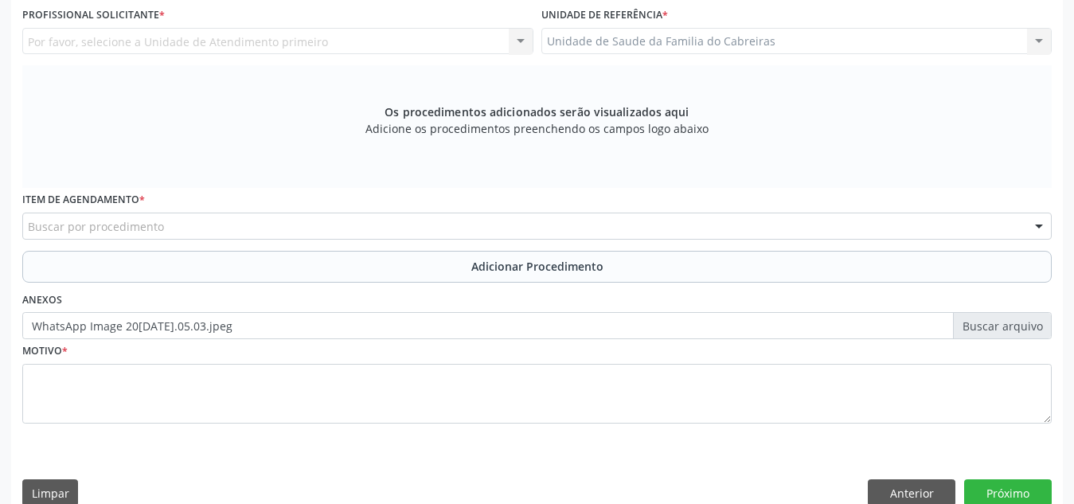
click at [486, 213] on div "Buscar por procedimento" at bounding box center [536, 226] width 1029 height 27
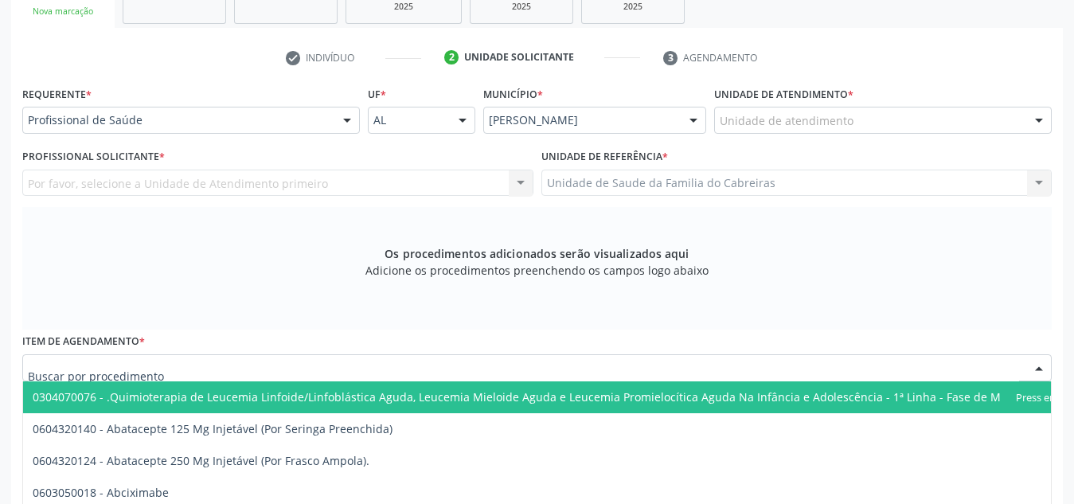
scroll to position [285, 0]
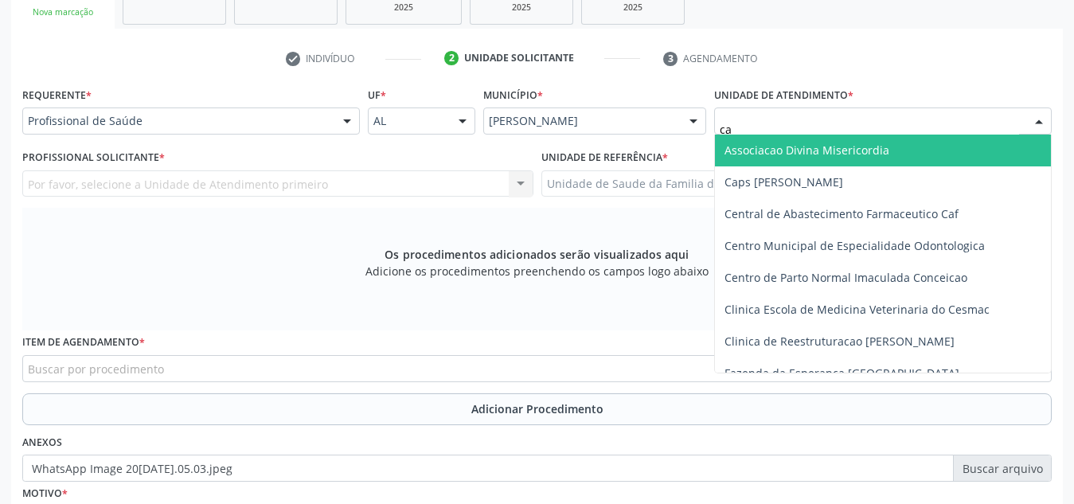
type input "cab"
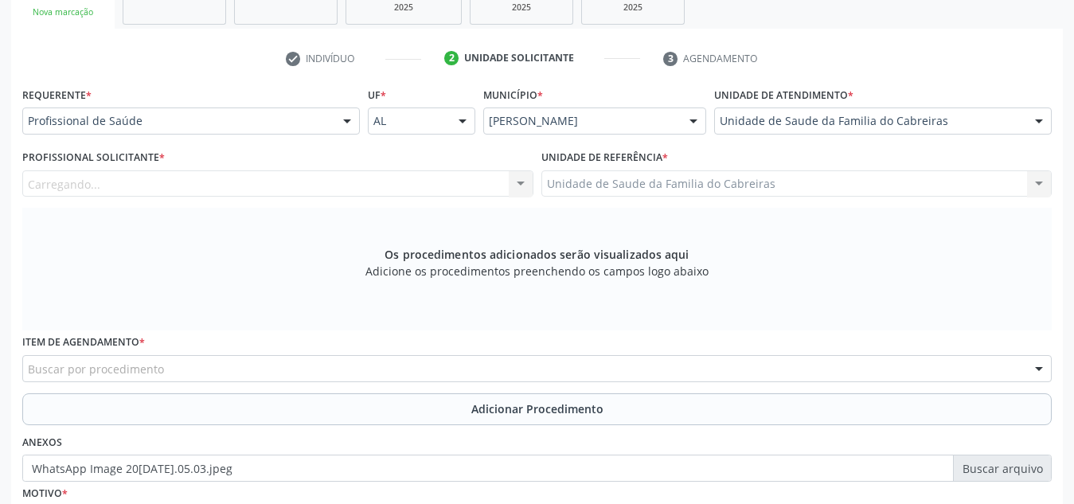
click at [494, 181] on div "Carregando... Nenhum resultado encontrado para: " " Não há nenhuma opção para s…" at bounding box center [277, 183] width 511 height 27
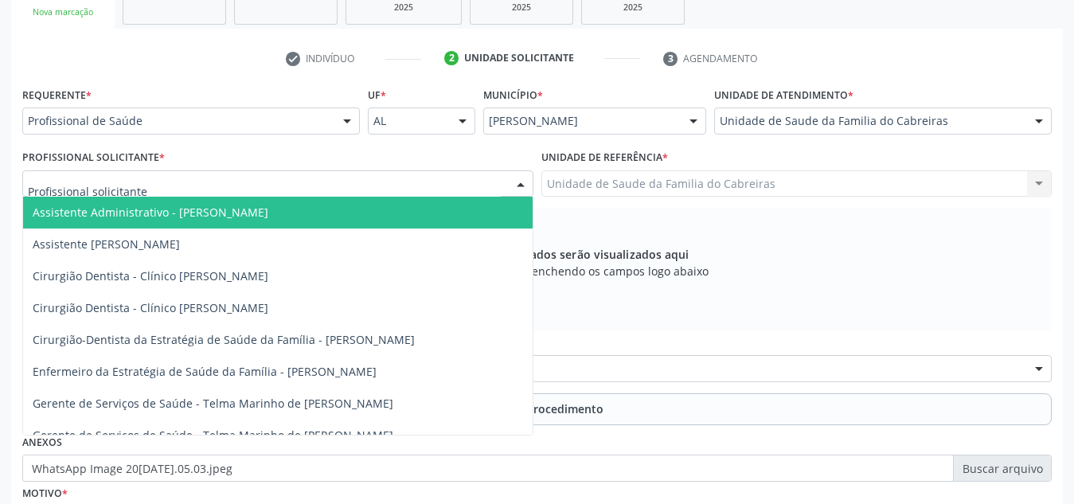
click at [494, 181] on div at bounding box center [277, 183] width 511 height 27
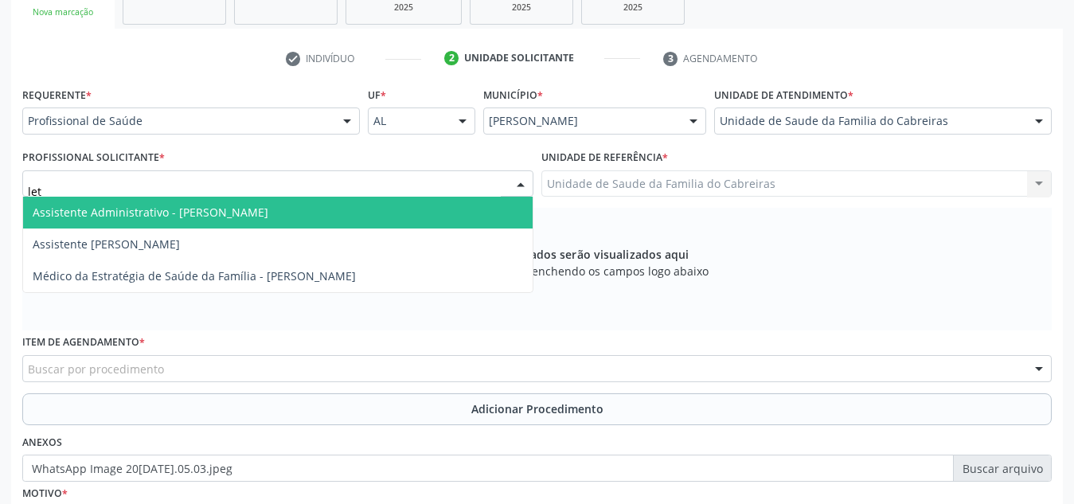
type input "leti"
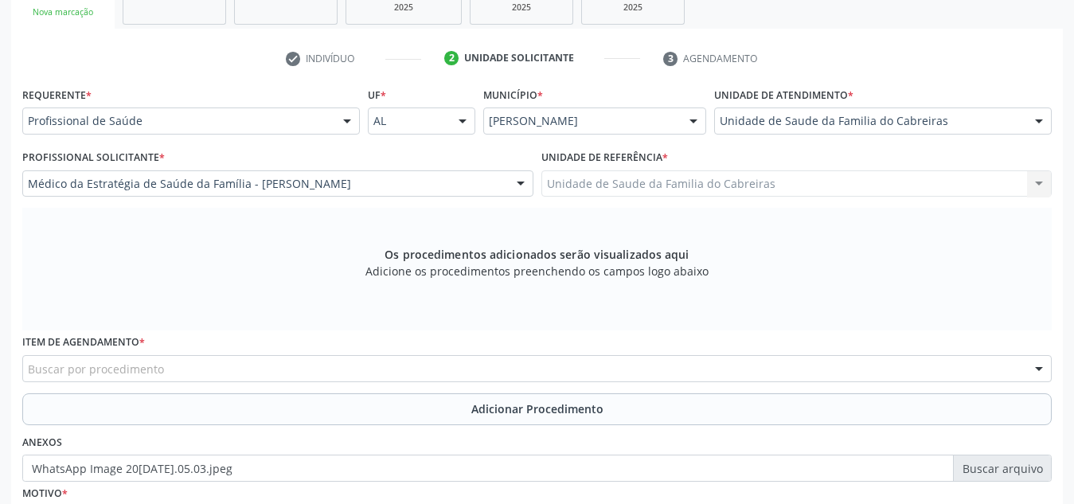
click at [372, 369] on div "Buscar por procedimento" at bounding box center [536, 368] width 1029 height 27
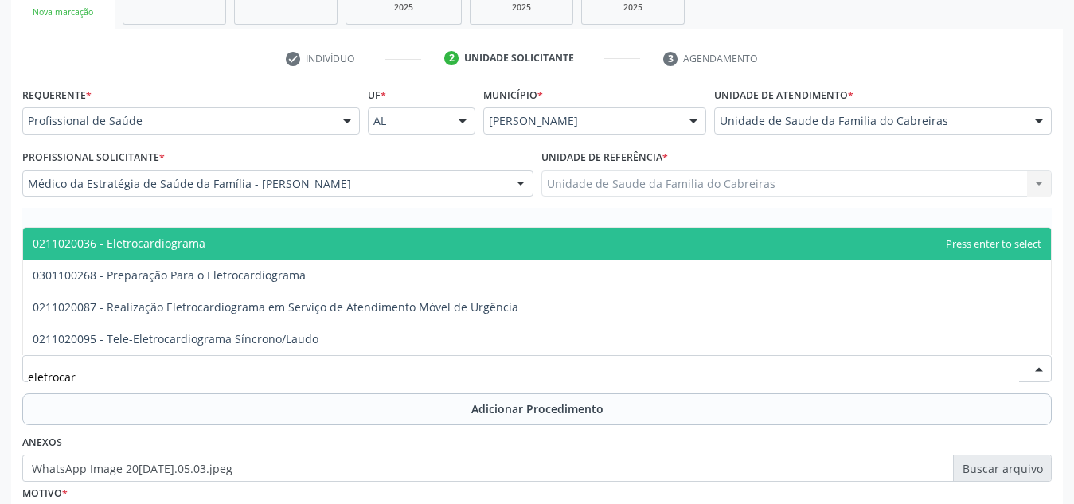
type input "eletrocard"
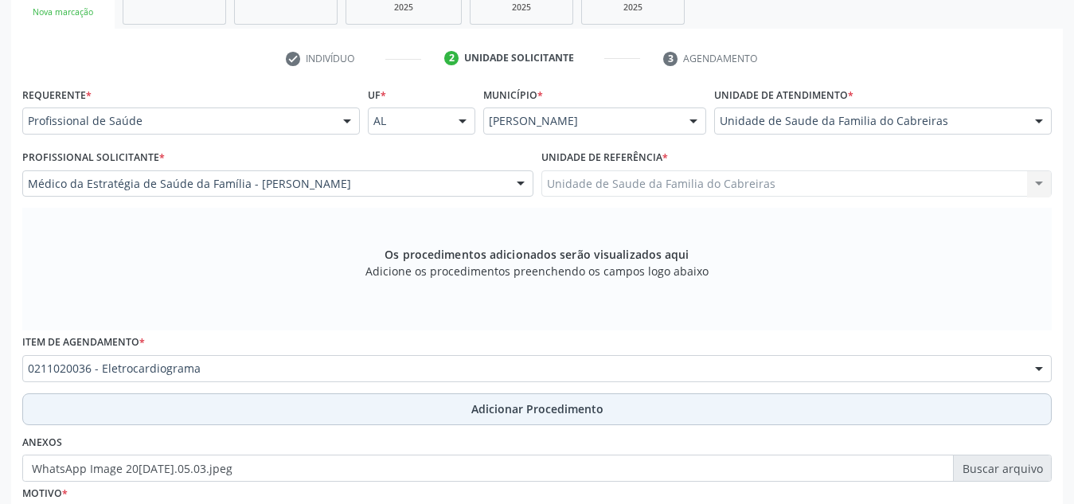
click at [362, 409] on button "Adicionar Procedimento" at bounding box center [536, 409] width 1029 height 32
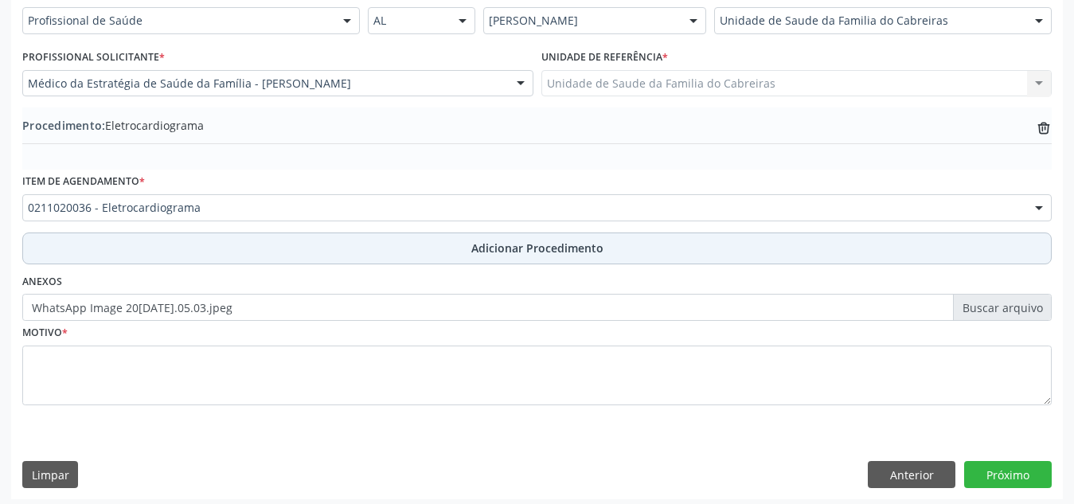
scroll to position [386, 0]
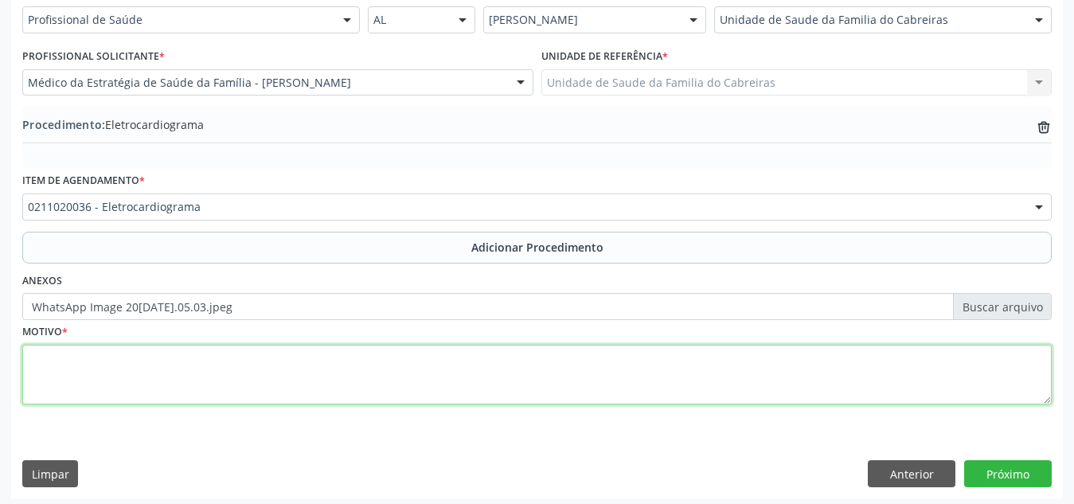
click at [394, 374] on textarea at bounding box center [536, 375] width 1029 height 61
type textarea "Dor torácica + taquicardia"
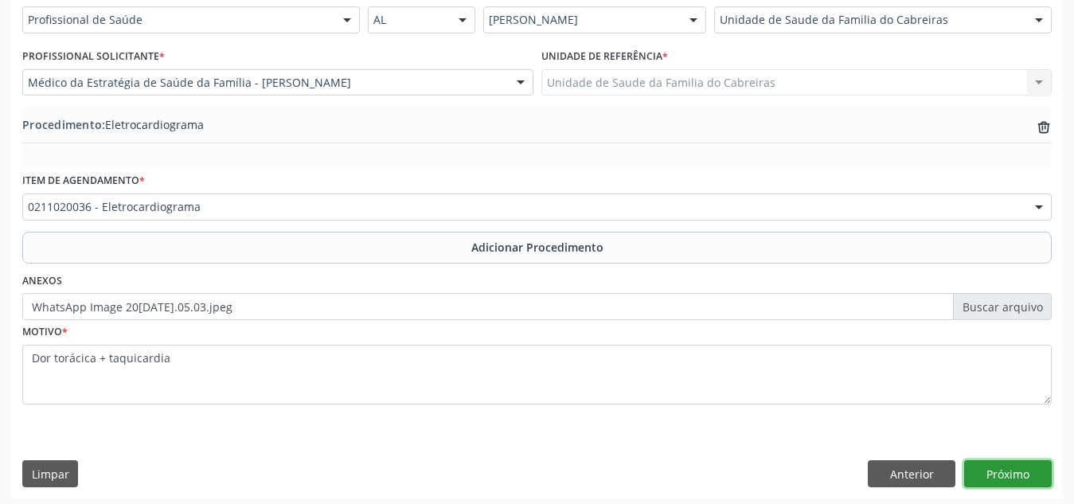
click at [1021, 479] on button "Próximo" at bounding box center [1008, 473] width 88 height 27
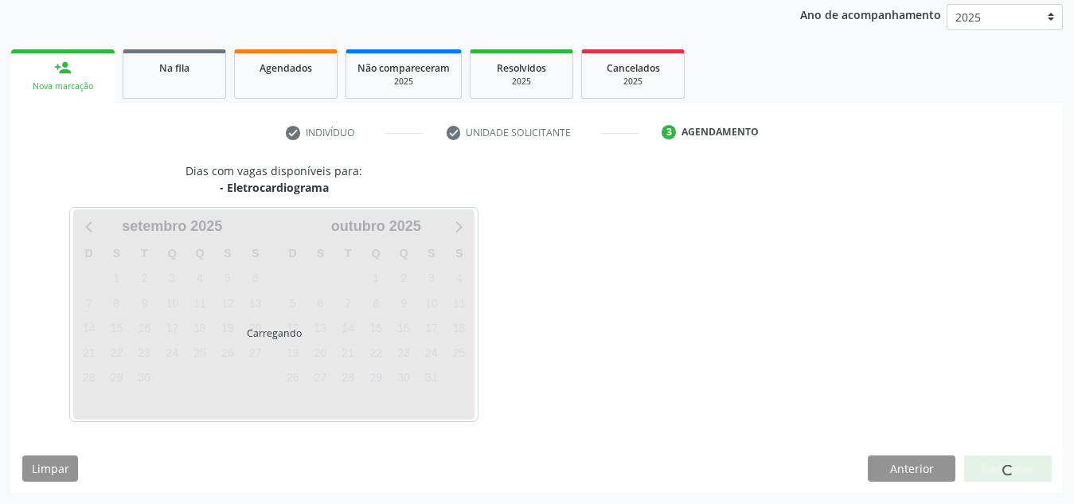
scroll to position [258, 0]
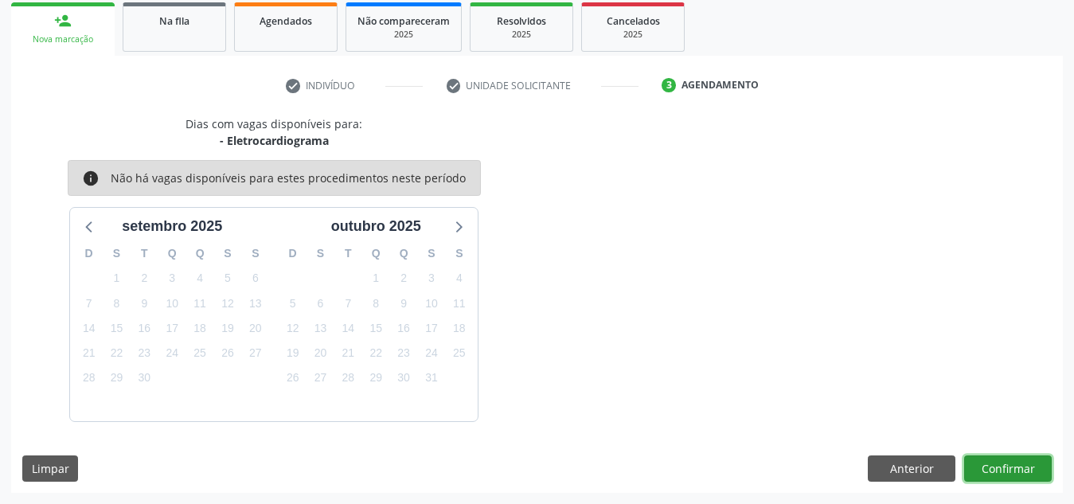
click at [1021, 479] on button "Confirmar" at bounding box center [1008, 468] width 88 height 27
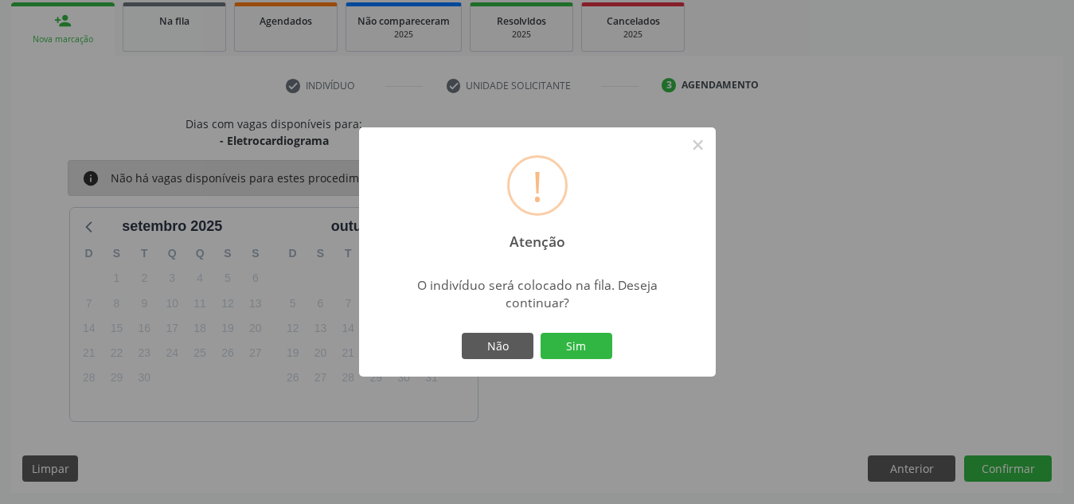
click at [541, 333] on button "Sim" at bounding box center [577, 346] width 72 height 27
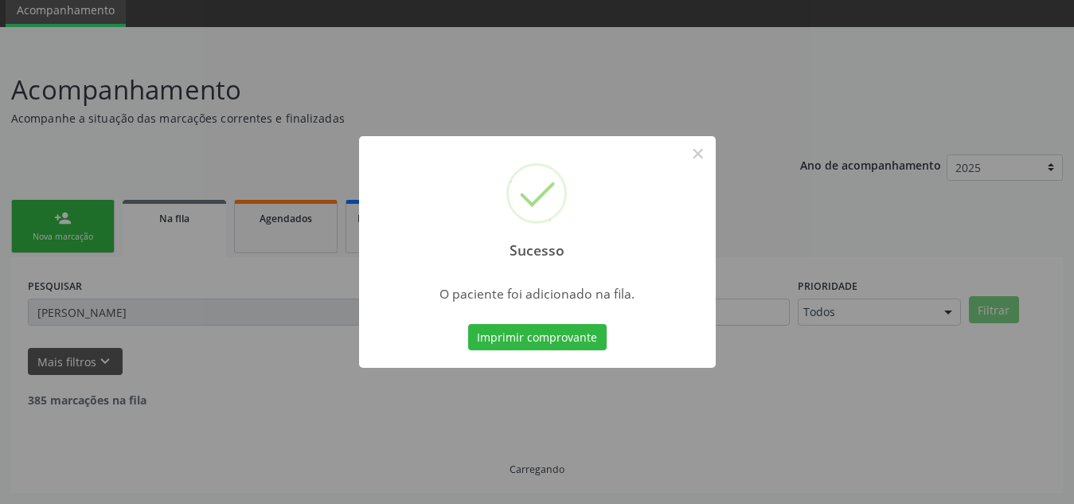
scroll to position [44, 0]
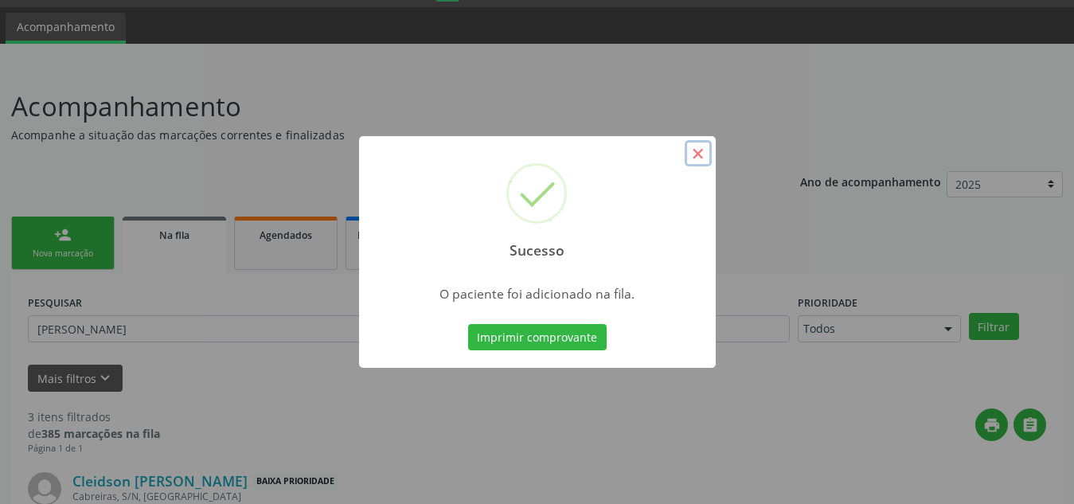
click at [707, 162] on button "×" at bounding box center [698, 153] width 27 height 27
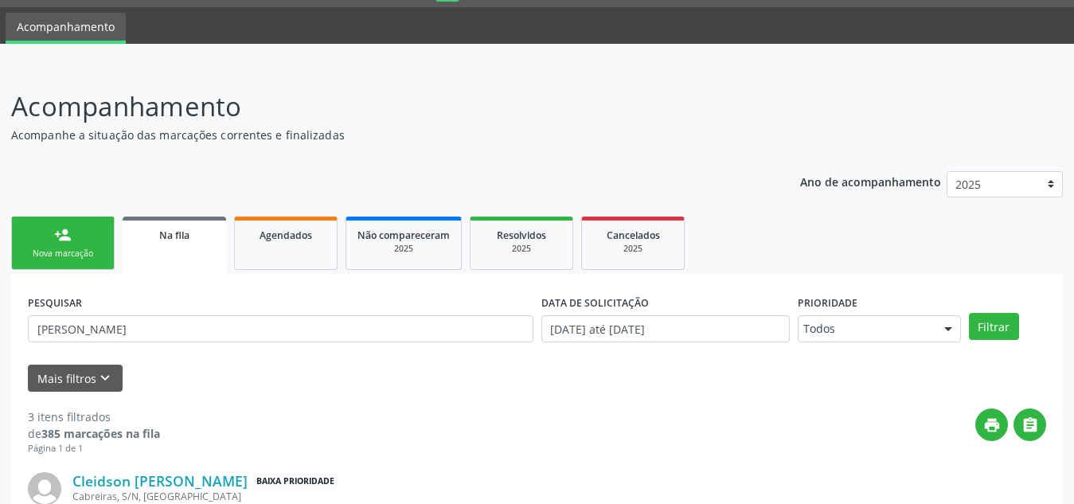
click at [67, 253] on div "Nova marcação" at bounding box center [63, 254] width 80 height 12
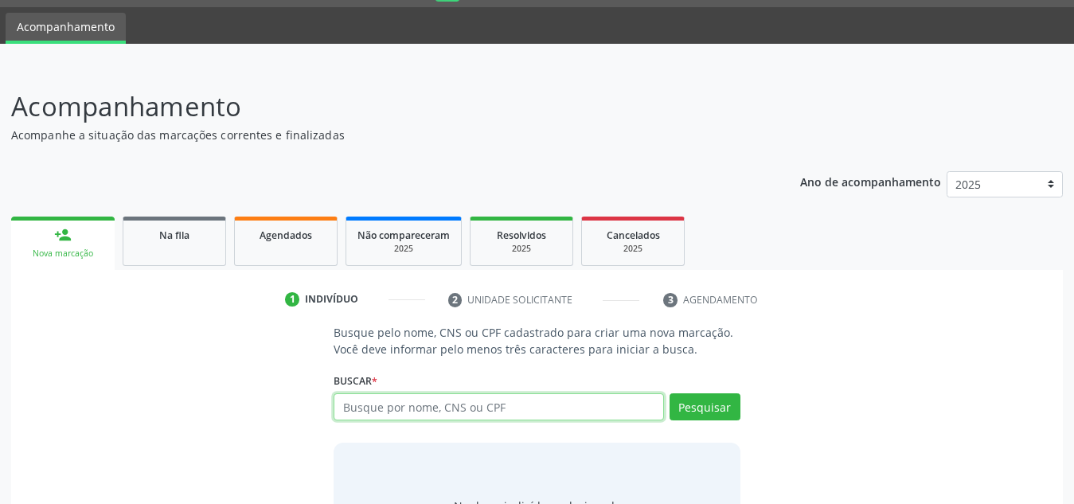
click at [424, 414] on input "text" at bounding box center [499, 406] width 330 height 27
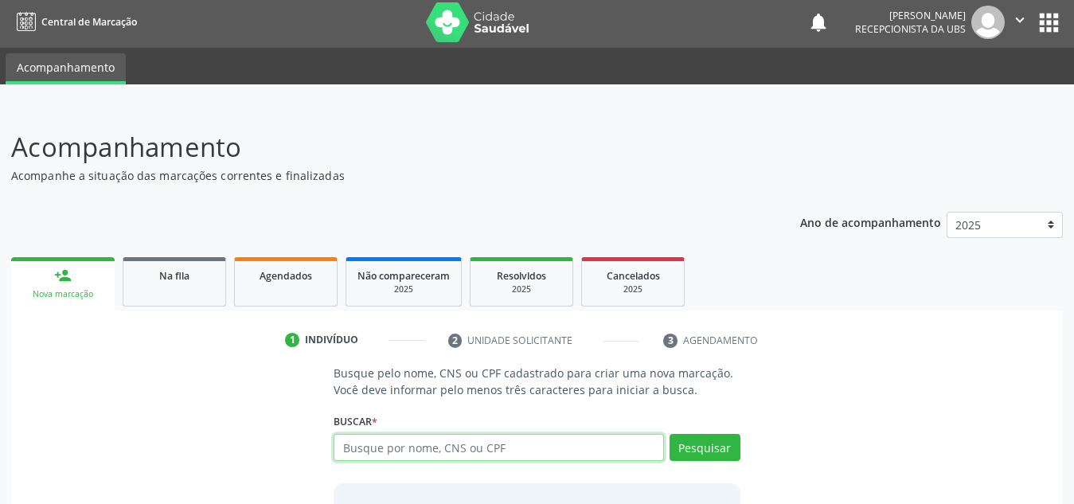
scroll to position [0, 0]
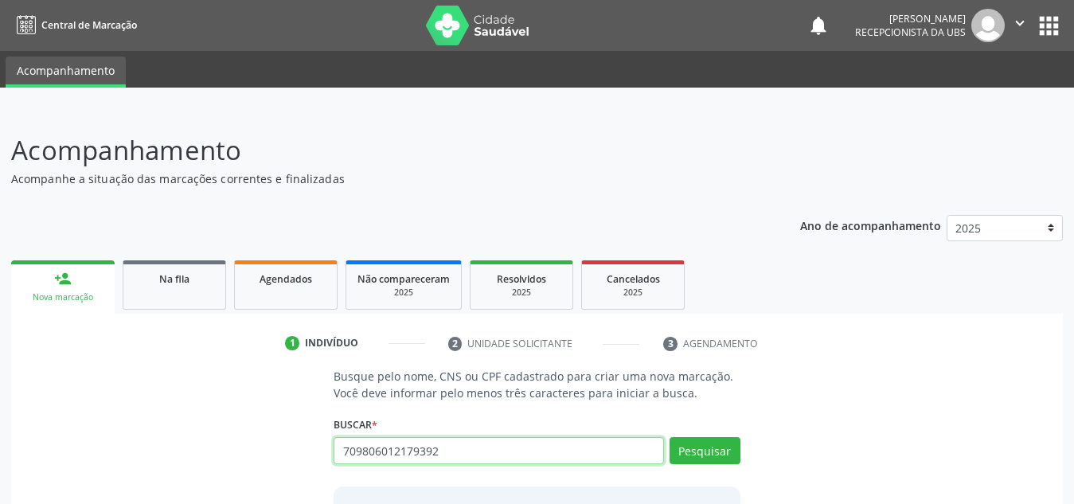
type input "709806012179392"
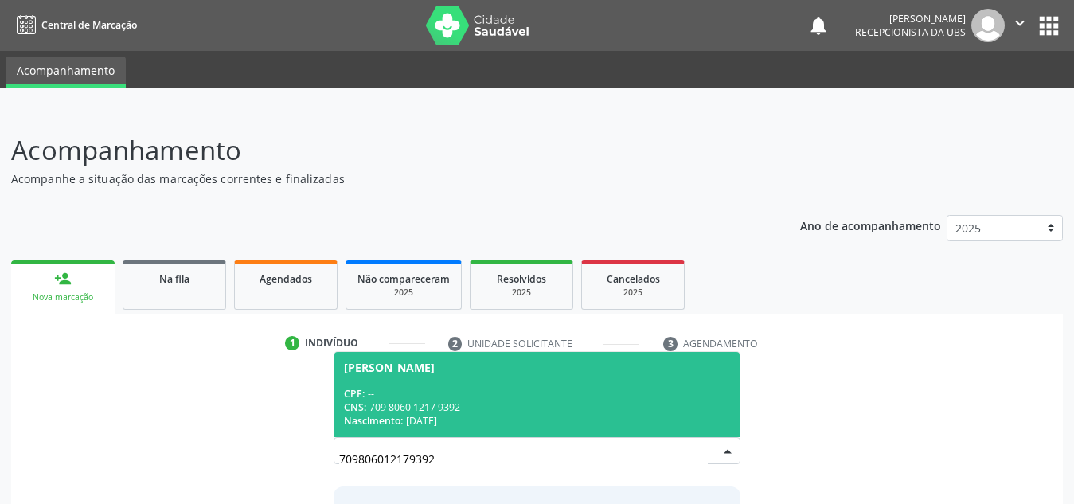
click at [424, 414] on div "Nascimento: 08/03/2014" at bounding box center [537, 421] width 386 height 14
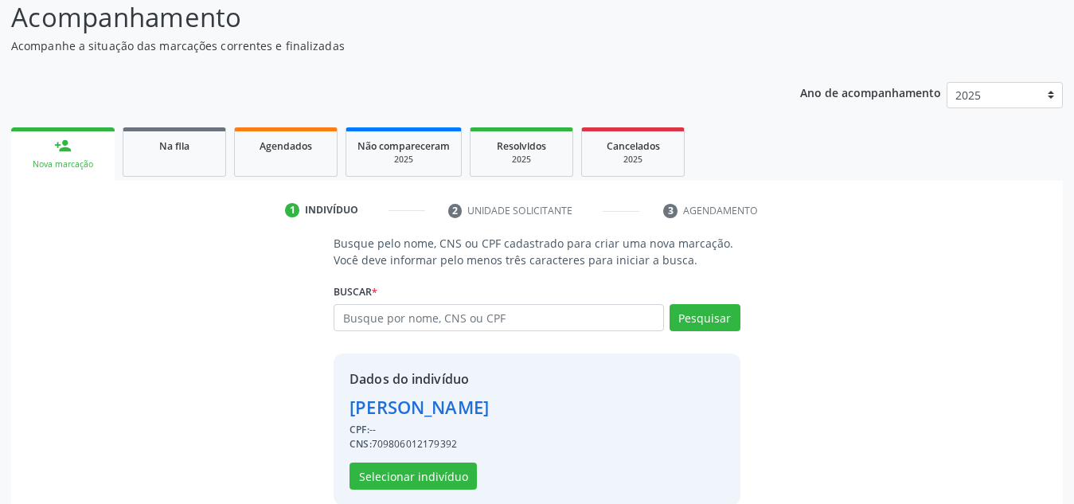
scroll to position [157, 0]
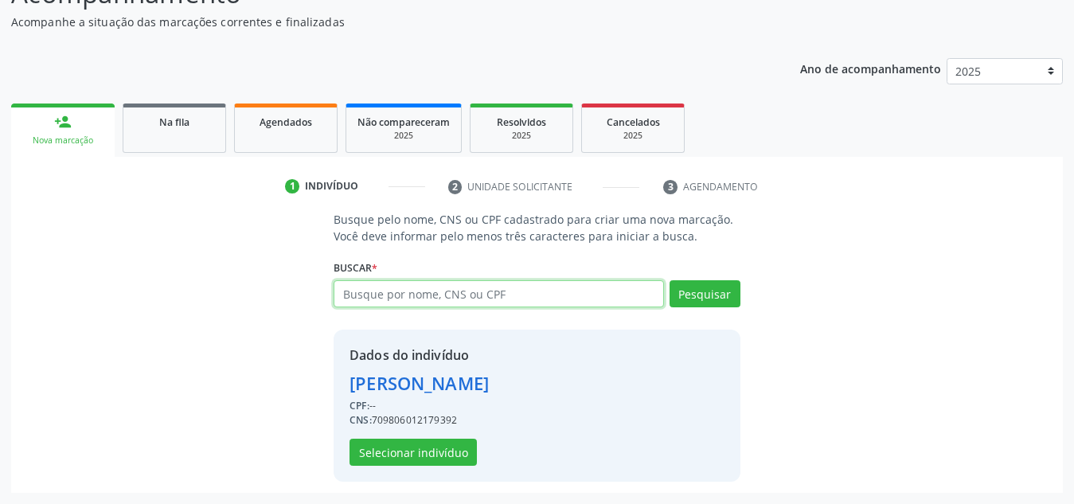
click at [528, 295] on input "text" at bounding box center [499, 293] width 330 height 27
type input "1487554462"
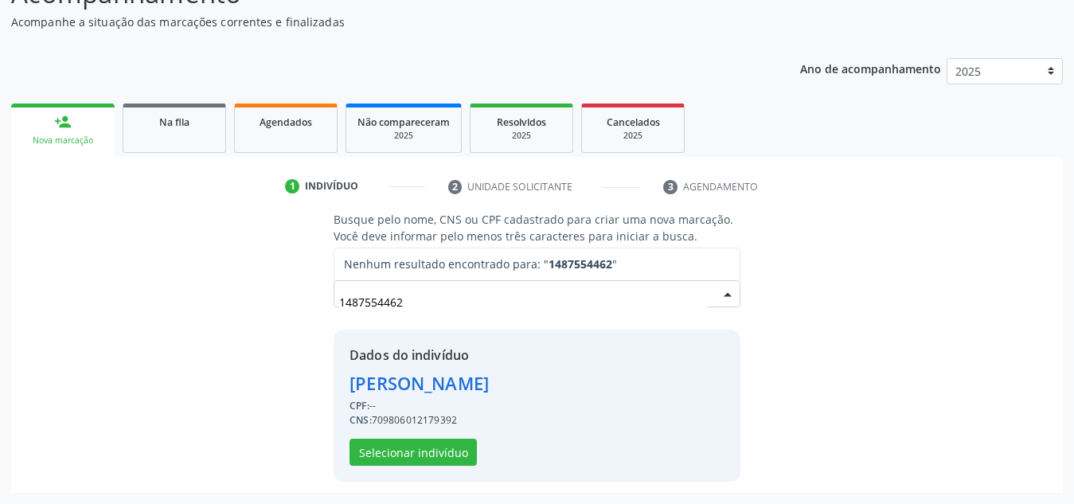
click at [630, 295] on input "1487554462" at bounding box center [523, 302] width 369 height 32
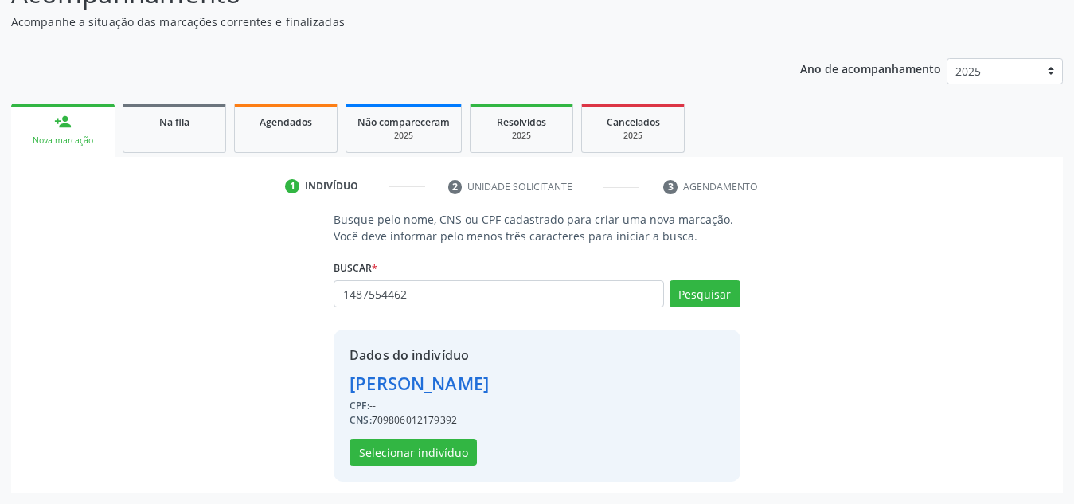
click at [420, 279] on div "Buscar * 1487554462 Busque por nome, CNS ou CPF Nenhum resultado encontrado par…" at bounding box center [537, 287] width 407 height 62
drag, startPoint x: 424, startPoint y: 293, endPoint x: 291, endPoint y: 300, distance: 133.1
click at [291, 300] on div "Busque pelo nome, CNS ou CPF cadastrado para criar uma nova marcação. Você deve…" at bounding box center [536, 346] width 1029 height 270
type input "70000524467007"
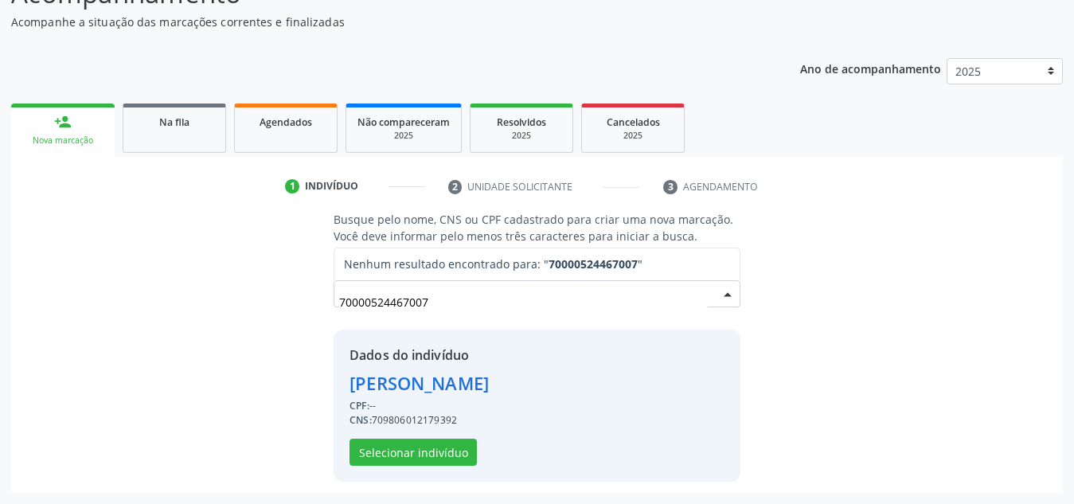
click at [501, 300] on input "70000524467007" at bounding box center [523, 302] width 369 height 32
click at [369, 302] on input "70000524467007" at bounding box center [523, 302] width 369 height 32
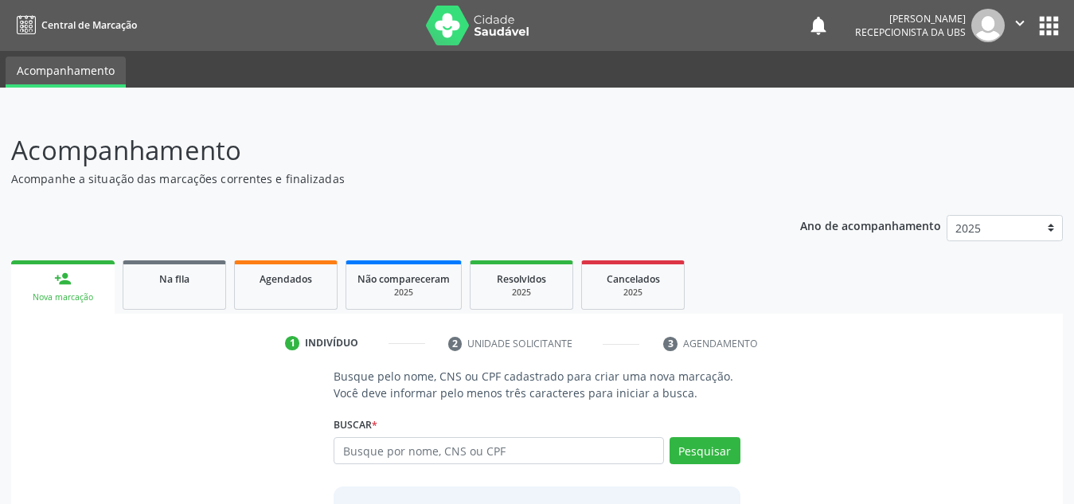
click at [551, 458] on input "text" at bounding box center [499, 450] width 330 height 27
type input "700005254467007"
click at [716, 456] on button "Pesquisar" at bounding box center [705, 450] width 71 height 27
type input "700005254467007"
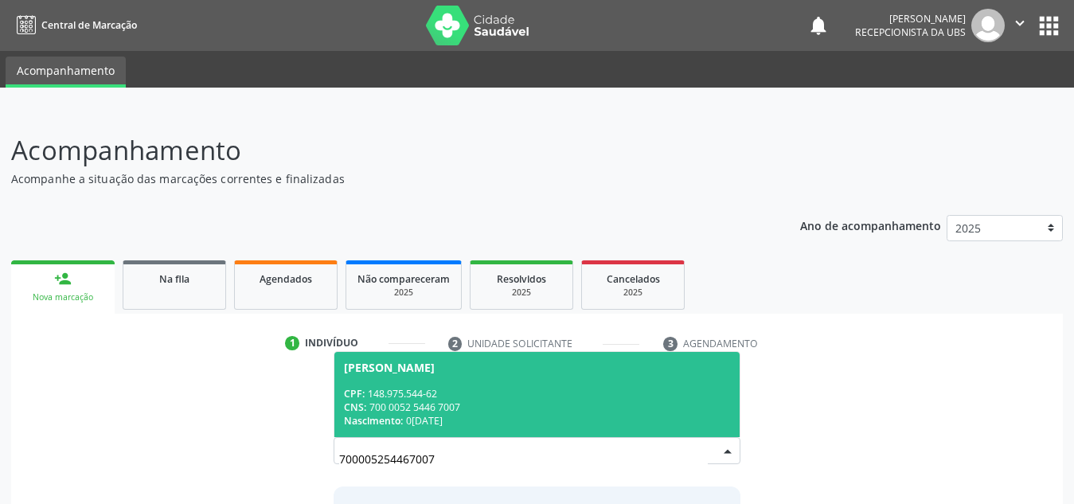
click at [655, 400] on div "CNS: 700 0052 5446 7007" at bounding box center [537, 407] width 386 height 14
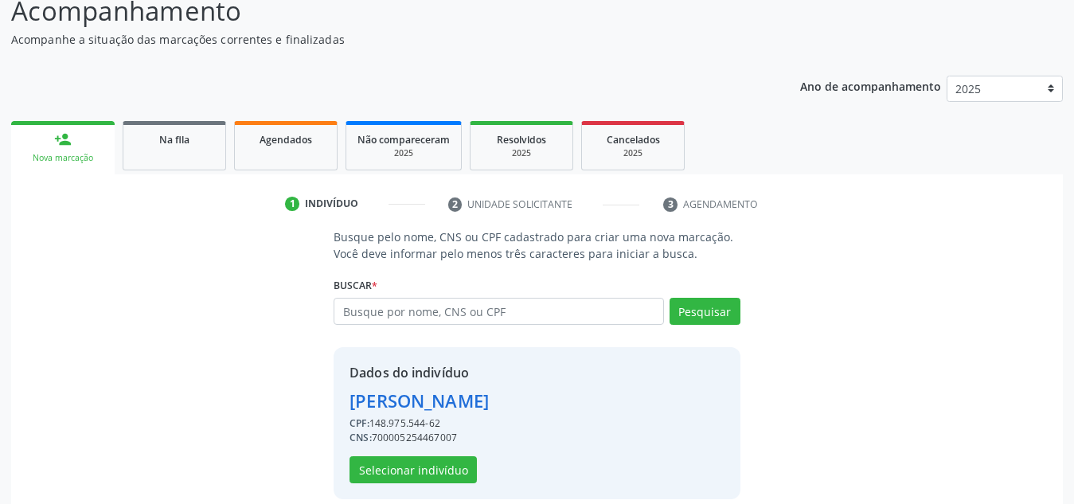
scroll to position [157, 0]
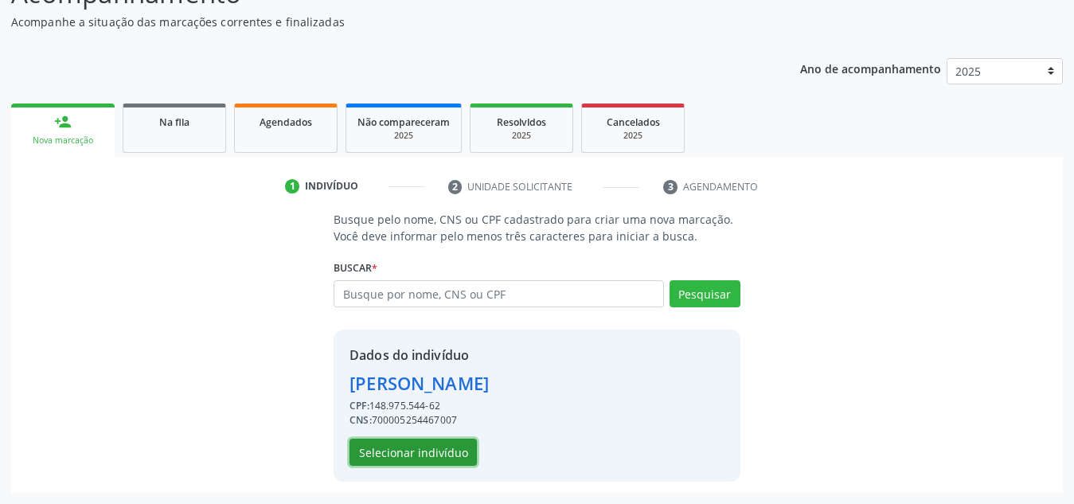
click at [446, 447] on button "Selecionar indivíduo" at bounding box center [412, 452] width 127 height 27
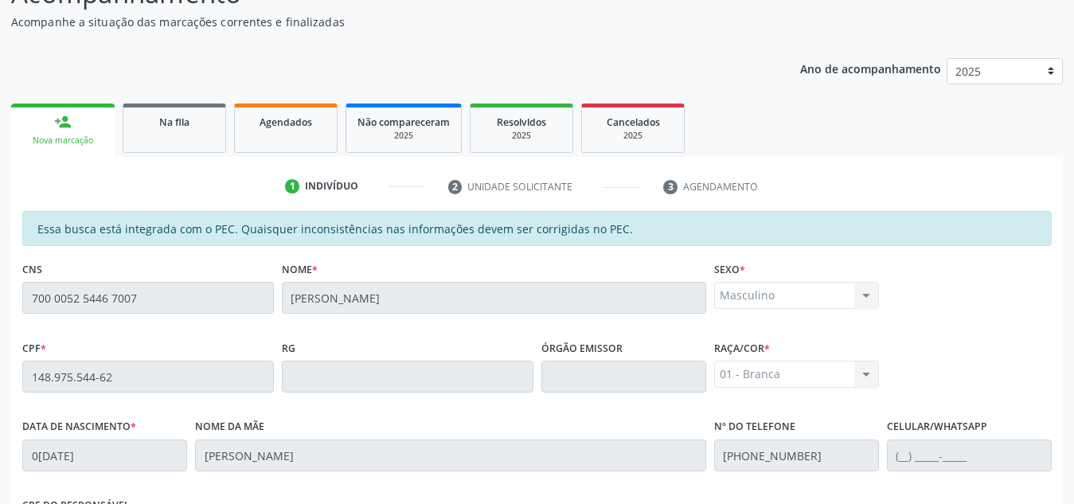
scroll to position [428, 0]
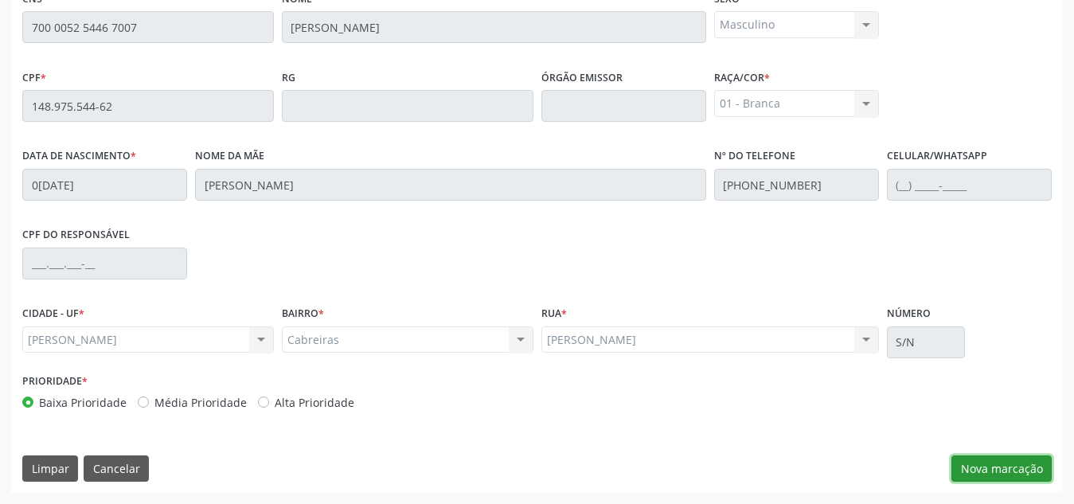
click at [1017, 474] on button "Nova marcação" at bounding box center [1001, 468] width 100 height 27
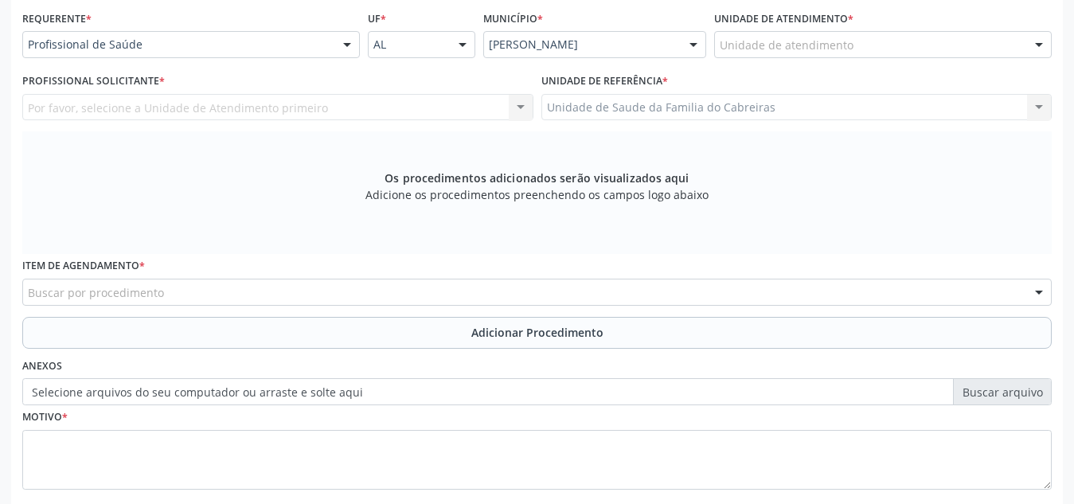
scroll to position [356, 0]
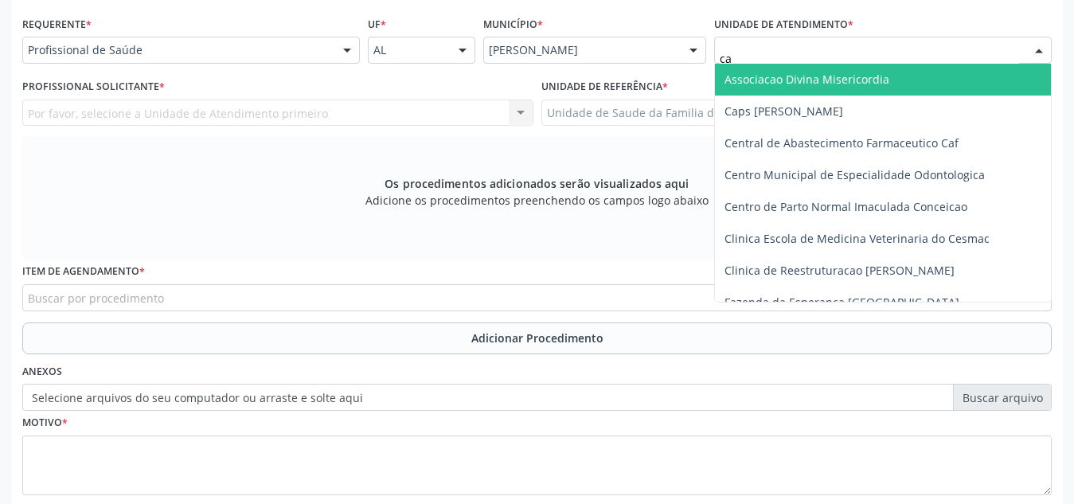
type input "cab"
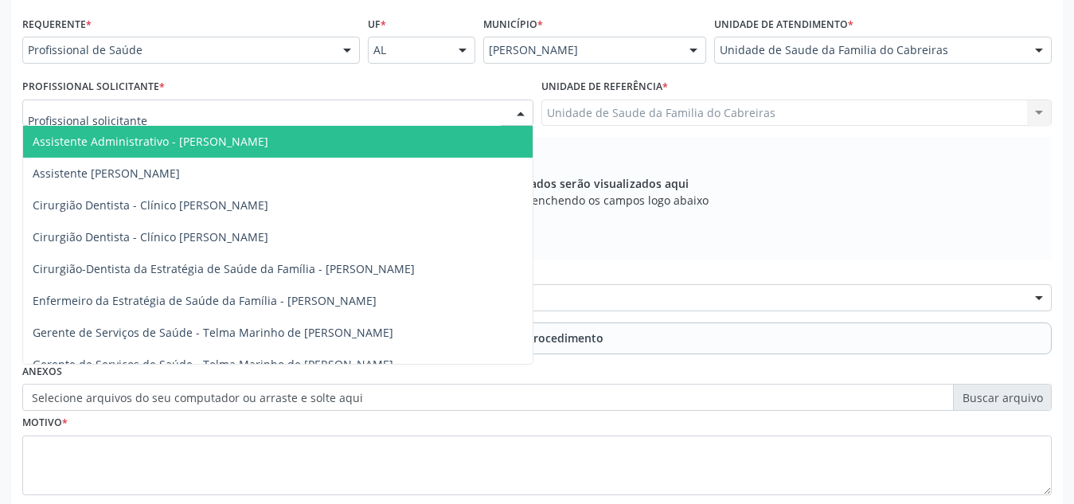
click at [417, 113] on div at bounding box center [277, 113] width 511 height 27
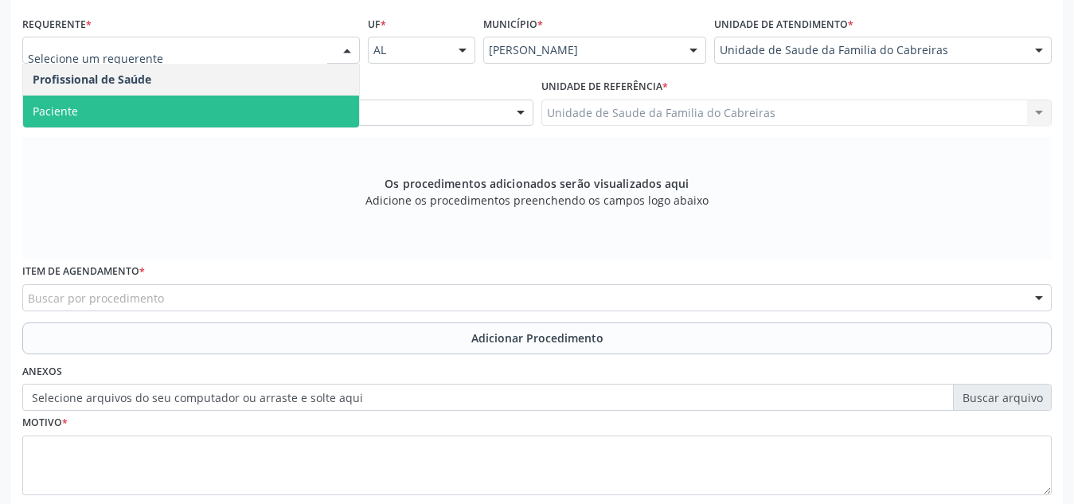
click at [287, 118] on span "Paciente" at bounding box center [191, 112] width 336 height 32
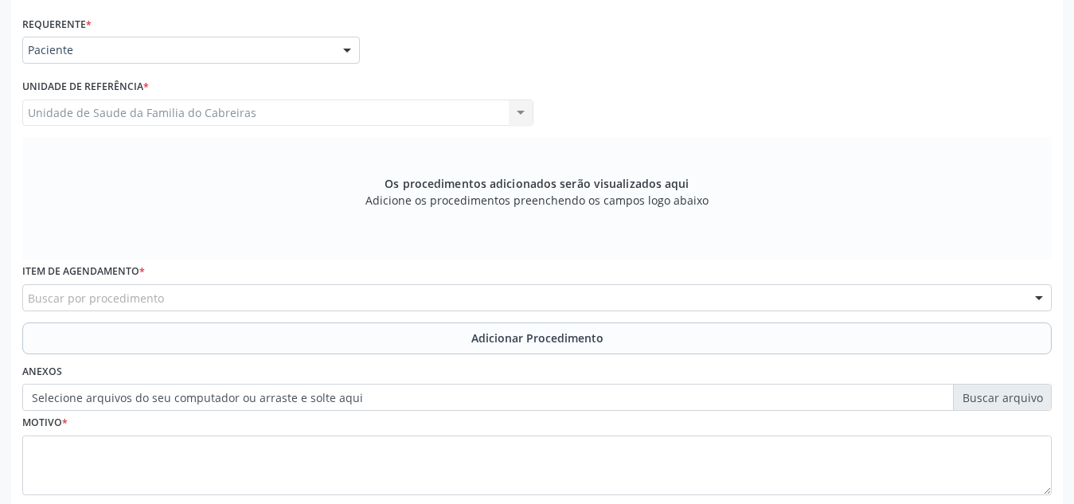
click at [257, 293] on div "Buscar por procedimento" at bounding box center [536, 297] width 1029 height 27
type input "v"
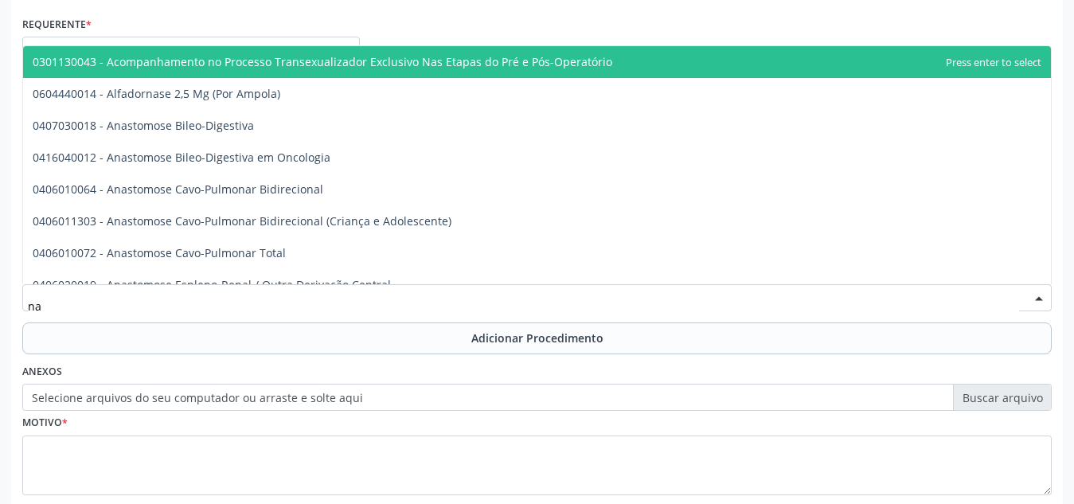
type input "n"
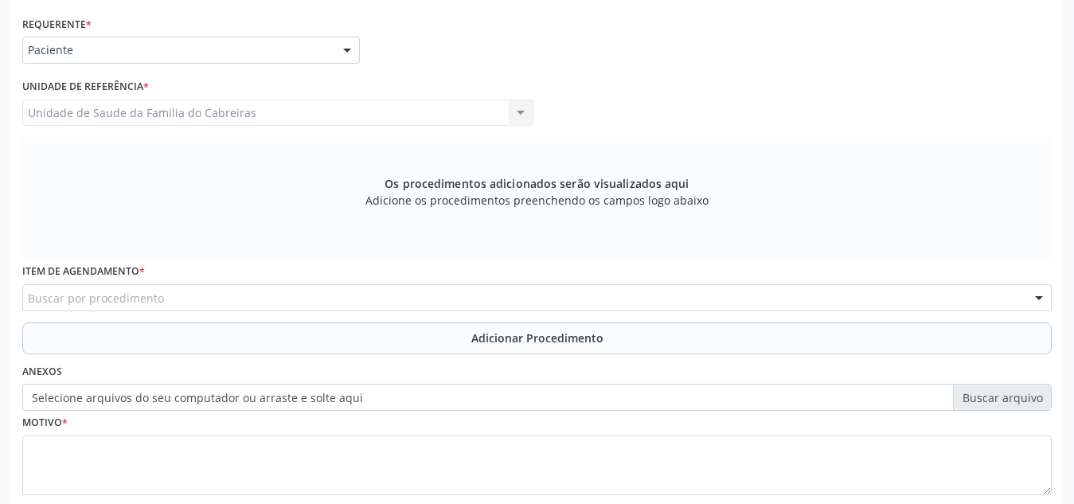
click at [177, 298] on div "Buscar por procedimento" at bounding box center [536, 297] width 1029 height 27
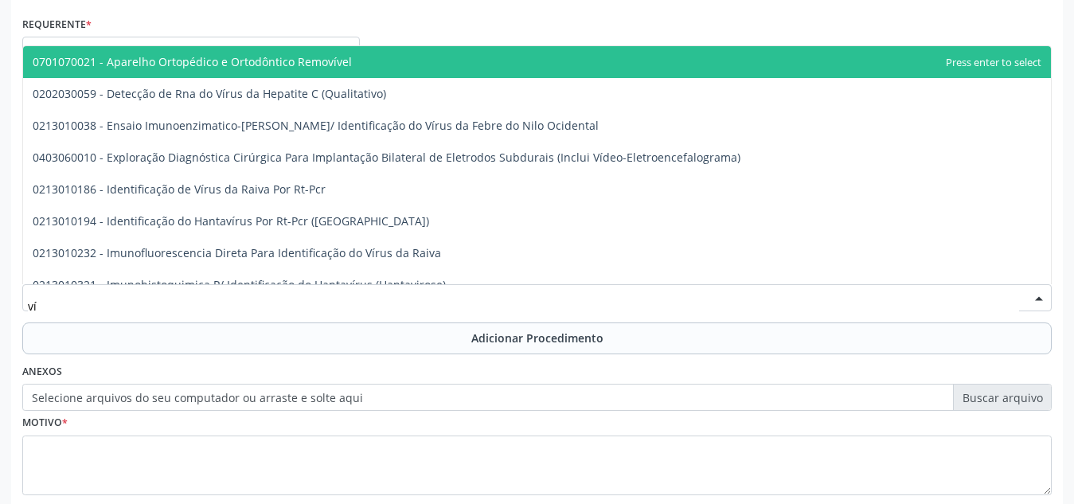
type input "v"
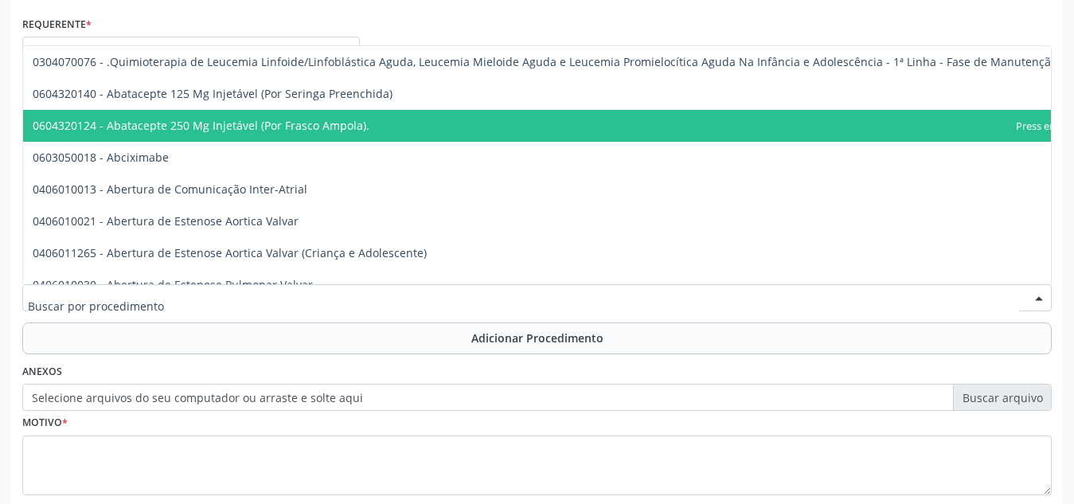
click at [174, 293] on div at bounding box center [536, 297] width 1029 height 27
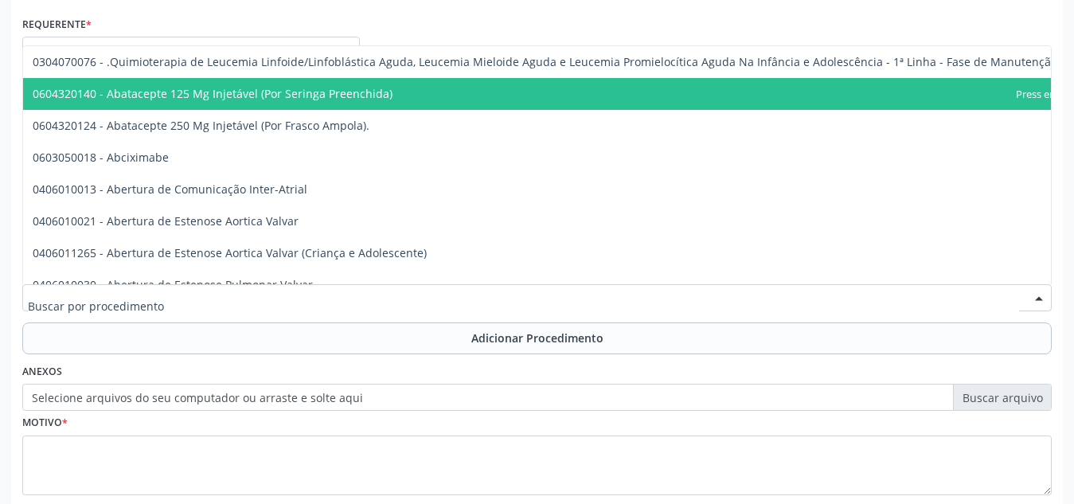
click at [173, 291] on div at bounding box center [536, 297] width 1029 height 27
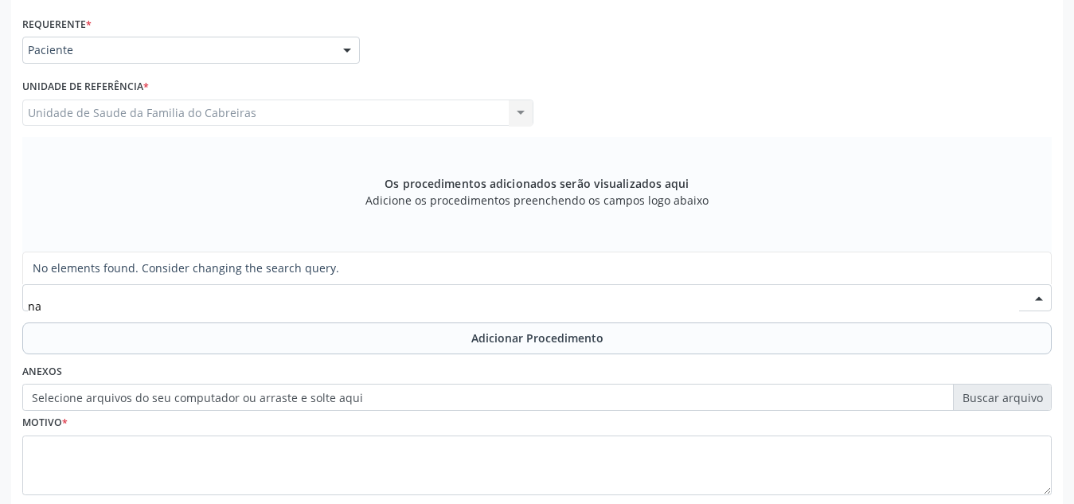
type input "n"
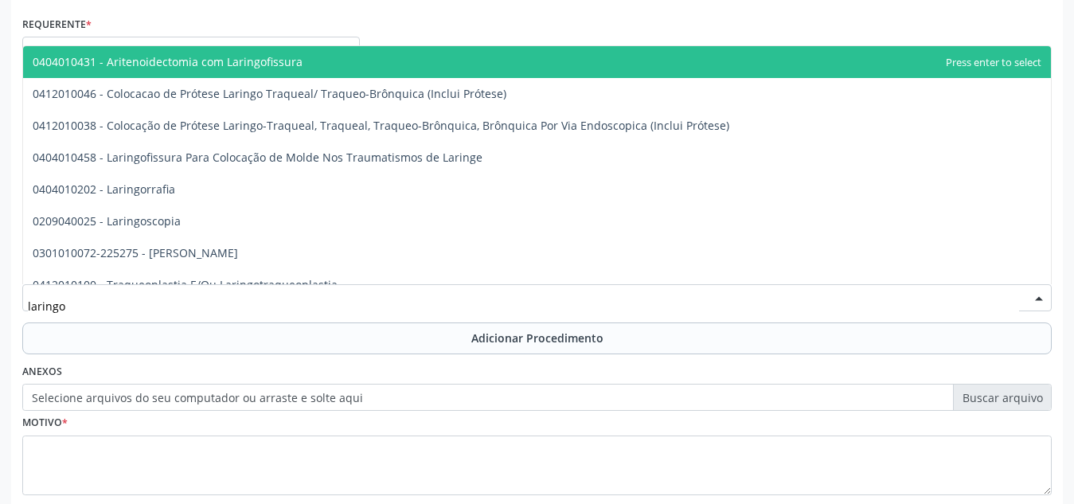
type input "laringos"
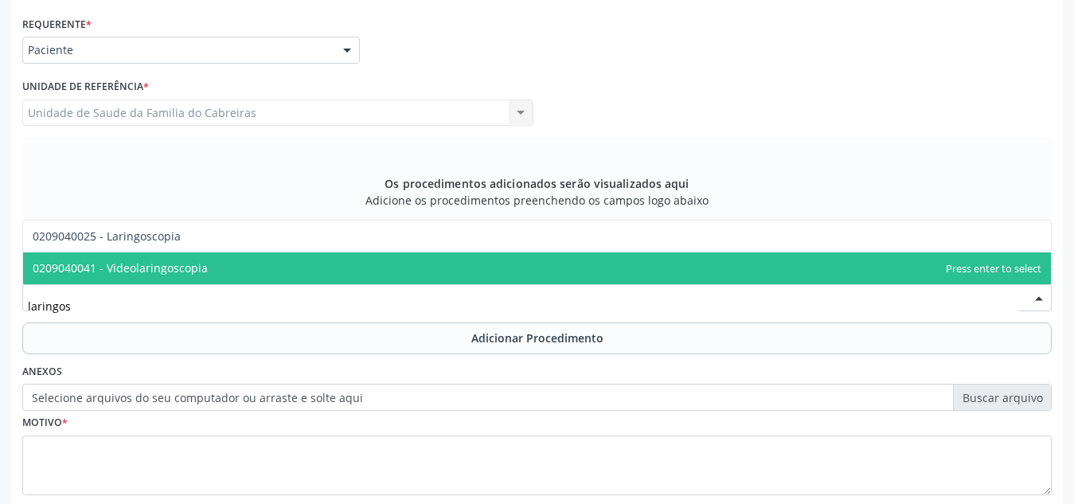
click at [190, 271] on span "0209040041 - Videolaringoscopia" at bounding box center [120, 267] width 175 height 15
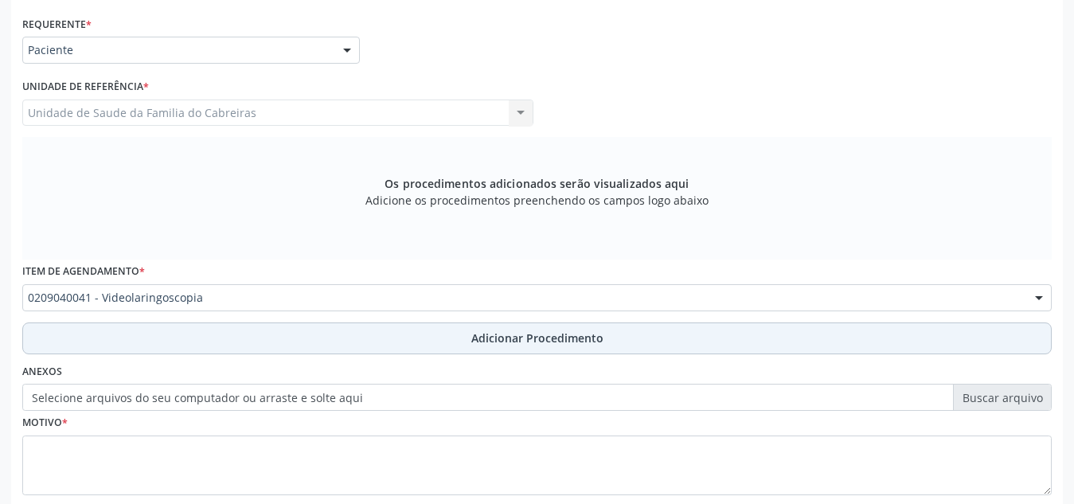
click at [204, 326] on button "Adicionar Procedimento" at bounding box center [536, 338] width 1029 height 32
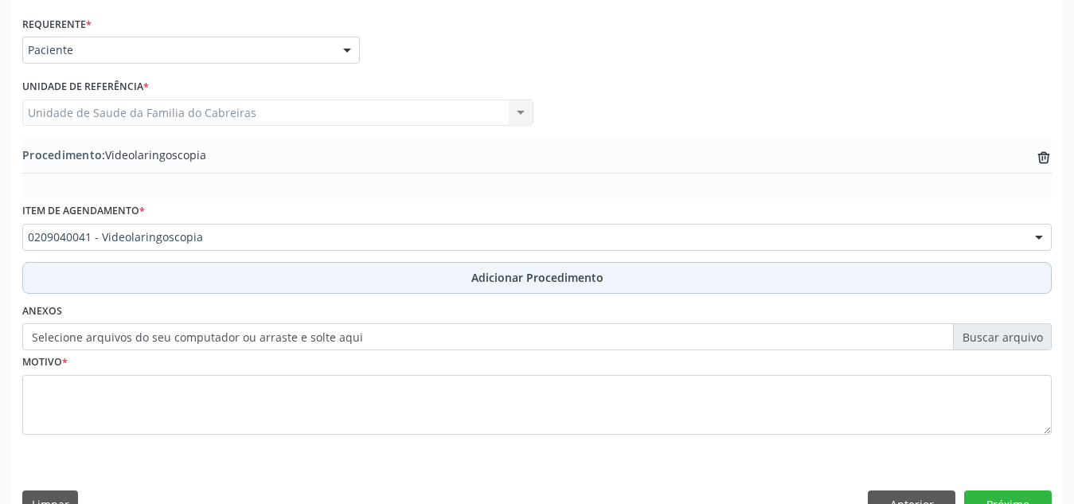
scroll to position [392, 0]
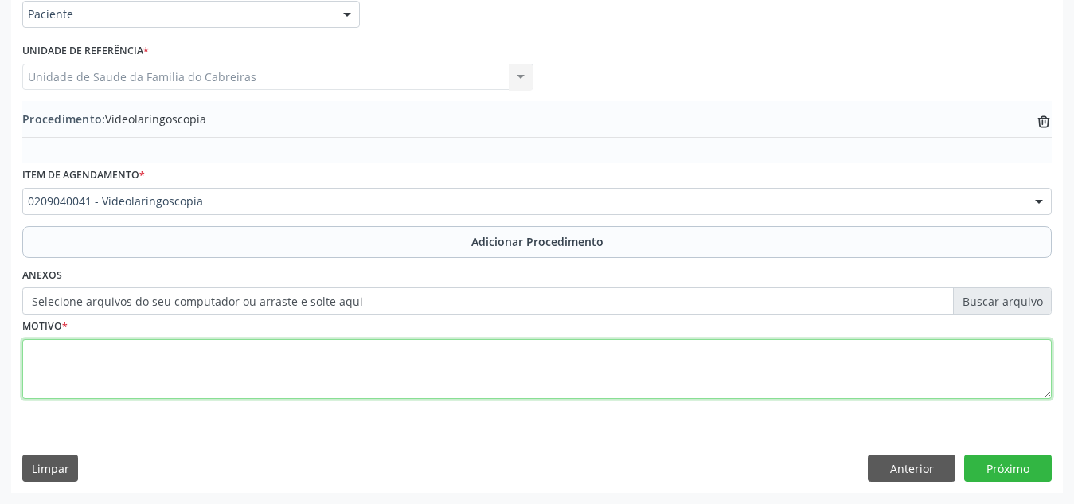
click at [206, 369] on textarea at bounding box center [536, 369] width 1029 height 61
type textarea "Videonasolaringoscopia"
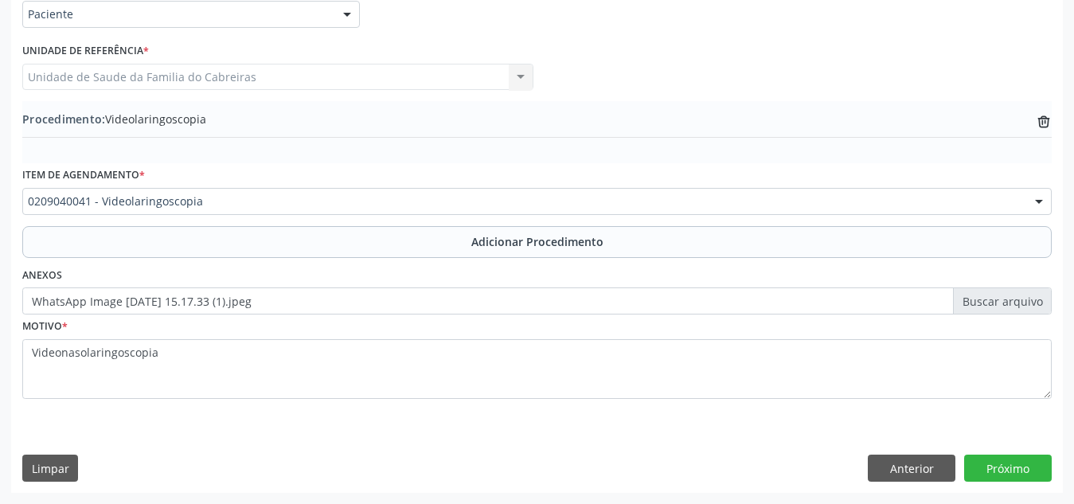
click at [661, 303] on label "WhatsApp Image 2025-09-17 at 15.17.33 (1).jpeg" at bounding box center [536, 300] width 1029 height 27
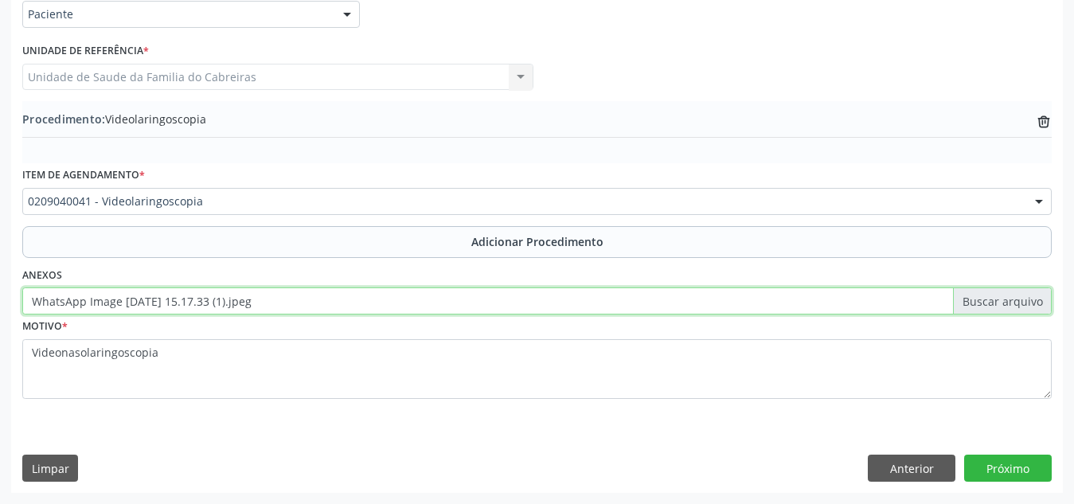
click at [661, 303] on input "WhatsApp Image 2025-09-17 at 15.17.33 (1).jpeg" at bounding box center [536, 300] width 1029 height 27
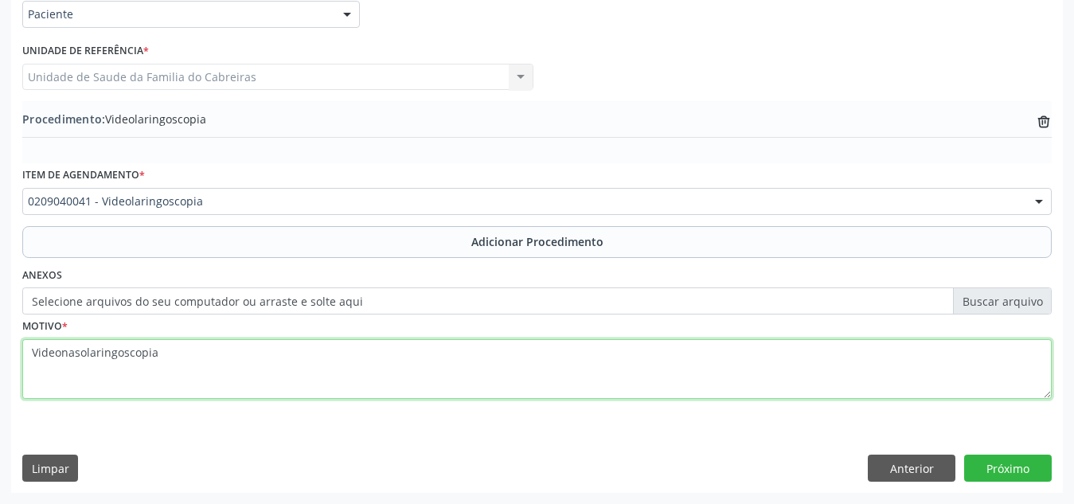
click at [902, 391] on textarea "Videonasolaringoscopia" at bounding box center [536, 369] width 1029 height 61
type textarea "Videonasolaringoscopia. Roncos e respiração oral"
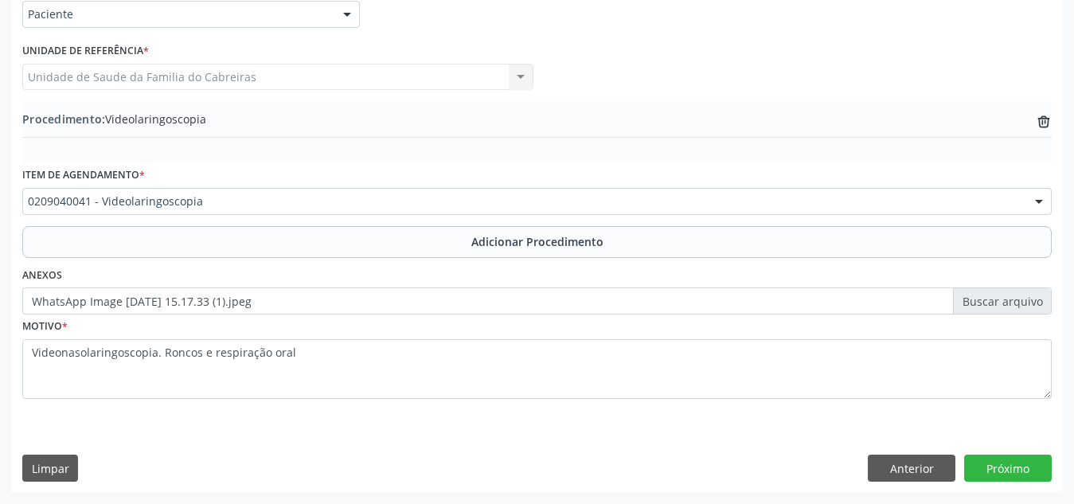
click at [684, 424] on div "Requerente * Paciente Profissional de Saúde Paciente Nenhum resultado encontrad…" at bounding box center [537, 234] width 1052 height 516
click at [988, 462] on button "Próximo" at bounding box center [1008, 468] width 88 height 27
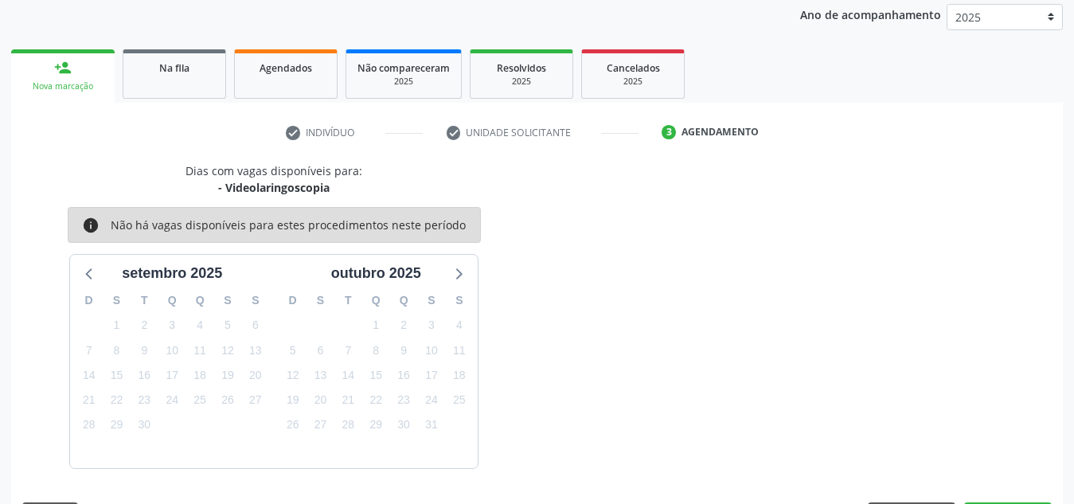
scroll to position [258, 0]
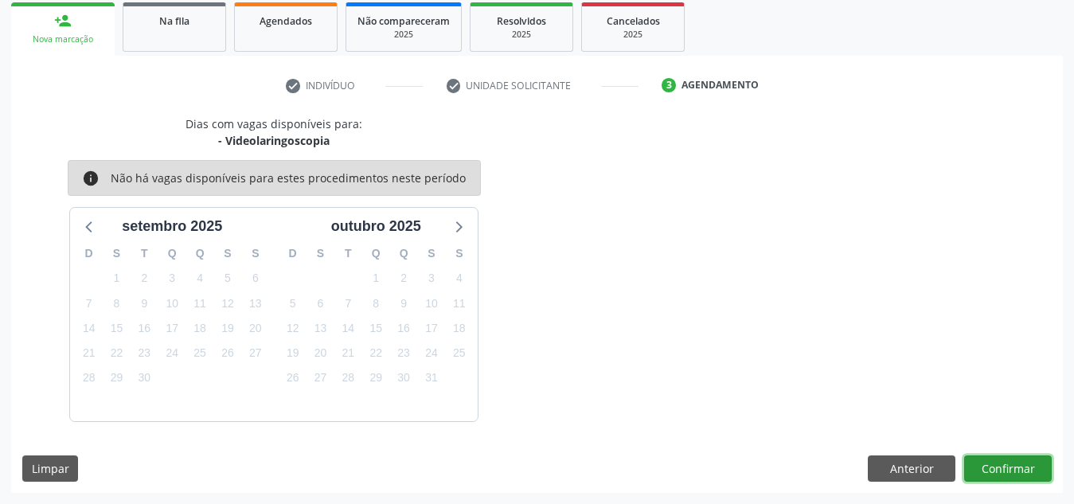
click at [988, 462] on button "Confirmar" at bounding box center [1008, 468] width 88 height 27
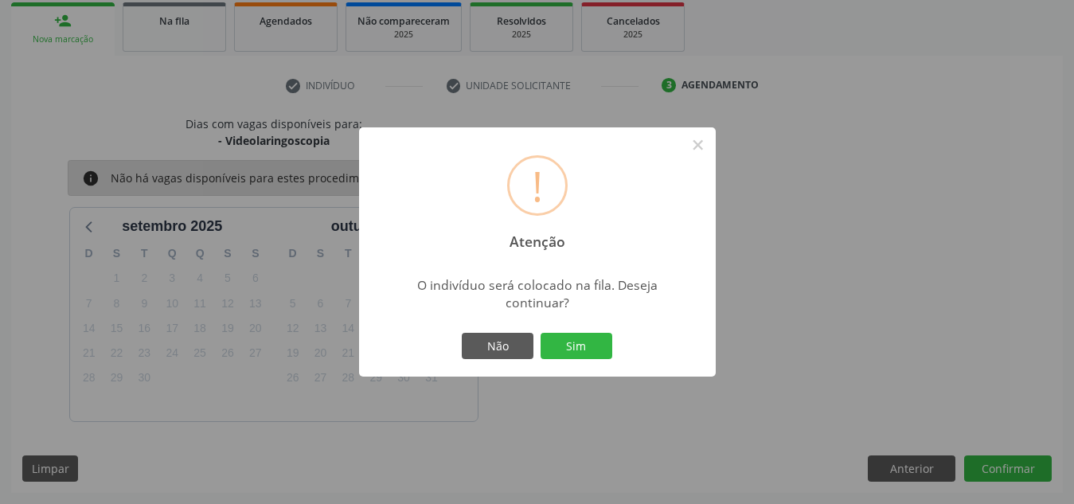
click at [541, 333] on button "Sim" at bounding box center [577, 346] width 72 height 27
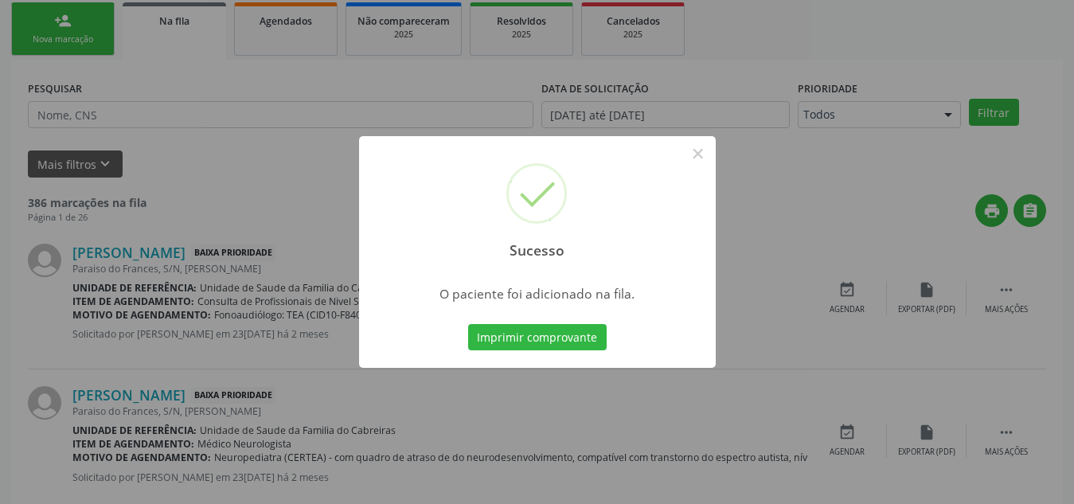
scroll to position [44, 0]
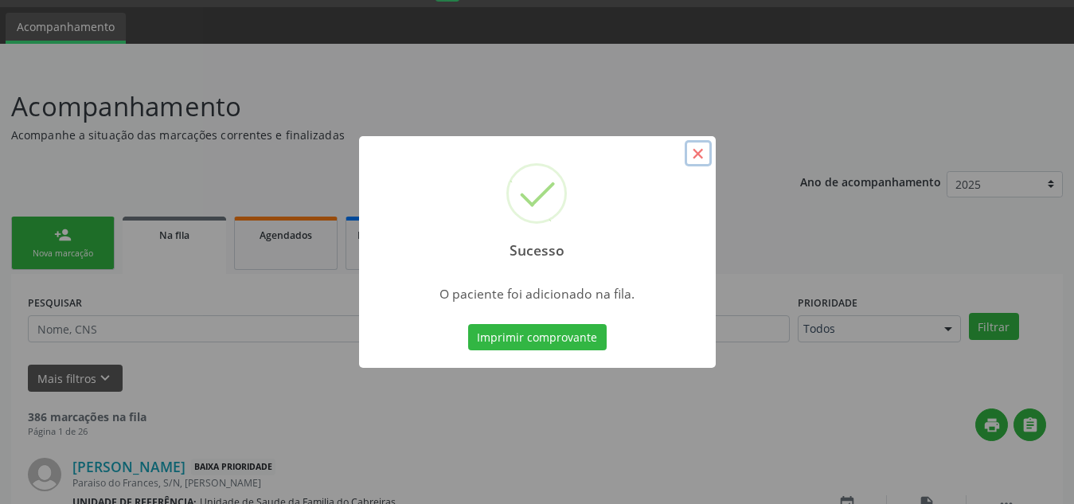
click at [699, 155] on button "×" at bounding box center [698, 153] width 27 height 27
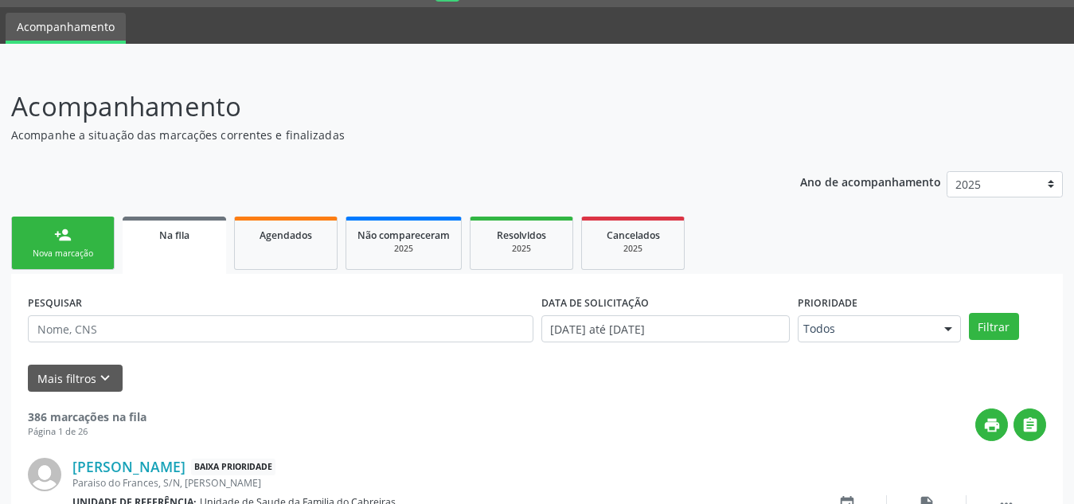
click at [85, 235] on link "person_add Nova marcação" at bounding box center [62, 243] width 103 height 53
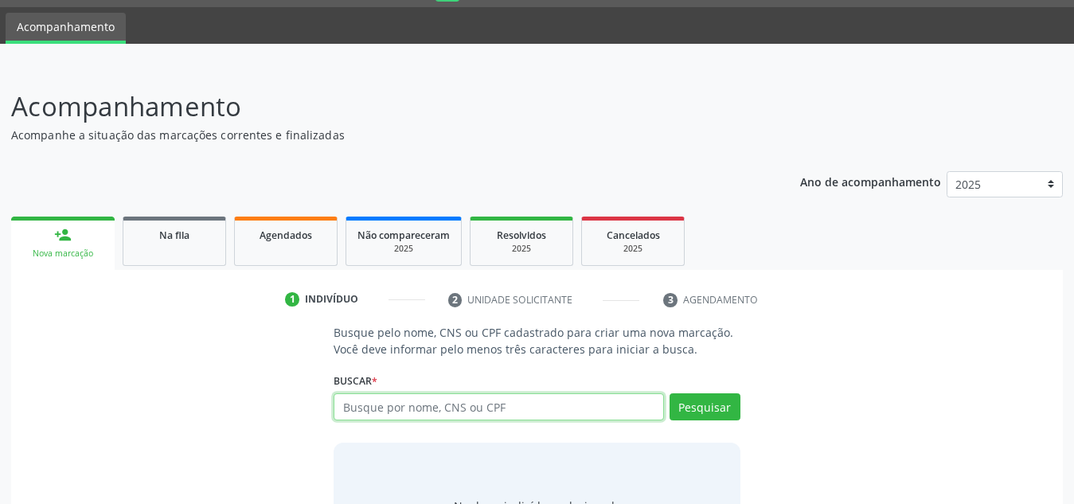
click at [396, 403] on input "text" at bounding box center [499, 406] width 330 height 27
type input "706709552024010"
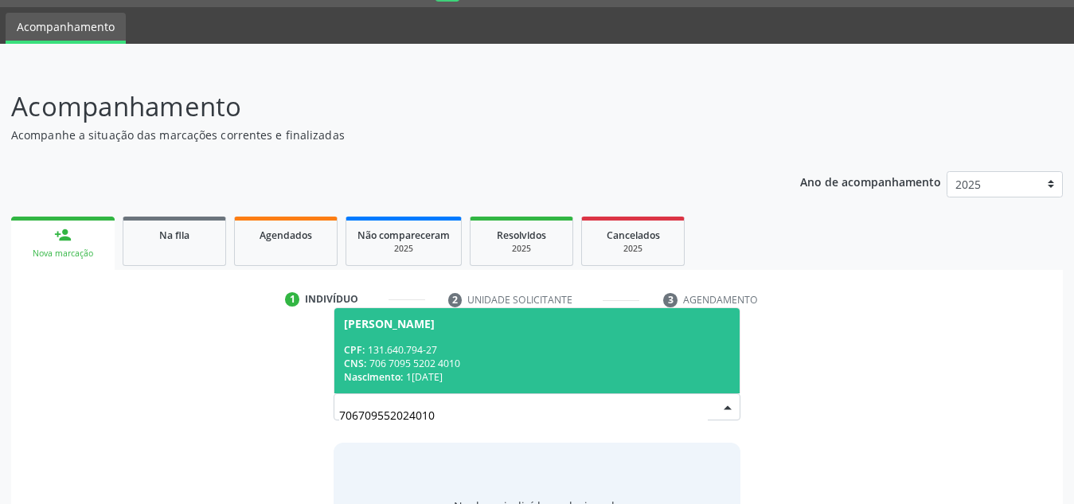
click at [400, 359] on div "CNS: 706 7095 5202 4010" at bounding box center [537, 364] width 386 height 14
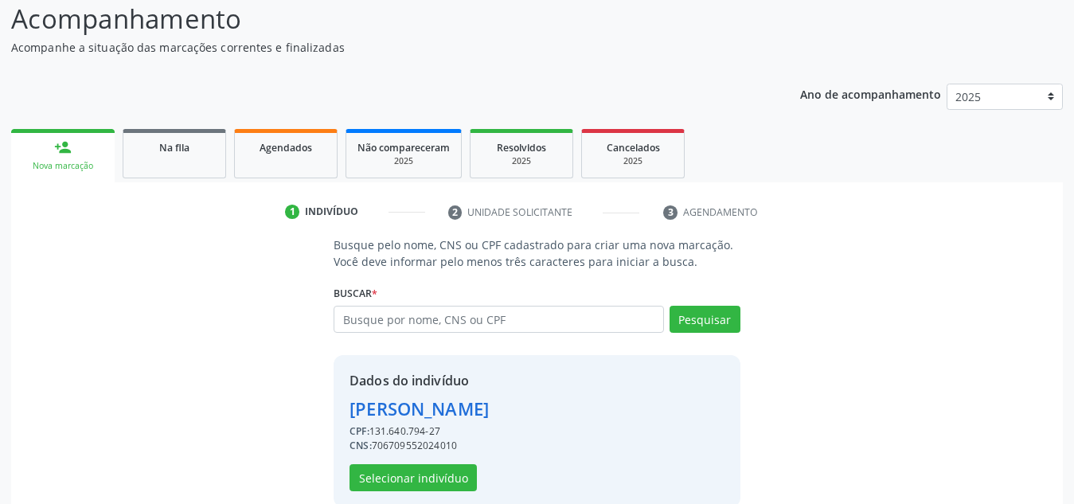
scroll to position [132, 0]
click at [385, 467] on button "Selecionar indivíduo" at bounding box center [412, 476] width 127 height 27
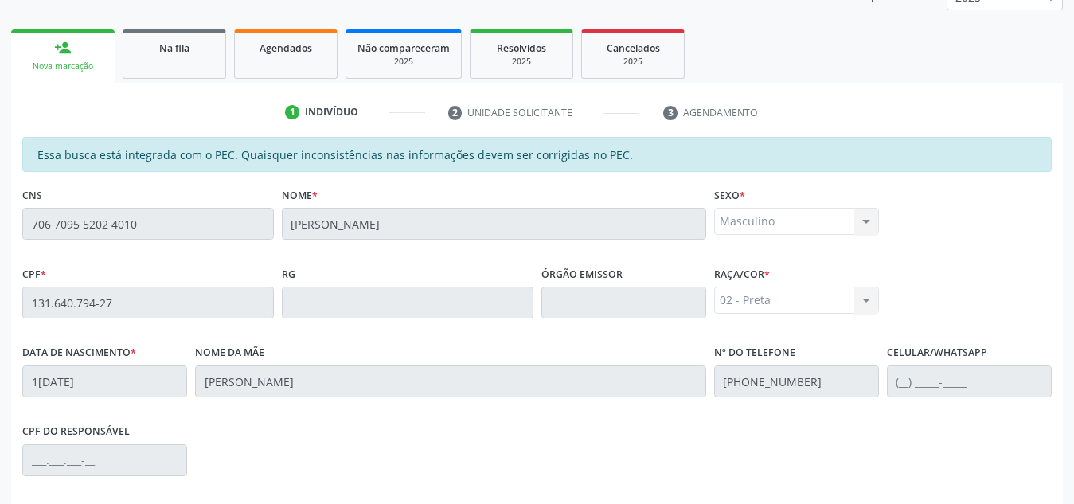
scroll to position [230, 0]
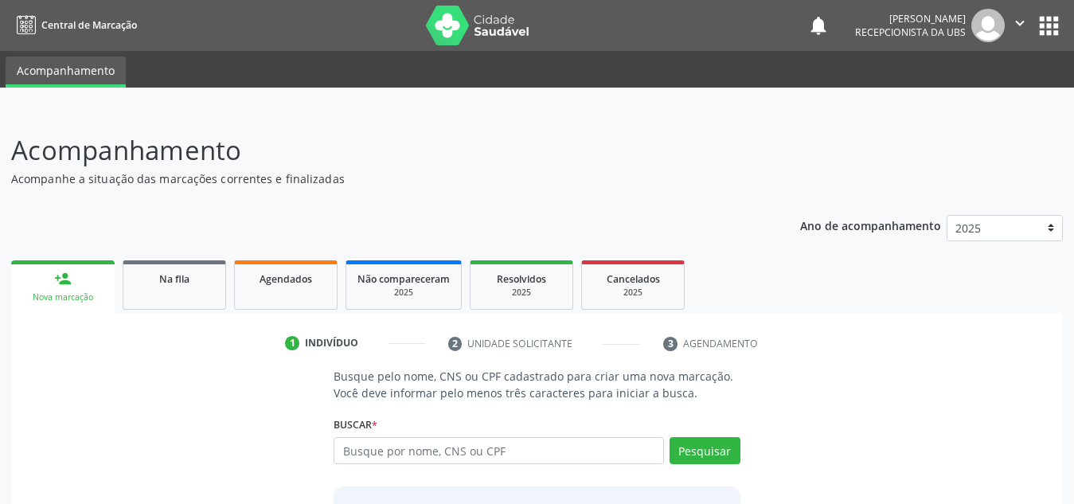
type input "V"
type input "706709552024010"
click at [689, 451] on button "Pesquisar" at bounding box center [705, 450] width 71 height 27
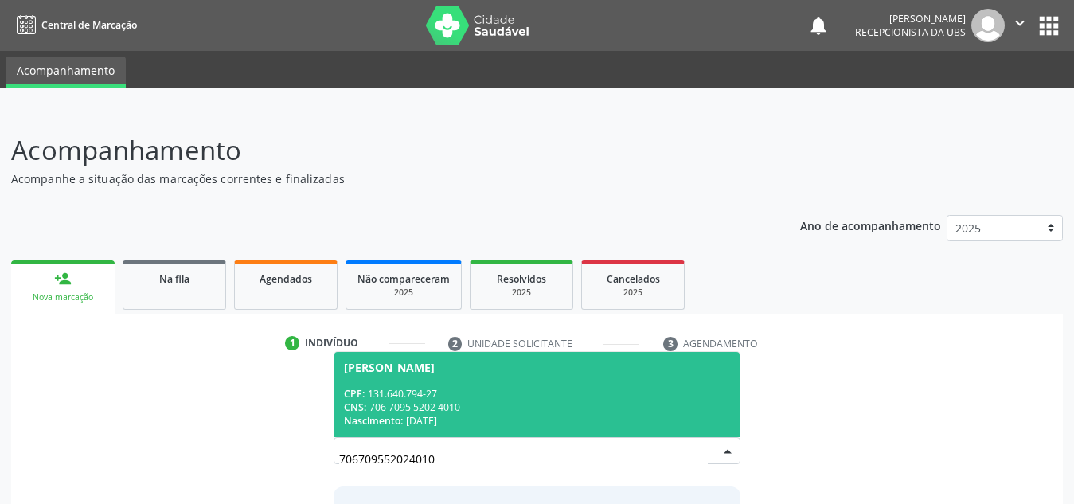
click at [659, 392] on div "CPF: 131.640.794-27" at bounding box center [537, 394] width 386 height 14
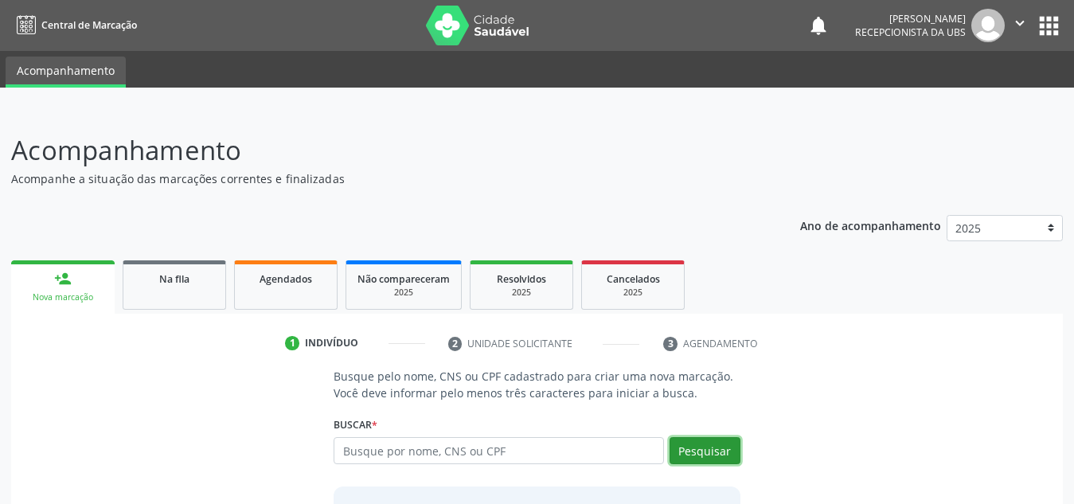
click at [710, 452] on button "Pesquisar" at bounding box center [705, 450] width 71 height 27
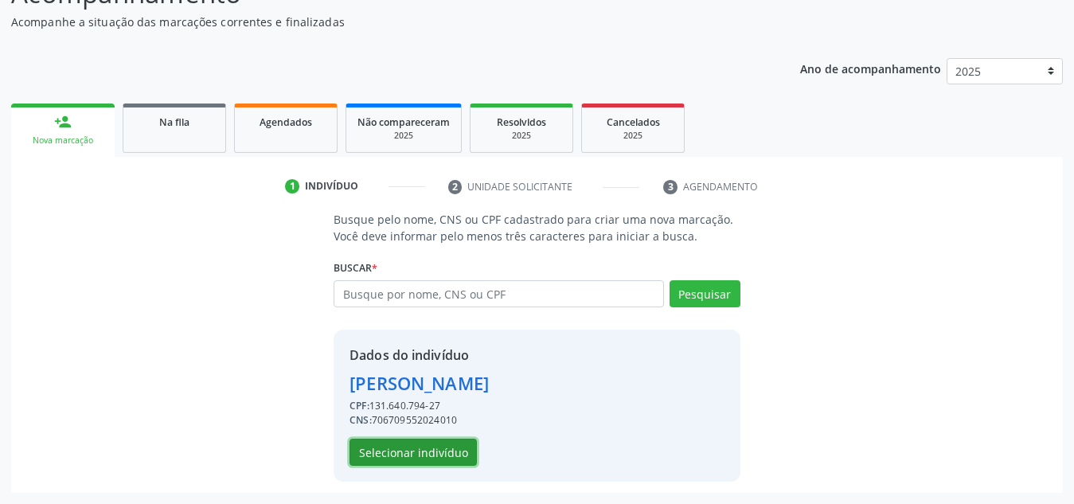
click at [439, 453] on button "Selecionar indivíduo" at bounding box center [412, 452] width 127 height 27
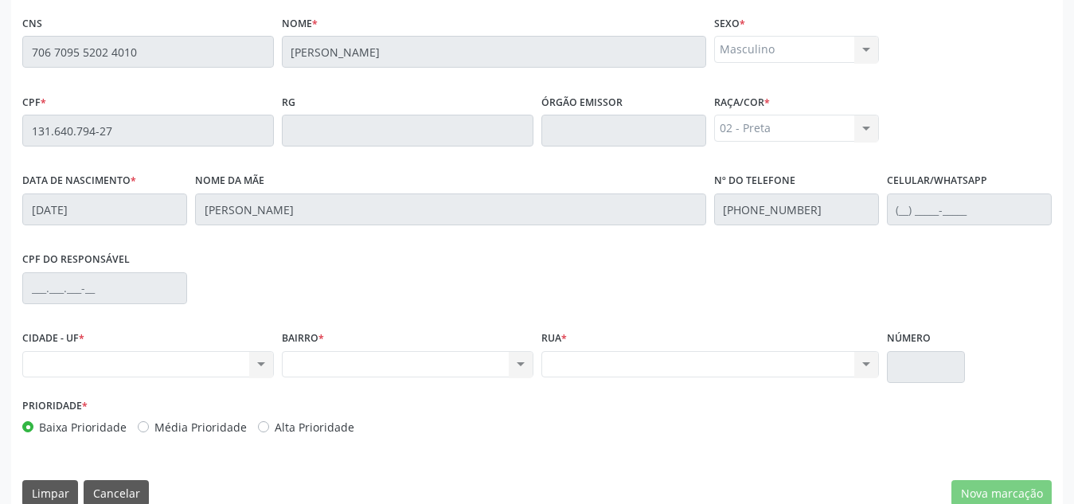
scroll to position [407, 0]
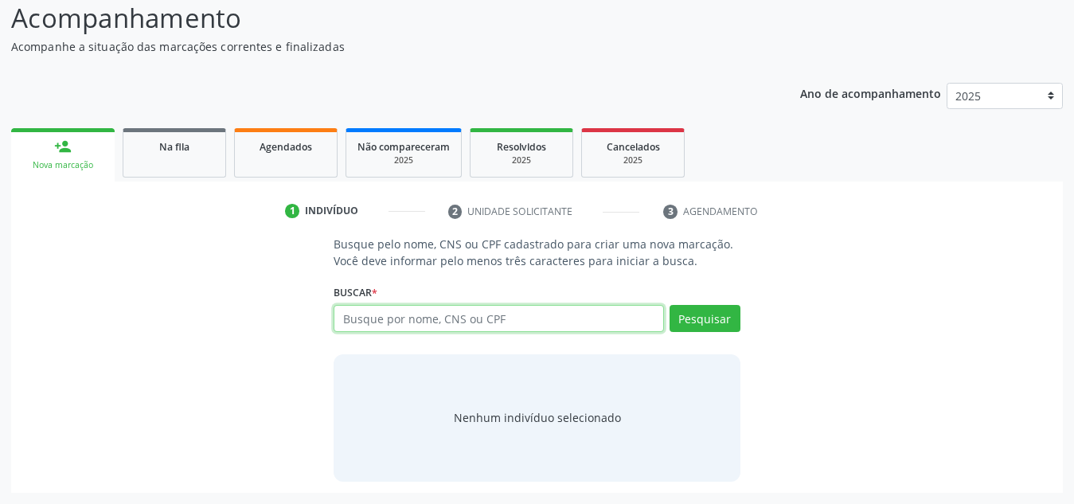
scroll to position [132, 0]
paste input "706709552024010"
type input "706709552024010"
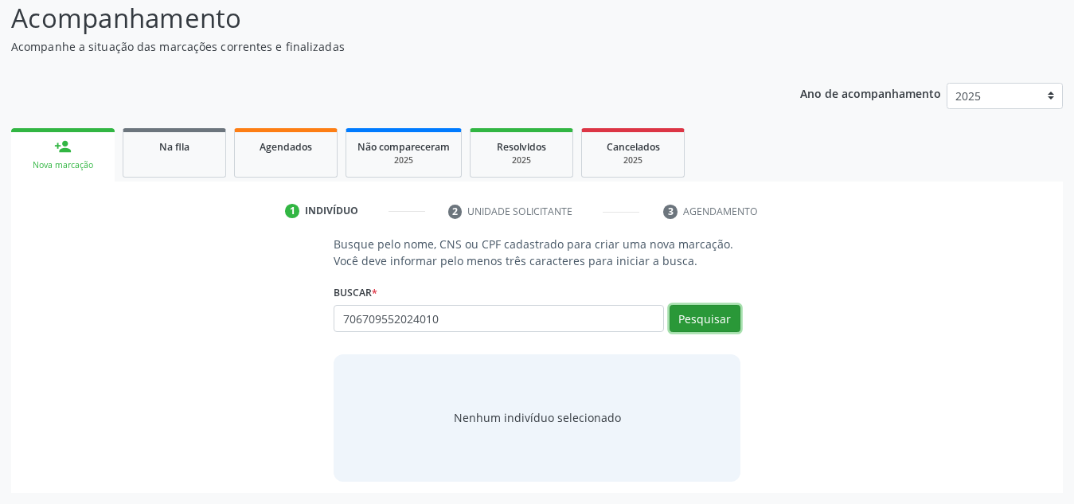
click at [716, 320] on button "Pesquisar" at bounding box center [705, 318] width 71 height 27
type input "706709552024010"
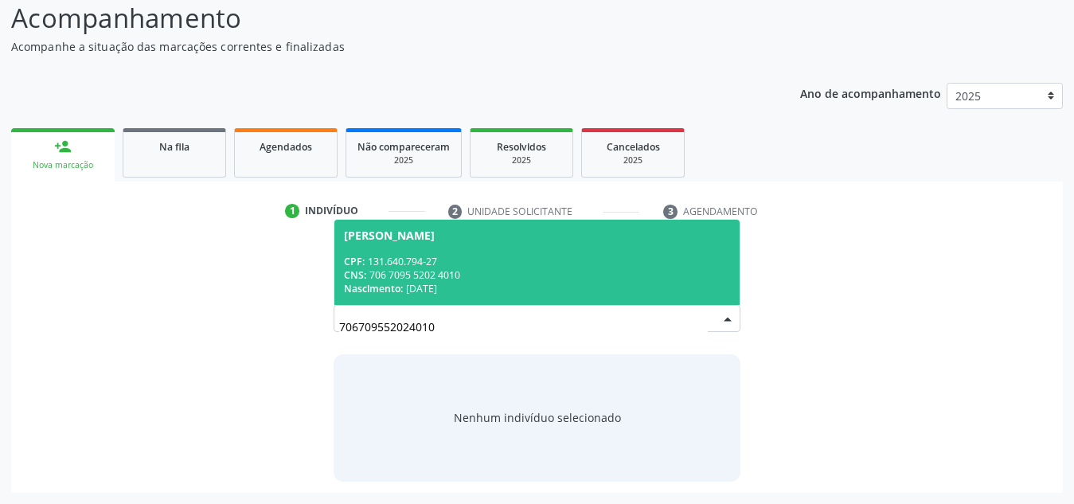
click at [670, 294] on div "Nascimento: 16/01/2012" at bounding box center [537, 289] width 386 height 14
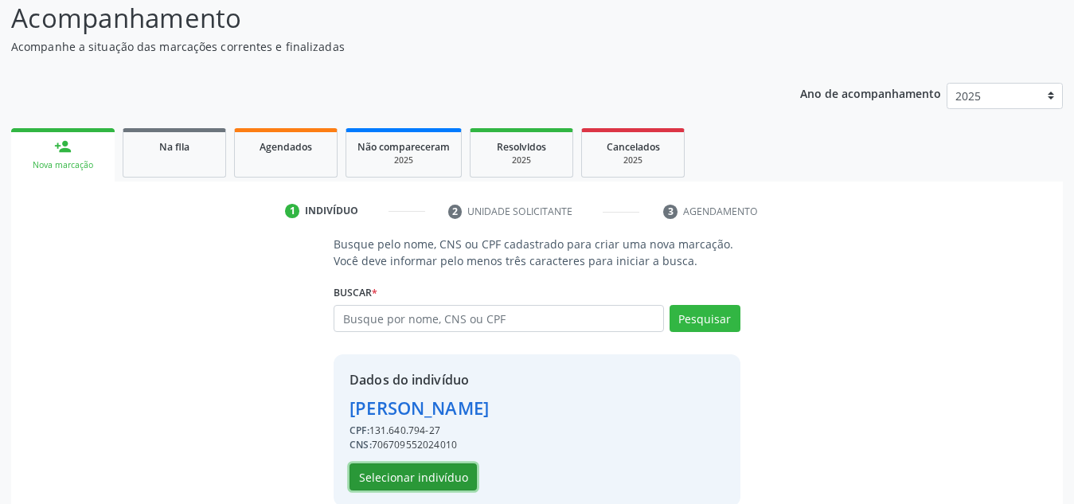
click at [447, 476] on button "Selecionar indivíduo" at bounding box center [412, 476] width 127 height 27
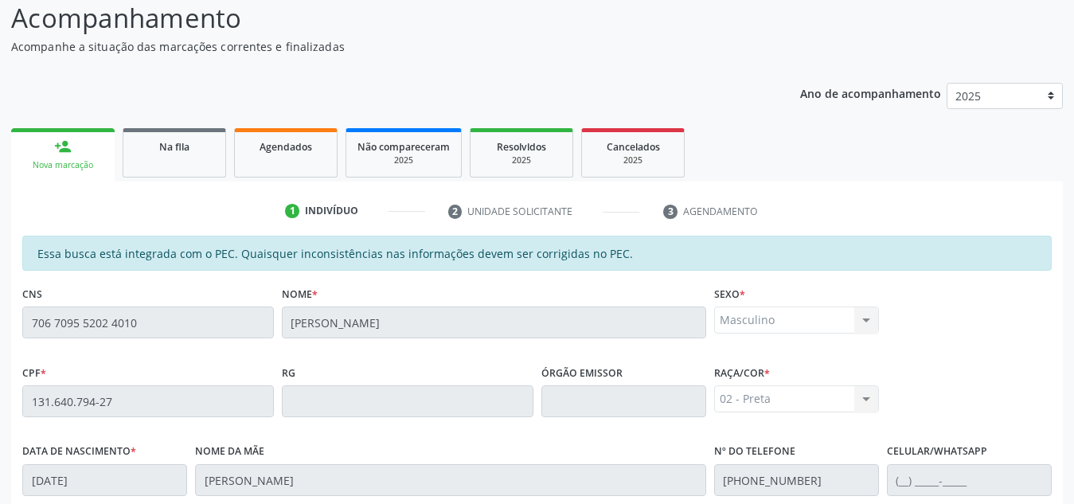
scroll to position [428, 0]
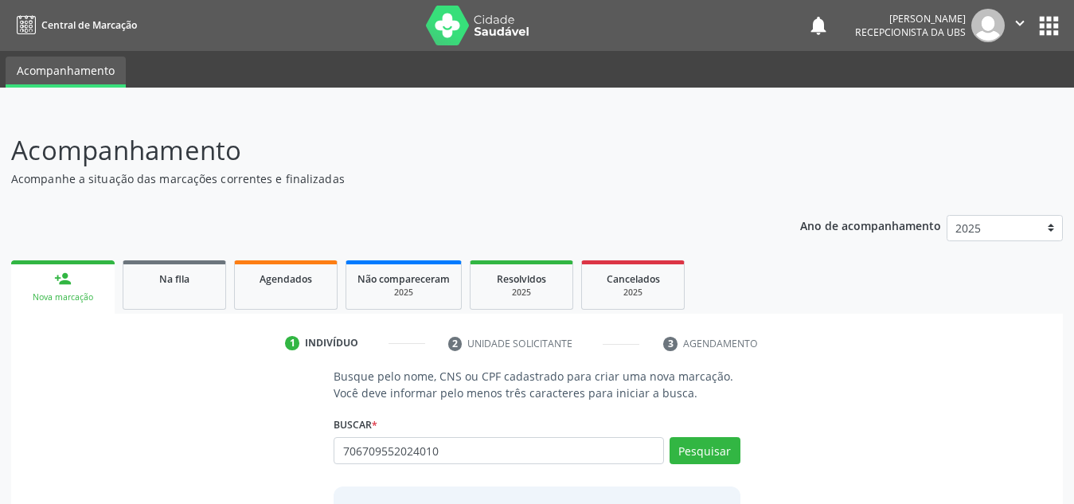
type input "706709552024010"
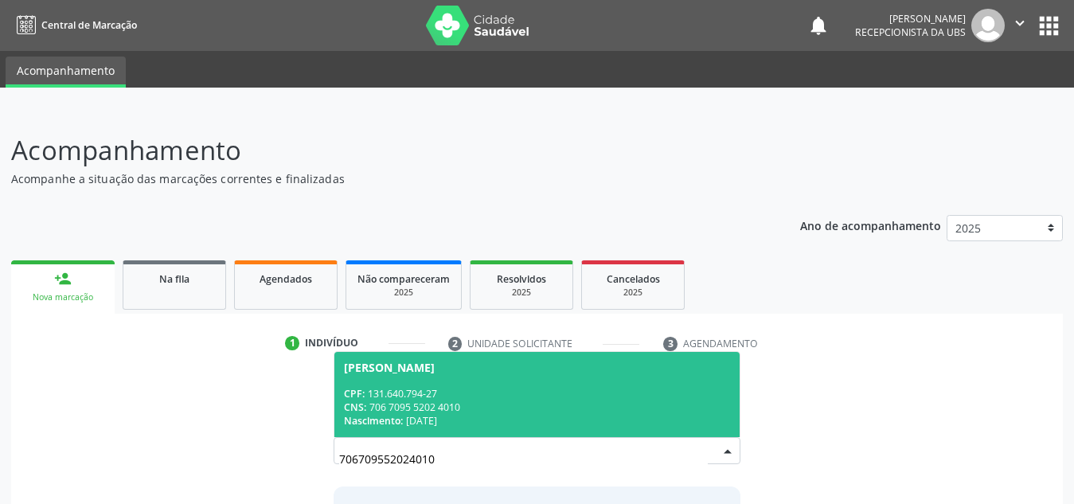
scroll to position [132, 0]
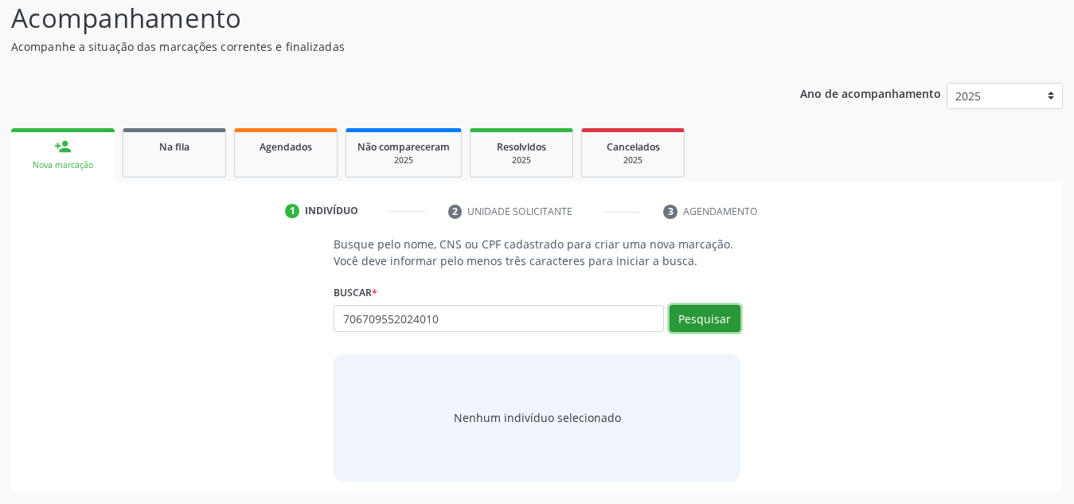
click at [696, 322] on button "Pesquisar" at bounding box center [705, 318] width 71 height 27
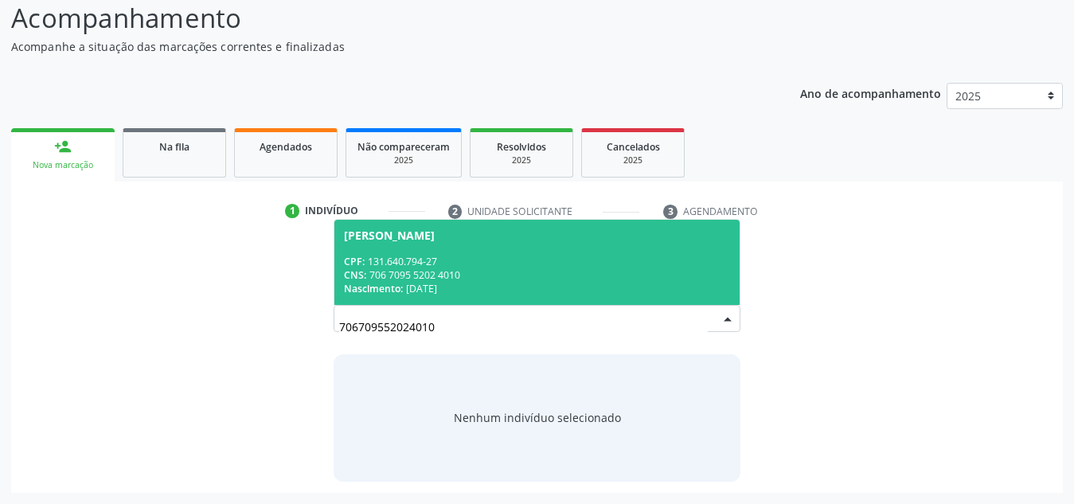
click at [634, 261] on div "CPF: 131.640.794-27" at bounding box center [537, 262] width 386 height 14
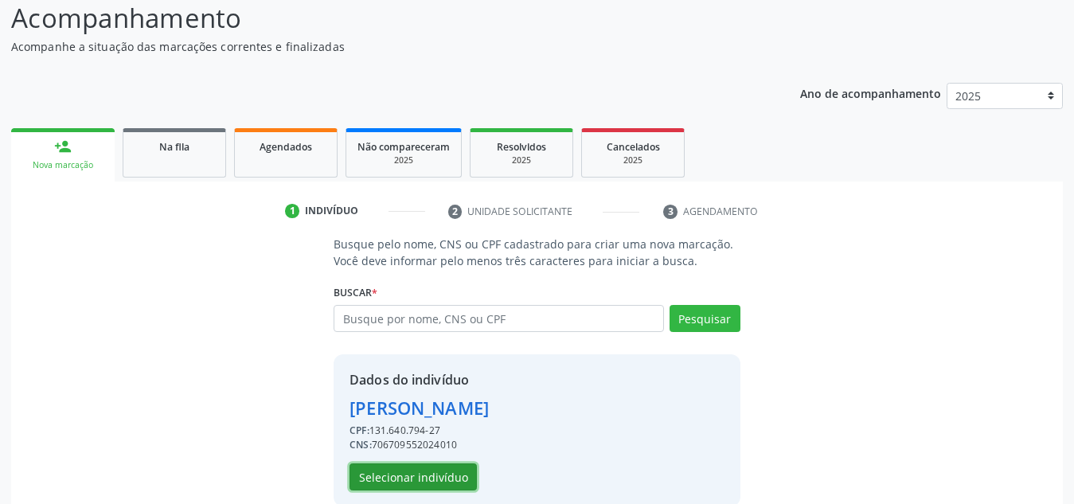
click at [439, 470] on button "Selecionar indivíduo" at bounding box center [412, 476] width 127 height 27
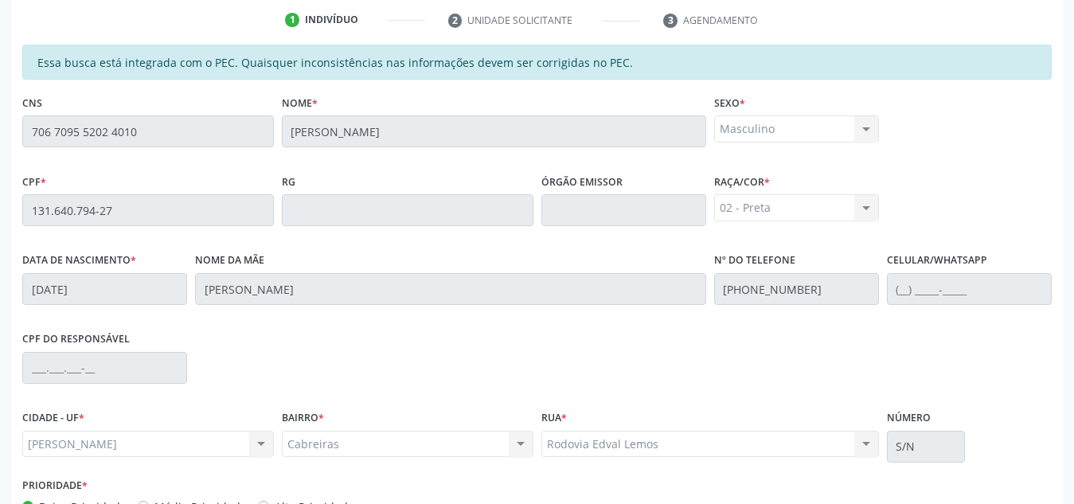
scroll to position [322, 0]
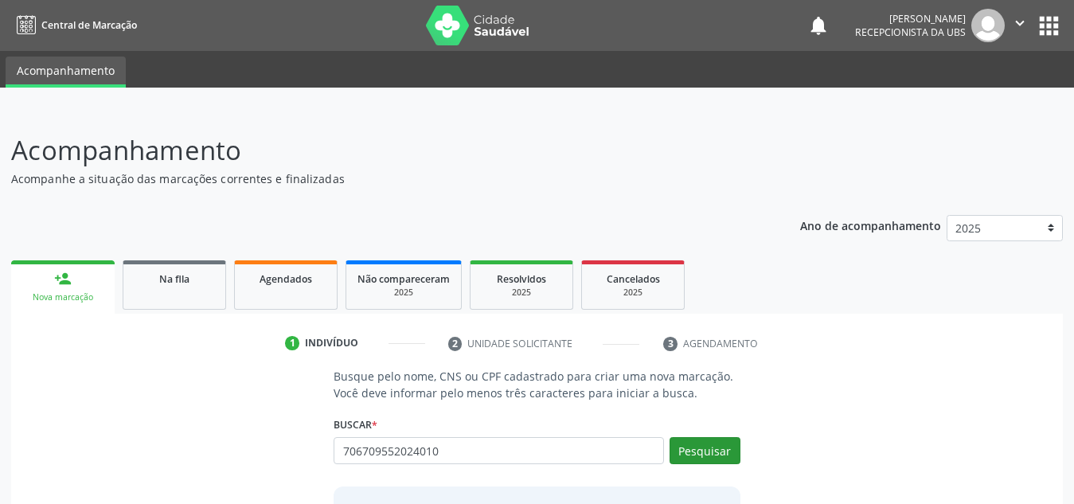
type input "706709552024010"
click at [693, 443] on button "Pesquisar" at bounding box center [705, 450] width 71 height 27
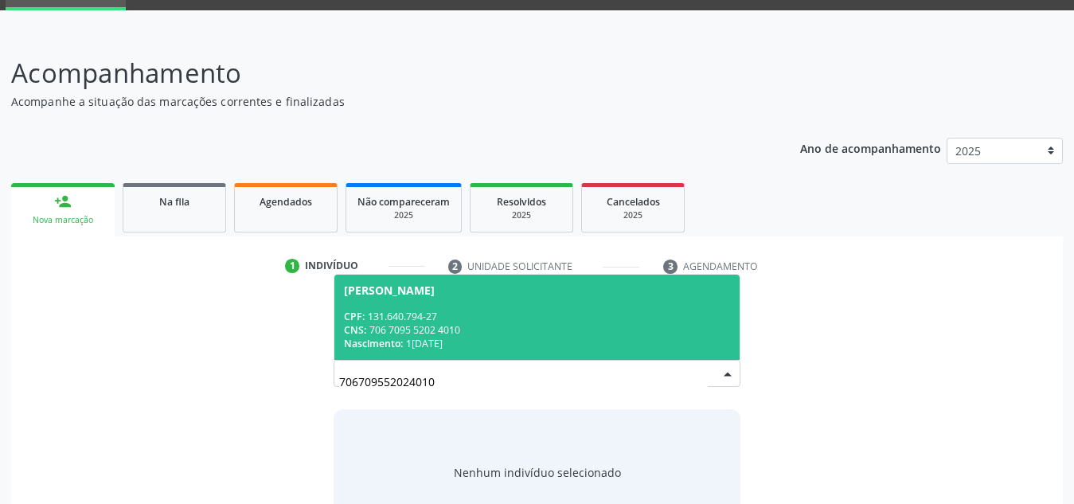
scroll to position [132, 0]
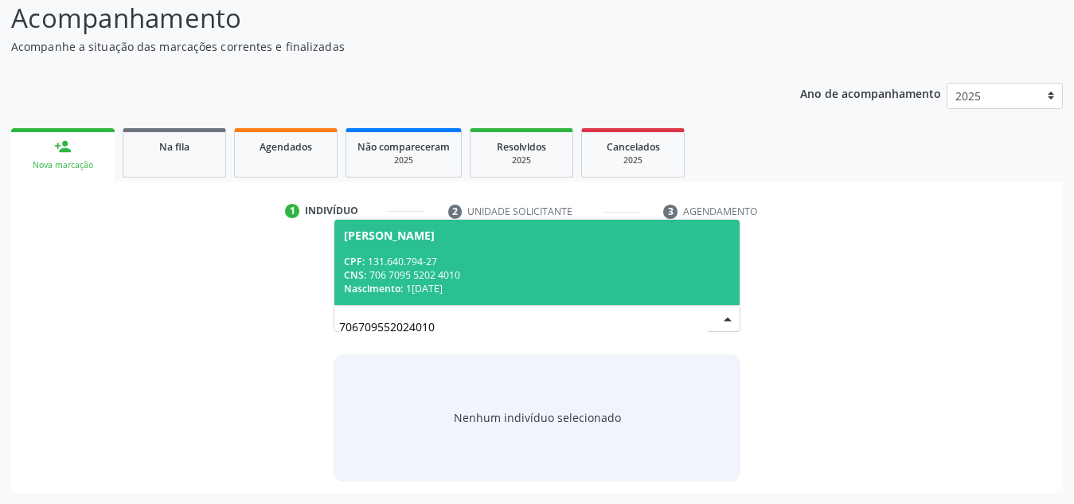
click at [662, 275] on div "CNS: 706 7095 5202 4010" at bounding box center [537, 275] width 386 height 14
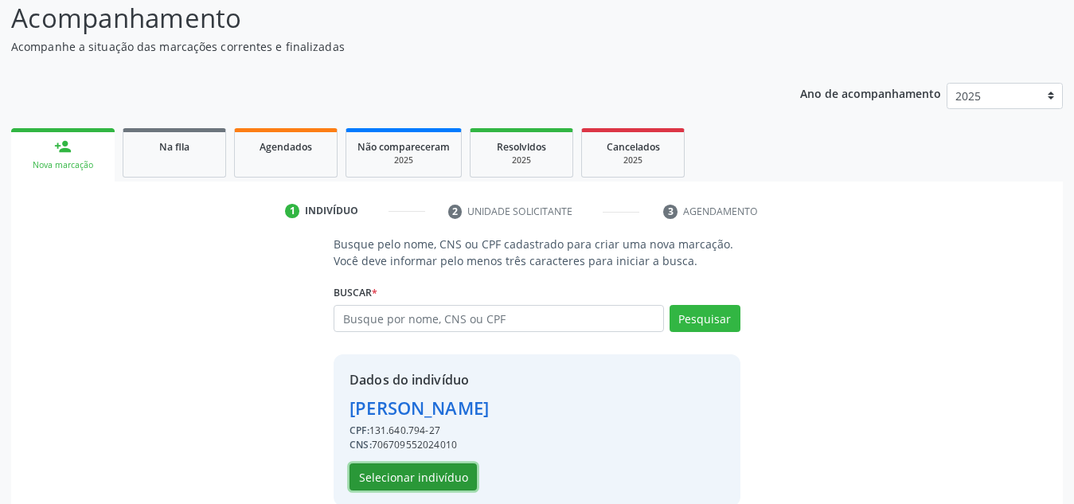
click at [429, 485] on button "Selecionar indivíduo" at bounding box center [412, 476] width 127 height 27
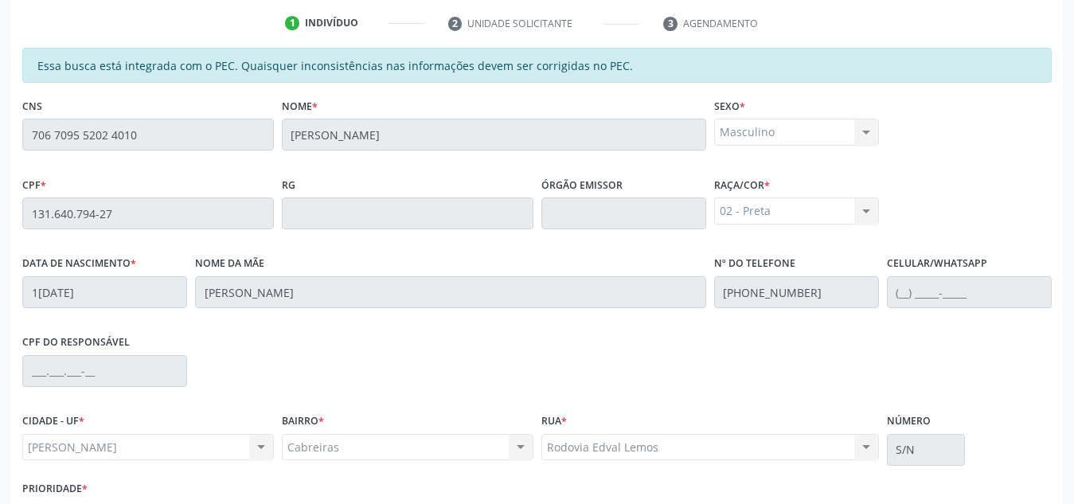
scroll to position [428, 0]
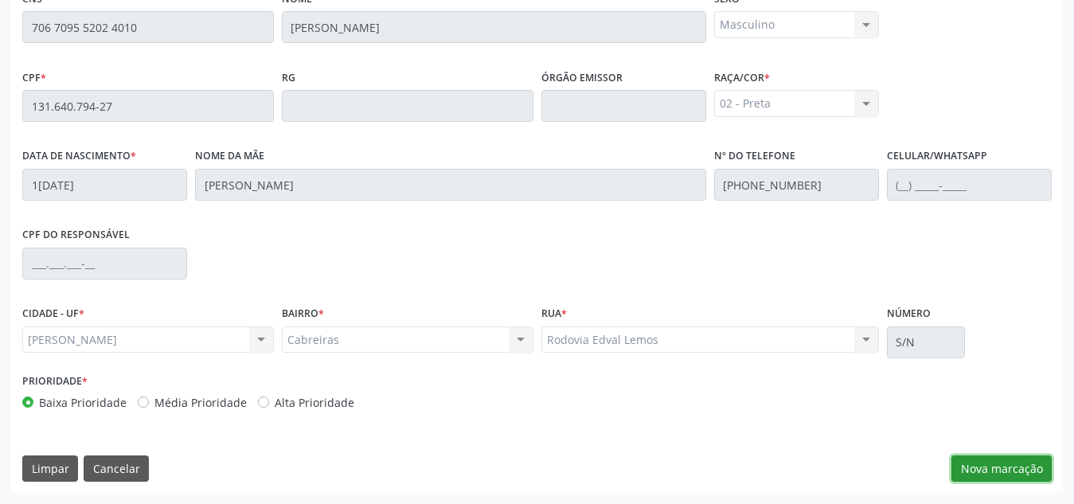
click at [1012, 460] on button "Nova marcação" at bounding box center [1001, 468] width 100 height 27
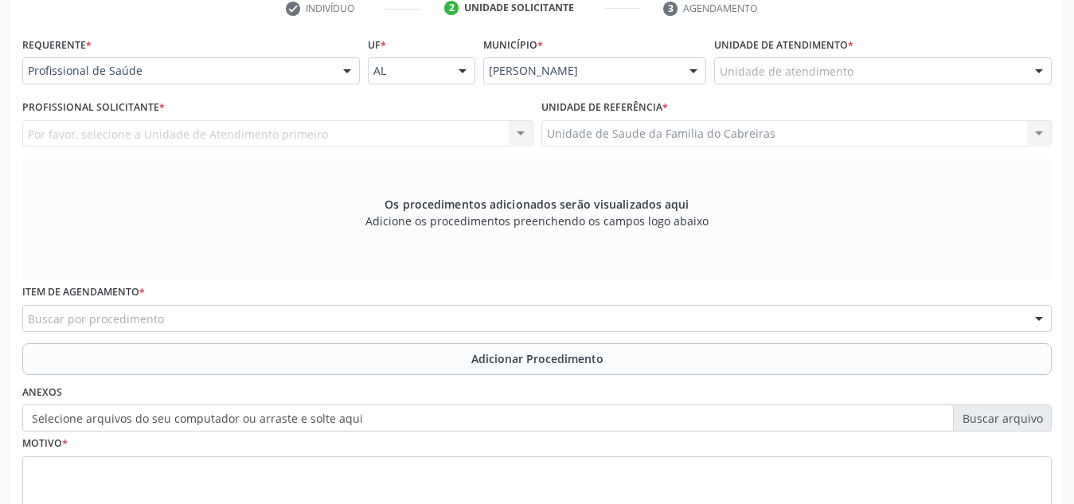
scroll to position [334, 0]
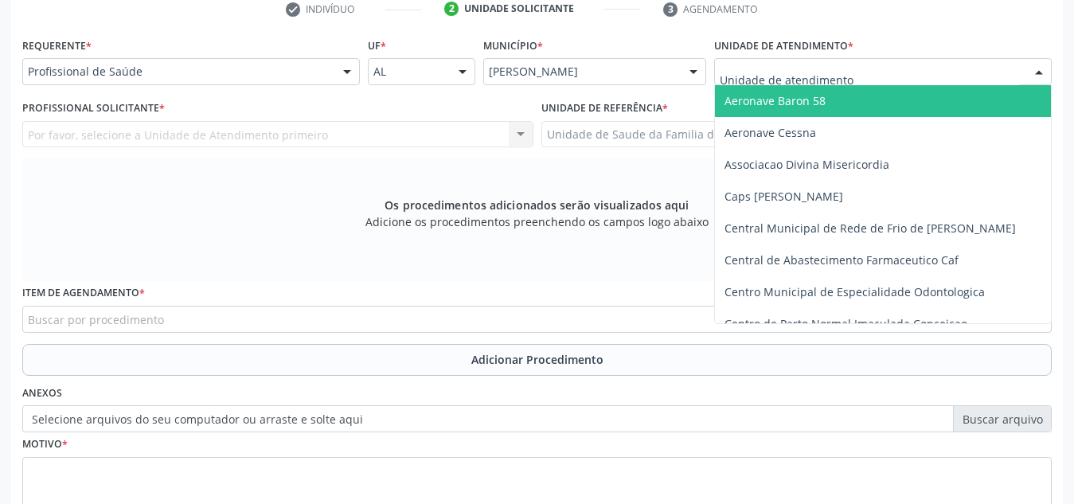
click at [860, 65] on div at bounding box center [883, 71] width 338 height 27
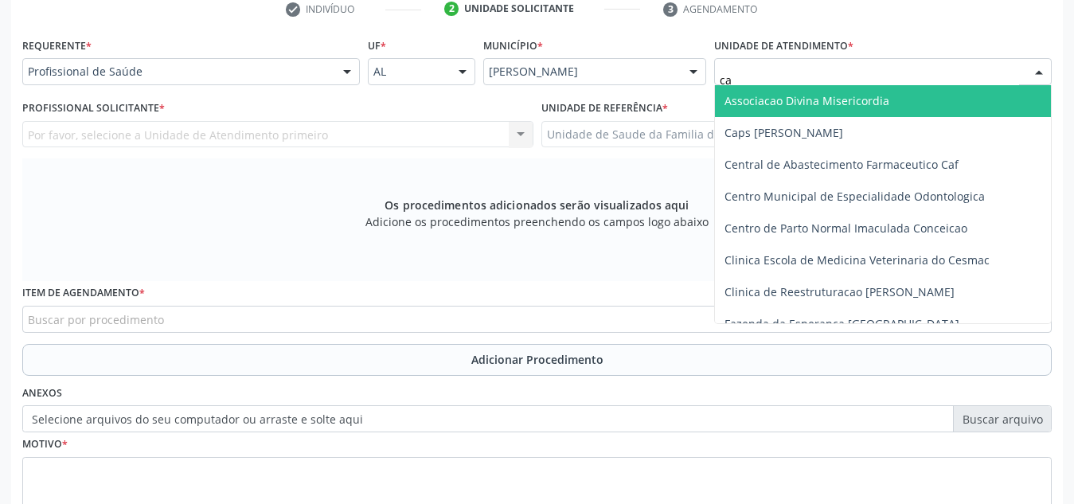
type input "cab"
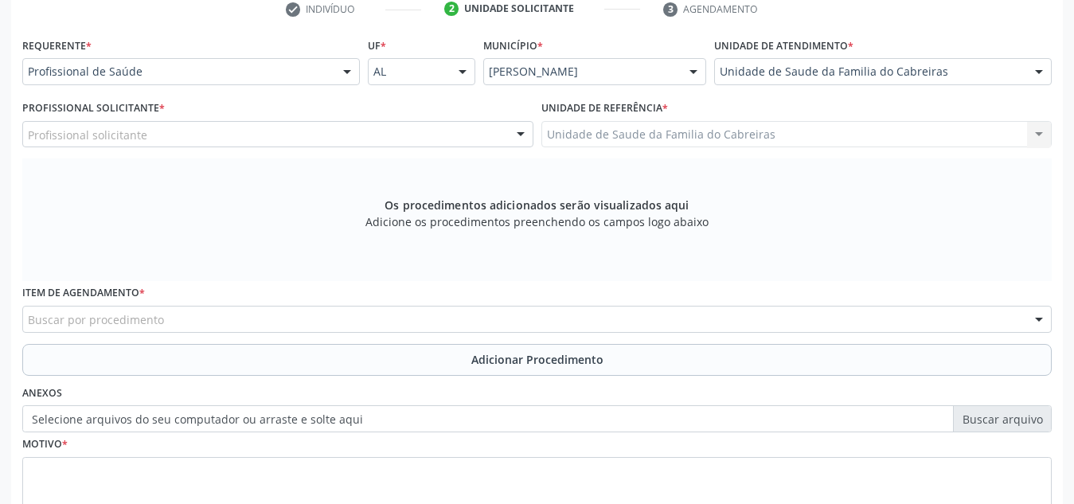
click at [474, 137] on div "Profissional solicitante" at bounding box center [277, 134] width 511 height 27
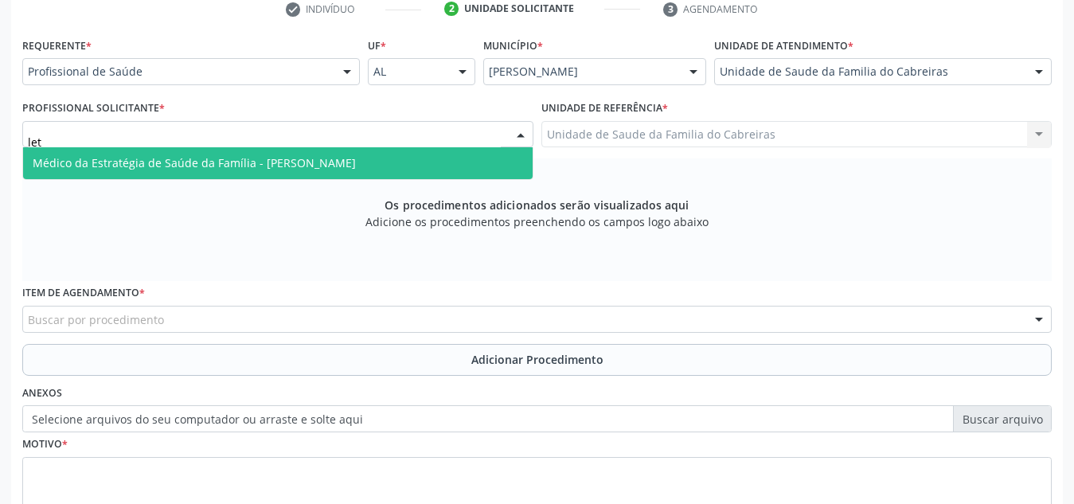
type input "leti"
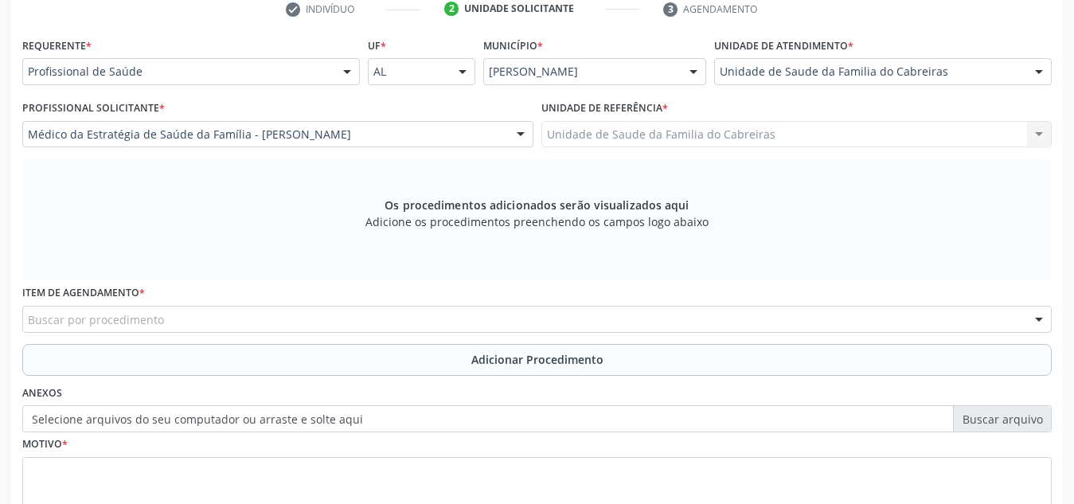
click at [348, 320] on div "Buscar por procedimento" at bounding box center [536, 319] width 1029 height 27
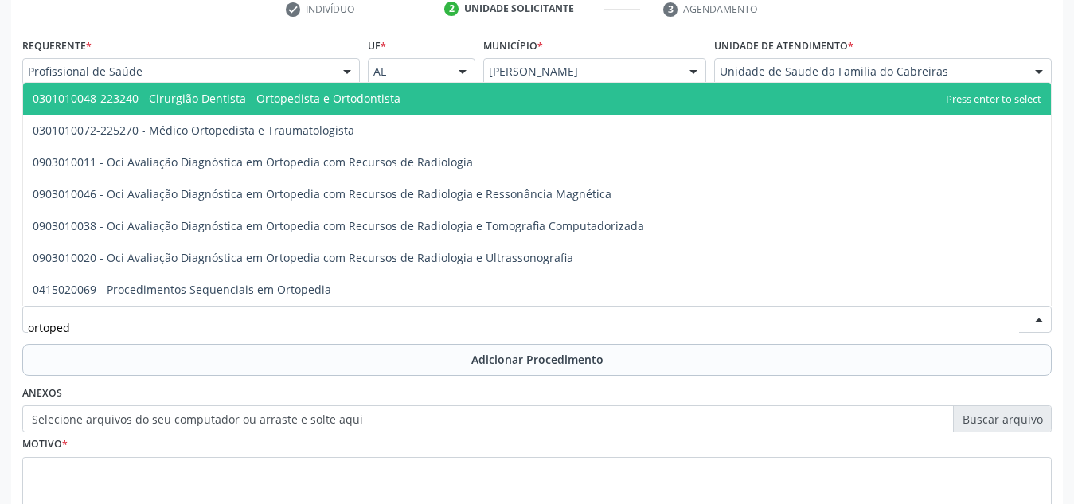
type input "ortopedi"
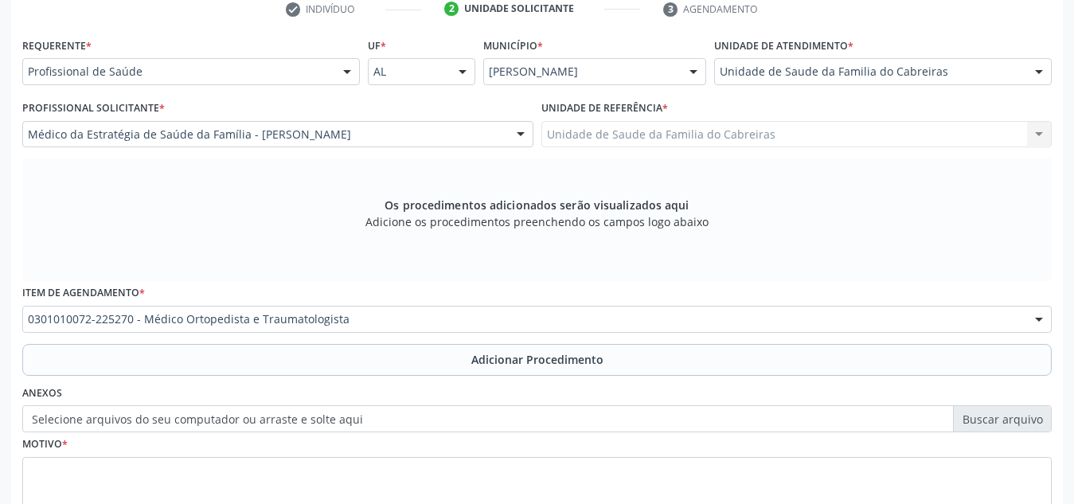
scroll to position [452, 0]
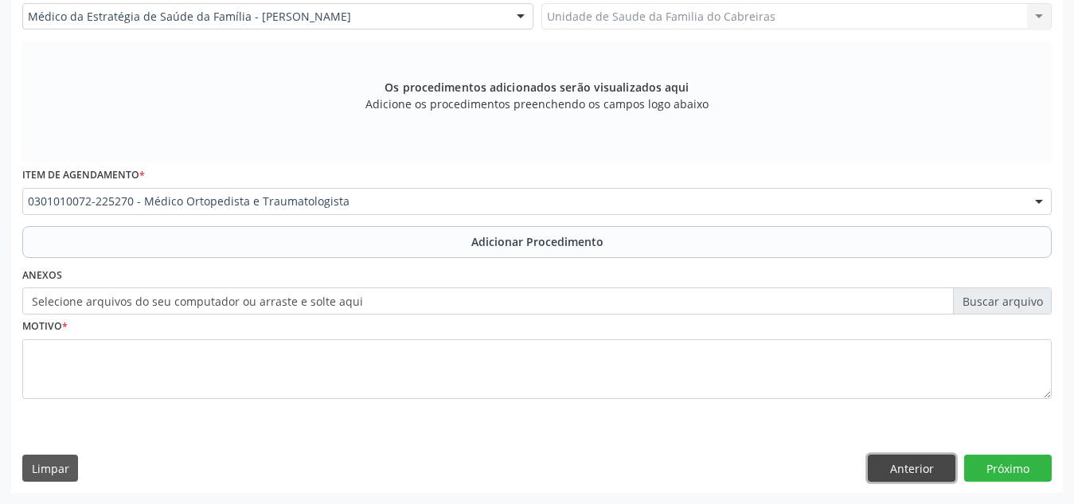
click at [919, 473] on button "Anterior" at bounding box center [912, 468] width 88 height 27
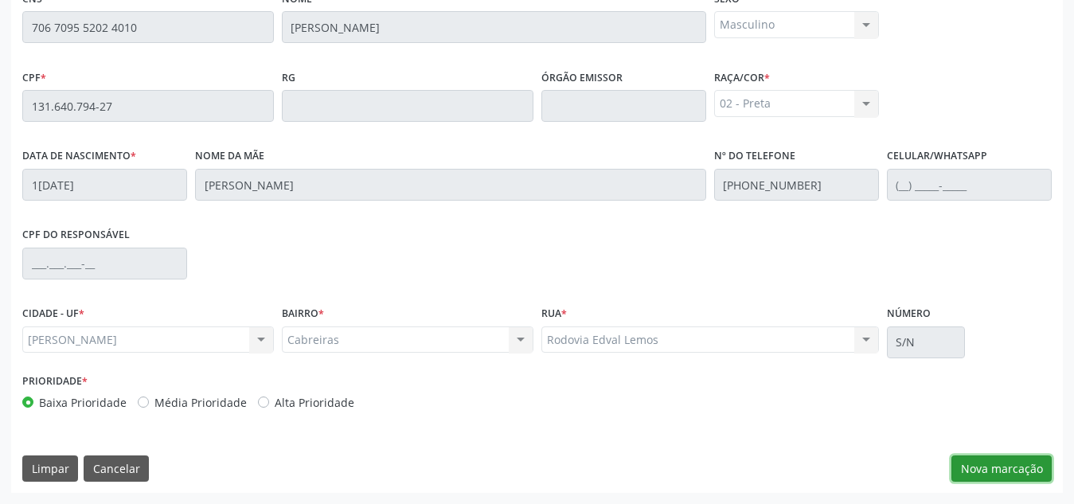
click at [990, 467] on button "Nova marcação" at bounding box center [1001, 468] width 100 height 27
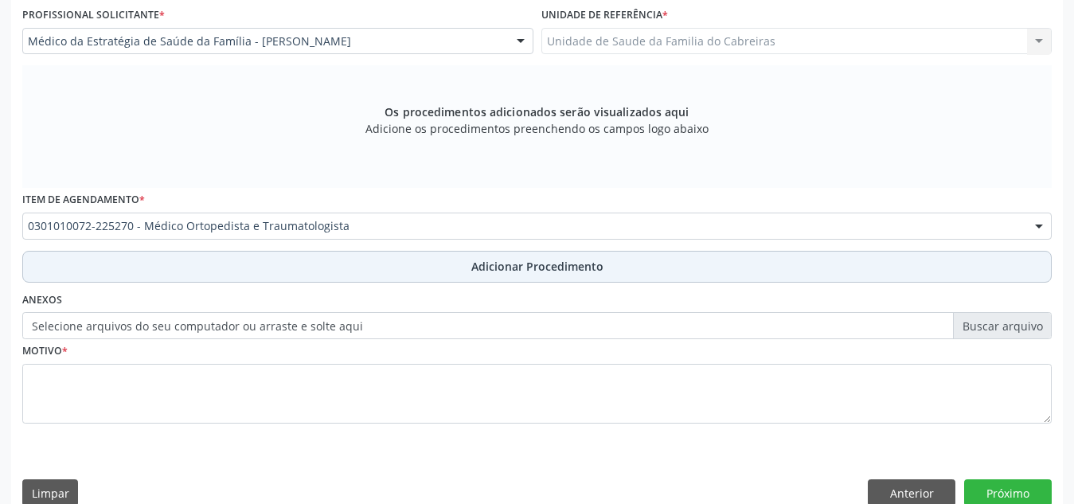
click at [545, 278] on button "Adicionar Procedimento" at bounding box center [536, 267] width 1029 height 32
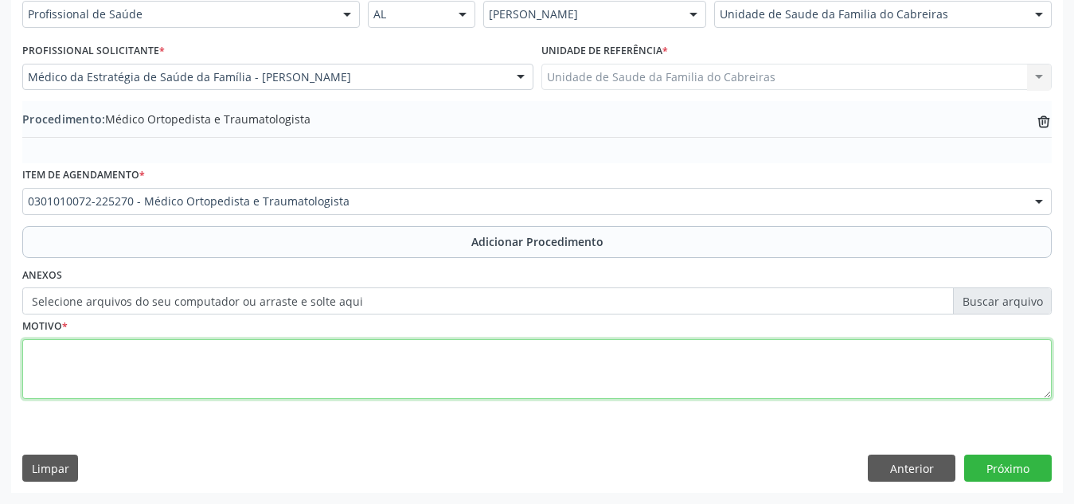
click at [473, 367] on textarea at bounding box center [536, 369] width 1029 height 61
click at [123, 353] on textarea "Acompanhamennto da recuperação" at bounding box center [536, 369] width 1029 height 61
click at [264, 353] on textarea "Acompanhamento da recuperação" at bounding box center [536, 369] width 1029 height 61
type textarea "Acompanhamento da recuperação da cirurgia no fêmur realizada há 3 meses e avali…"
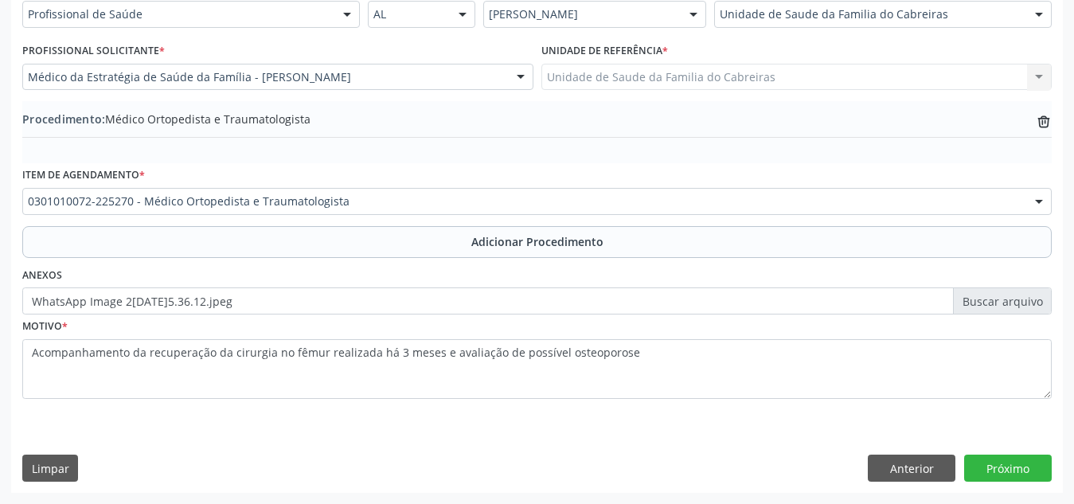
click at [611, 411] on div "Motivo * Acompanhamento da recuperação da cirurgia no fêmur realizada há 3 mese…" at bounding box center [536, 367] width 1037 height 107
click at [1007, 467] on button "Próximo" at bounding box center [1008, 468] width 88 height 27
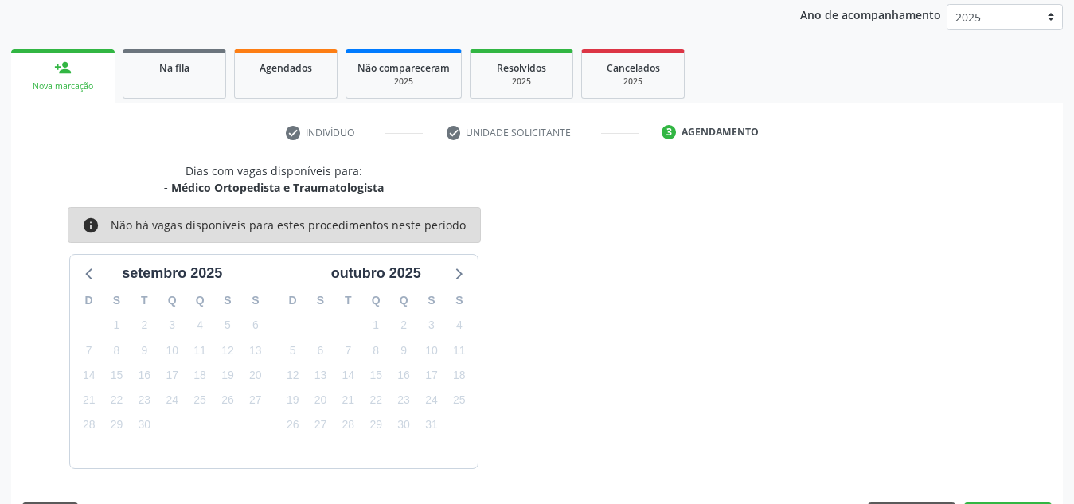
scroll to position [258, 0]
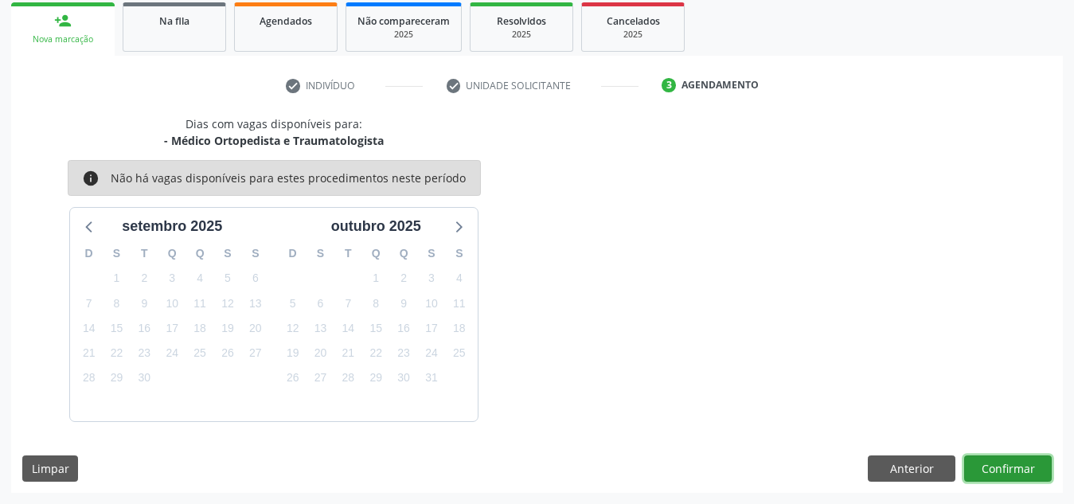
click at [1007, 467] on button "Confirmar" at bounding box center [1008, 468] width 88 height 27
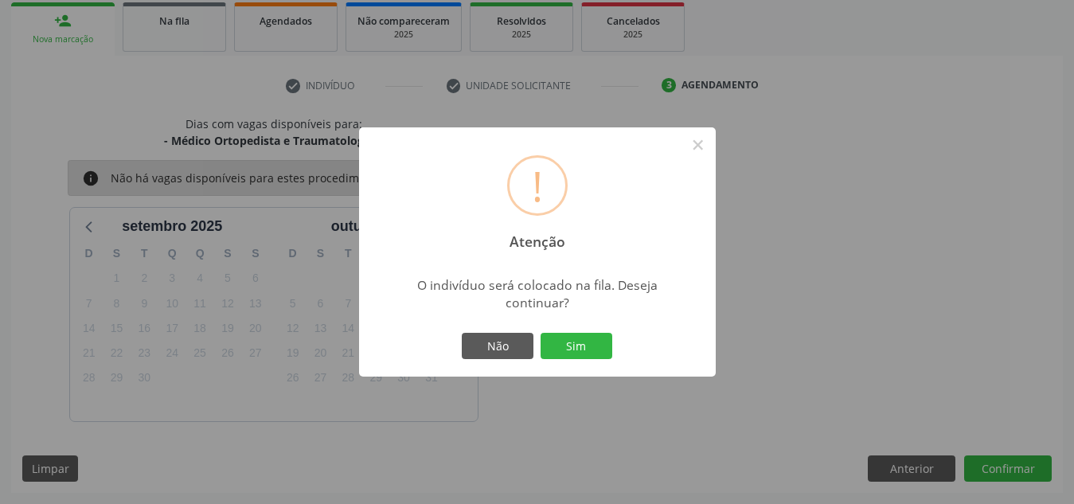
click at [541, 333] on button "Sim" at bounding box center [577, 346] width 72 height 27
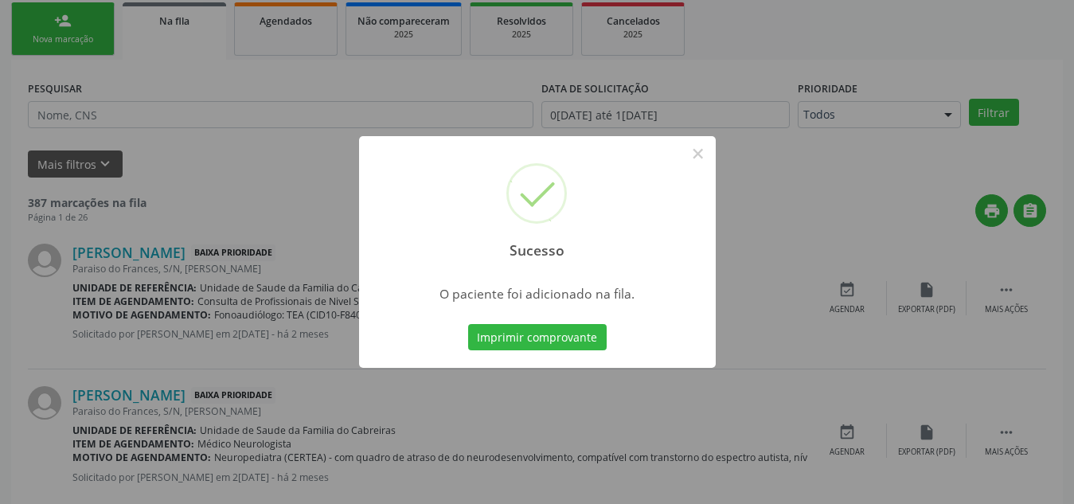
scroll to position [44, 0]
